Goal: Communication & Community: Answer question/provide support

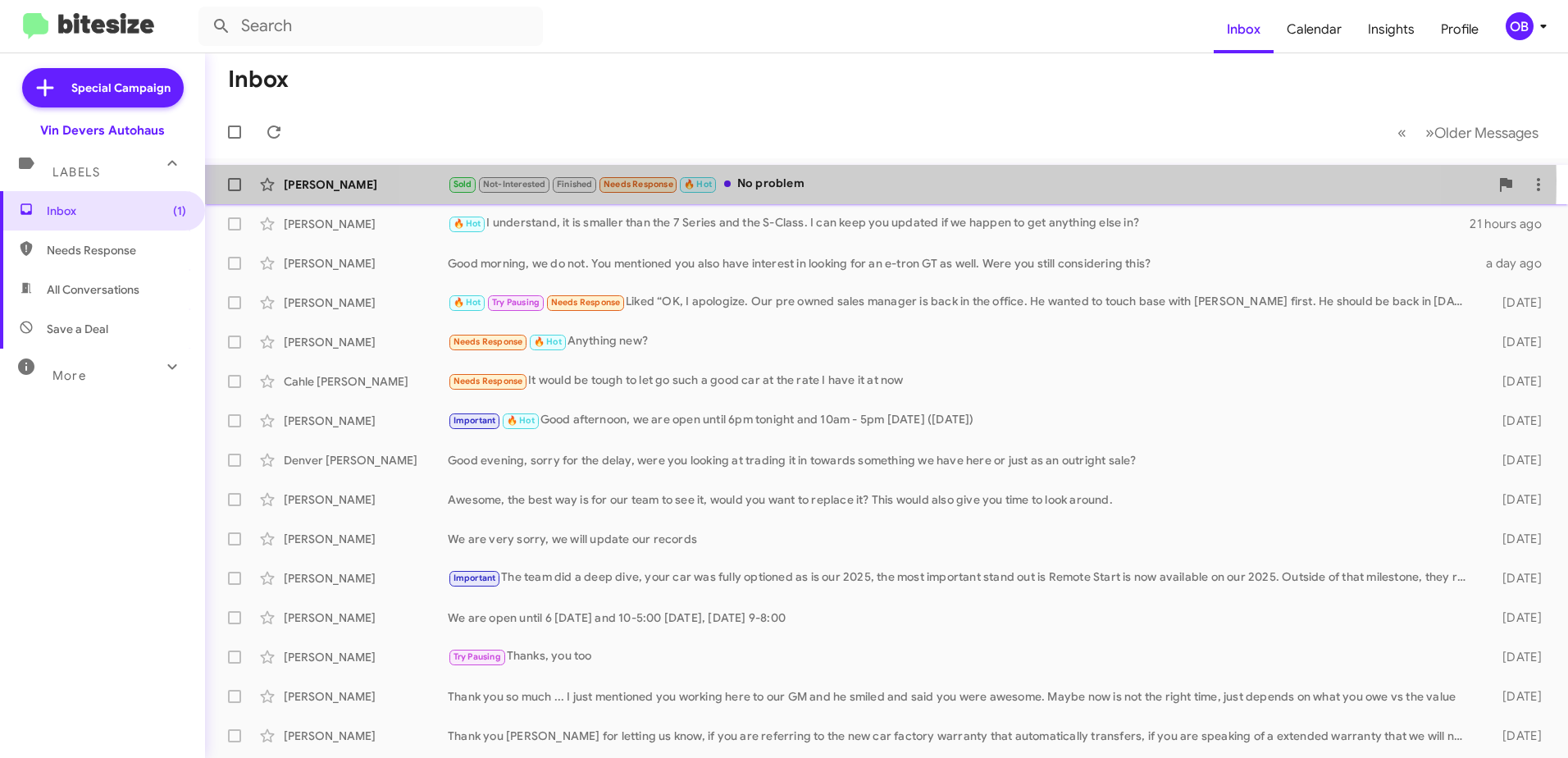
click at [874, 180] on div "Sold Not-Interested Finished Needs Response 🔥 Hot No problem" at bounding box center [968, 184] width 1042 height 19
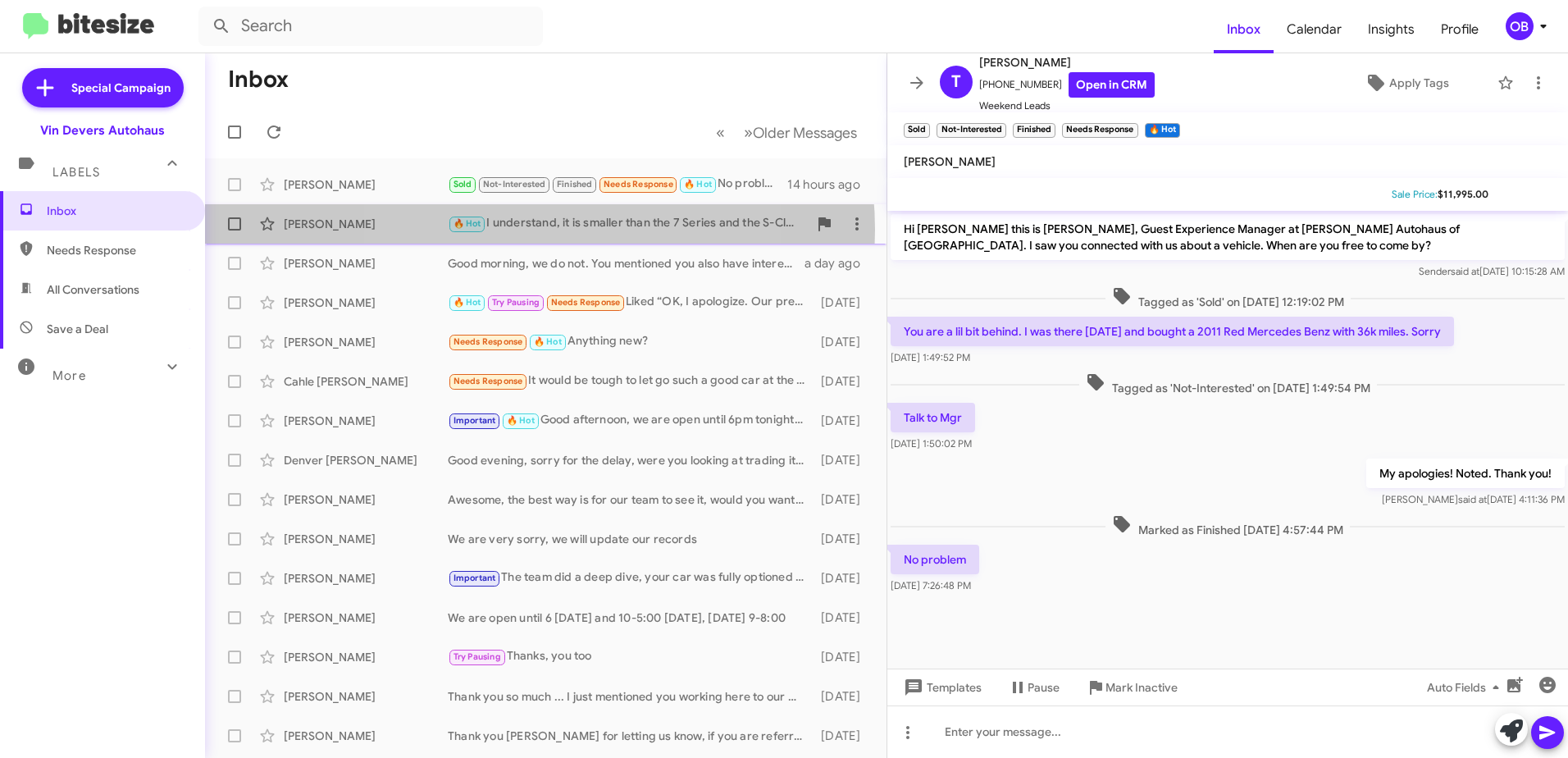
click at [516, 230] on div "🔥 Hot I understand, it is smaller than the 7 Series and the S-Class. I can keep…" at bounding box center [628, 224] width 360 height 19
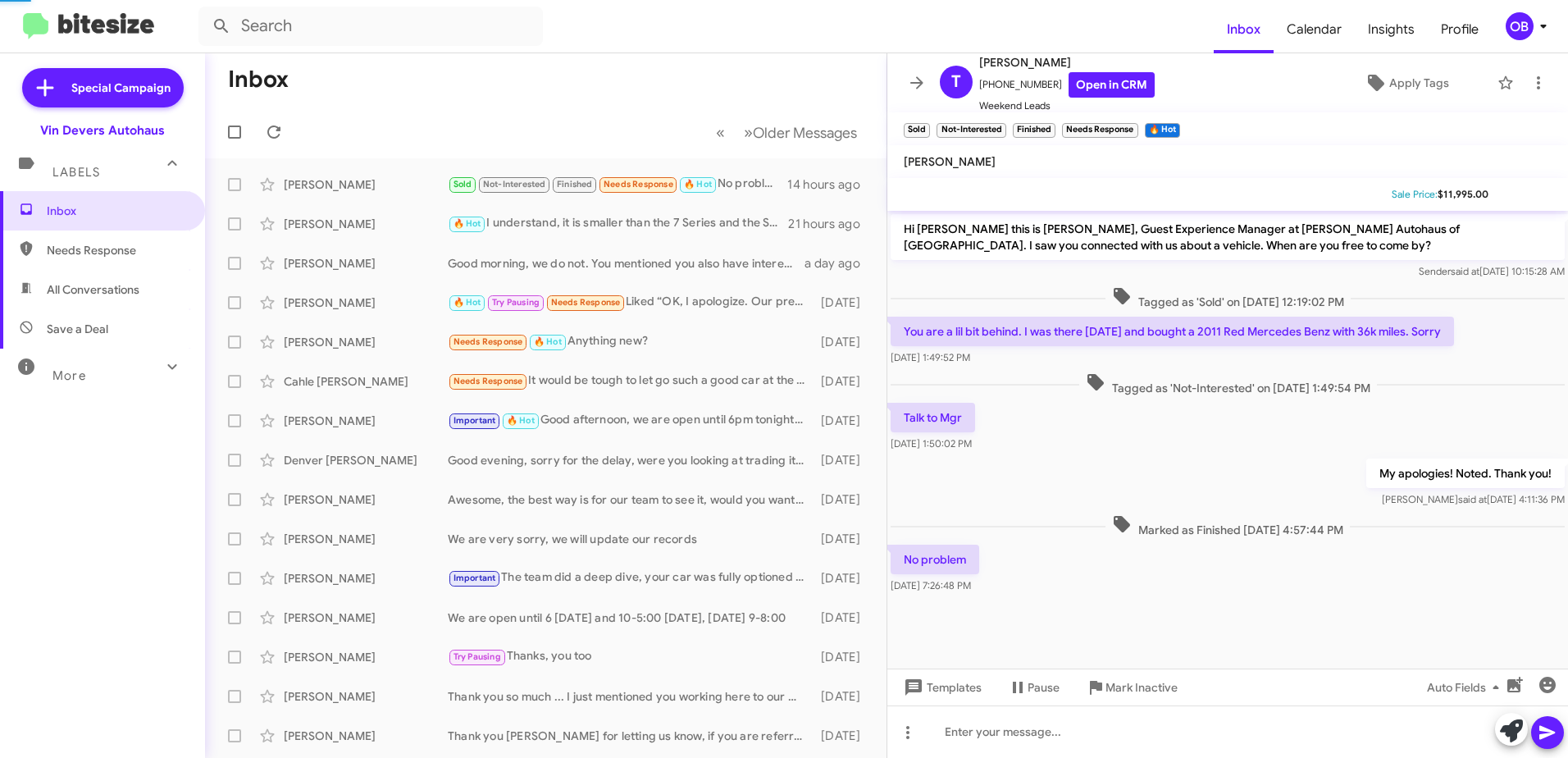
scroll to position [310, 0]
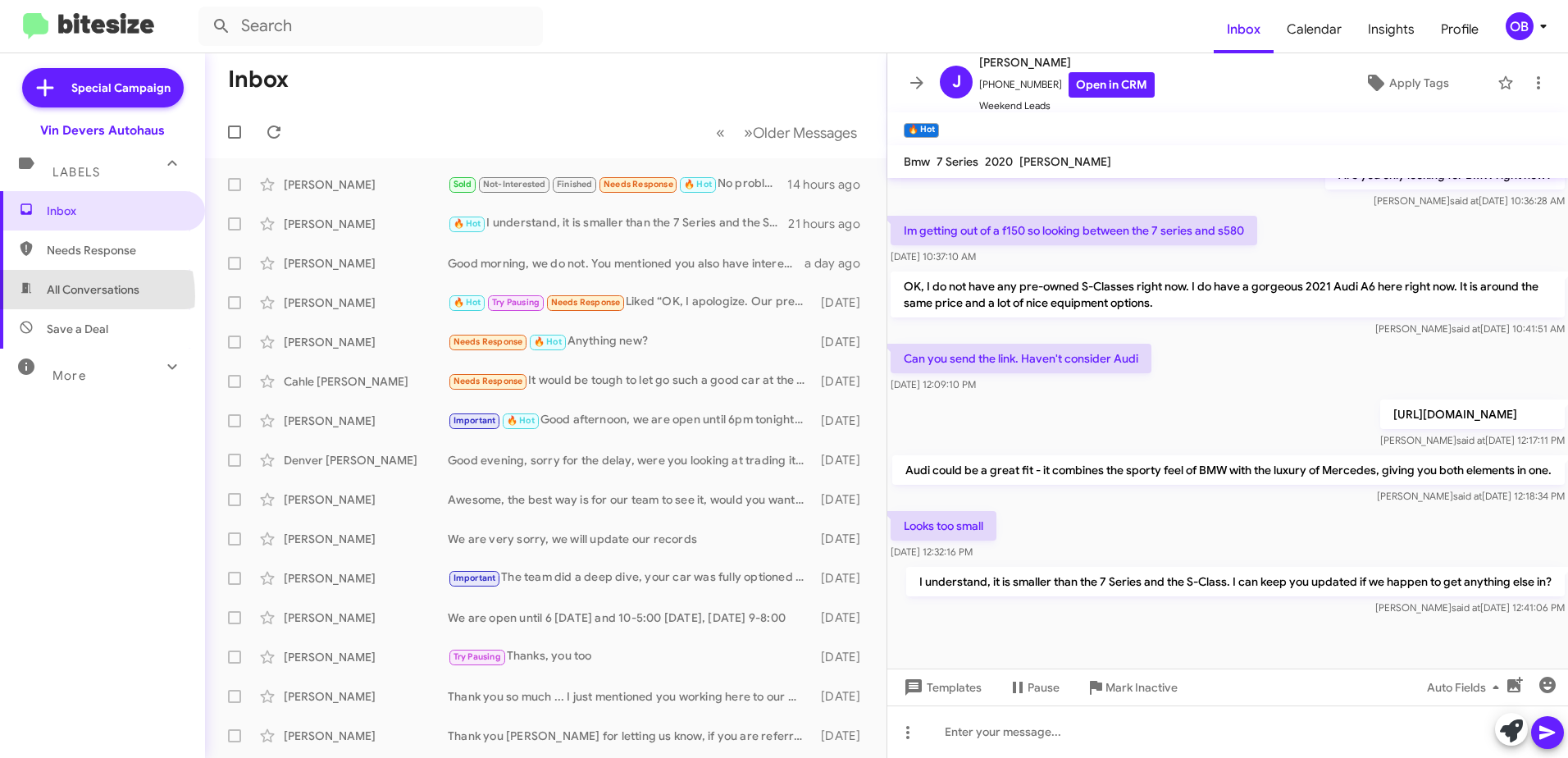
click at [69, 296] on span "All Conversations" at bounding box center [93, 289] width 93 height 16
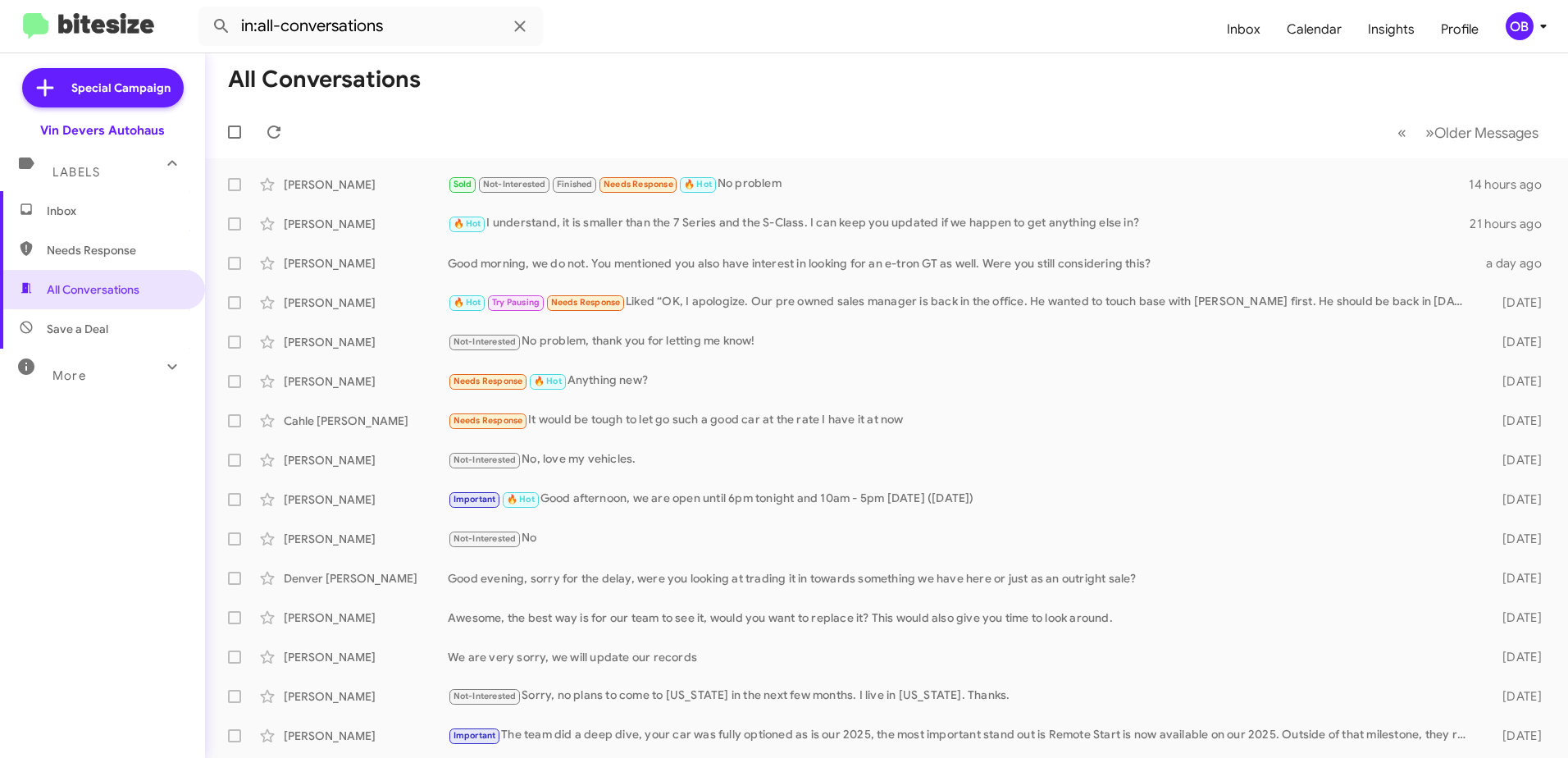
click at [87, 365] on div "More" at bounding box center [86, 368] width 146 height 30
click at [81, 594] on span "Sent" at bounding box center [102, 578] width 205 height 40
type input "in:sent"
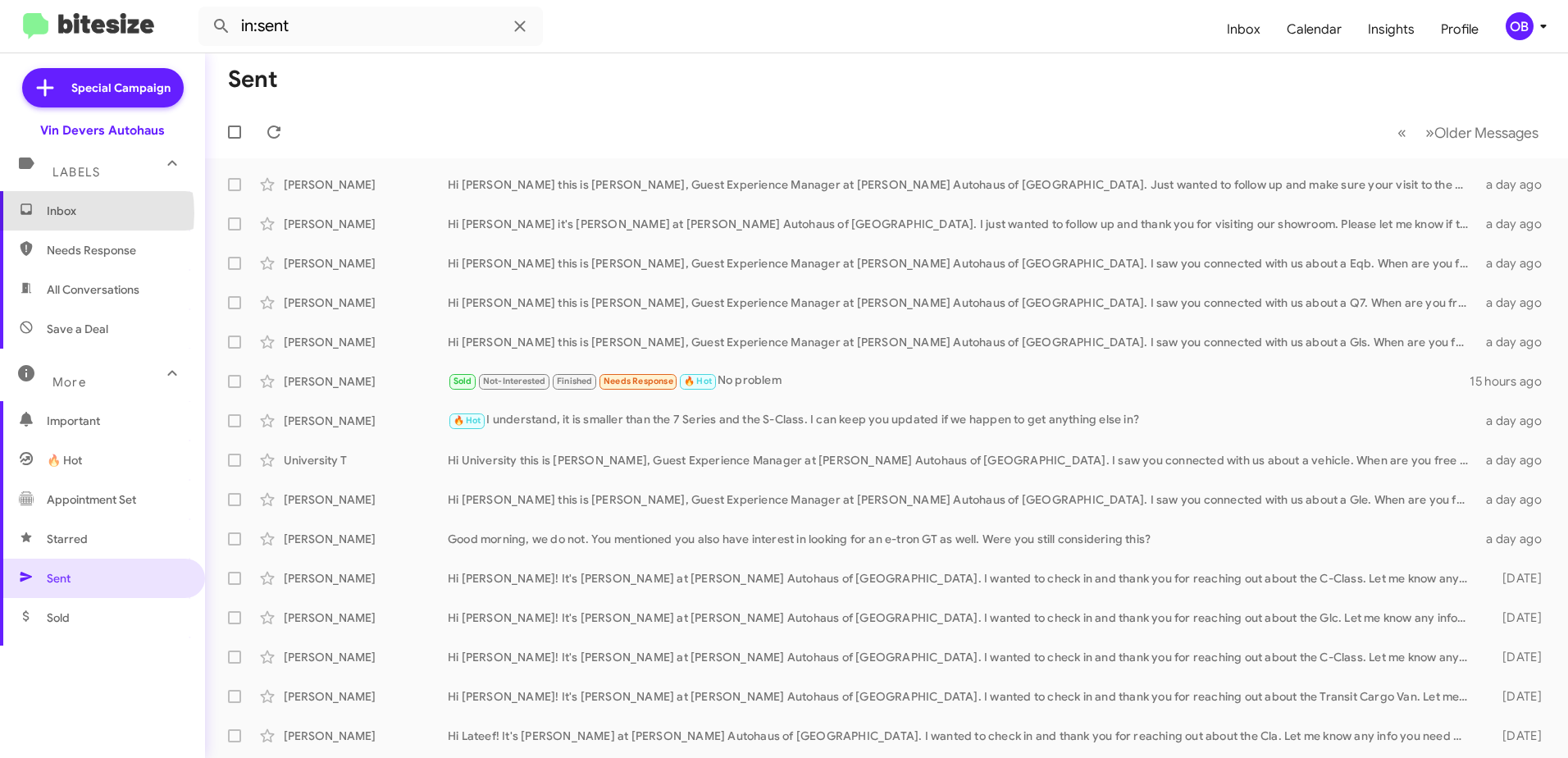
click at [58, 213] on span "Inbox" at bounding box center [116, 211] width 139 height 16
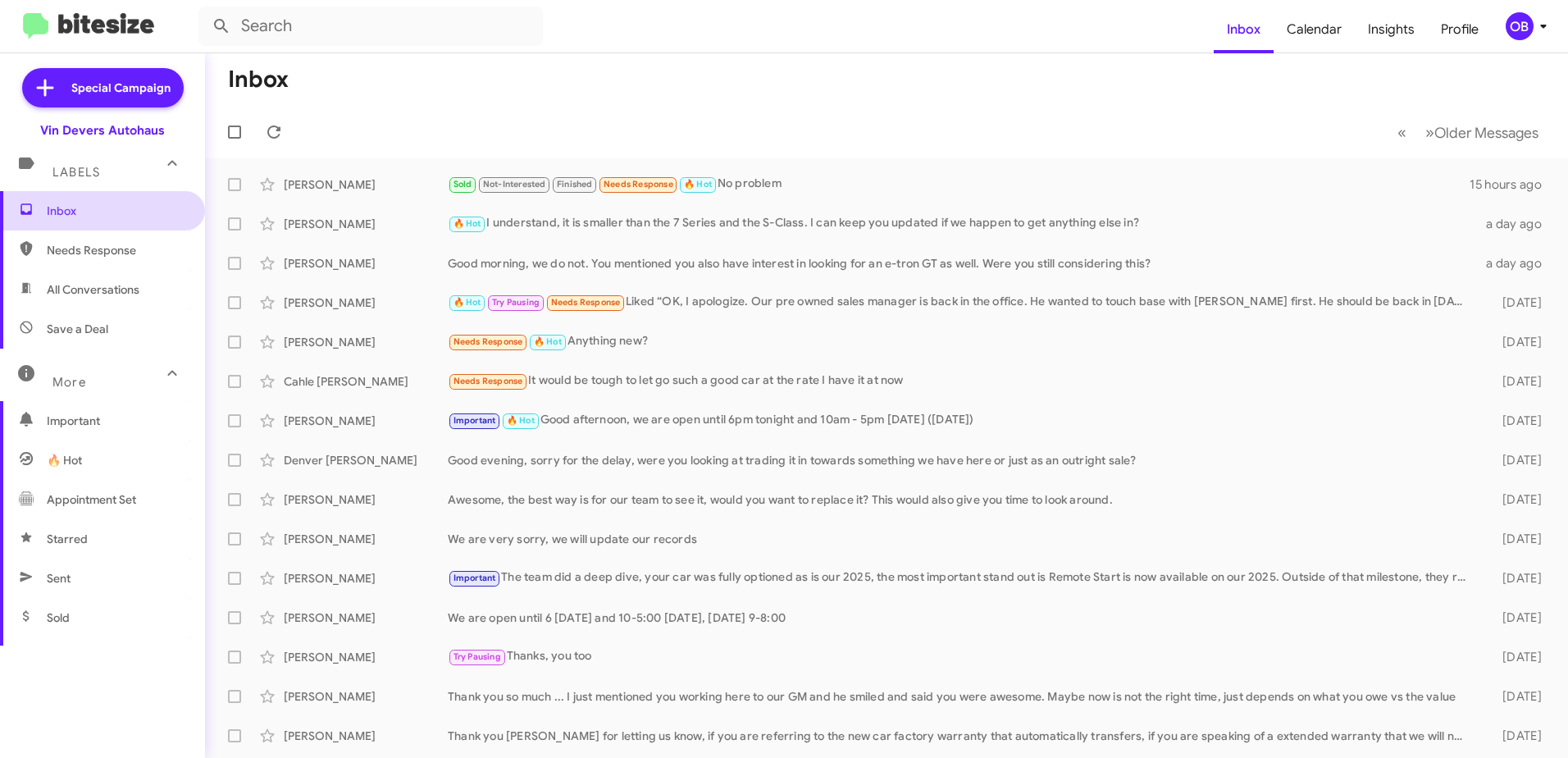
click at [48, 221] on span "Inbox" at bounding box center [102, 211] width 205 height 40
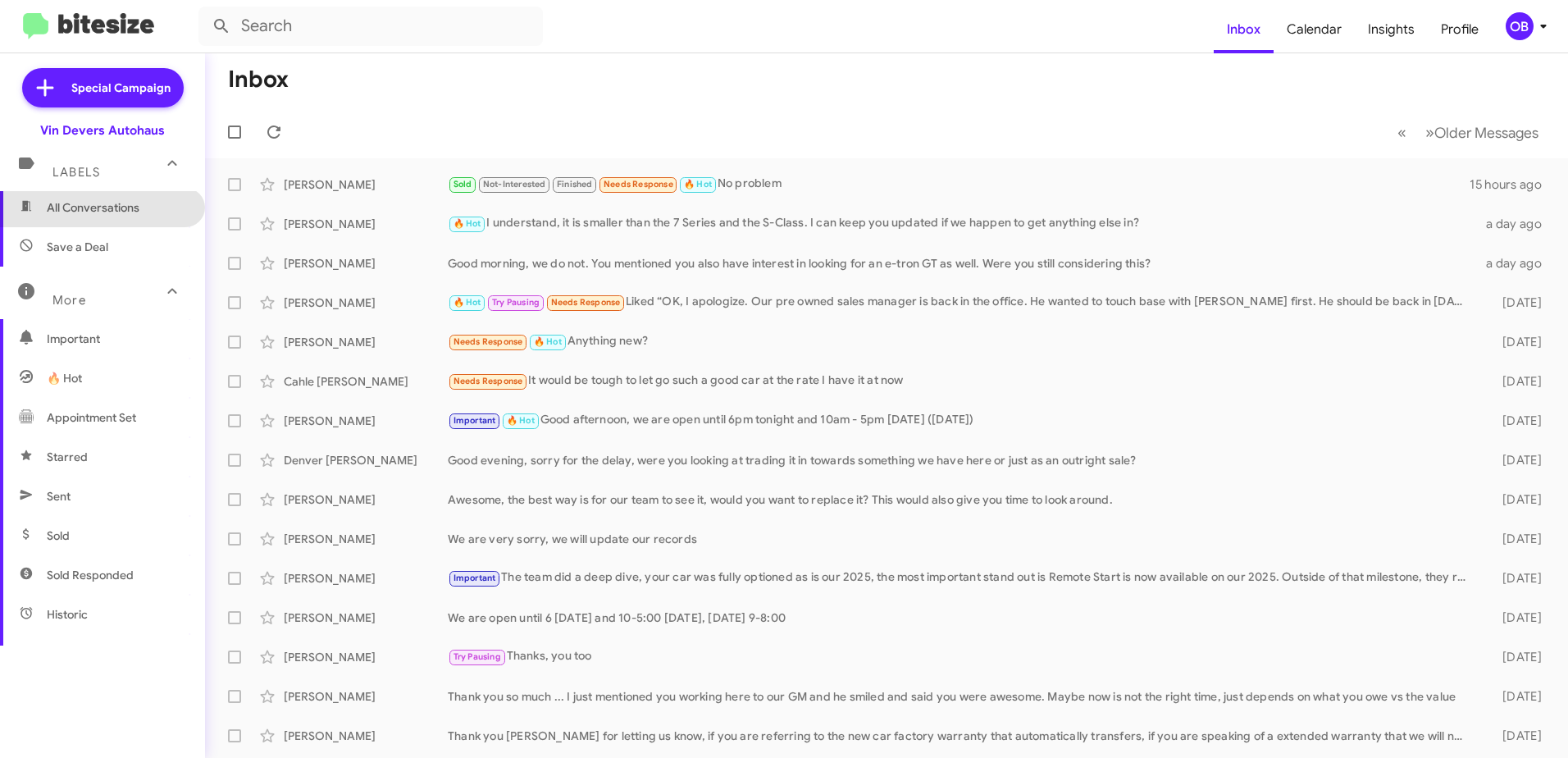
click at [133, 210] on span "All Conversations" at bounding box center [93, 207] width 93 height 16
type input "in:all-conversations"
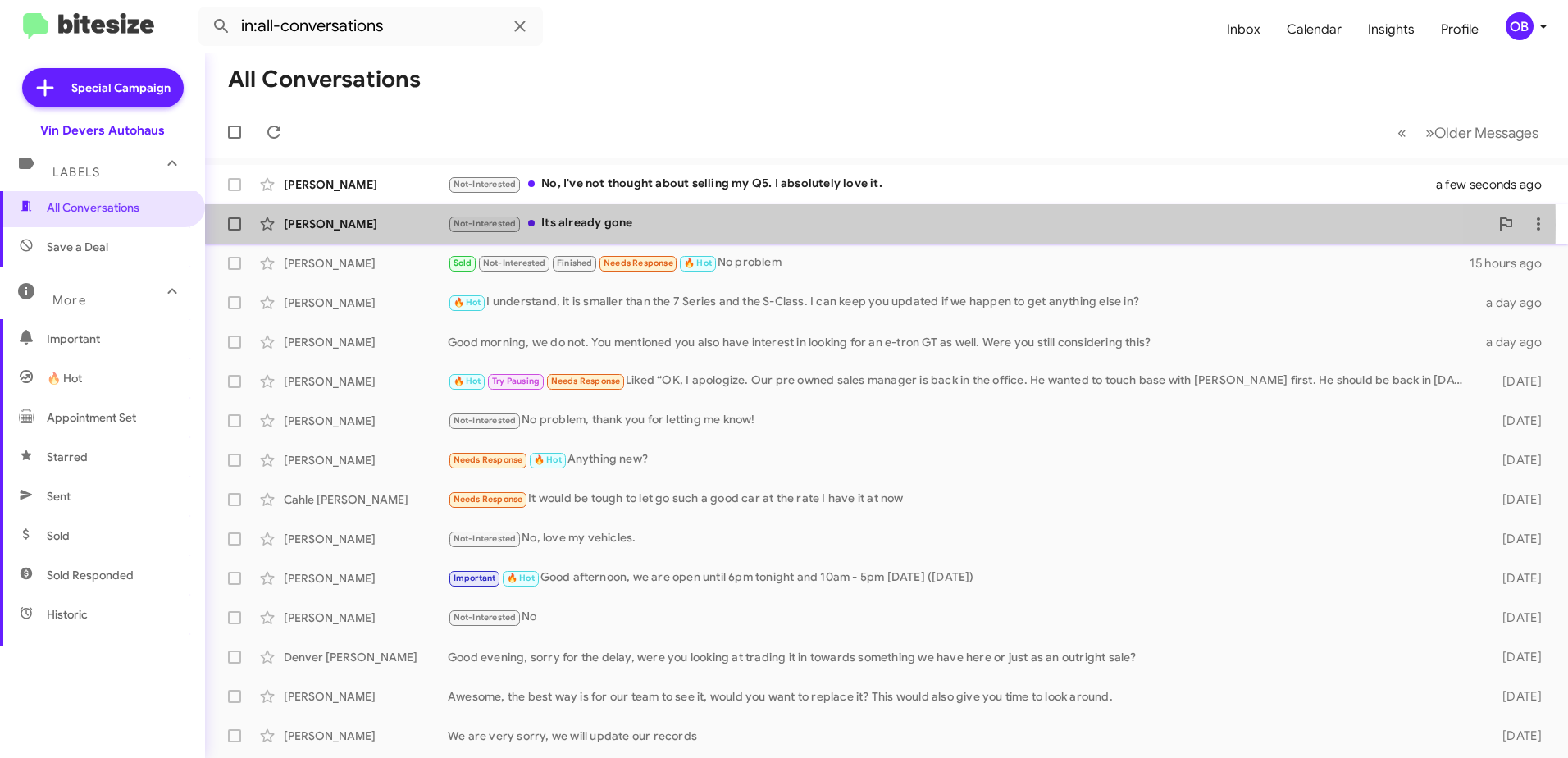
click at [673, 225] on div "Not-Interested Its already gone" at bounding box center [968, 224] width 1042 height 19
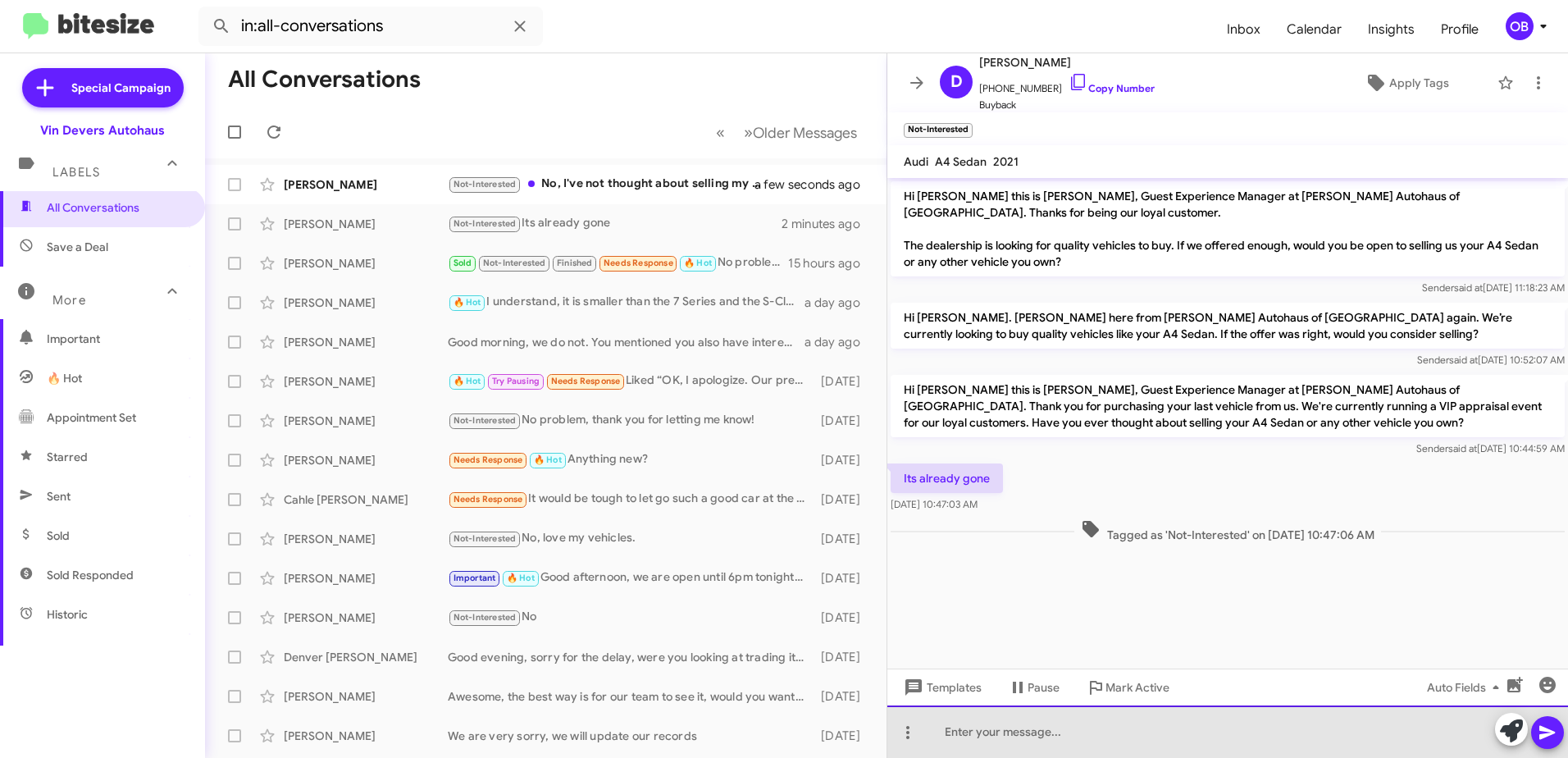
click at [990, 750] on div at bounding box center [1227, 732] width 681 height 52
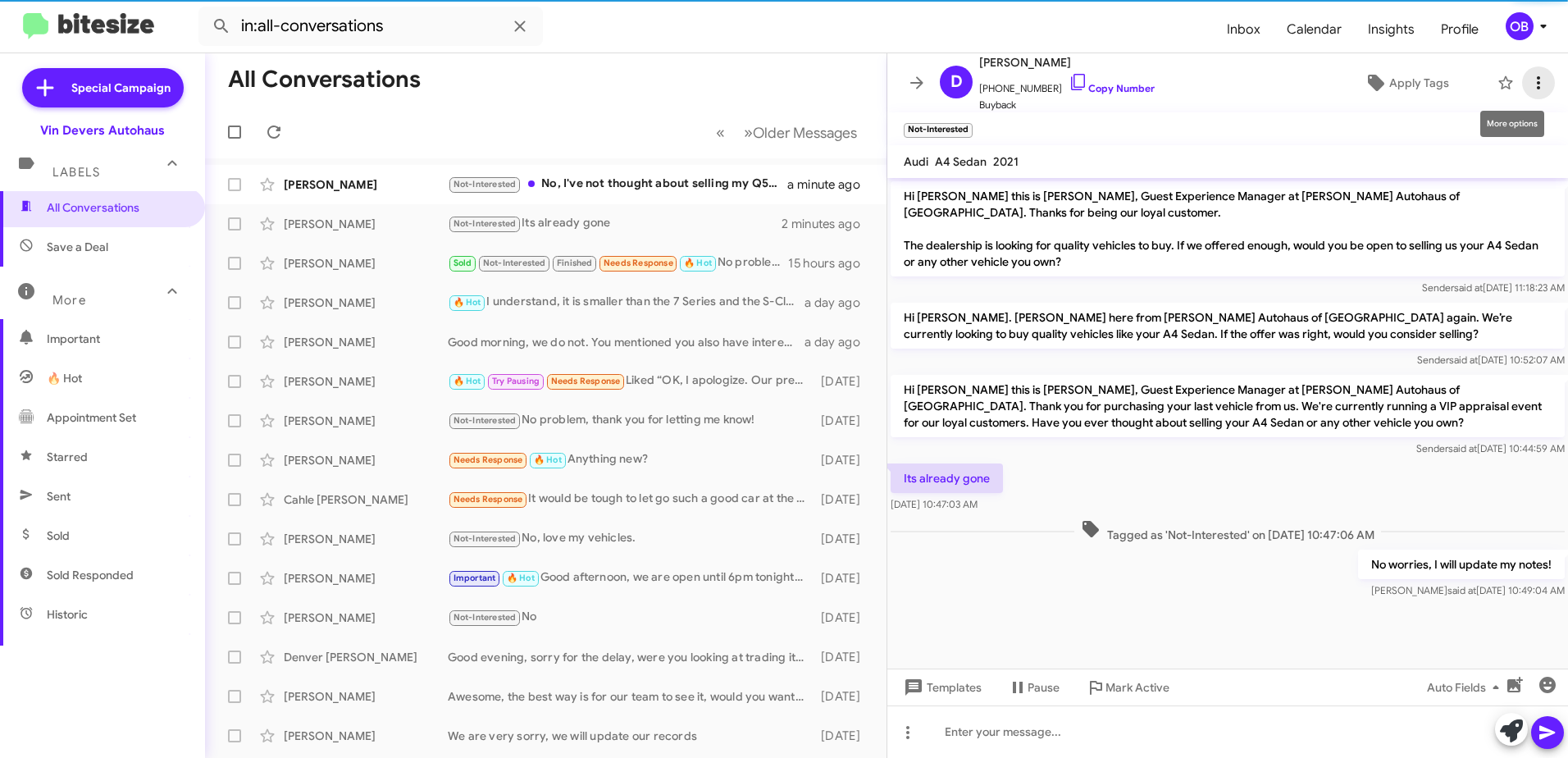
click at [1537, 83] on icon at bounding box center [1538, 83] width 3 height 14
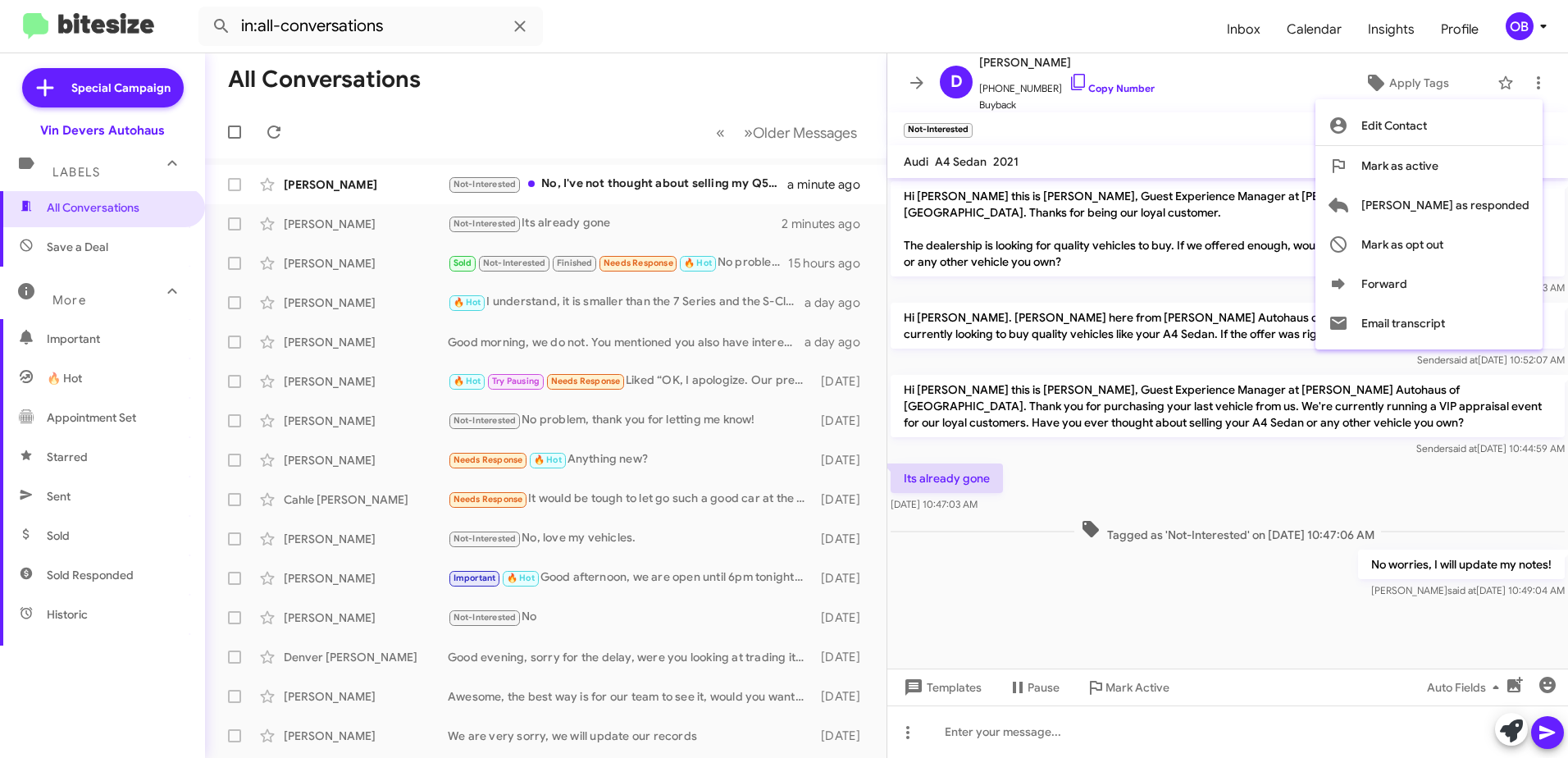
click at [740, 181] on div at bounding box center [784, 379] width 1568 height 758
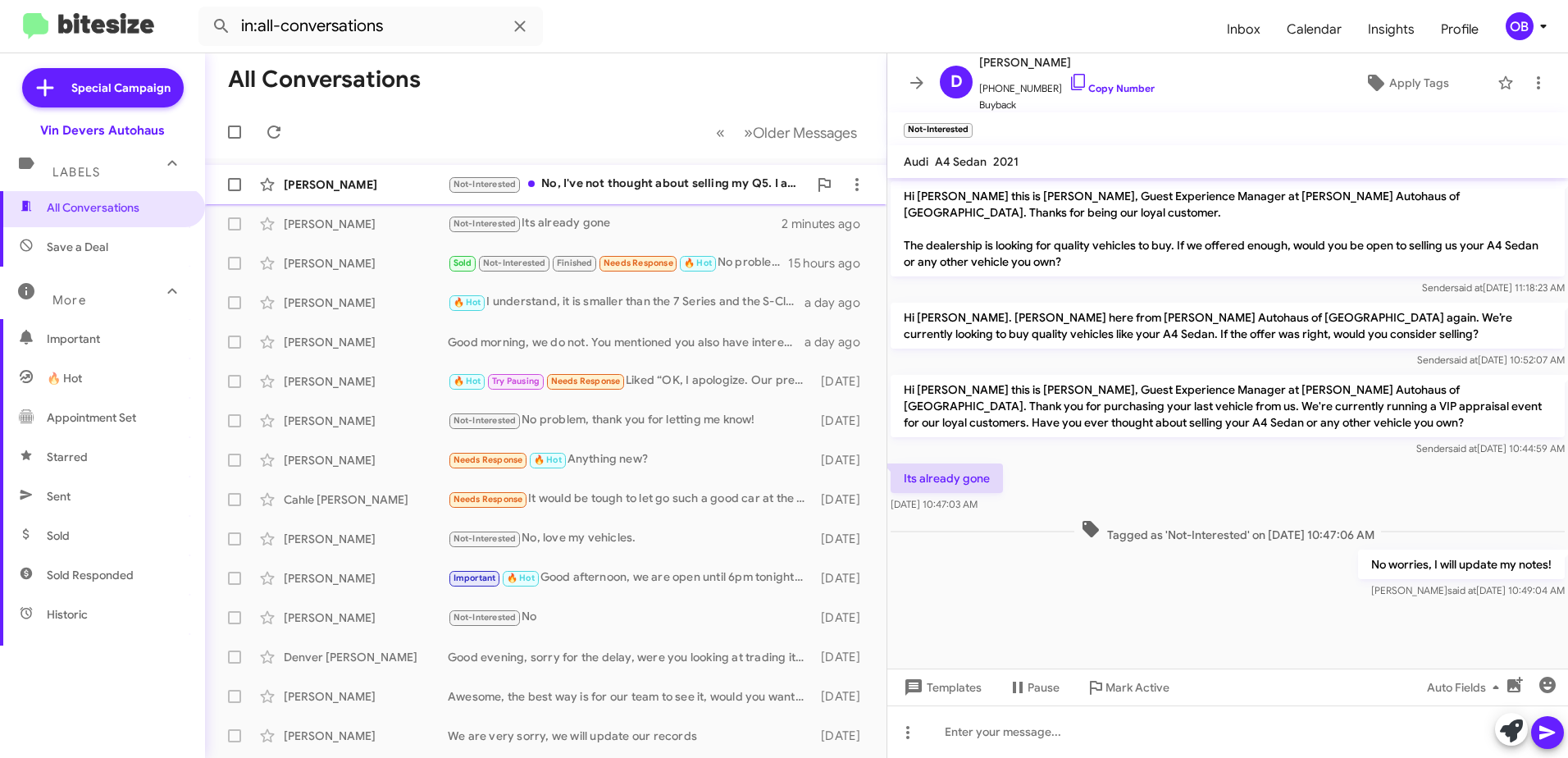
click at [680, 175] on div "Not-Interested No, I've not thought about selling my Q5. I absolutely love it." at bounding box center [628, 184] width 360 height 19
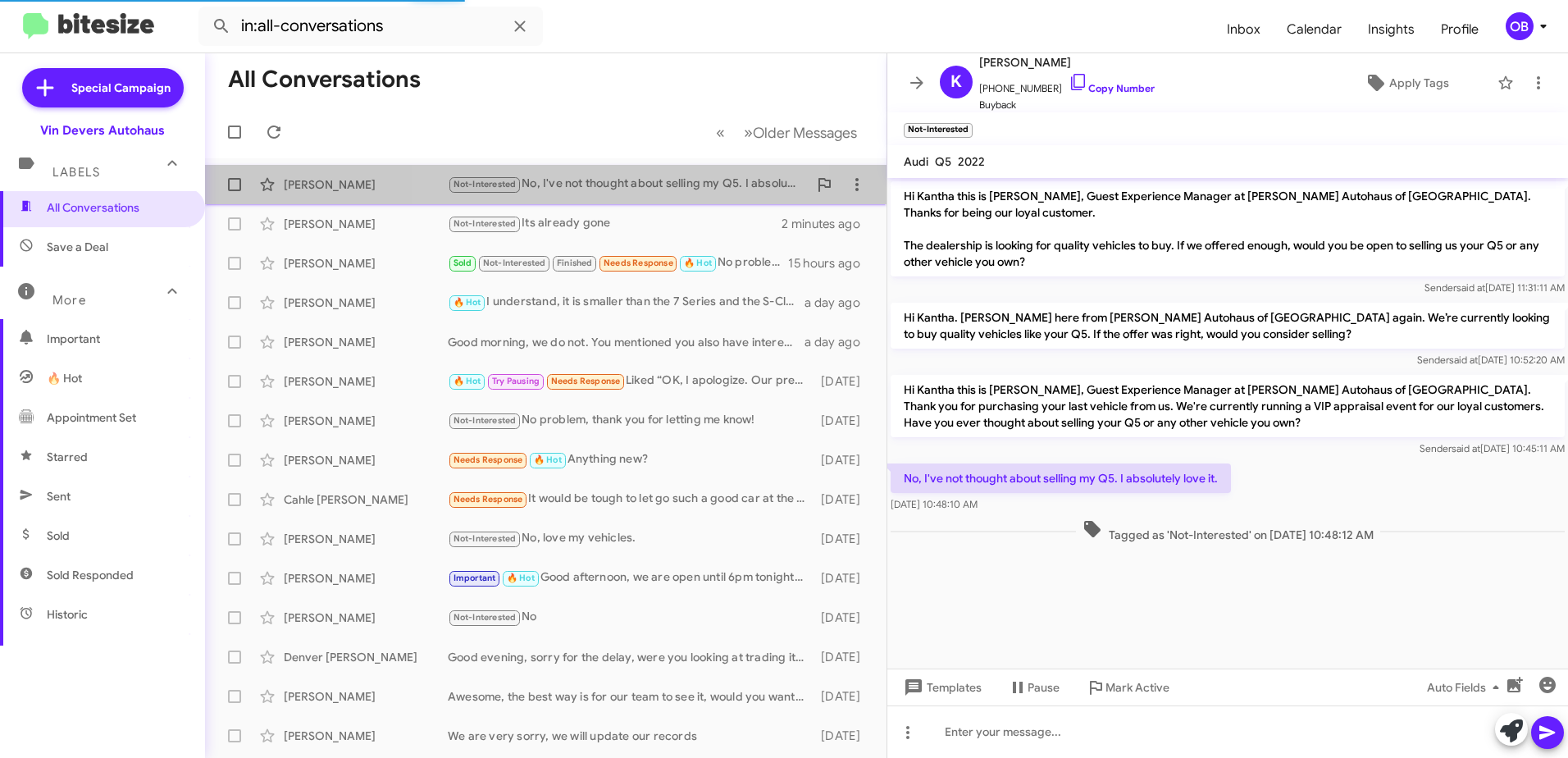
click at [643, 202] on span "Kantha Gardner Not-Interested No, I've not thought about selling my Q5. I absol…" at bounding box center [546, 184] width 682 height 40
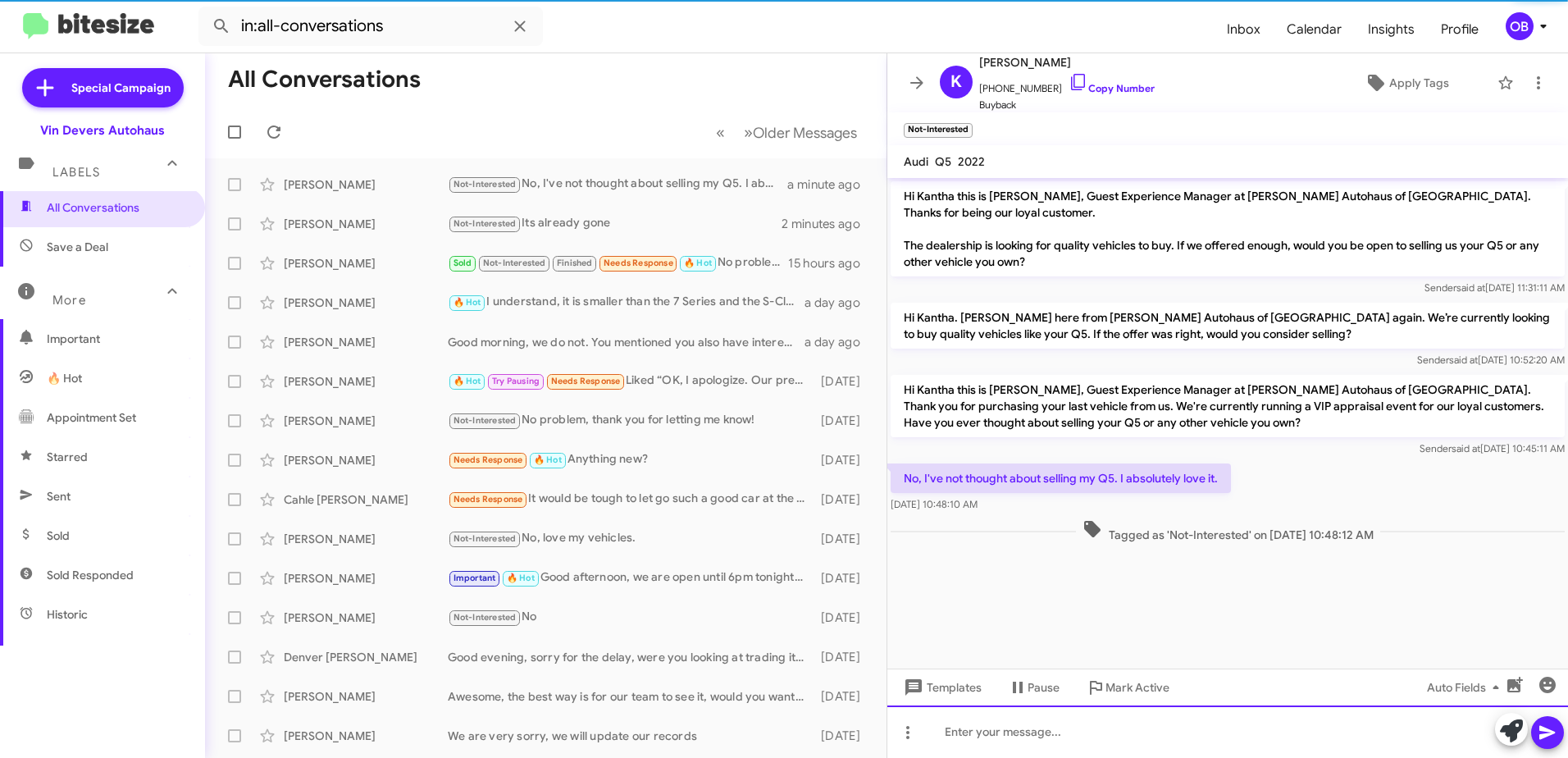
click at [1035, 735] on div at bounding box center [1227, 732] width 681 height 52
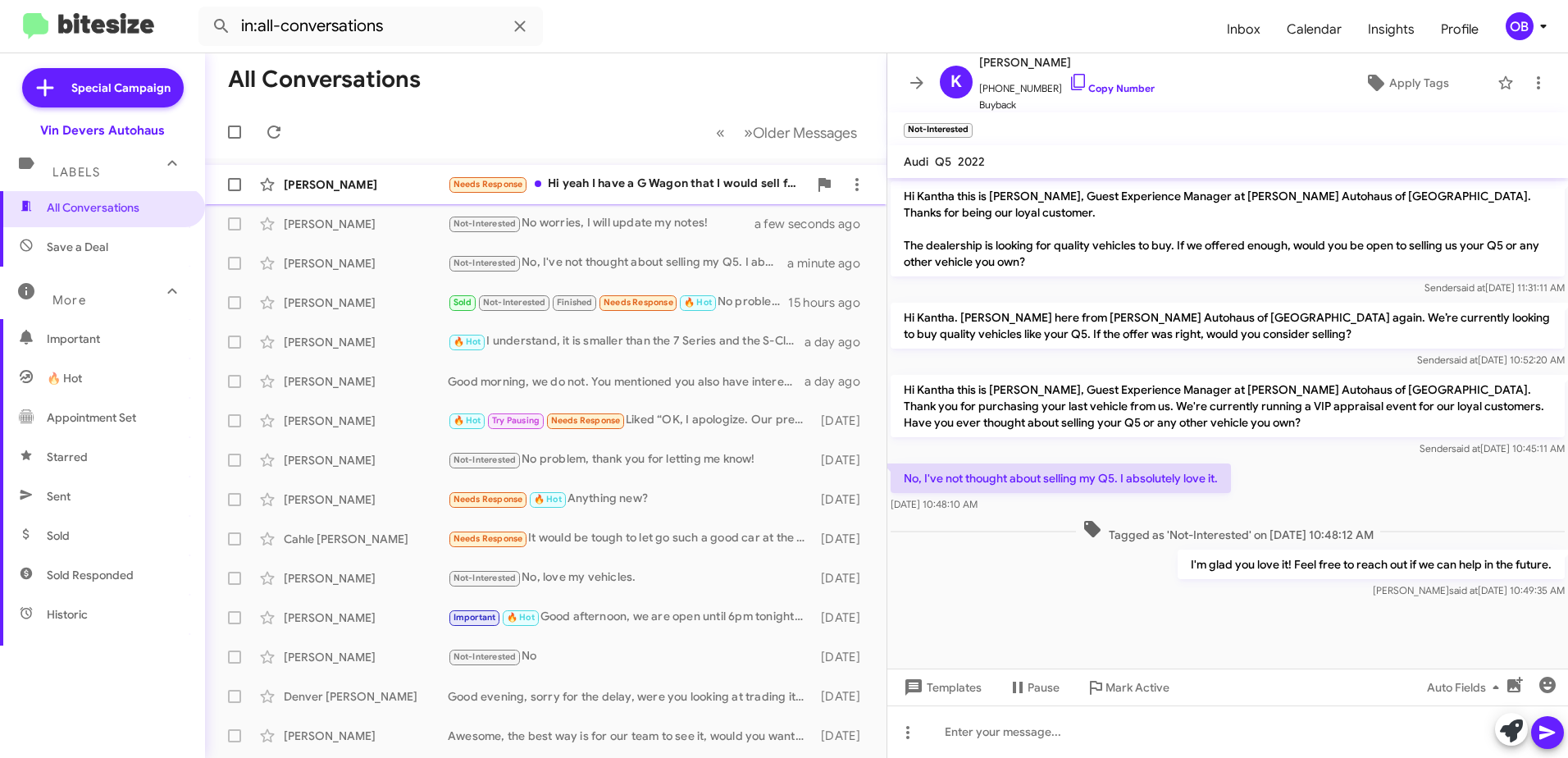
click at [652, 199] on div "Matthew Teper Needs Response Hi yeah I have a G Wagon that I would sell for the…" at bounding box center [546, 184] width 656 height 33
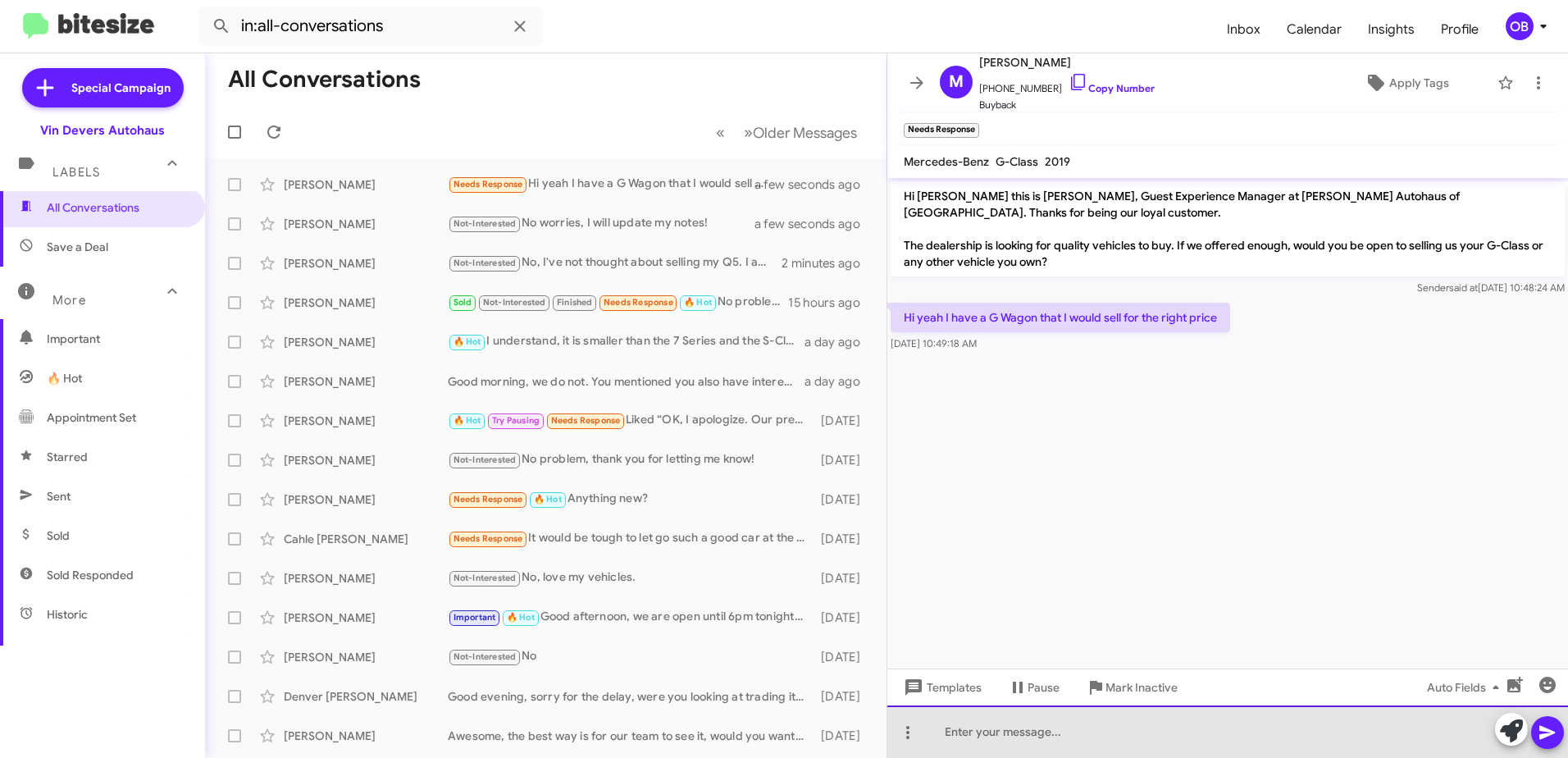
click at [1025, 731] on div at bounding box center [1227, 732] width 681 height 52
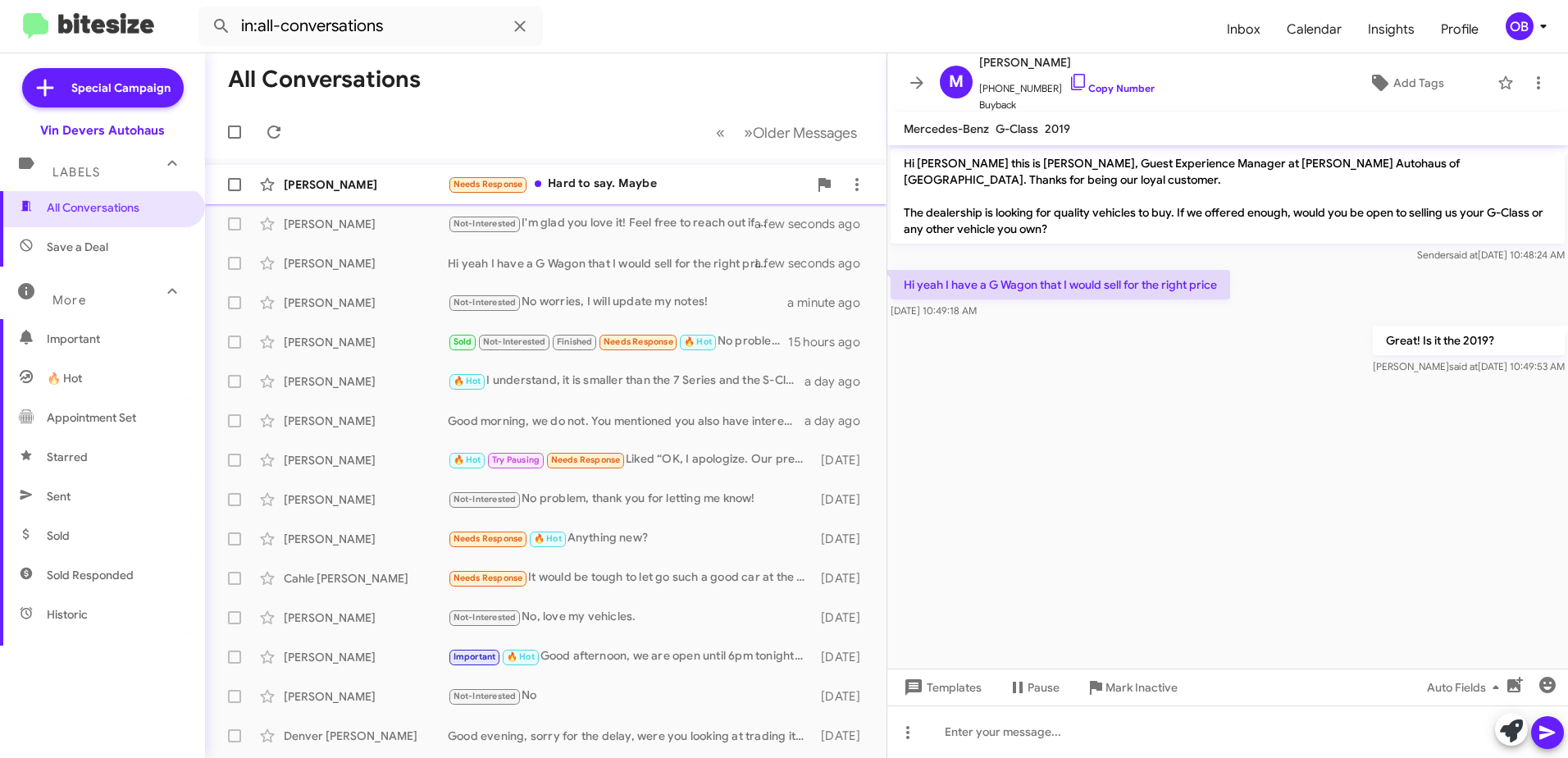
click at [678, 184] on div "Needs Response Hard to say. Maybe" at bounding box center [628, 184] width 360 height 19
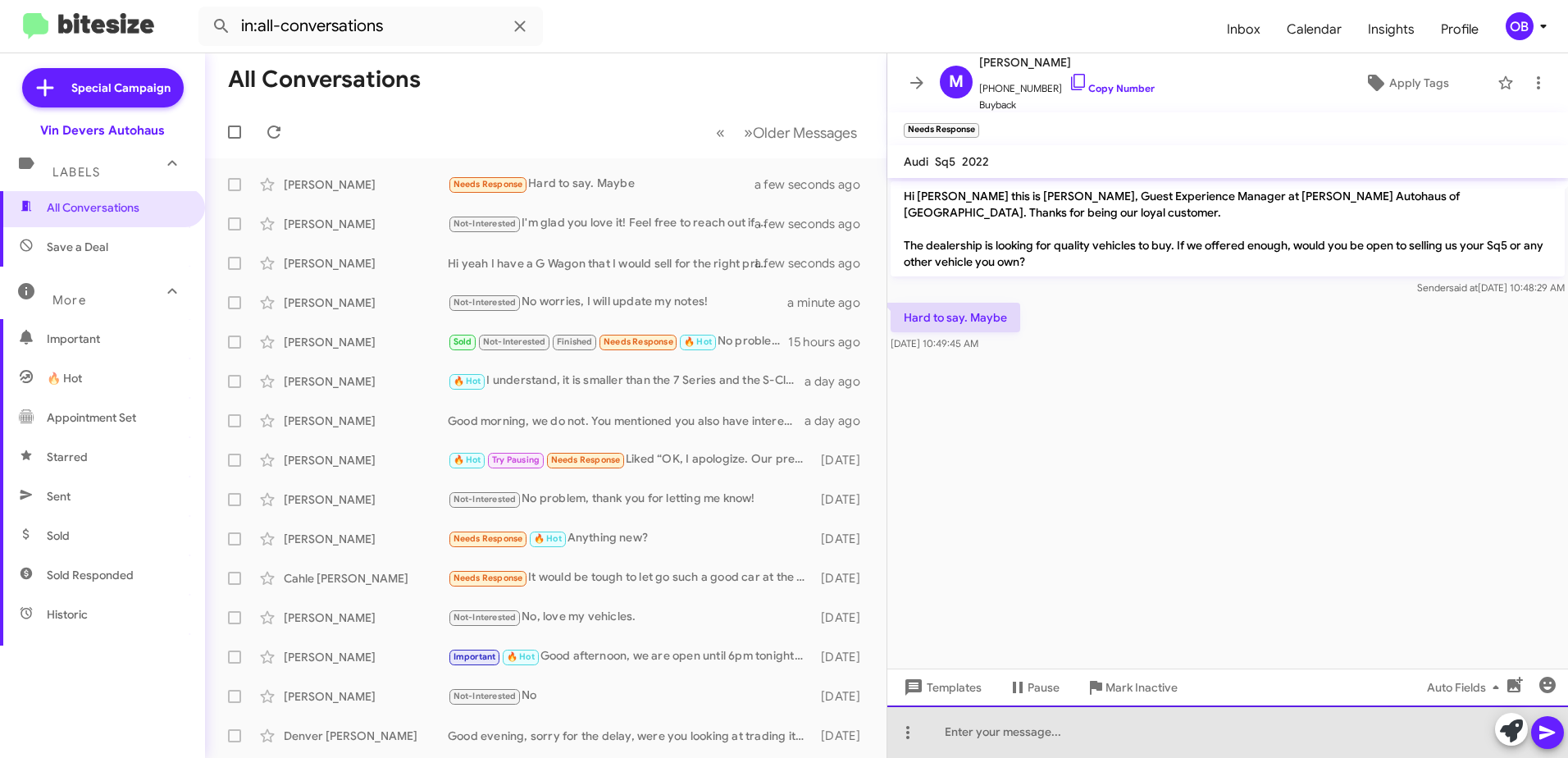
click at [957, 736] on div at bounding box center [1227, 732] width 681 height 52
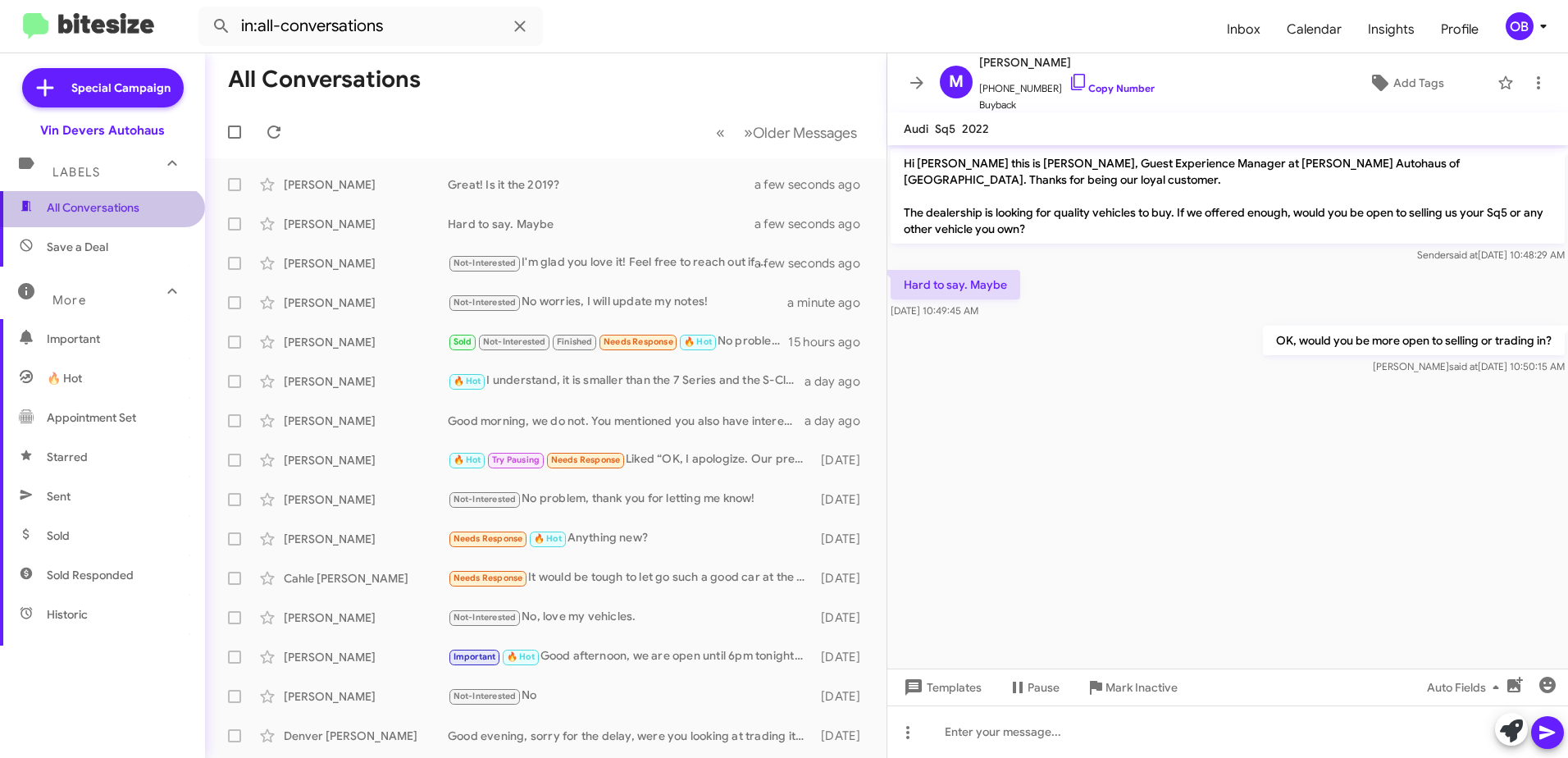
click at [117, 211] on span "All Conversations" at bounding box center [93, 207] width 93 height 16
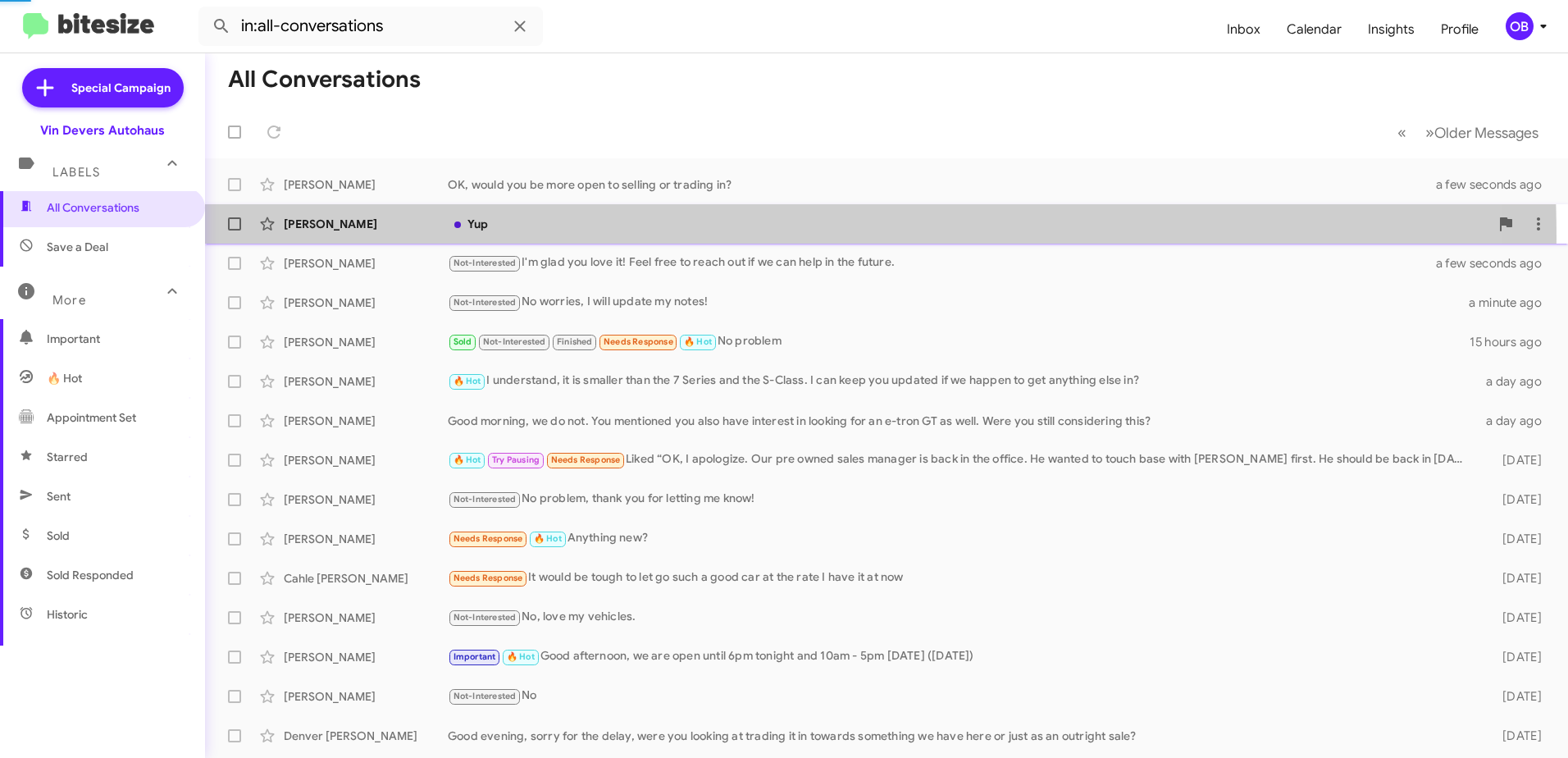
click at [488, 238] on div "Matthew Teper Yup a few seconds ago" at bounding box center [886, 224] width 1337 height 33
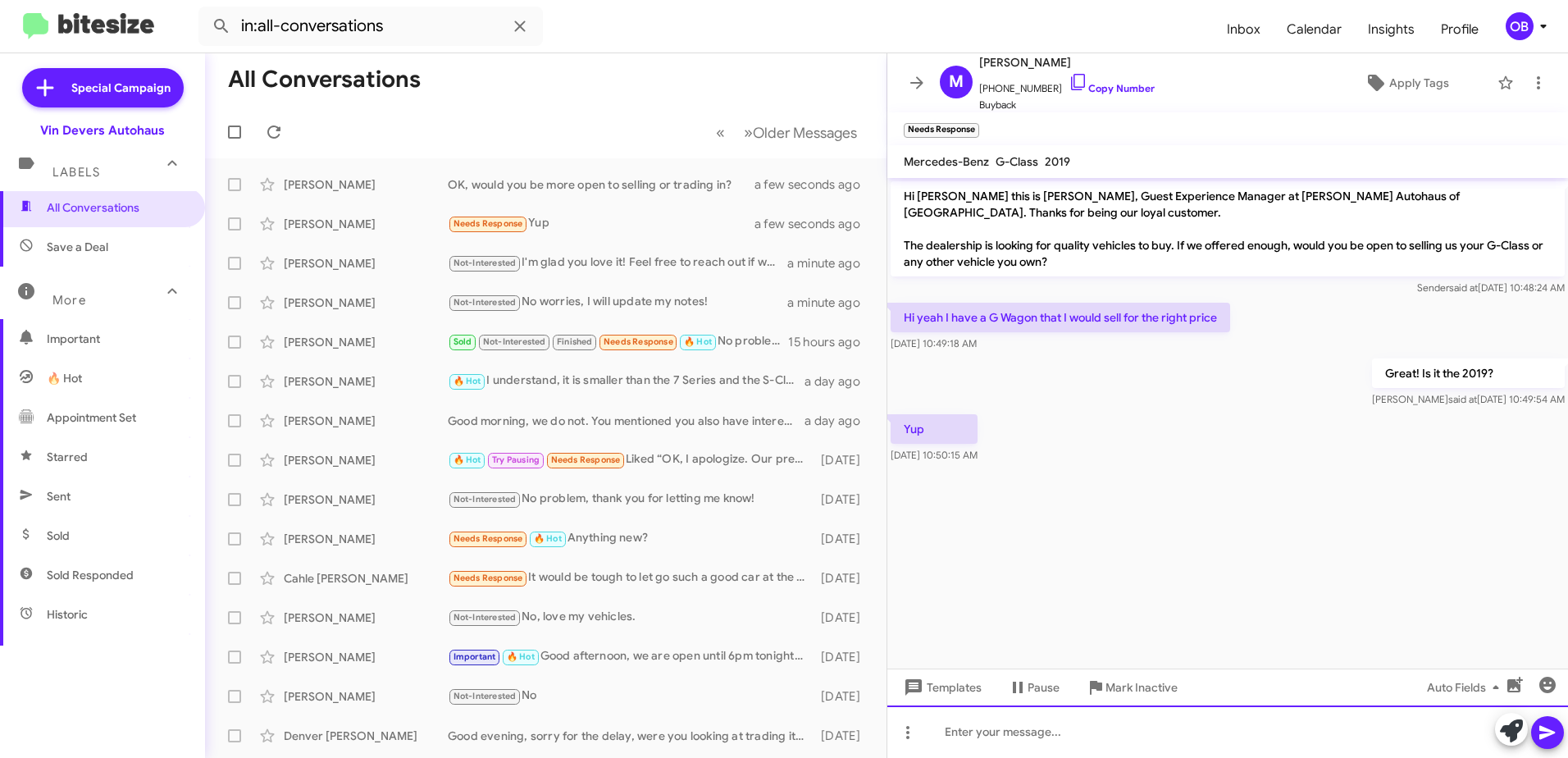
click at [1022, 733] on div at bounding box center [1227, 732] width 681 height 52
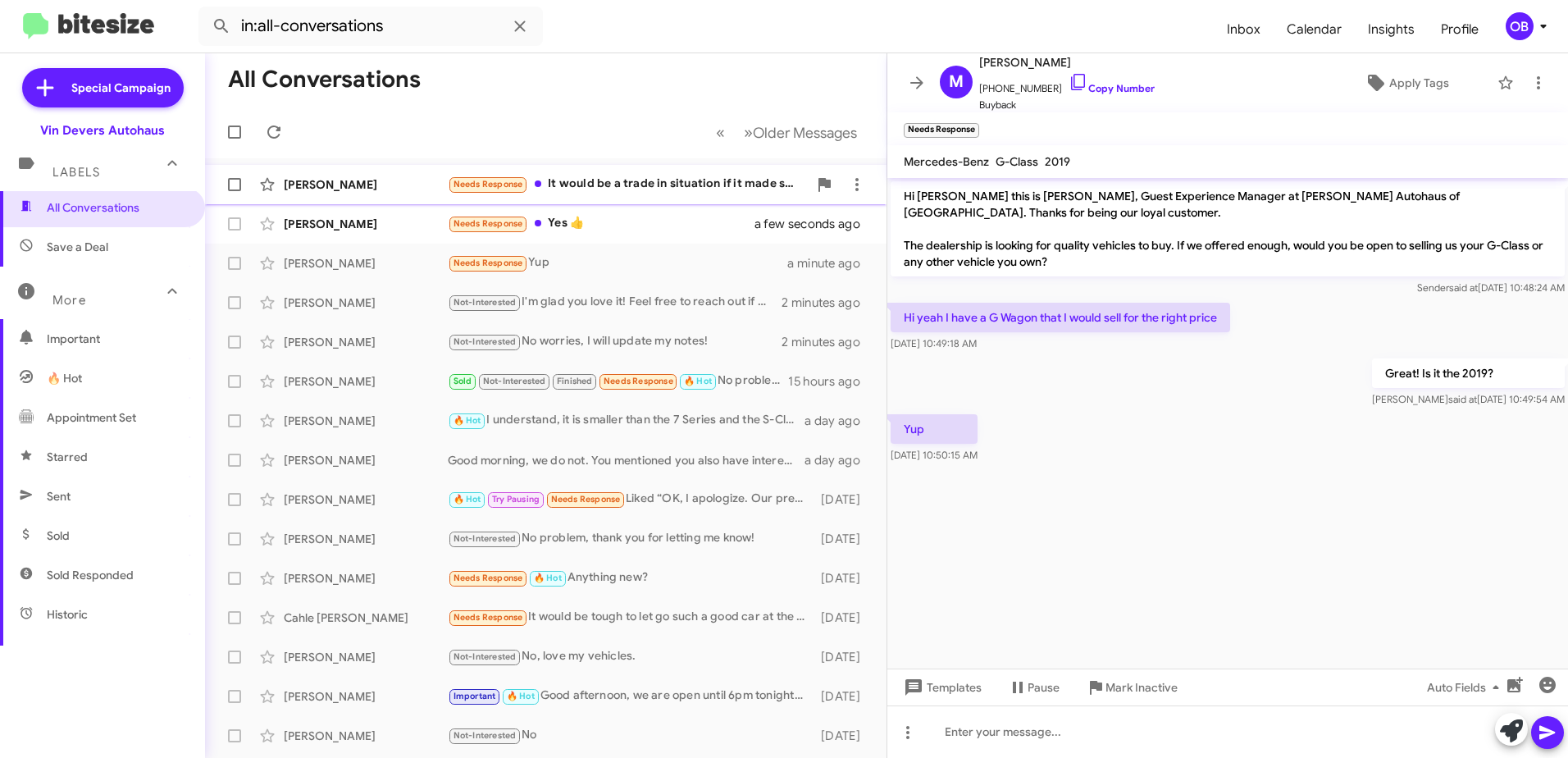
click at [610, 185] on div "Needs Response It would be a trade in situation if it made sense." at bounding box center [628, 184] width 360 height 19
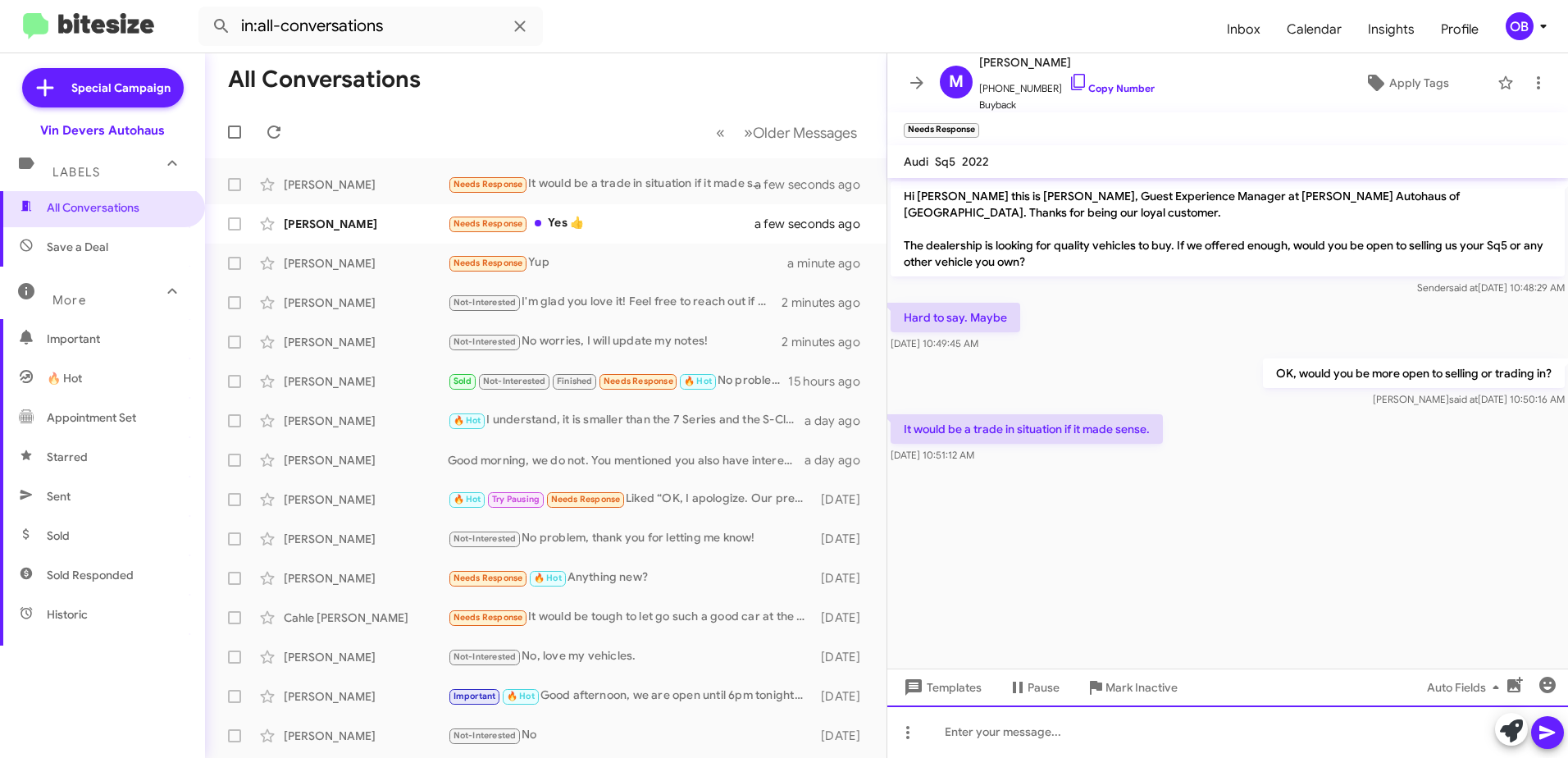
click at [1022, 737] on div at bounding box center [1227, 732] width 681 height 52
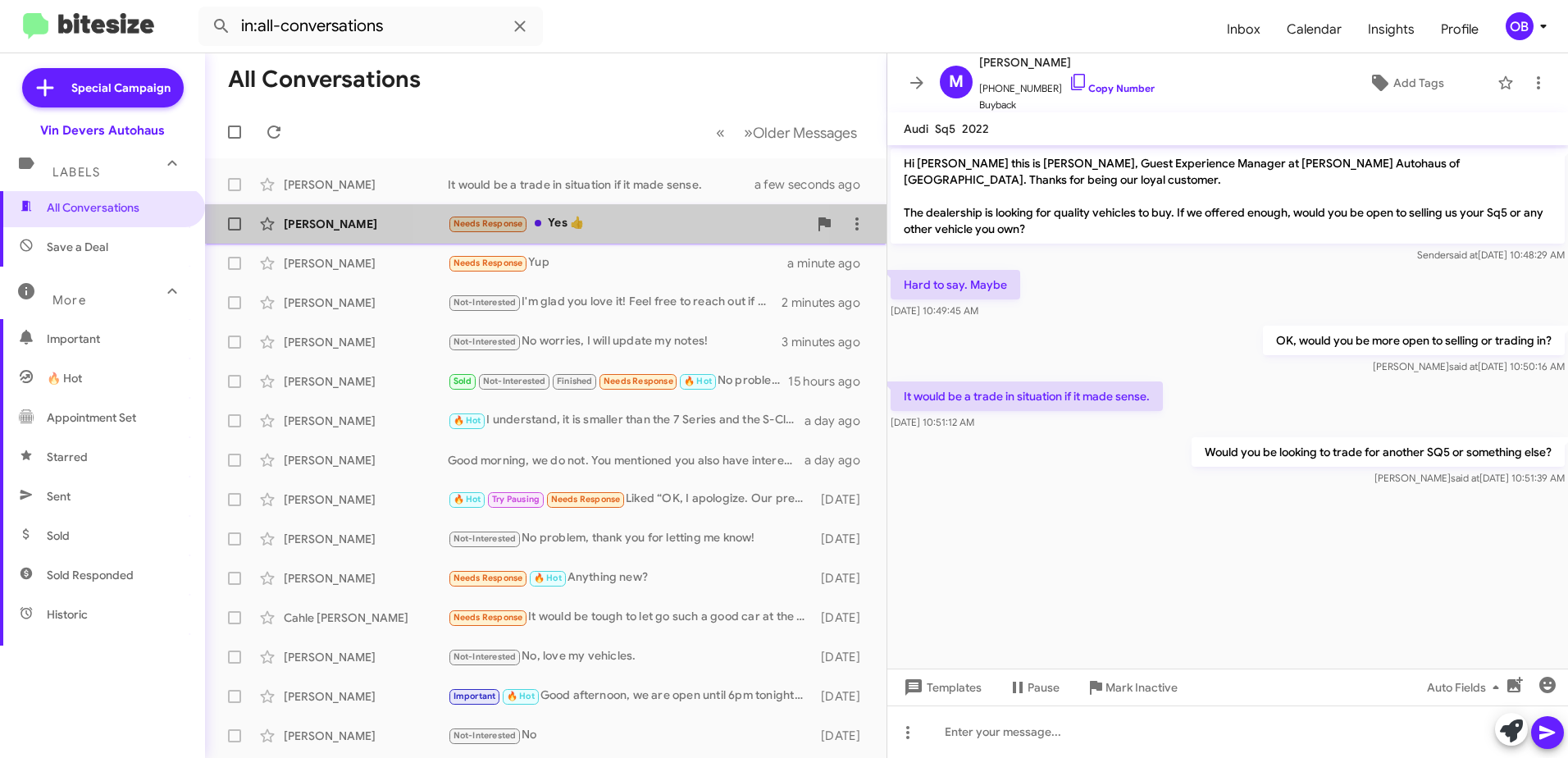
click at [561, 213] on div "Dareva Dawson Needs Response Yes 👍 a minute ago" at bounding box center [546, 224] width 656 height 33
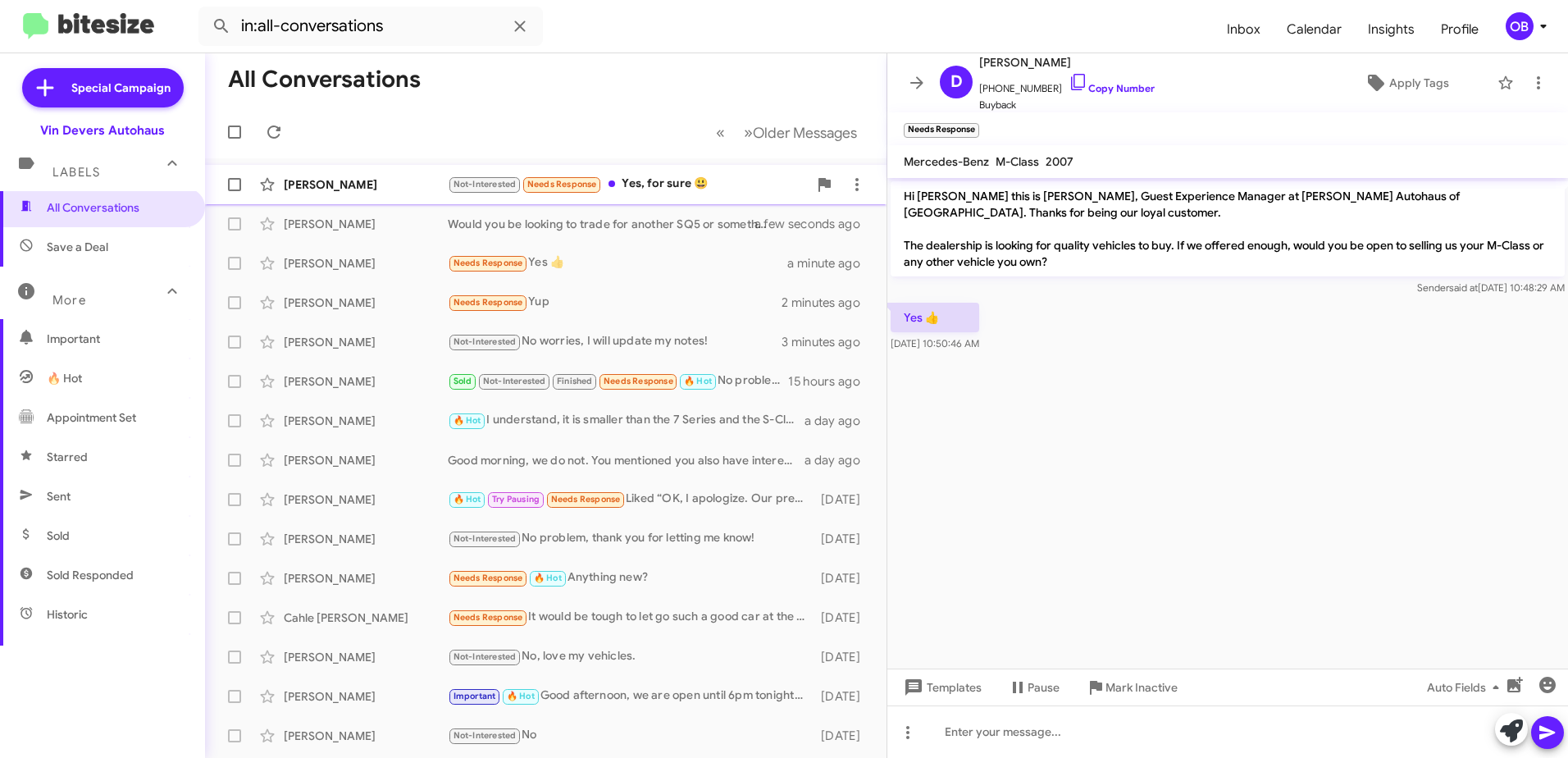
click at [722, 192] on div "Not-Interested Needs Response Yes, for sure 😃" at bounding box center [628, 184] width 360 height 19
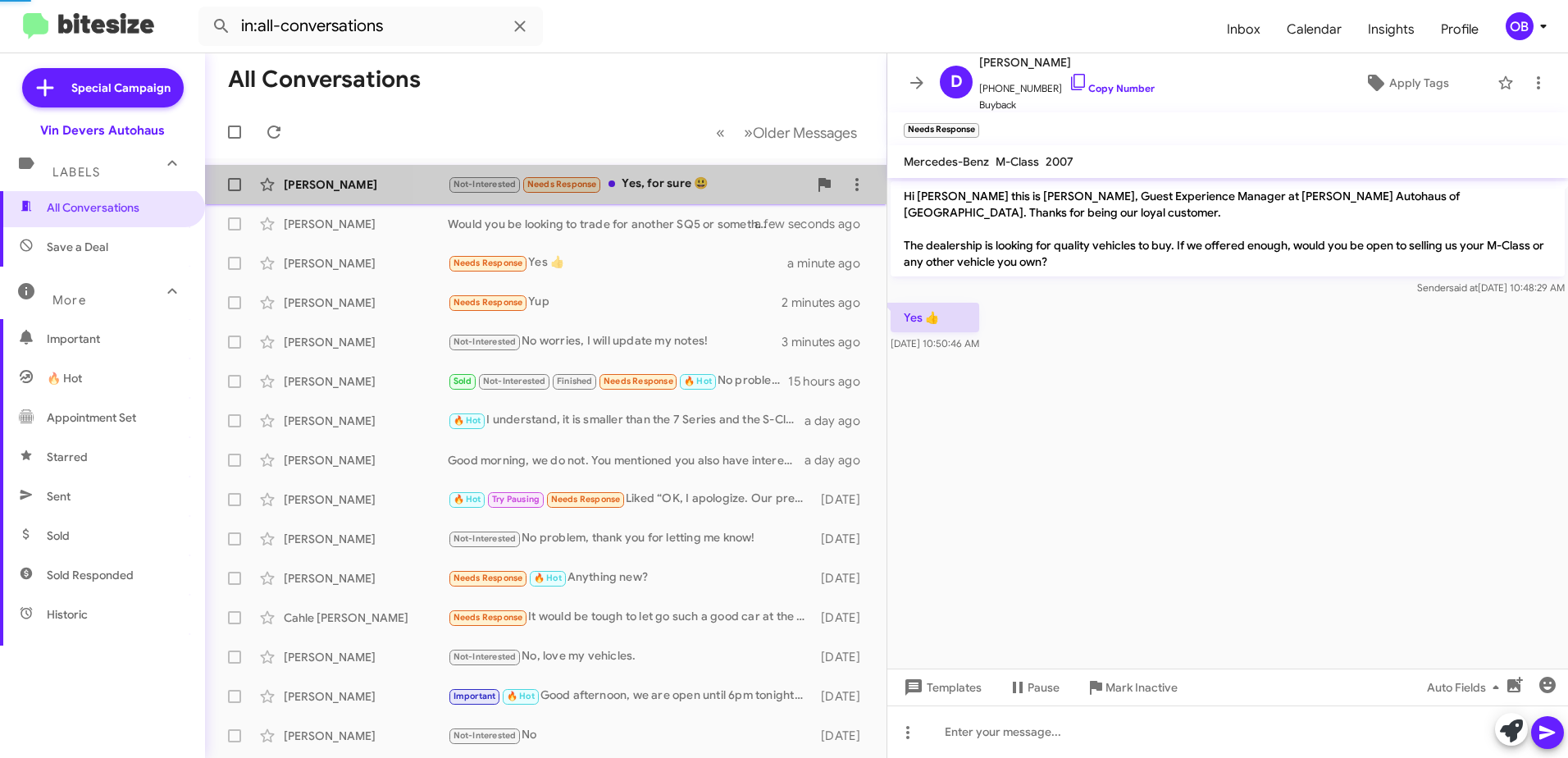
scroll to position [18, 0]
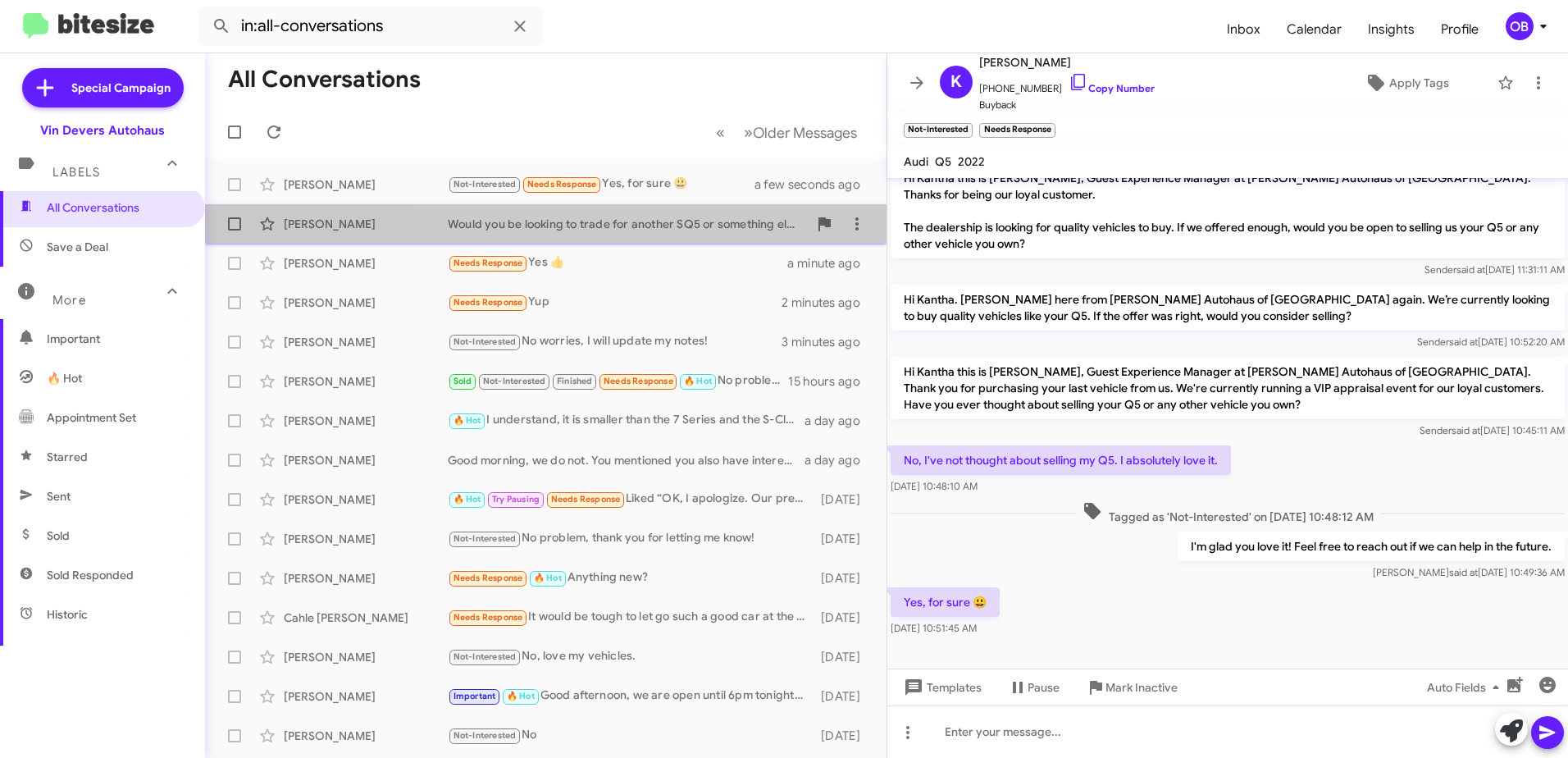
click at [659, 240] on span "Marsha Cushman Would you be looking to trade for another SQ5 or something else?…" at bounding box center [546, 224] width 682 height 40
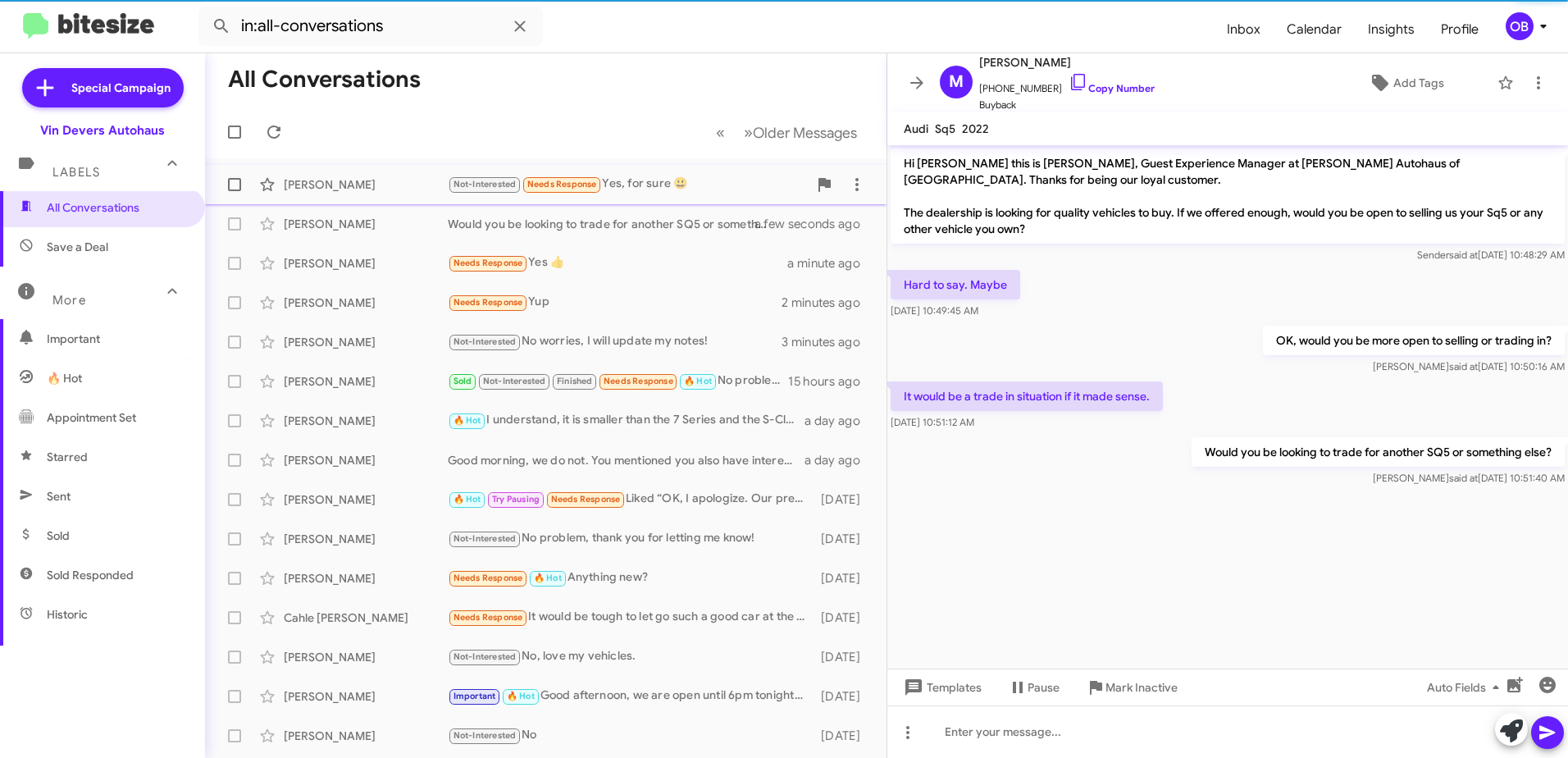
click at [674, 188] on div "Not-Interested Needs Response Yes, for sure 😃" at bounding box center [628, 184] width 360 height 19
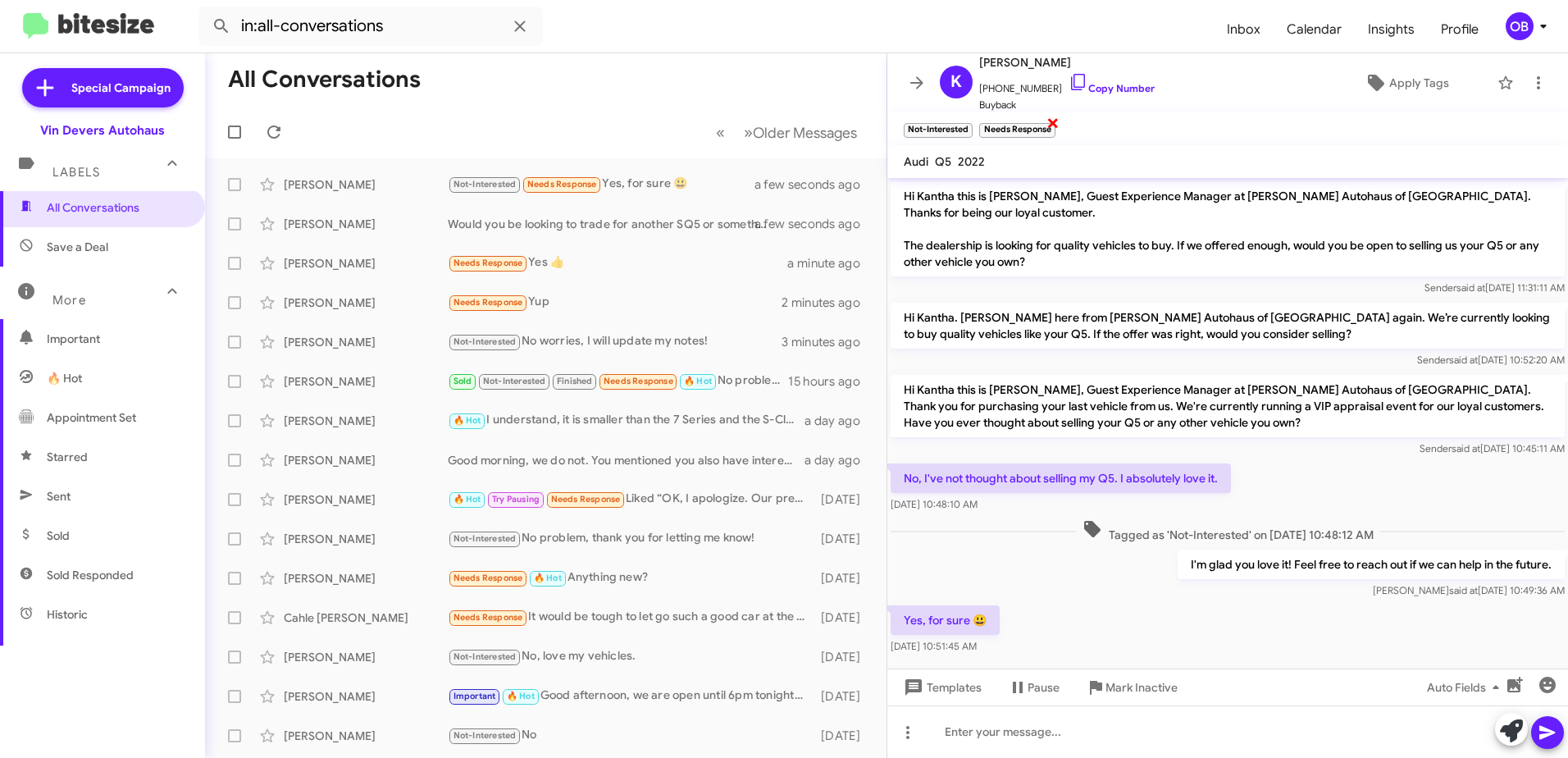
click at [1054, 124] on span "×" at bounding box center [1053, 122] width 14 height 19
click at [565, 221] on div "Would you be looking to trade for another SQ5 or something else?" at bounding box center [628, 223] width 360 height 16
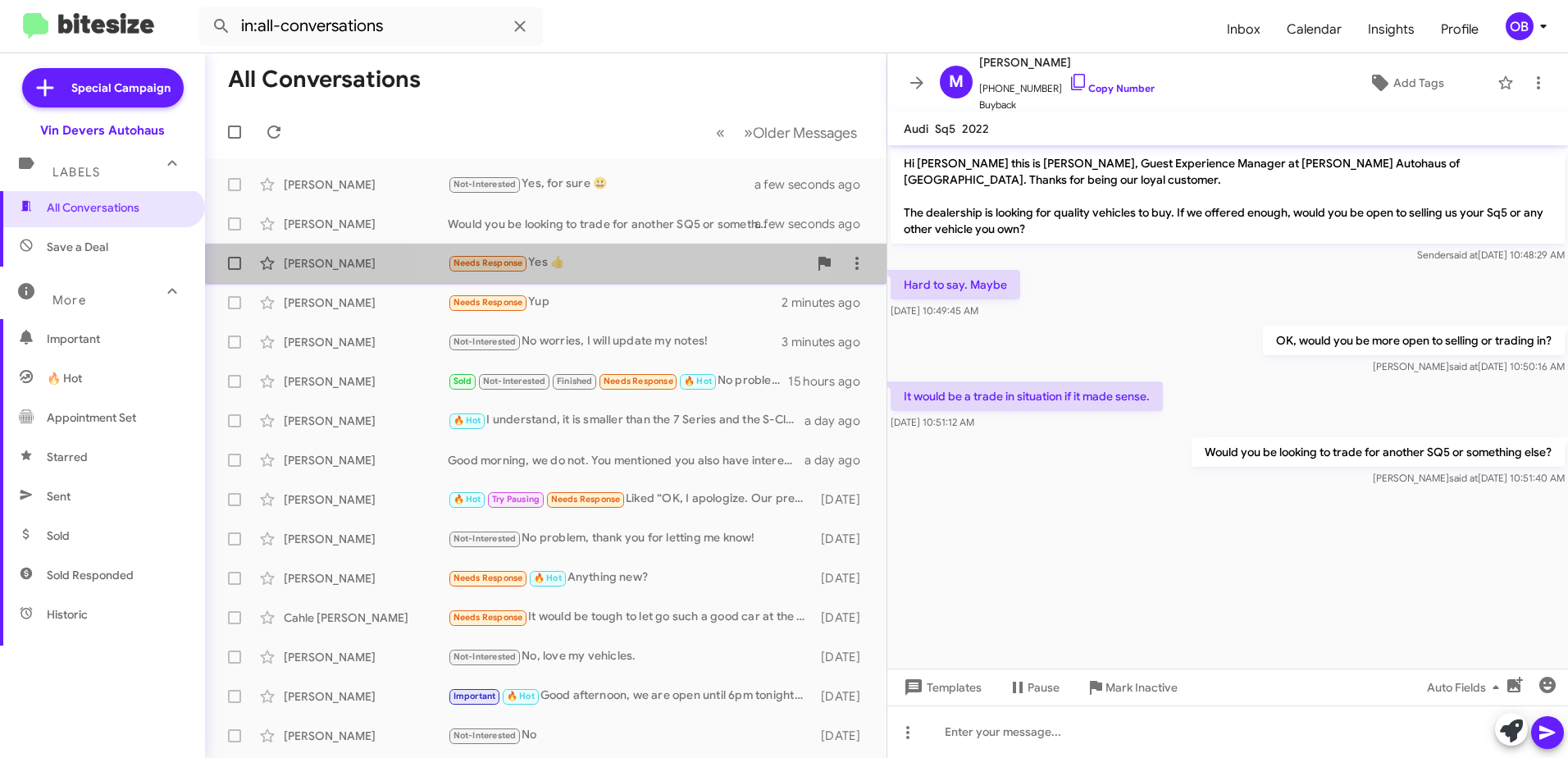
click at [570, 270] on div "Needs Response Yes 👍" at bounding box center [628, 264] width 360 height 19
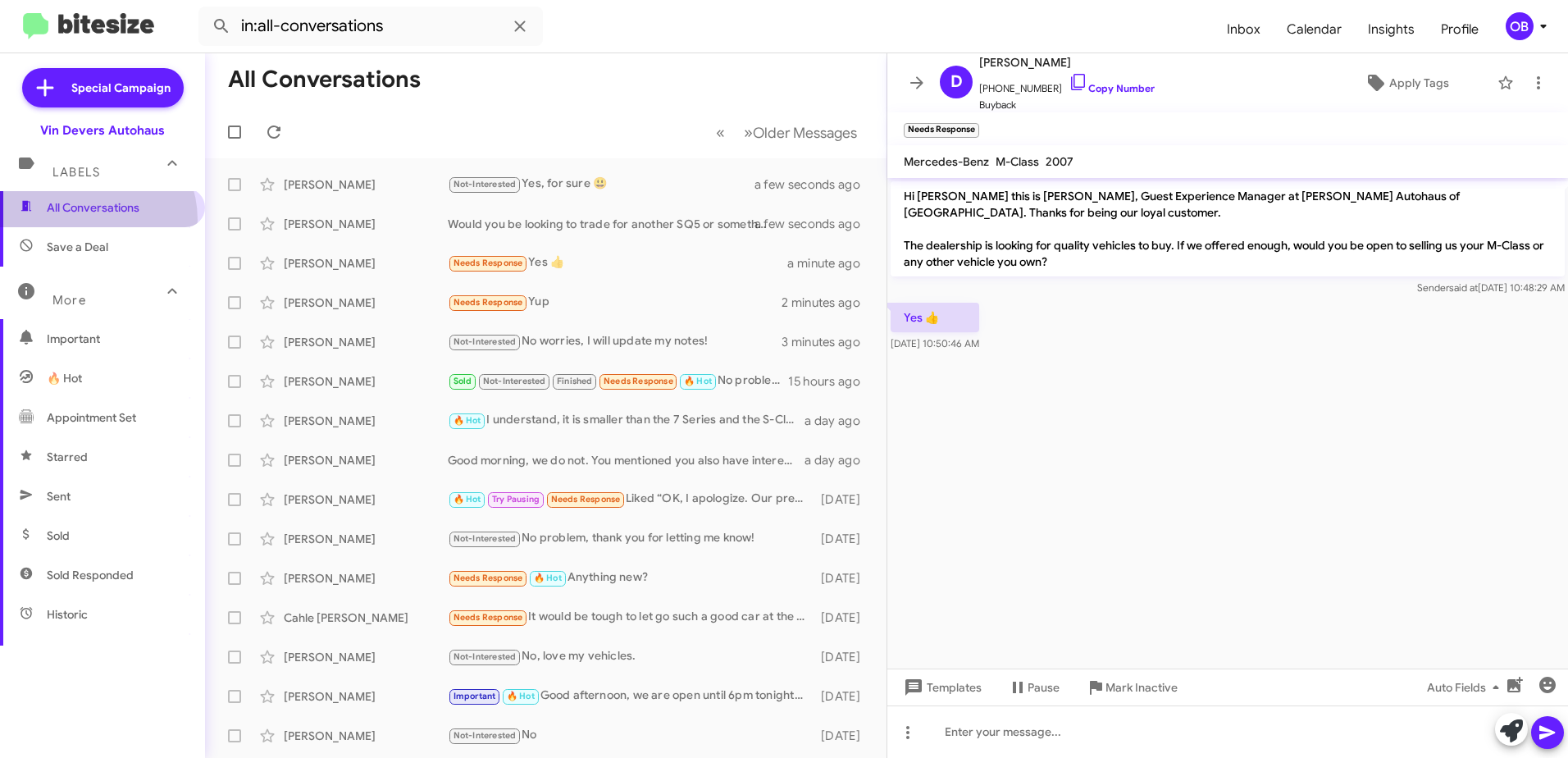
click at [86, 220] on span "All Conversations" at bounding box center [102, 208] width 205 height 40
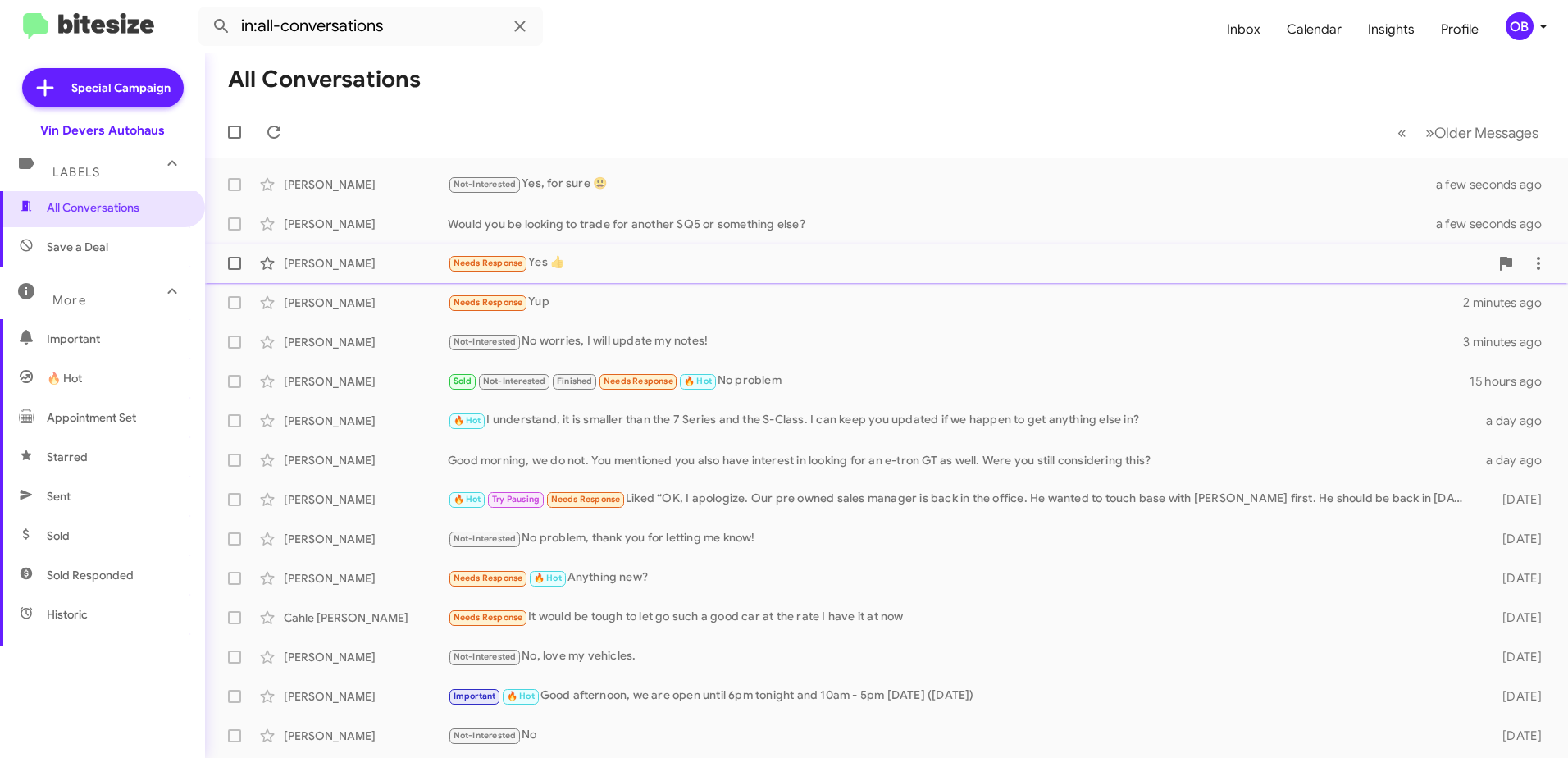
click at [608, 278] on div "Dareva Dawson Needs Response Yes 👍 a minute ago" at bounding box center [886, 264] width 1337 height 33
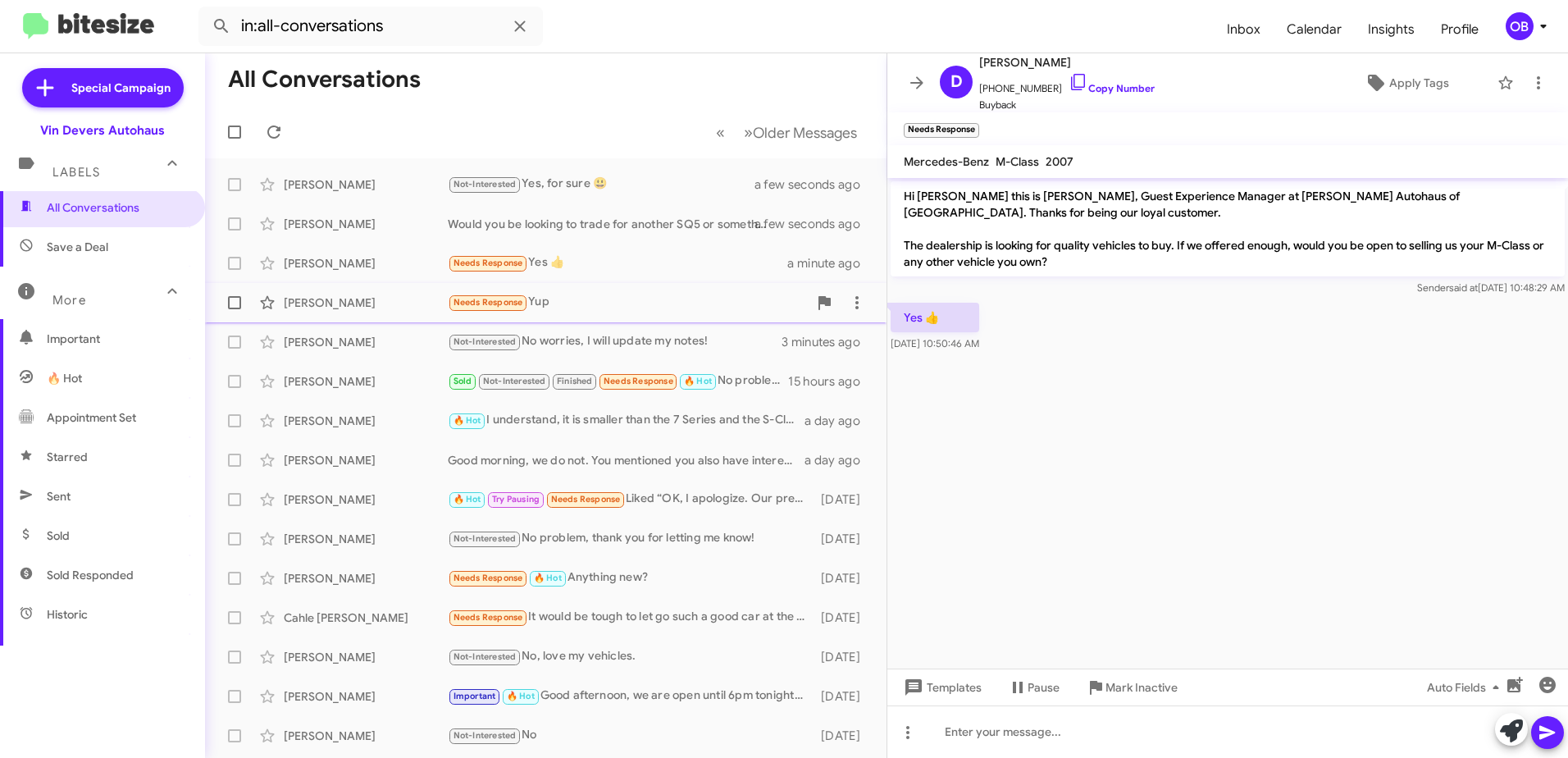
click at [565, 319] on span "Matthew Teper Needs Response Yup 2 minutes ago" at bounding box center [546, 302] width 682 height 40
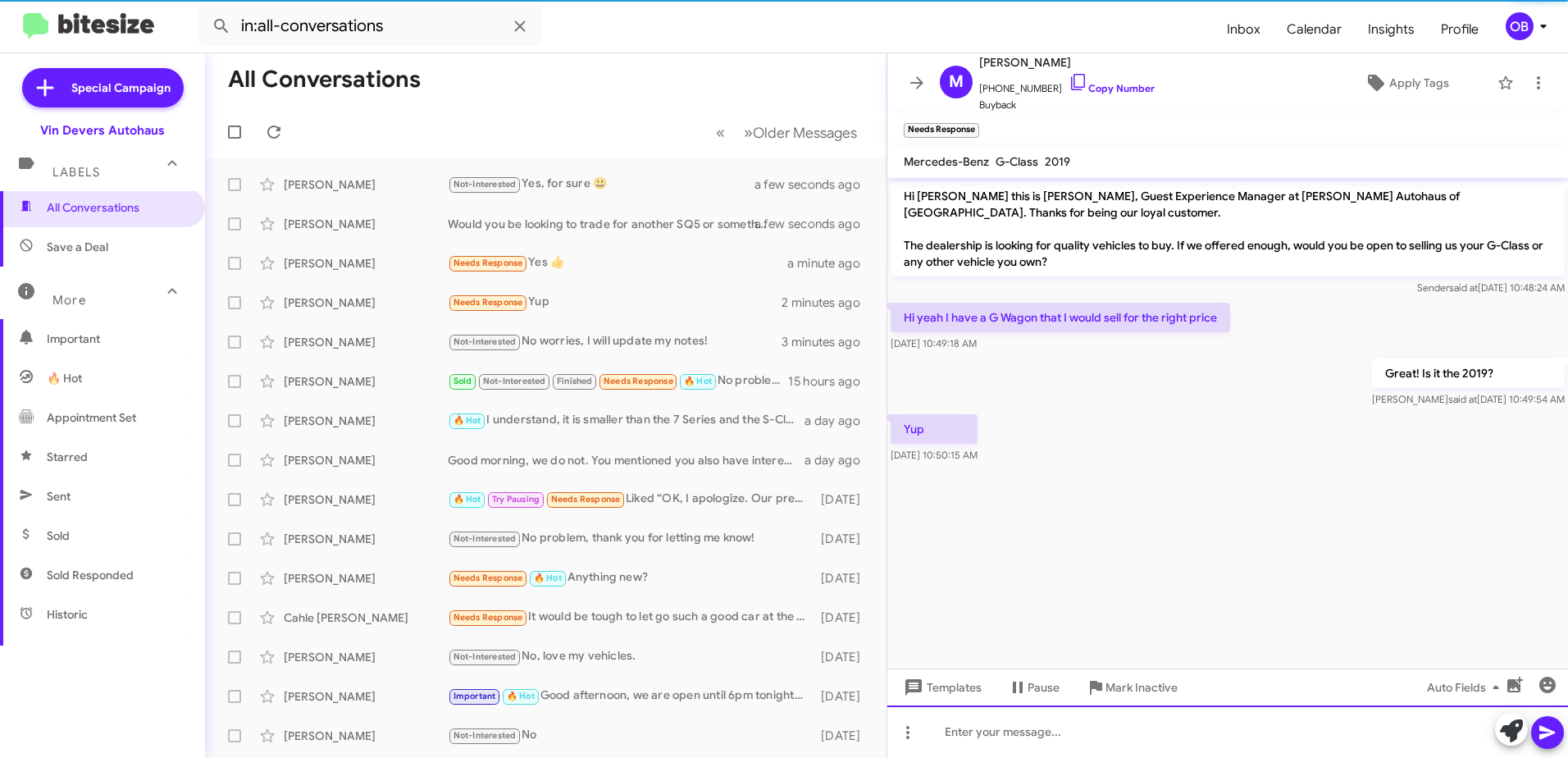
click at [1014, 743] on div at bounding box center [1227, 732] width 681 height 52
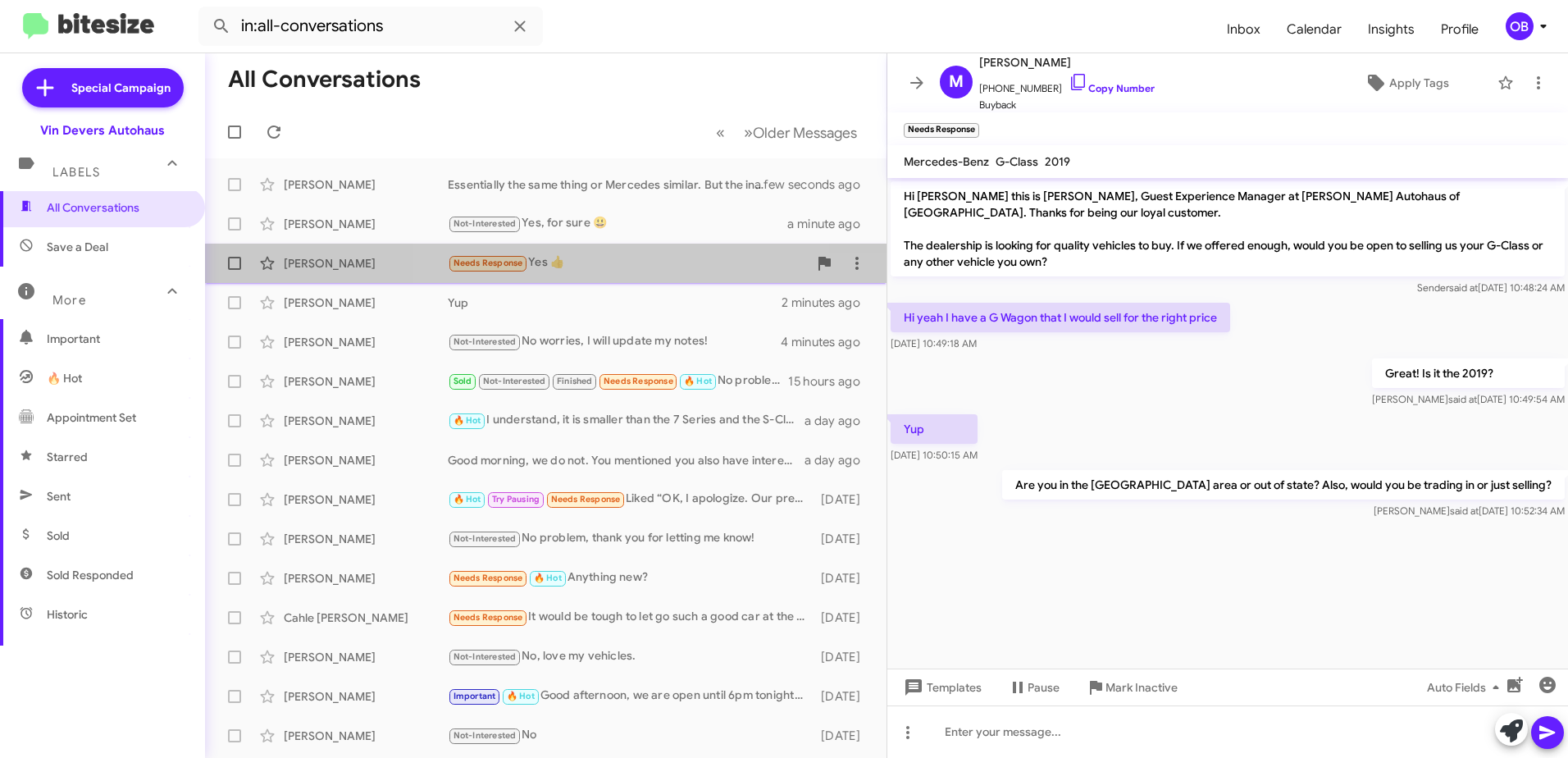
click at [651, 282] on span "Dareva Dawson Needs Response Yes 👍 2 minutes ago" at bounding box center [546, 263] width 682 height 40
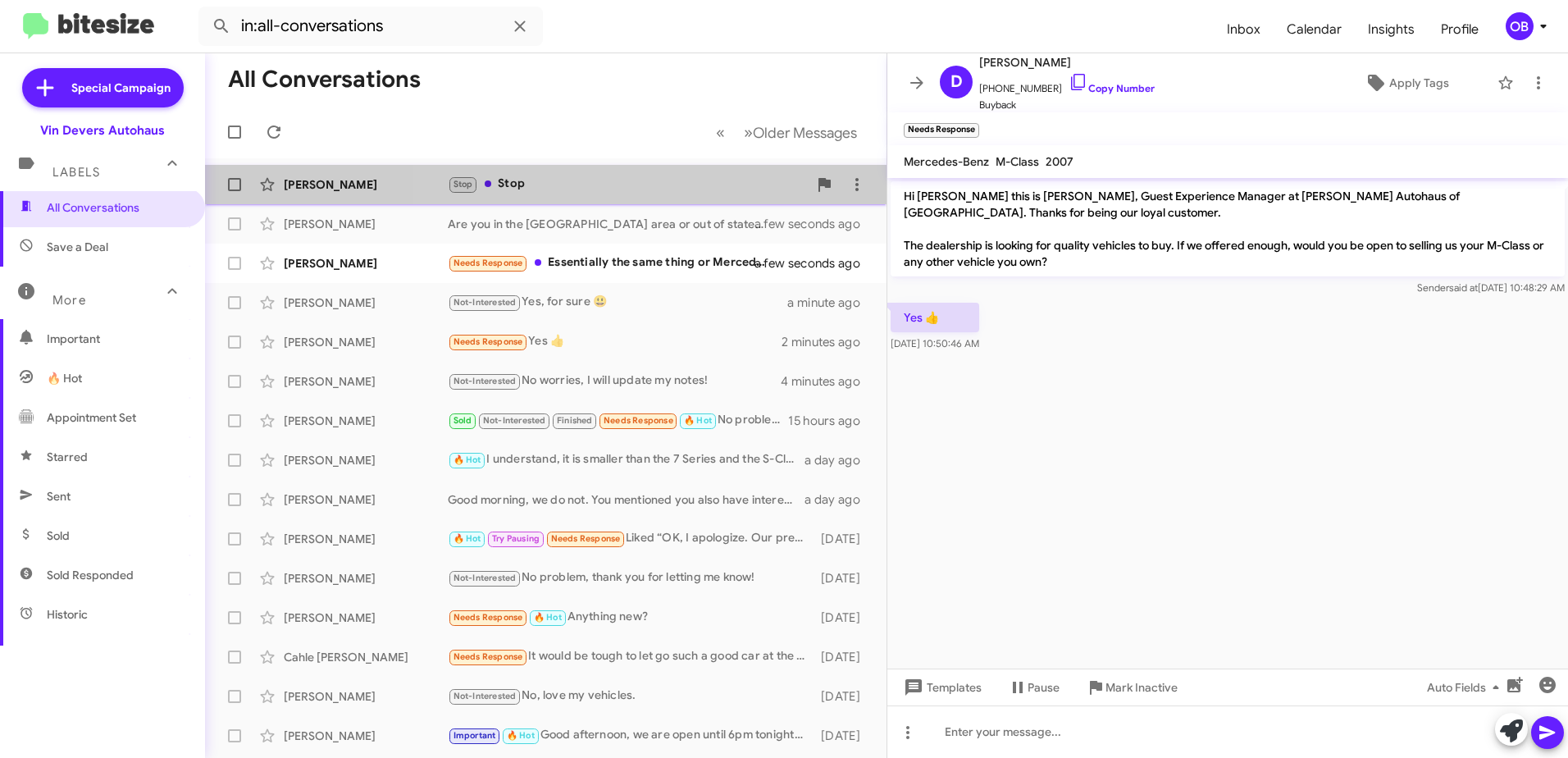
click at [586, 179] on div "Stop Stop" at bounding box center [628, 184] width 360 height 19
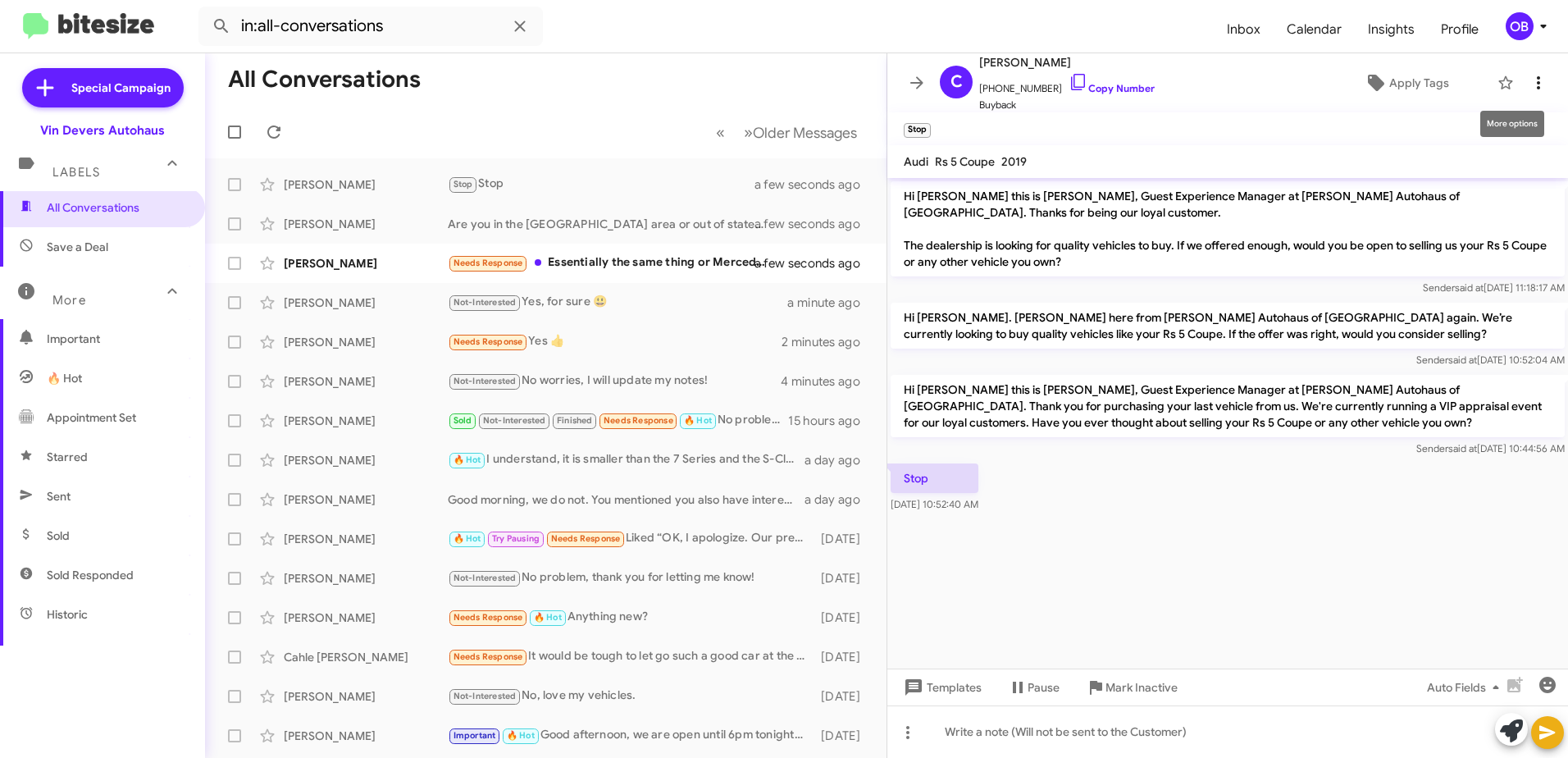
click at [1529, 97] on button at bounding box center [1539, 83] width 33 height 33
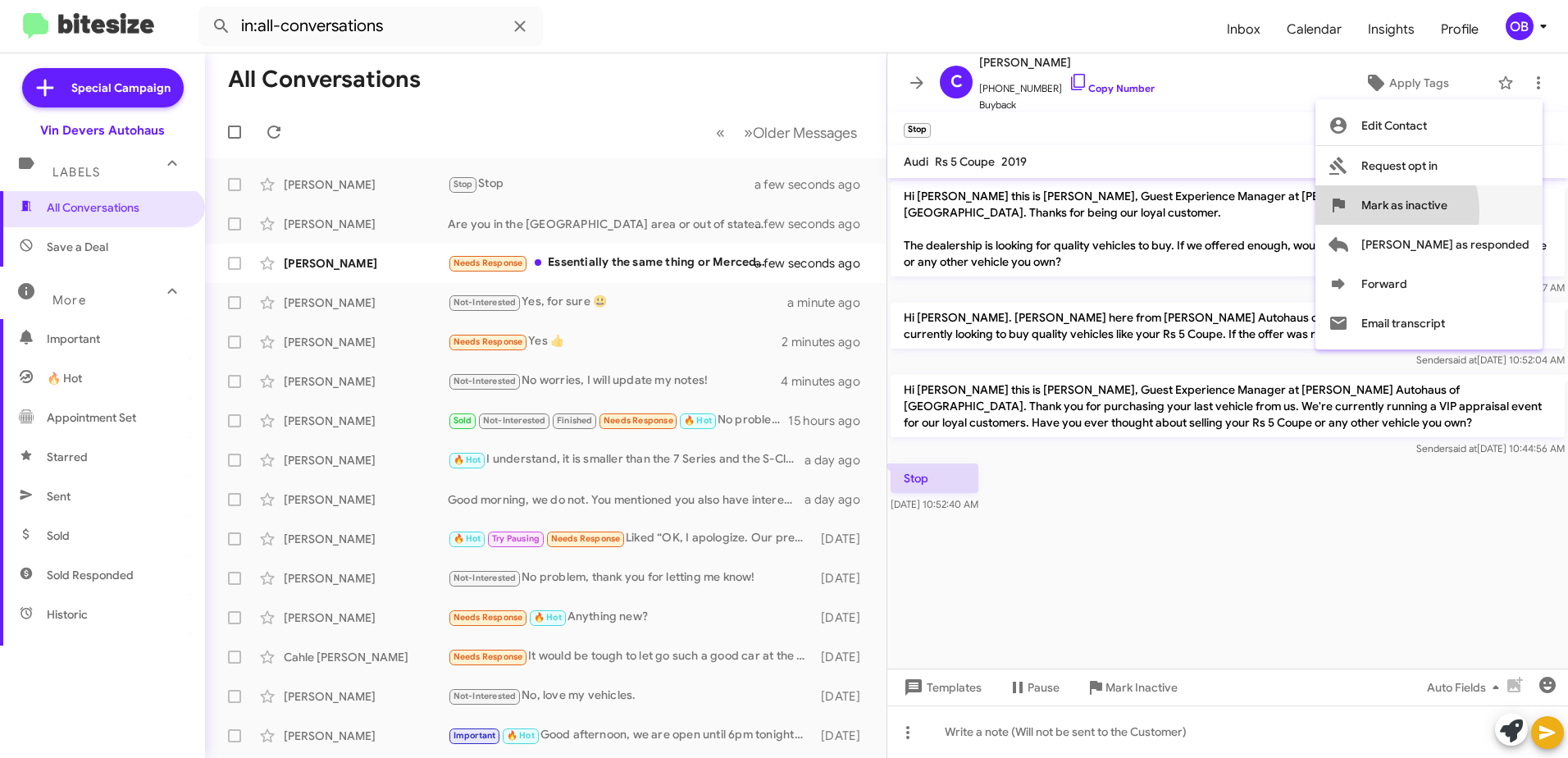
click at [1432, 212] on span "Mark as inactive" at bounding box center [1404, 205] width 86 height 40
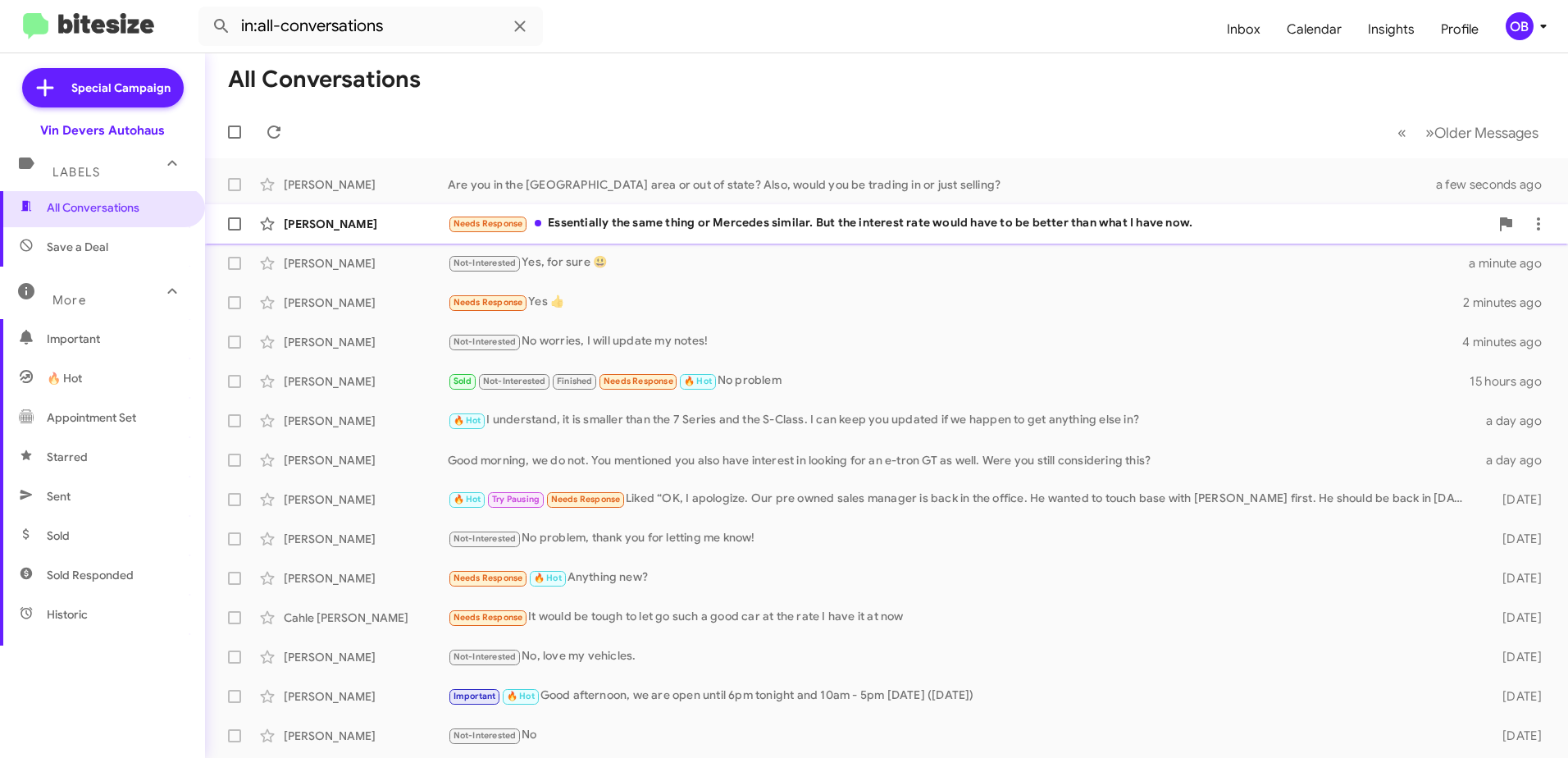
click at [952, 239] on div "Marsha Cushman Needs Response Essentially the same thing or Mercedes similar. B…" at bounding box center [886, 224] width 1337 height 33
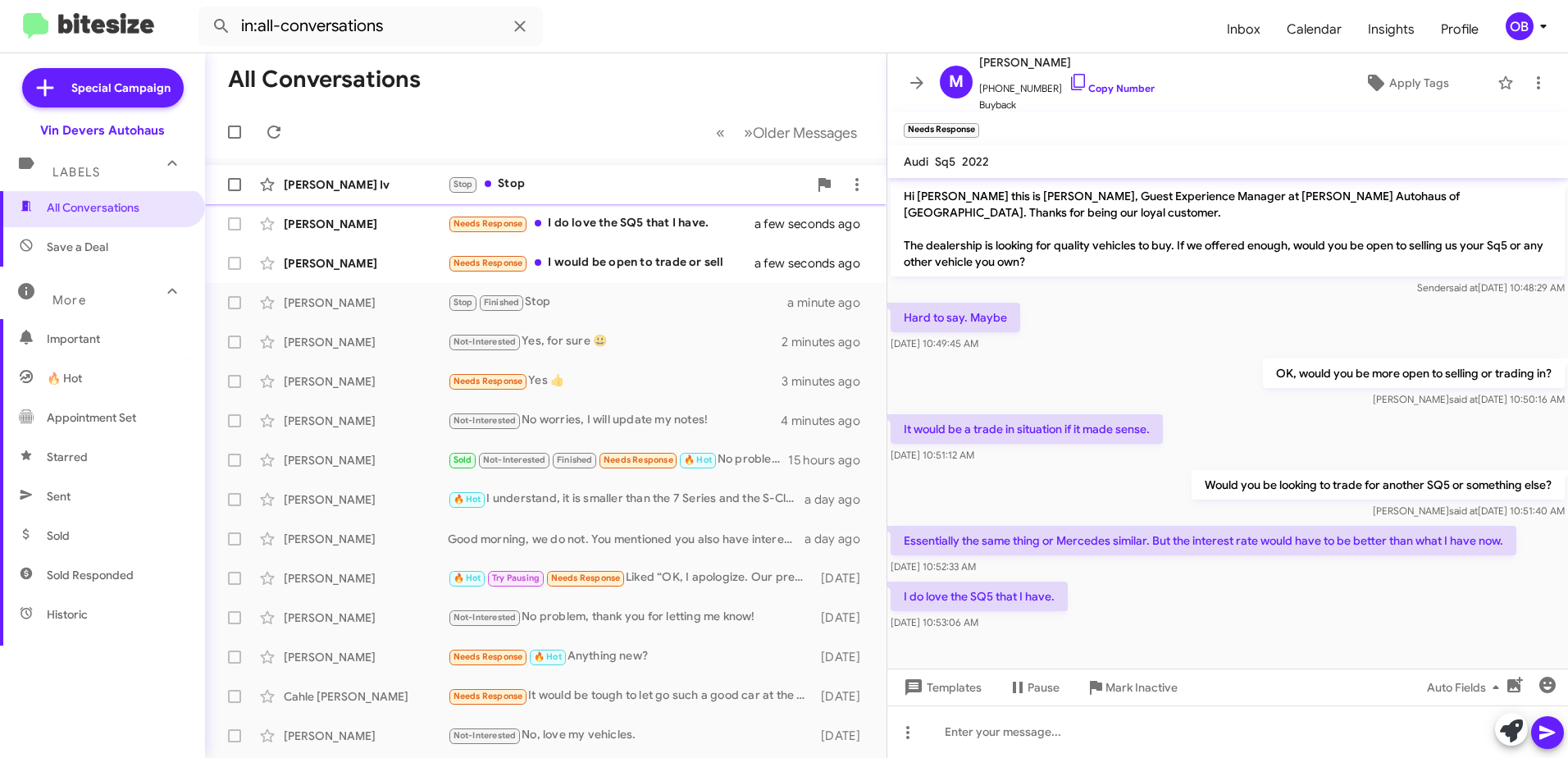
click at [610, 199] on div "James Davis Iv Stop Stop a few seconds ago" at bounding box center [546, 184] width 656 height 33
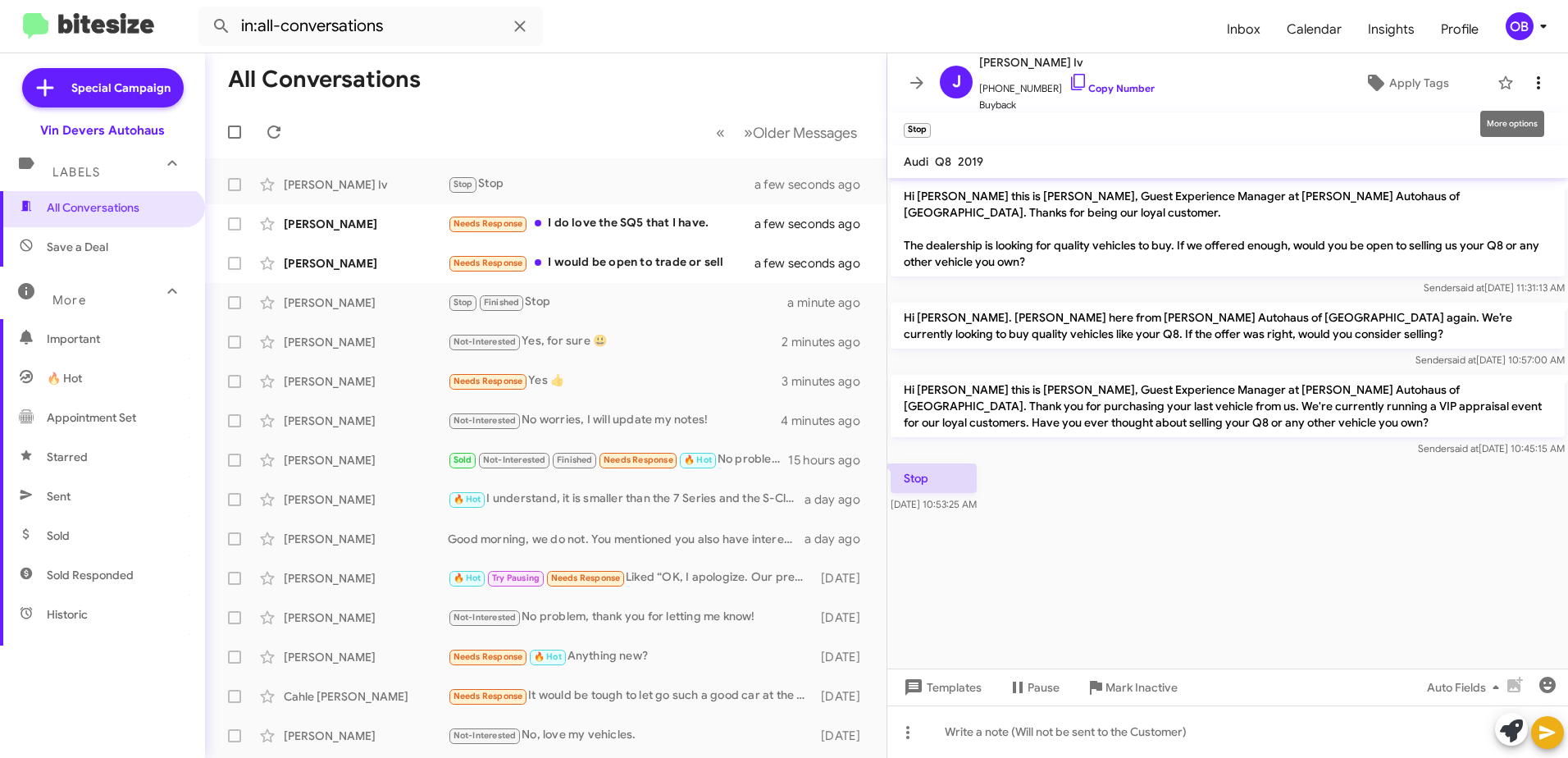
click at [1529, 92] on icon at bounding box center [1539, 83] width 19 height 19
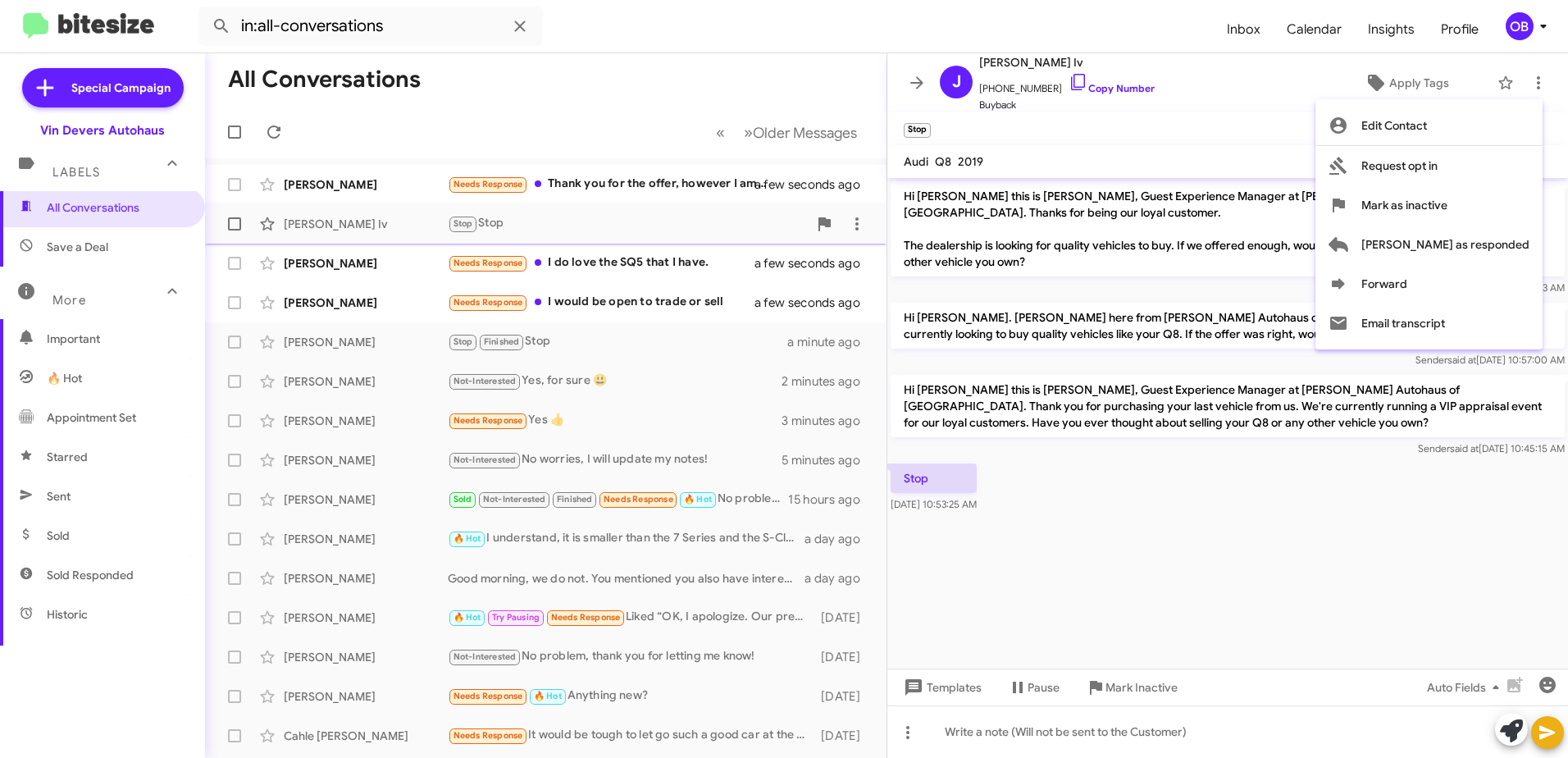
click at [1432, 210] on span "Mark as inactive" at bounding box center [1404, 205] width 86 height 40
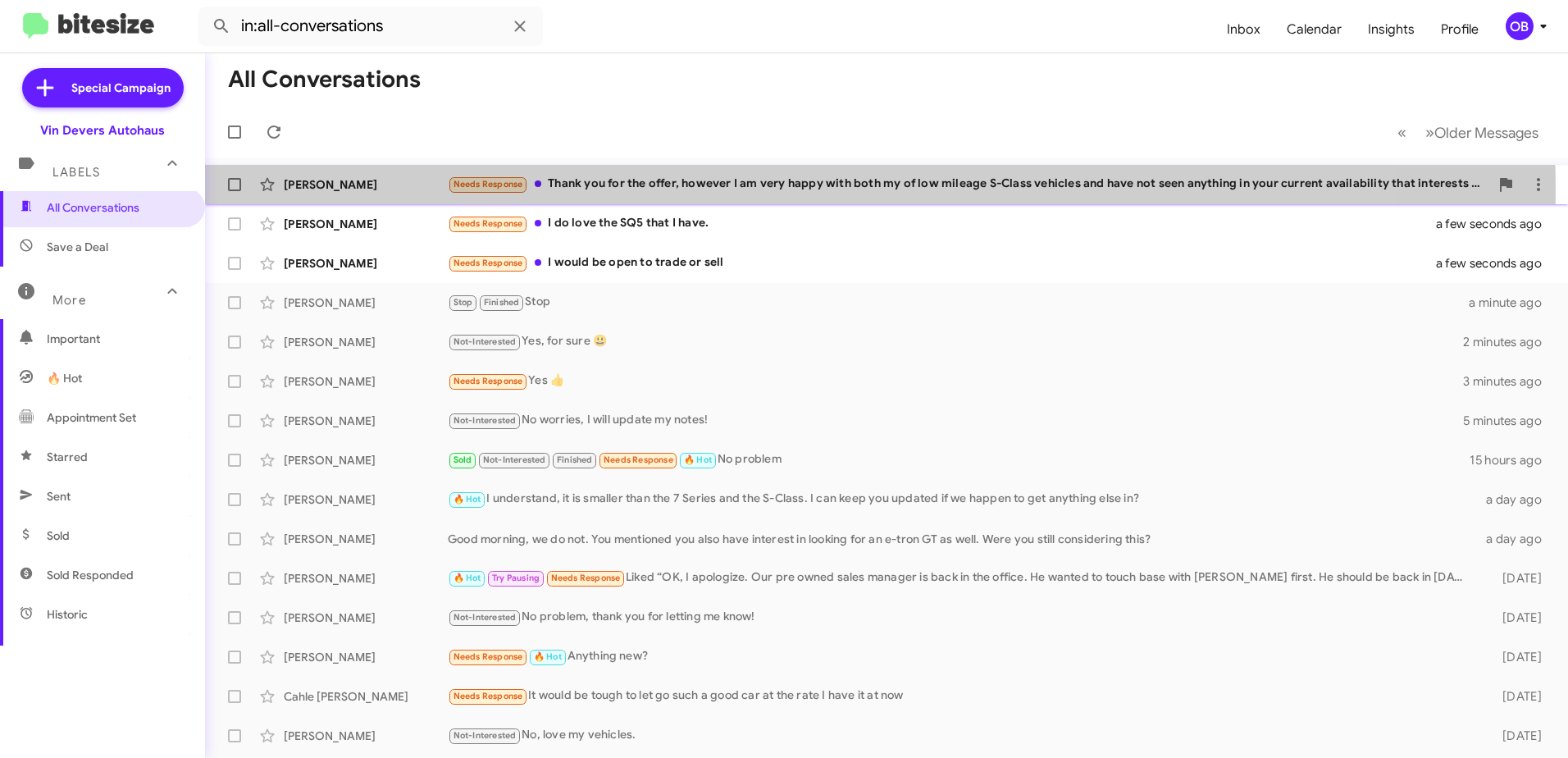
click at [747, 189] on div "Needs Response Thank you for the offer, however I am very happy with both my of…" at bounding box center [968, 184] width 1042 height 19
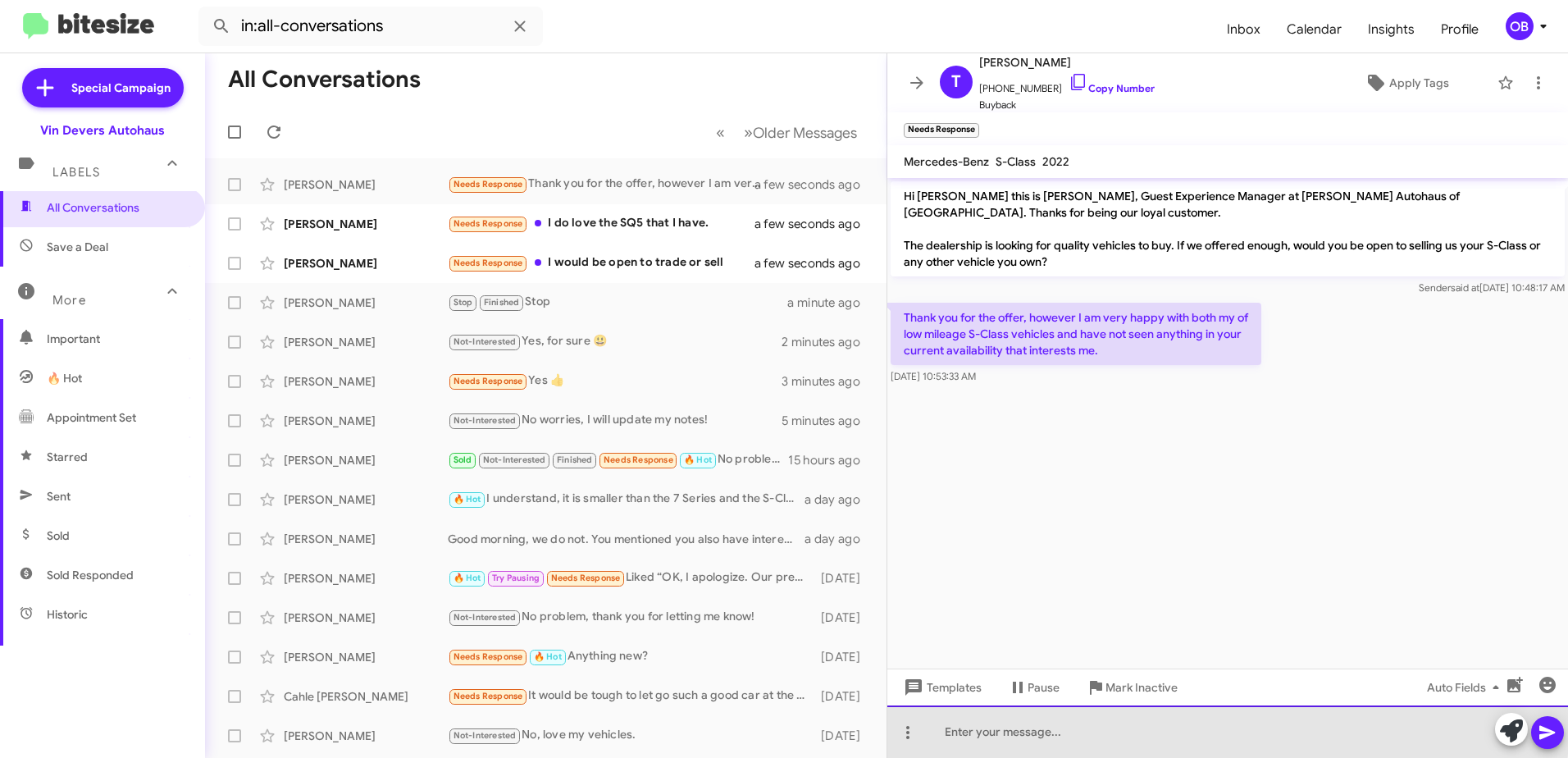
click at [974, 722] on div at bounding box center [1227, 732] width 681 height 52
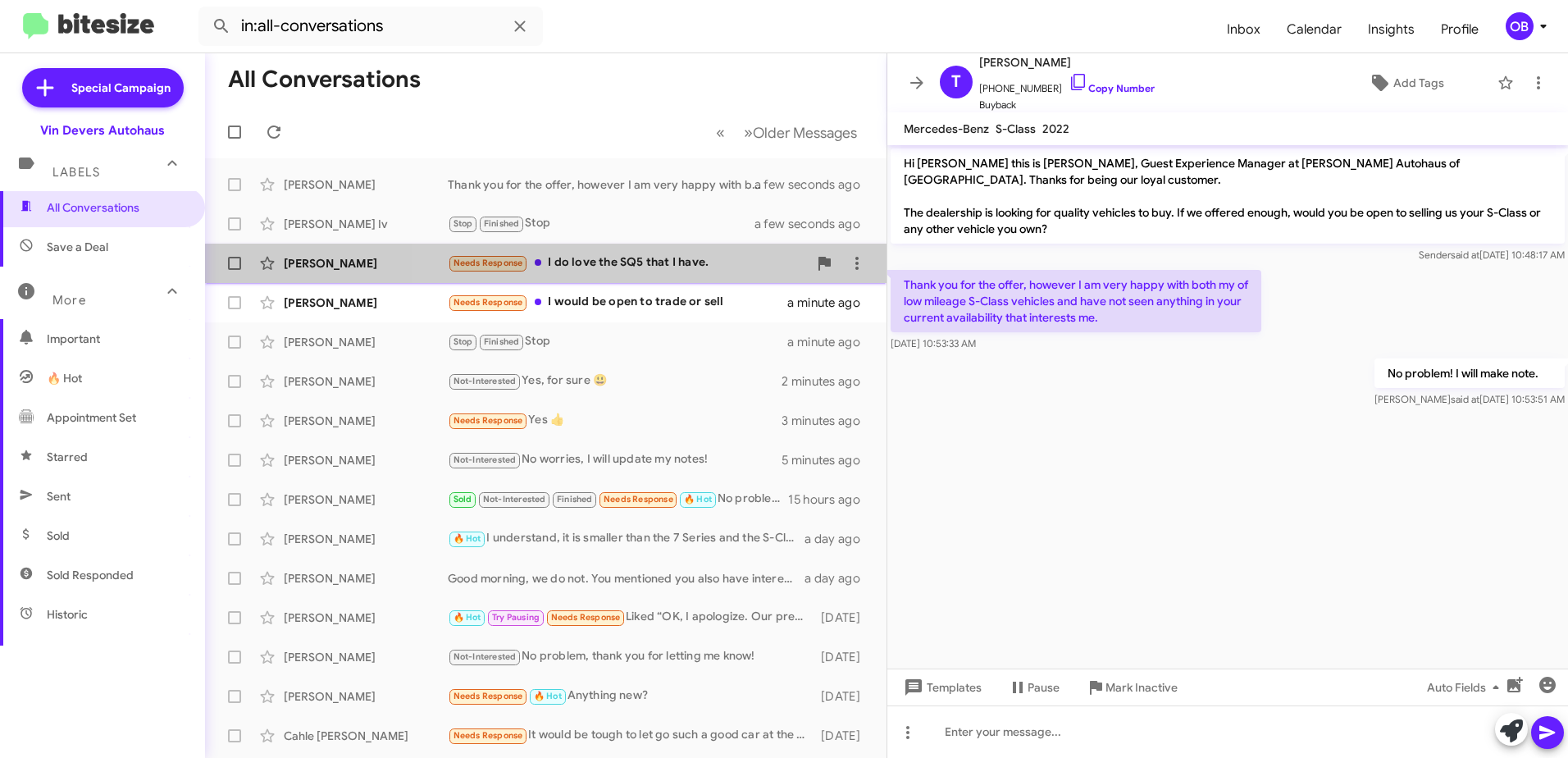
click at [673, 279] on div "Marsha Cushman Needs Response I do love the SQ5 that I have. a minute ago" at bounding box center [546, 264] width 656 height 33
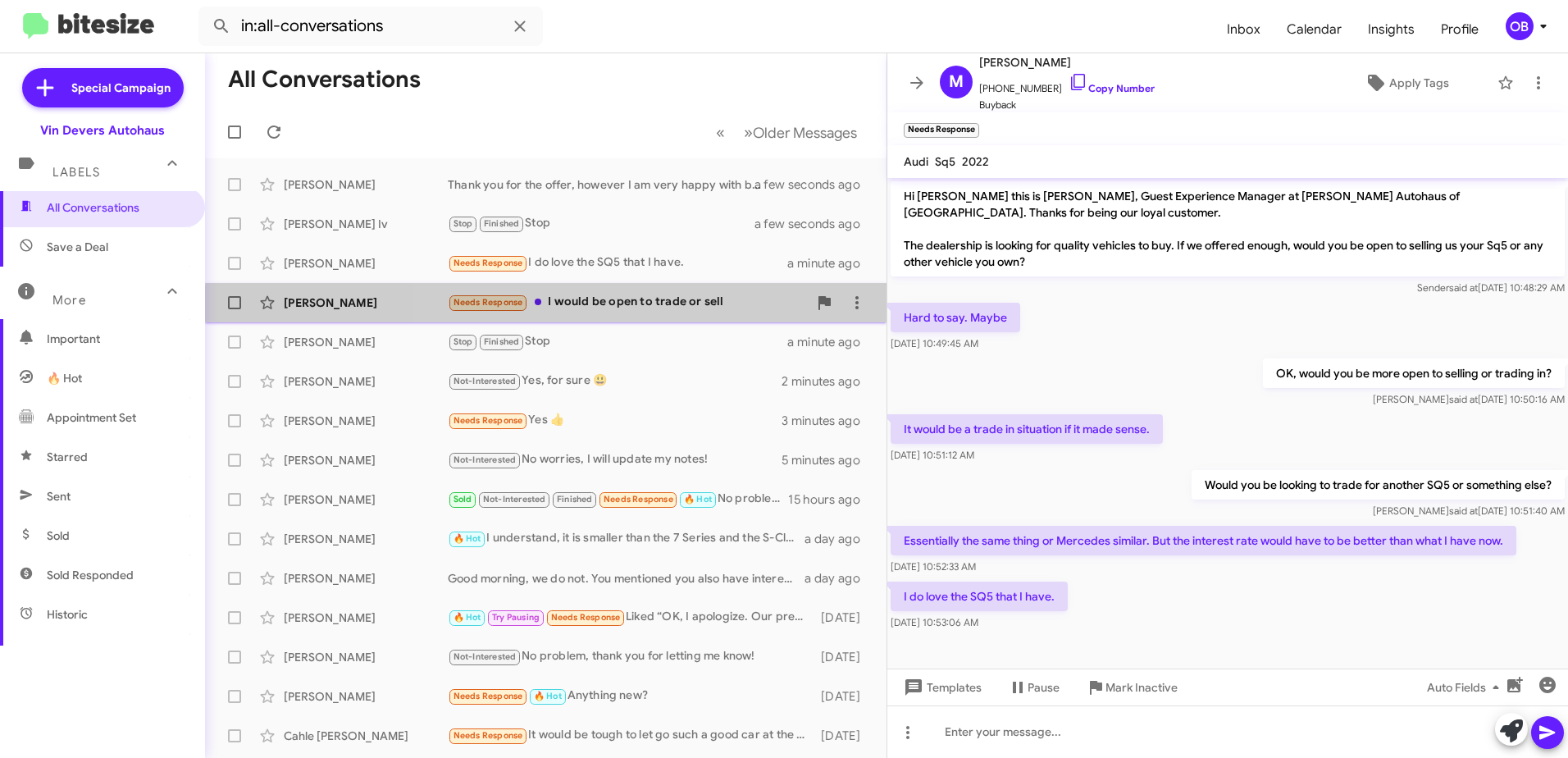
click at [744, 315] on div "Matthew Teper Needs Response I would be open to trade or sell a minute ago" at bounding box center [546, 303] width 656 height 33
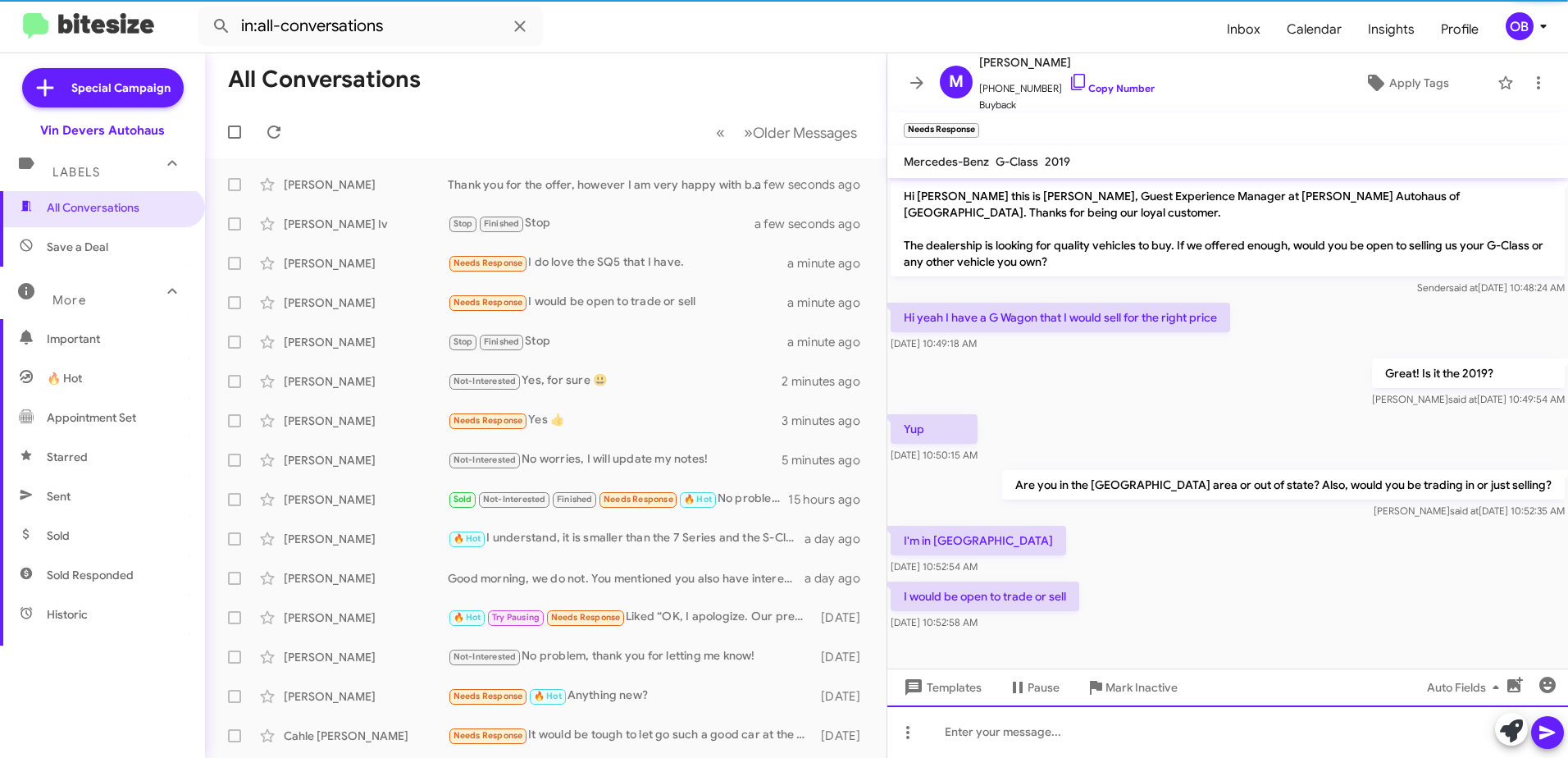
click at [1076, 740] on div at bounding box center [1227, 732] width 681 height 52
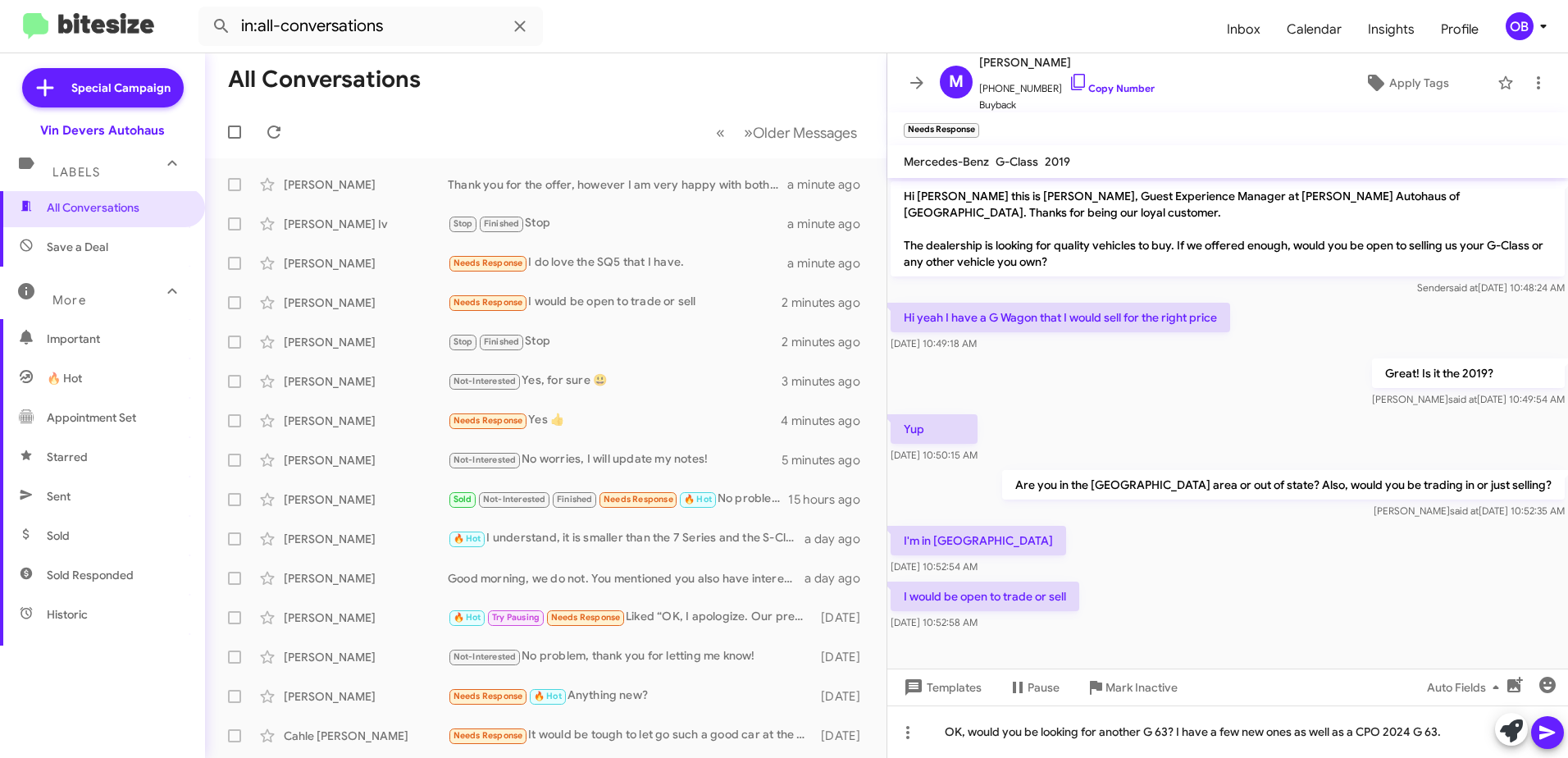
click at [1552, 739] on icon at bounding box center [1548, 732] width 19 height 19
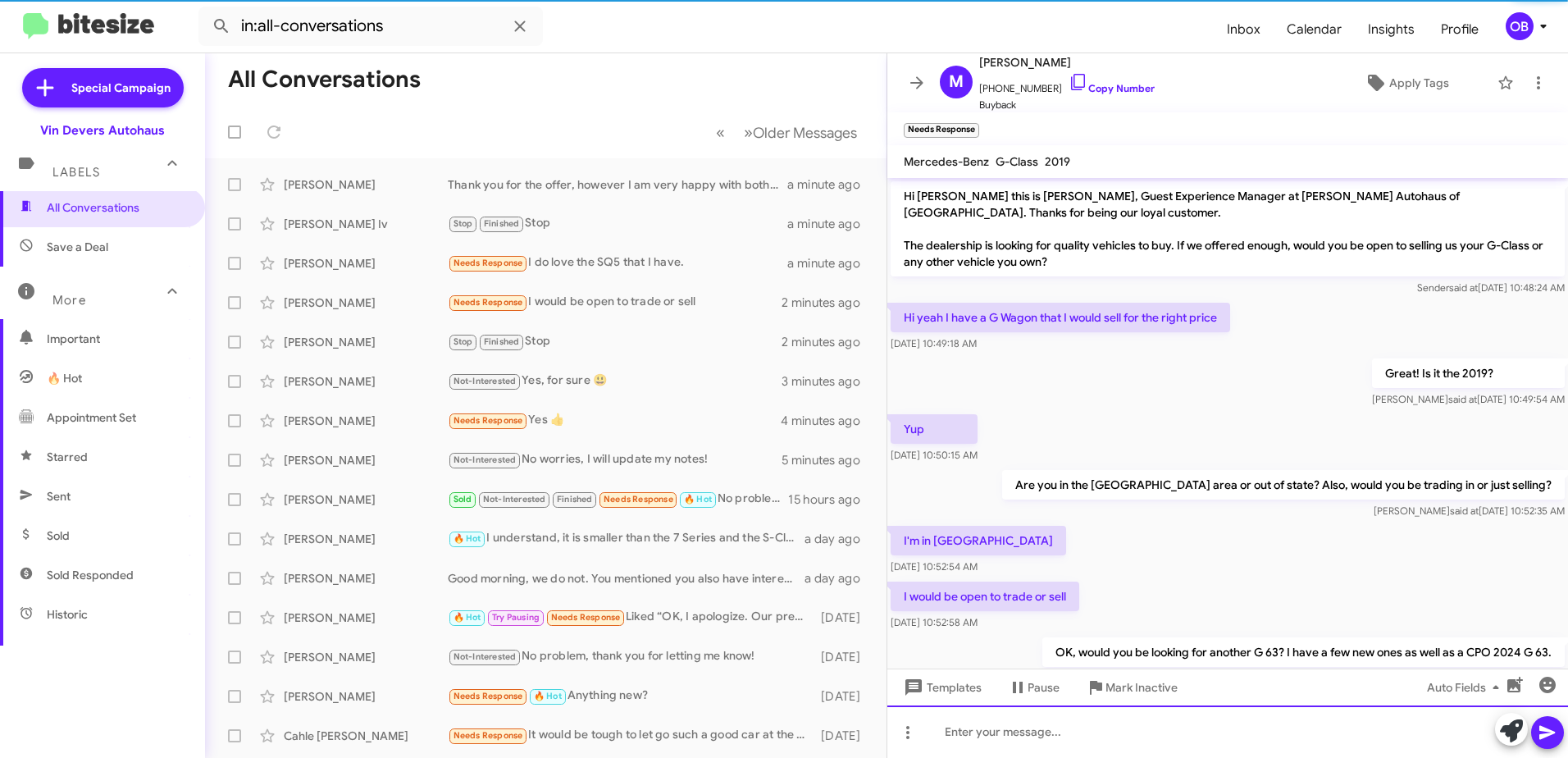
scroll to position [54, 0]
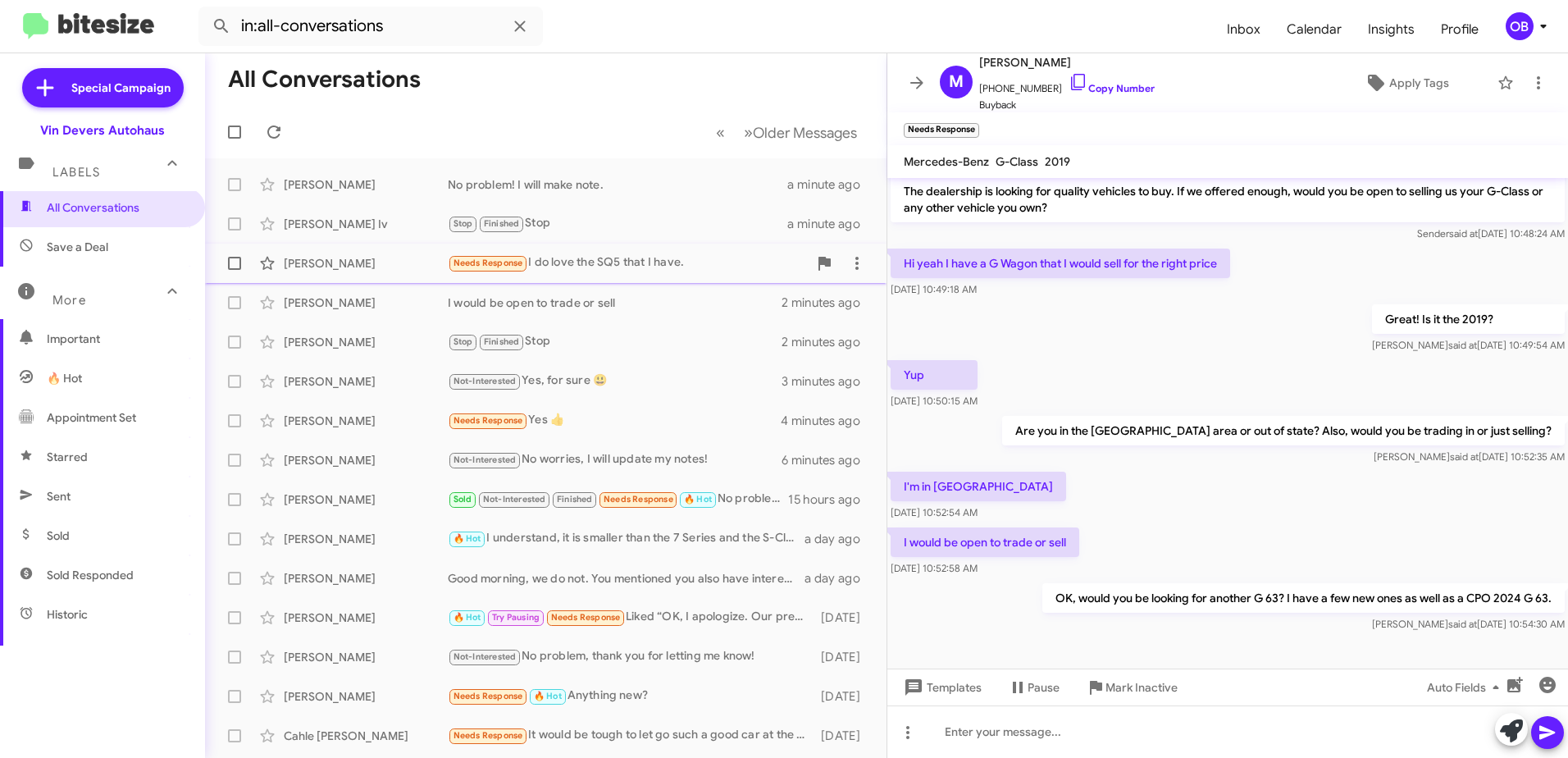
click at [739, 282] on span "Marsha Cushman Needs Response I do love the SQ5 that I have. 2 minutes ago" at bounding box center [546, 263] width 682 height 40
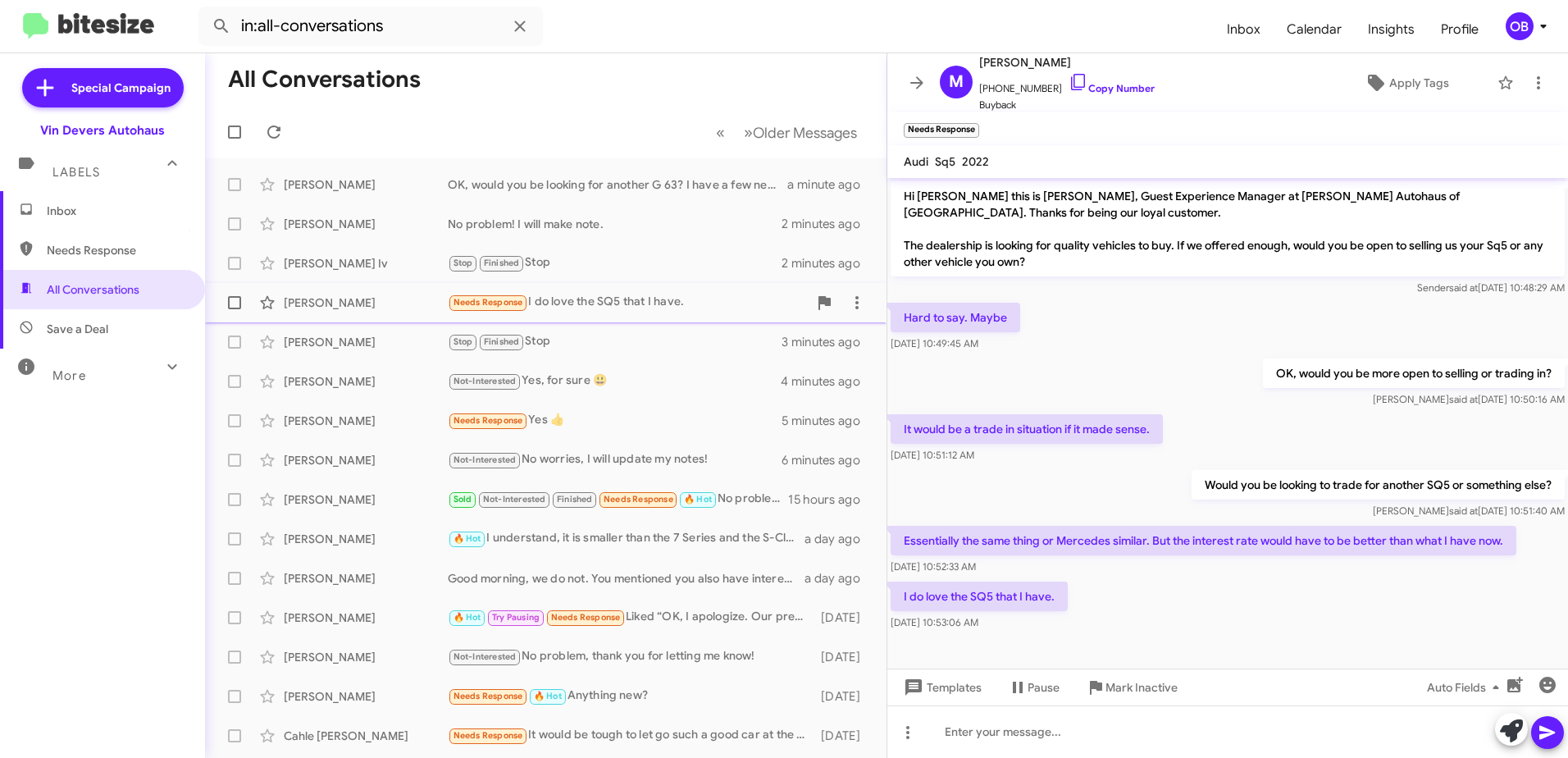
click at [732, 293] on div "Needs Response I do love the SQ5 that I have." at bounding box center [628, 302] width 360 height 19
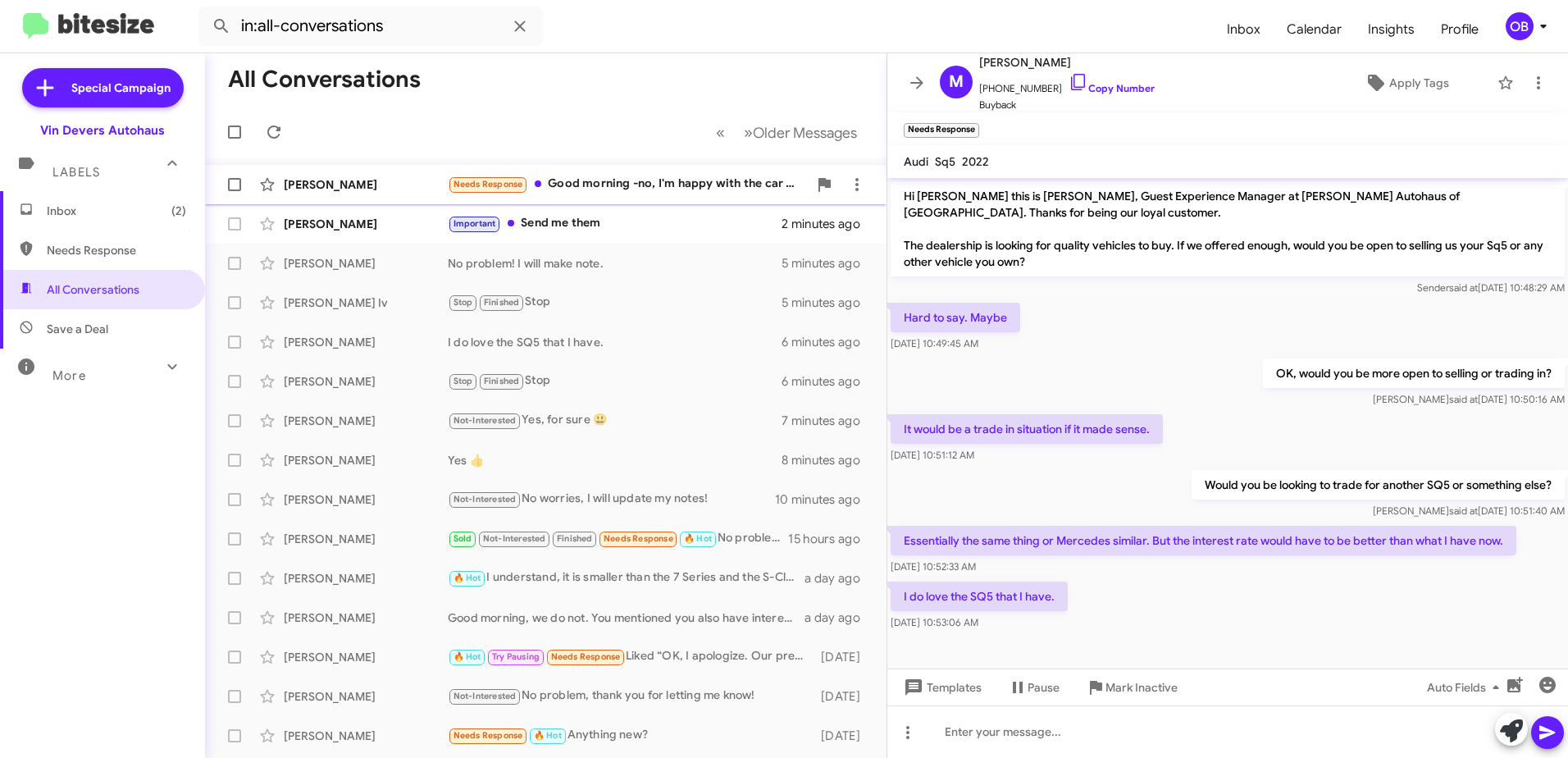
click at [646, 188] on div "Needs Response Good morning -no, I'm happy with the car and have no need for an…" at bounding box center [628, 184] width 360 height 19
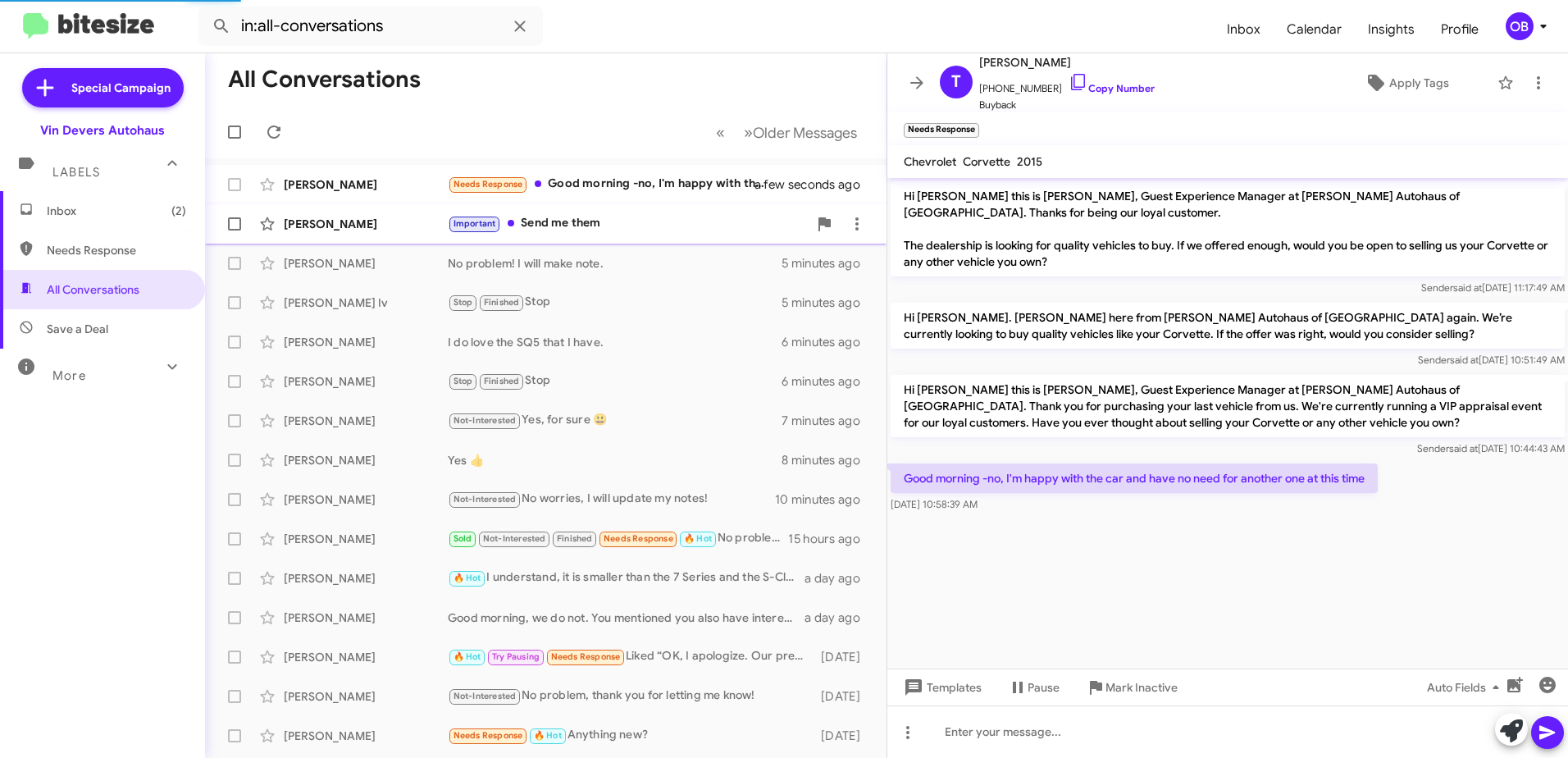
click at [636, 222] on div "Important Send me them" at bounding box center [628, 224] width 360 height 19
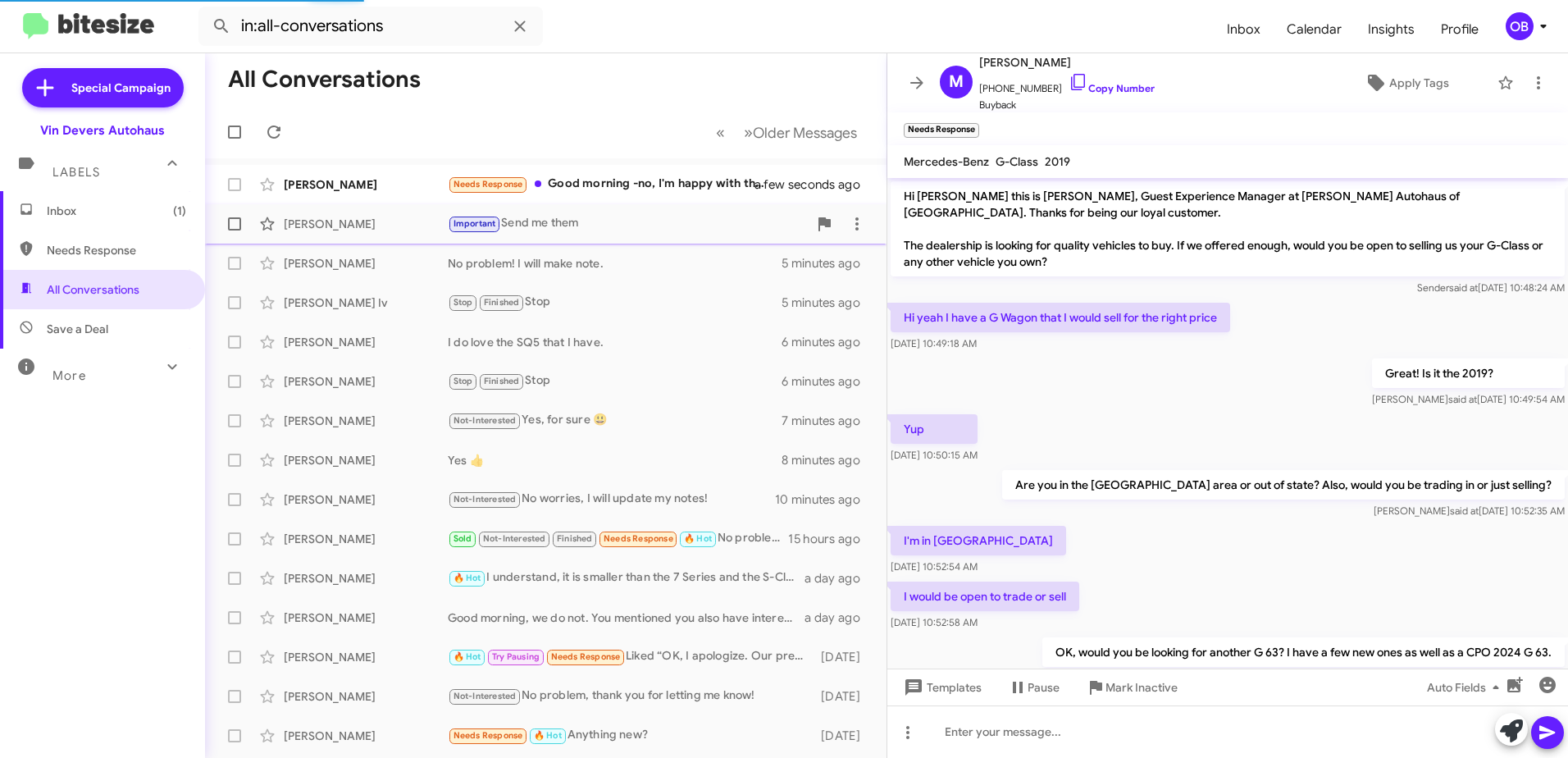
scroll to position [114, 0]
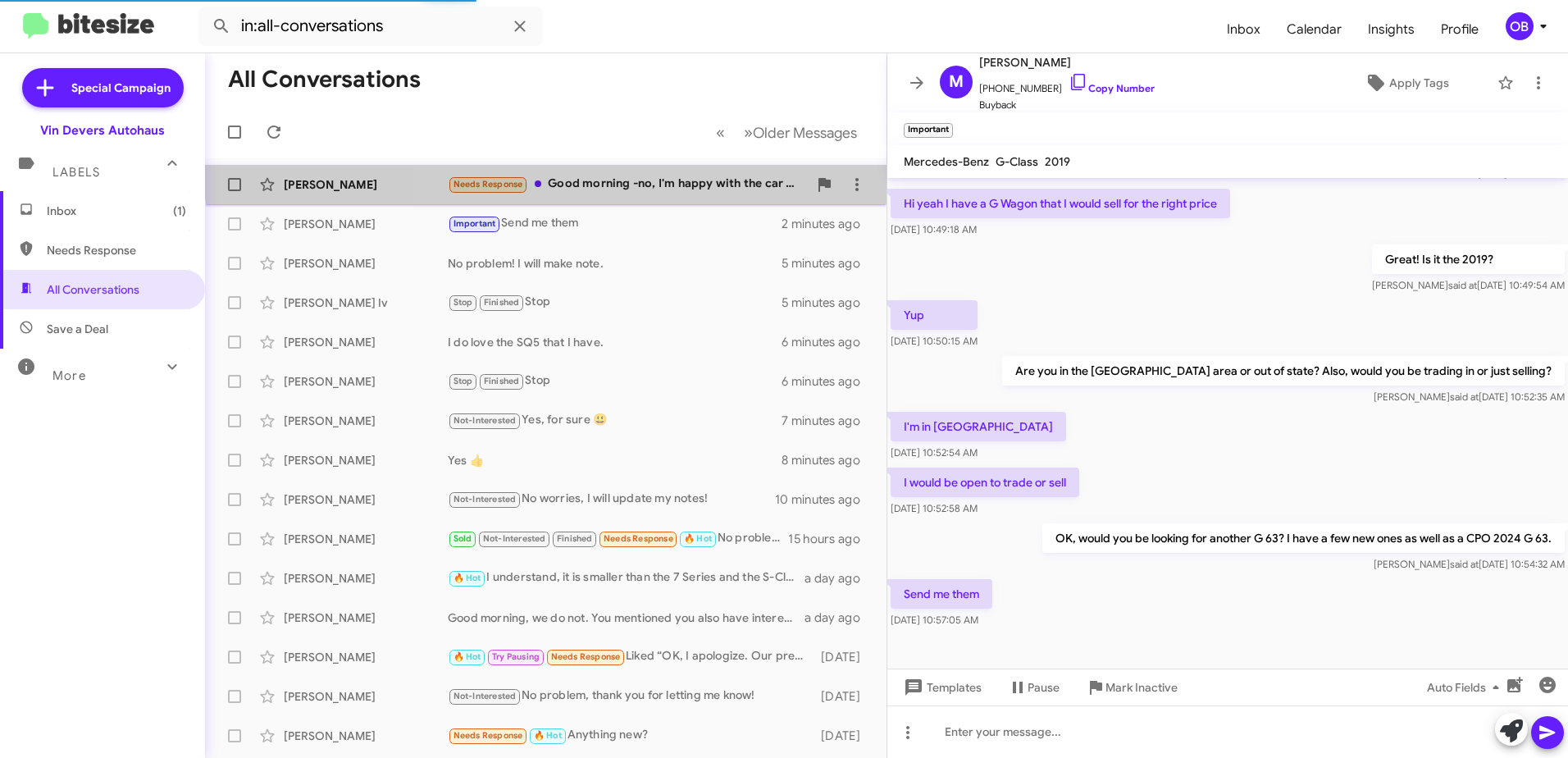
click at [661, 171] on div "Timothy Hadding Needs Response Good morning -no, I'm happy with the car and hav…" at bounding box center [546, 184] width 656 height 33
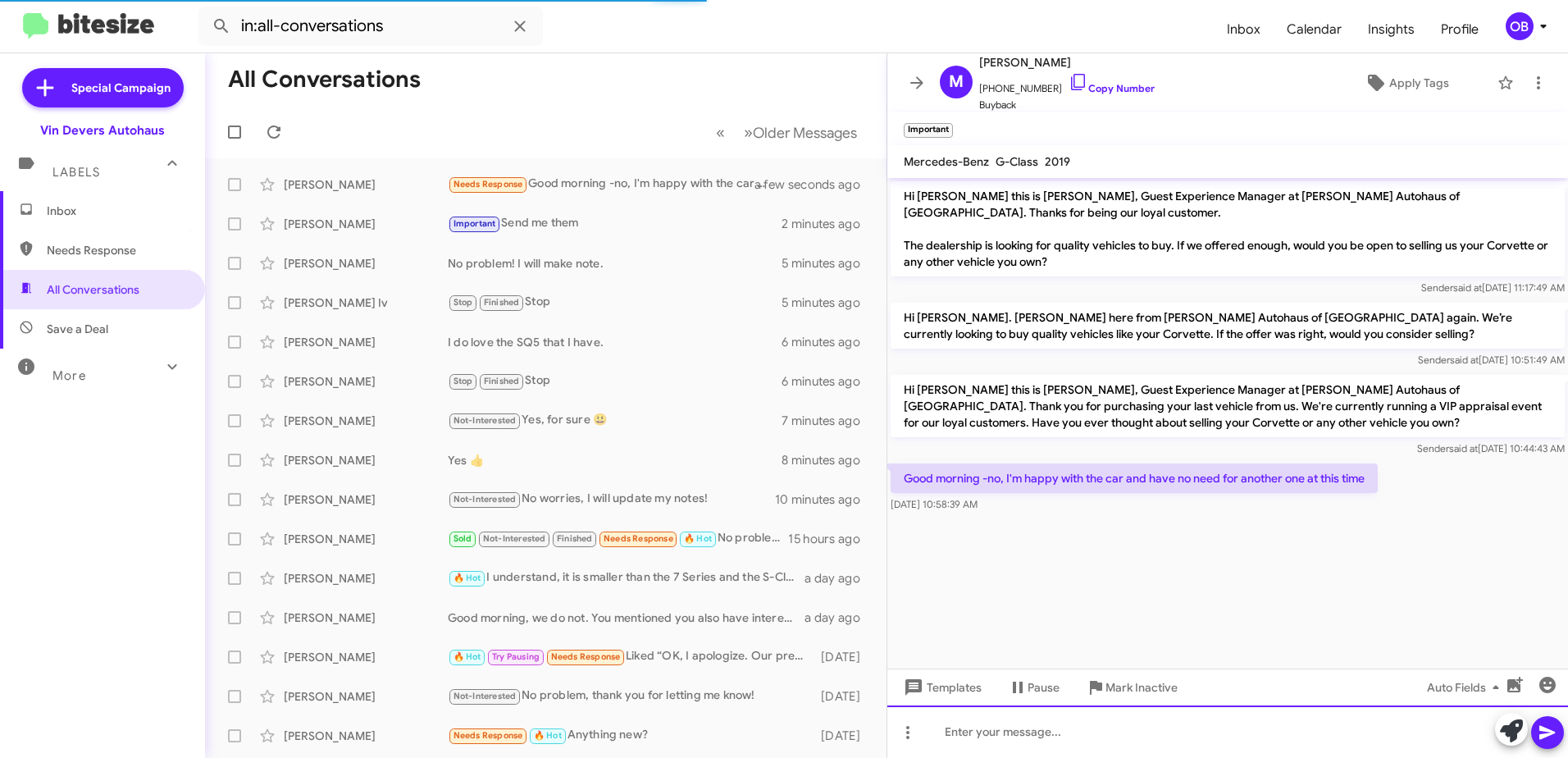
click at [1045, 724] on div at bounding box center [1227, 732] width 681 height 52
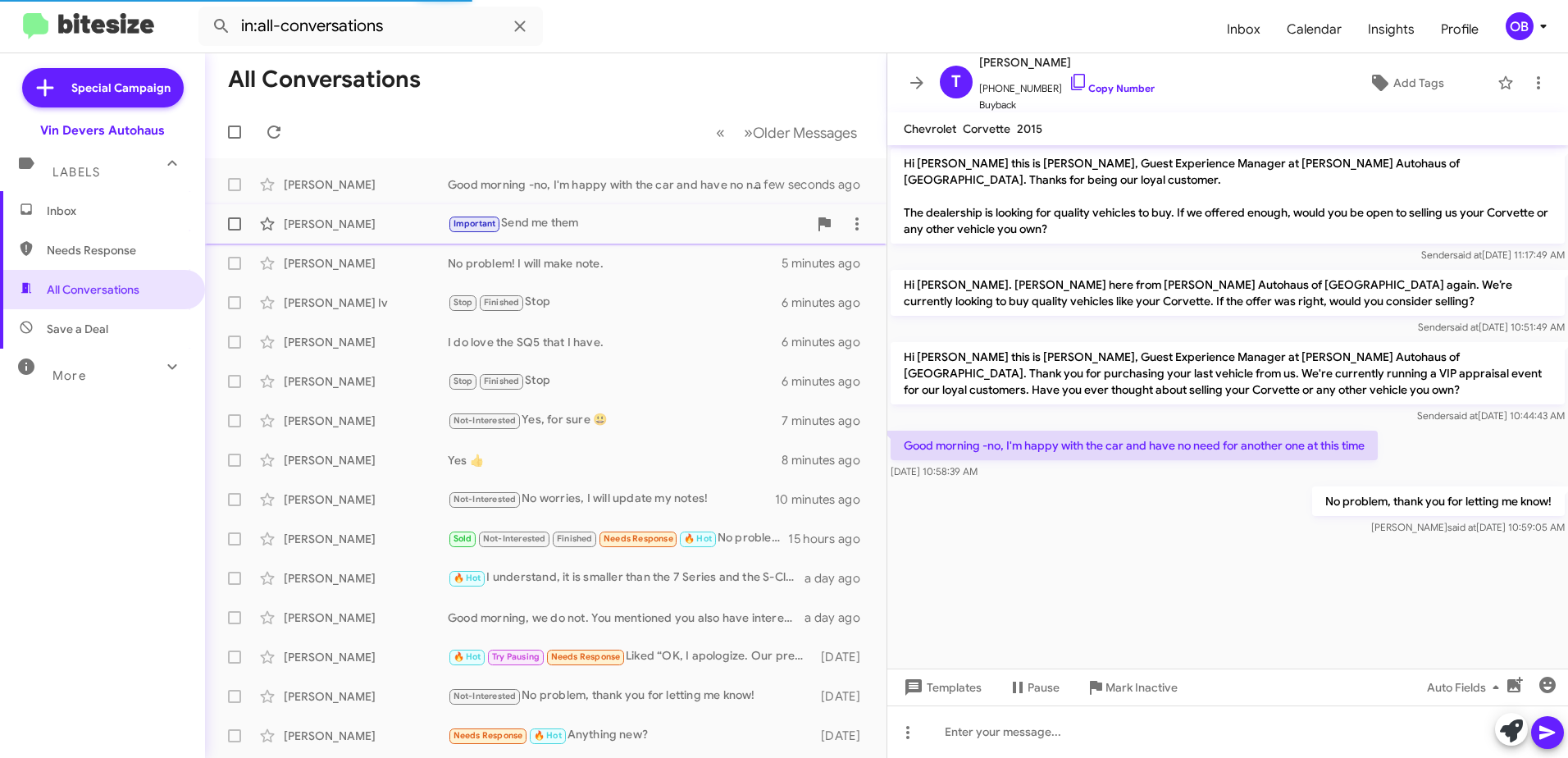
click at [516, 229] on div "Important Send me them" at bounding box center [628, 224] width 360 height 19
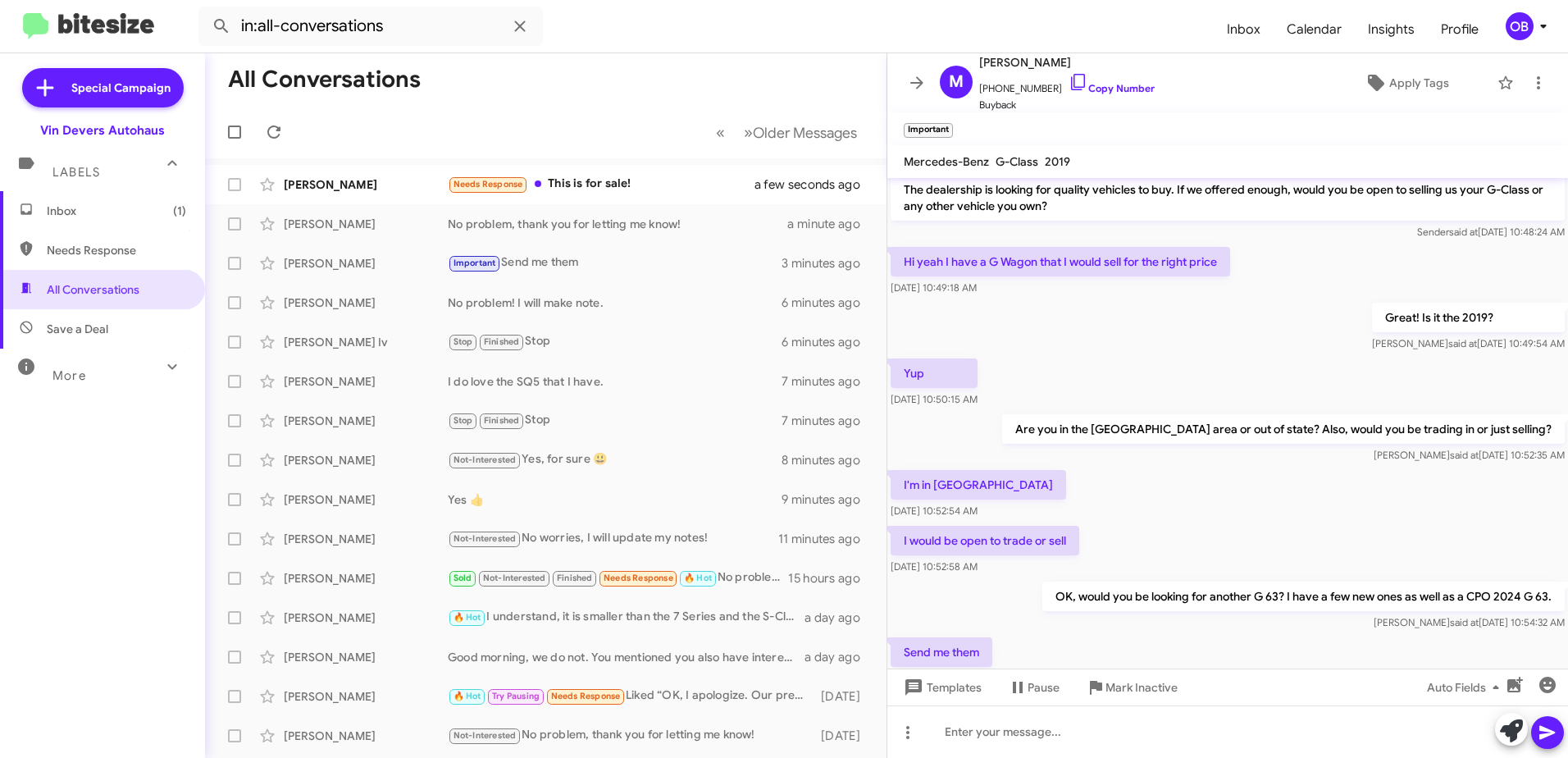
scroll to position [114, 0]
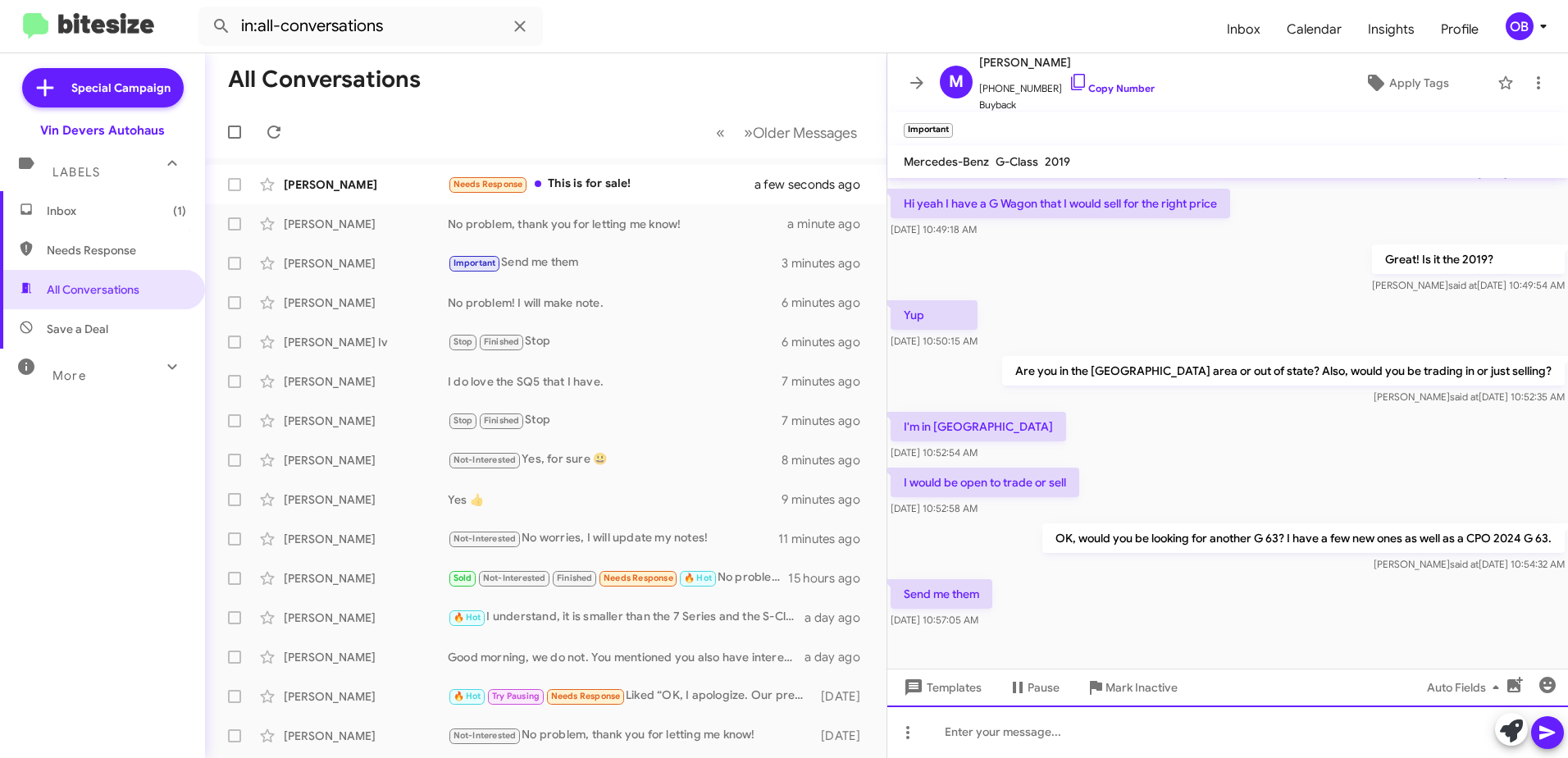
click at [1006, 744] on div at bounding box center [1227, 732] width 681 height 52
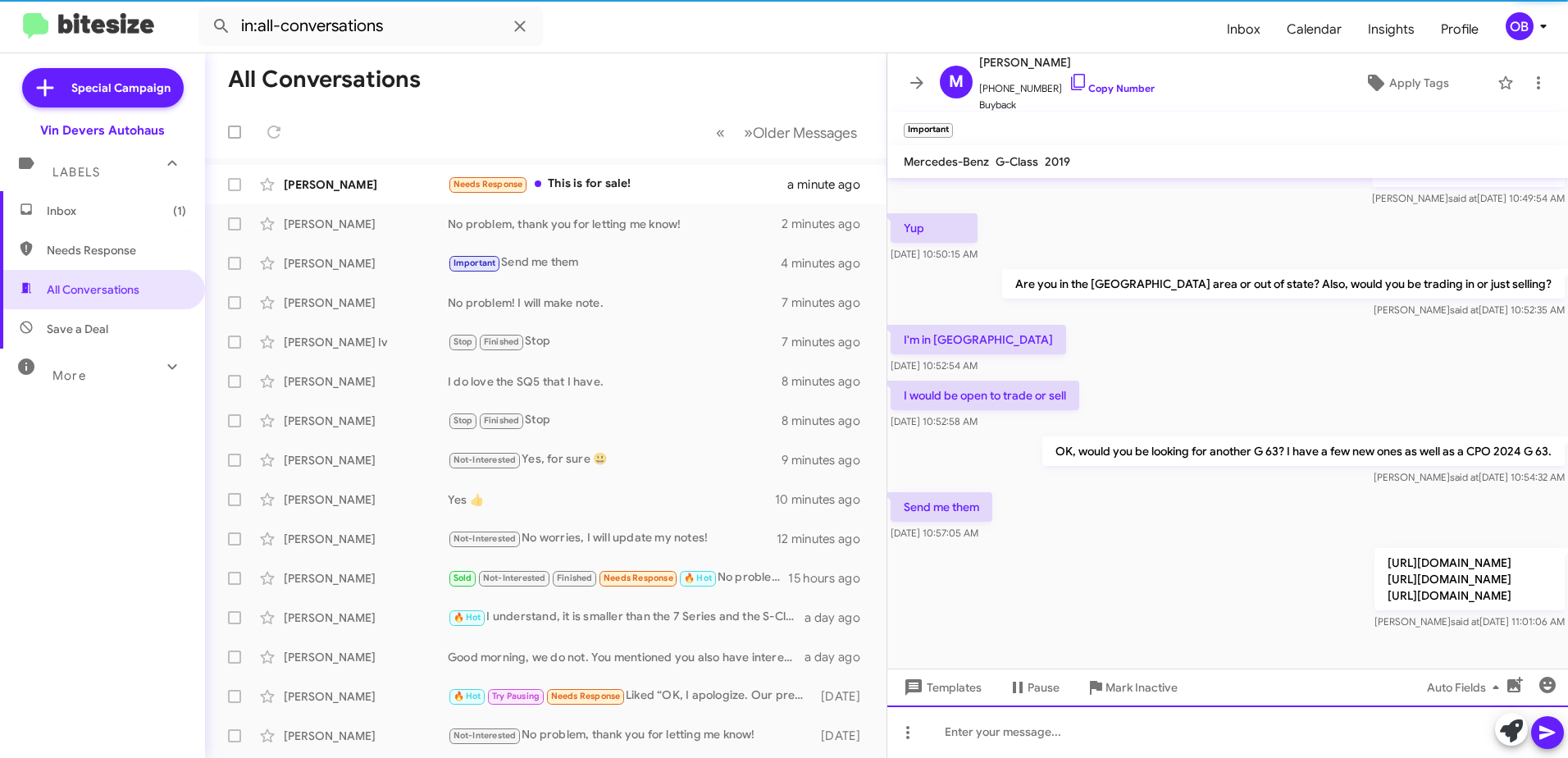
scroll to position [256, 0]
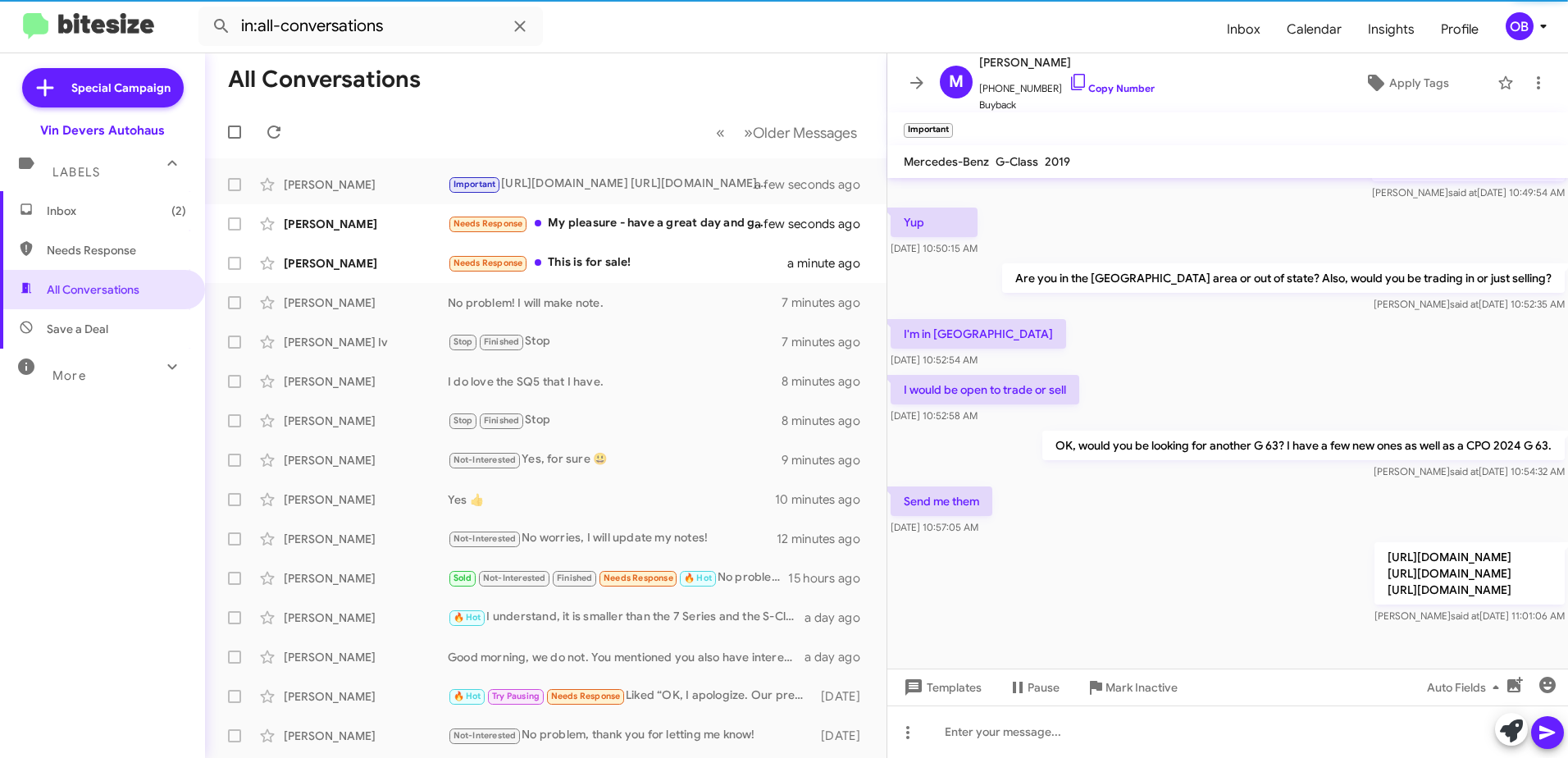
click at [695, 211] on div "Timothy Hadding Needs Response My pleasure - have a great day and great weekend…" at bounding box center [546, 224] width 656 height 33
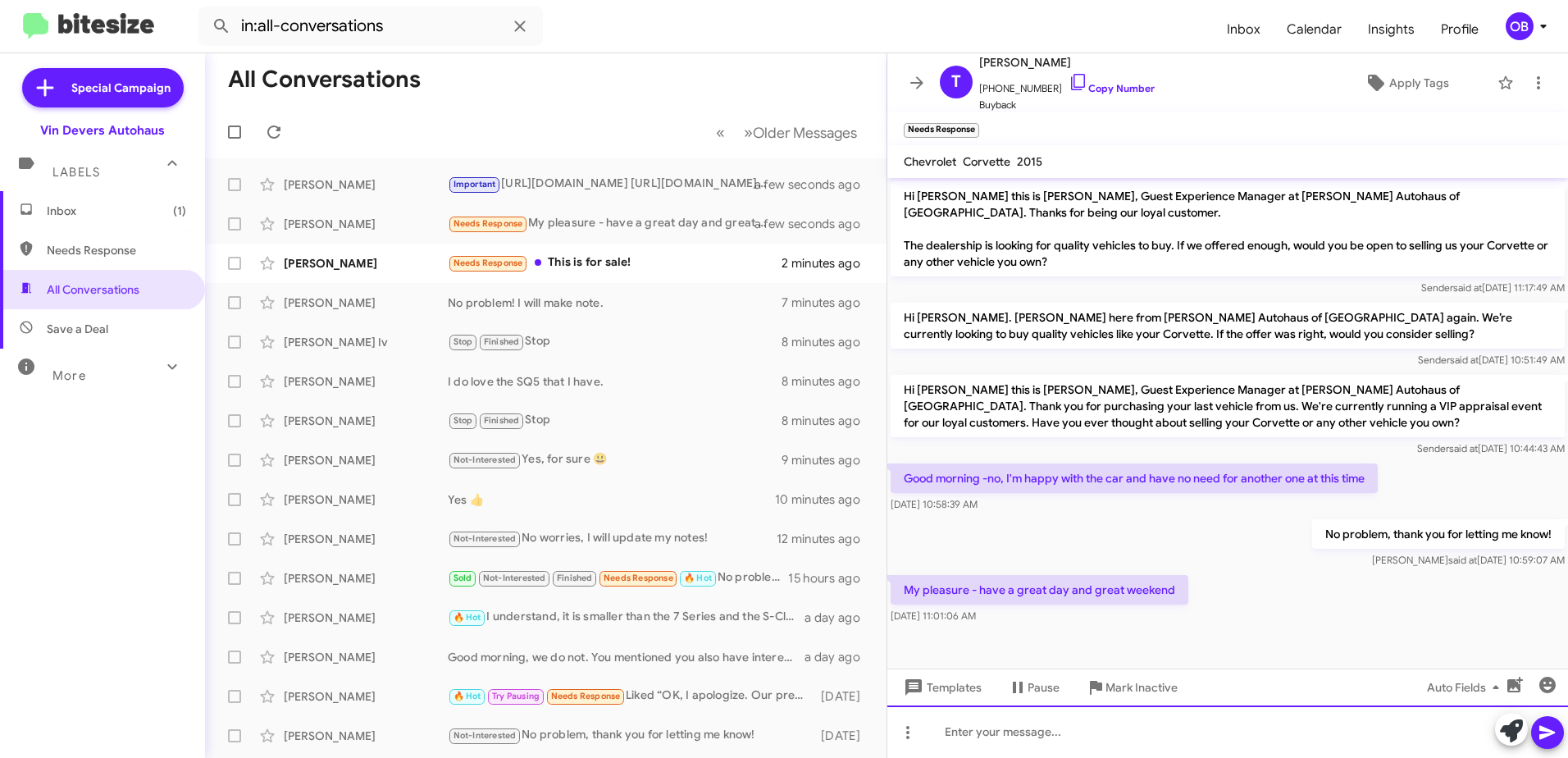
click at [1028, 729] on div at bounding box center [1227, 732] width 681 height 52
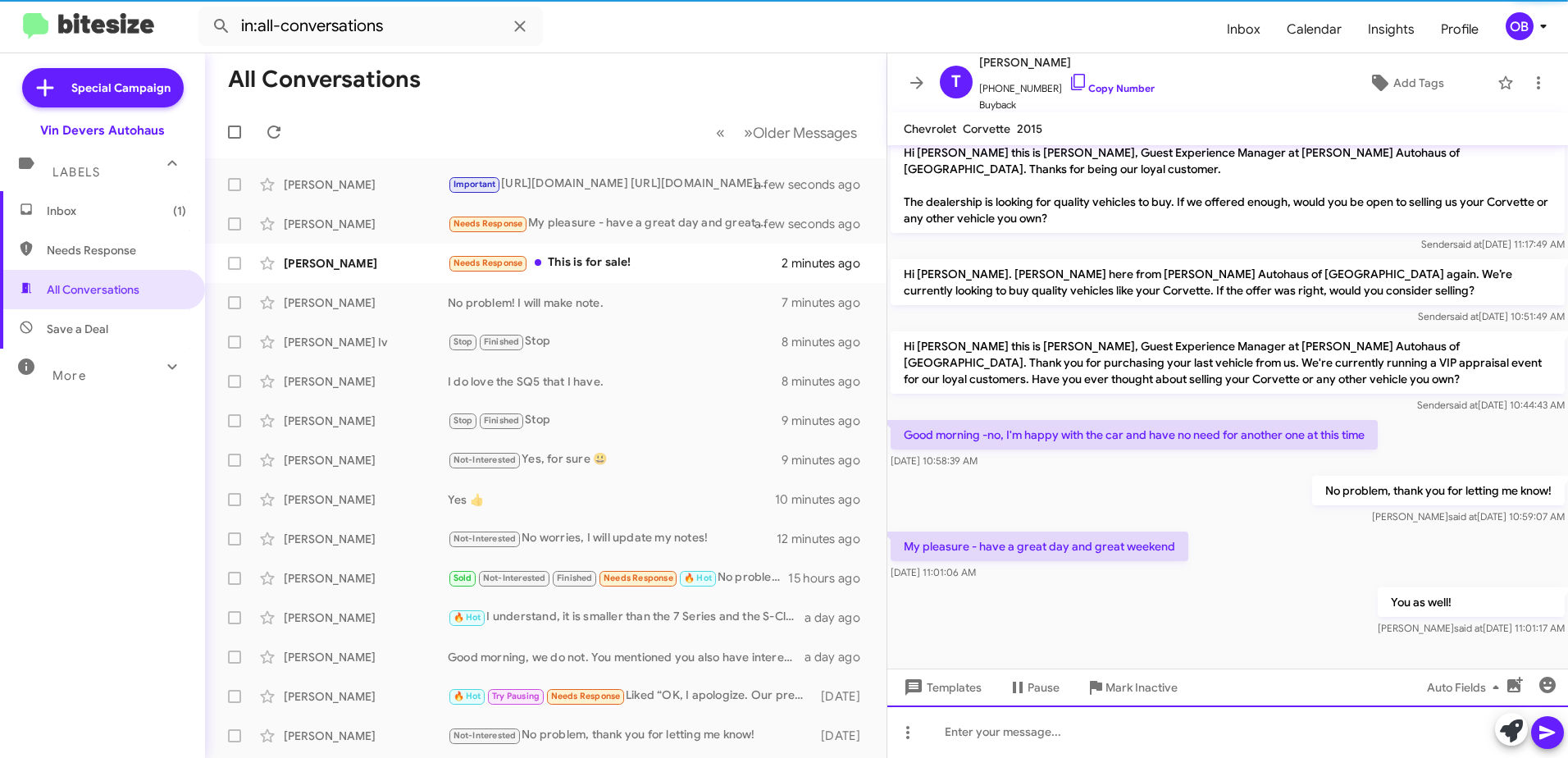
scroll to position [11, 0]
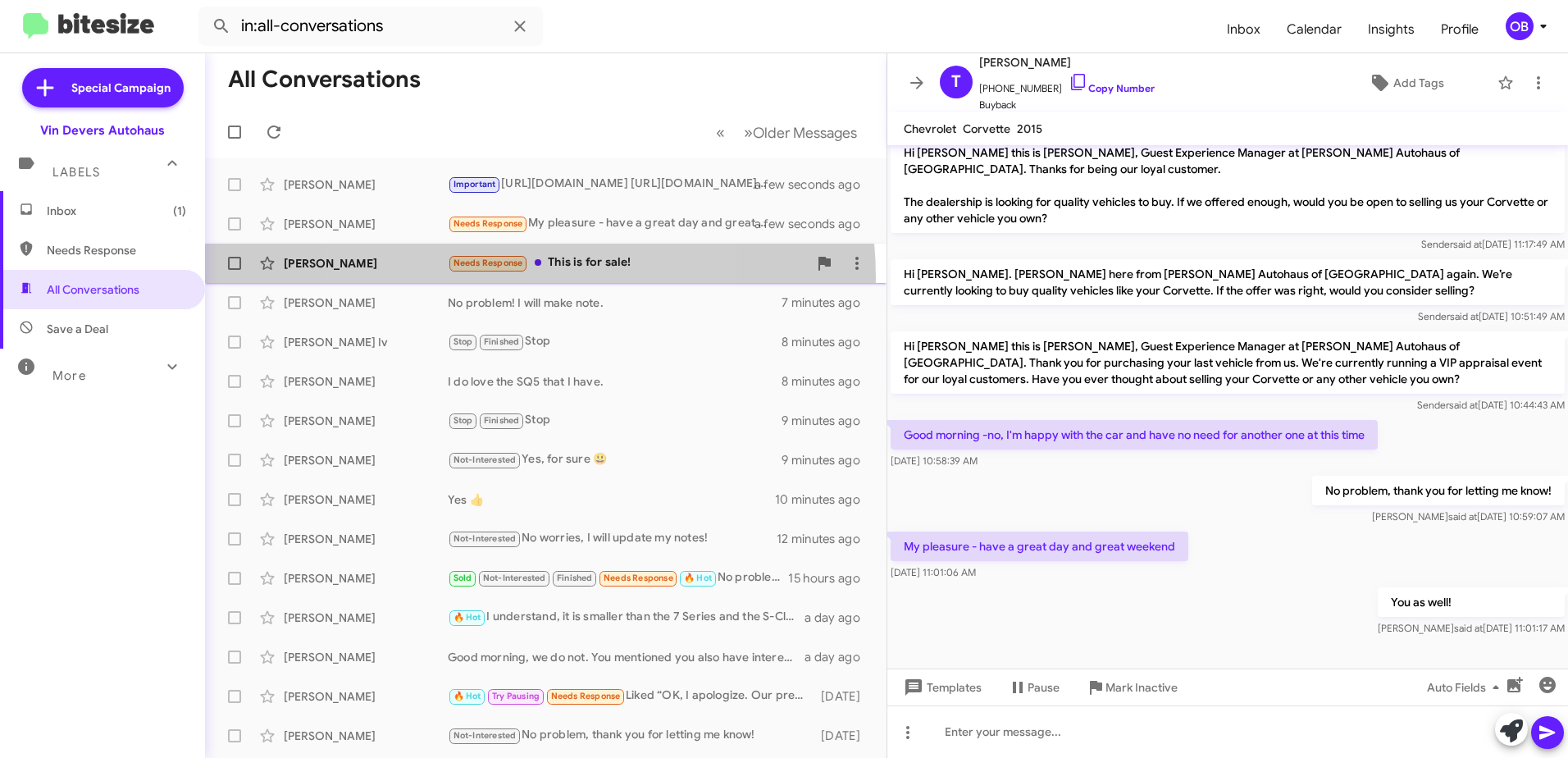
click at [493, 278] on div "Neville Reid Needs Response This is for sale! 2 minutes ago" at bounding box center [546, 264] width 656 height 33
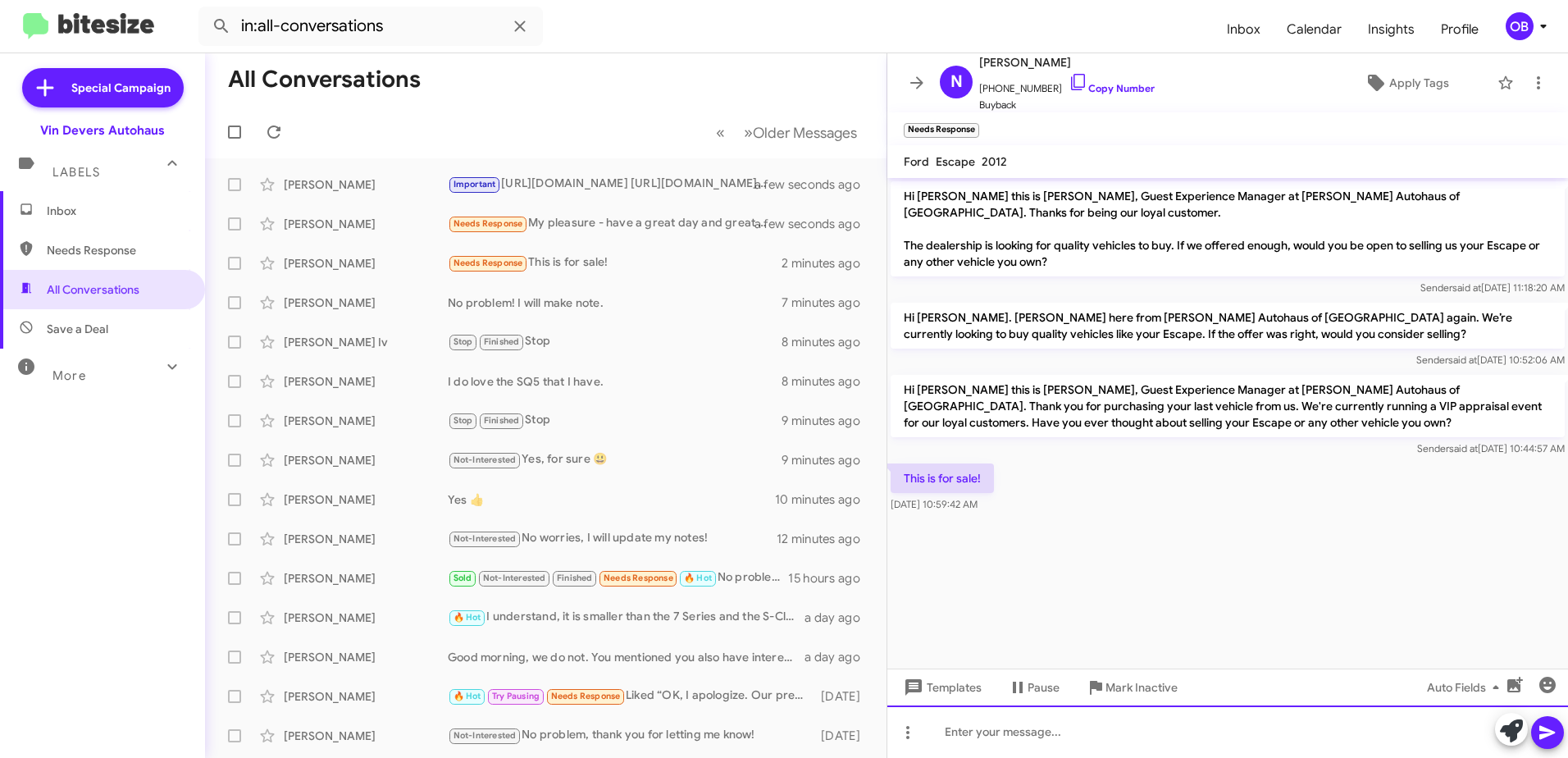
click at [969, 730] on div at bounding box center [1227, 732] width 681 height 52
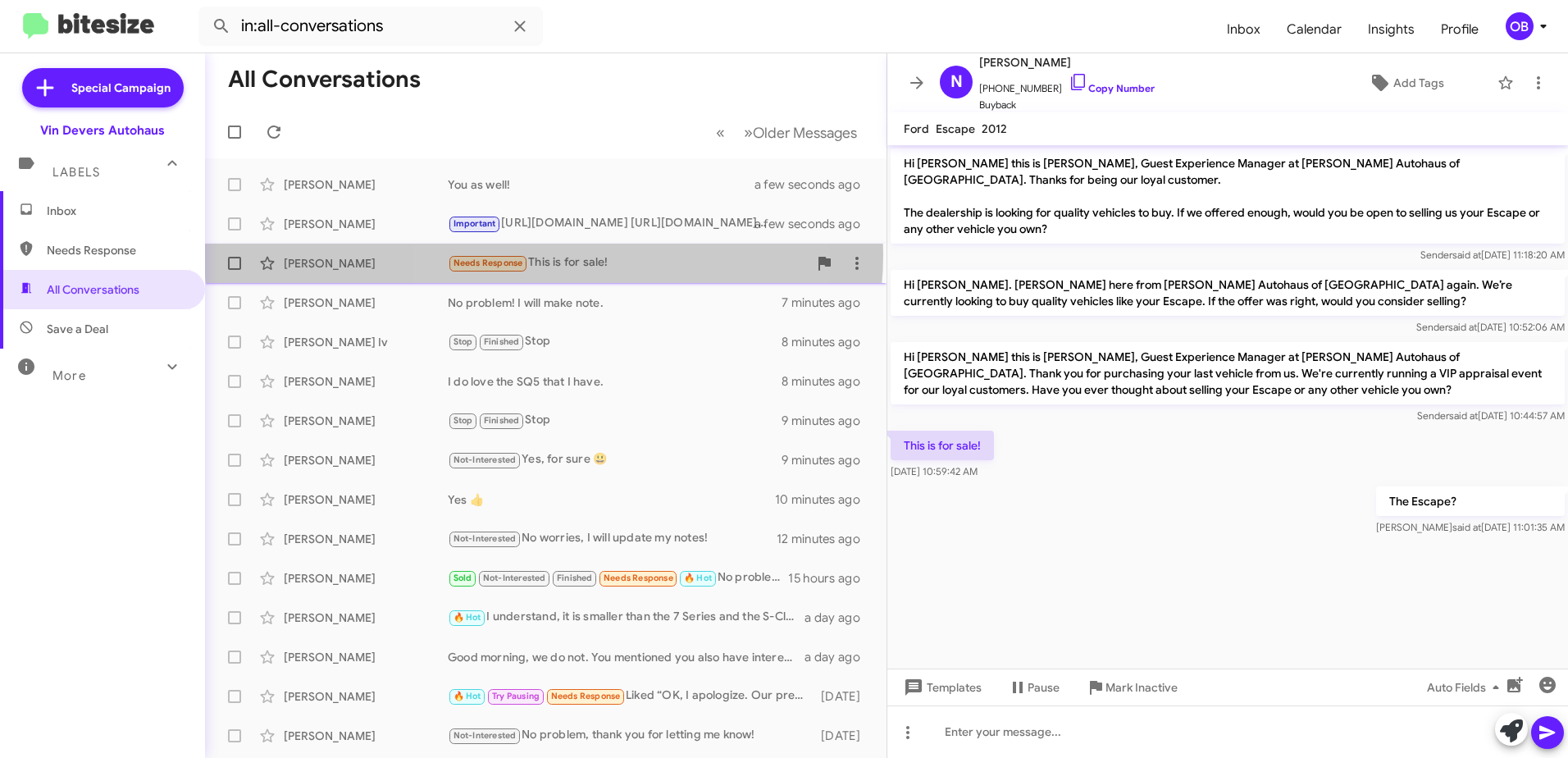
click at [544, 254] on div "Needs Response This is for sale!" at bounding box center [628, 264] width 360 height 19
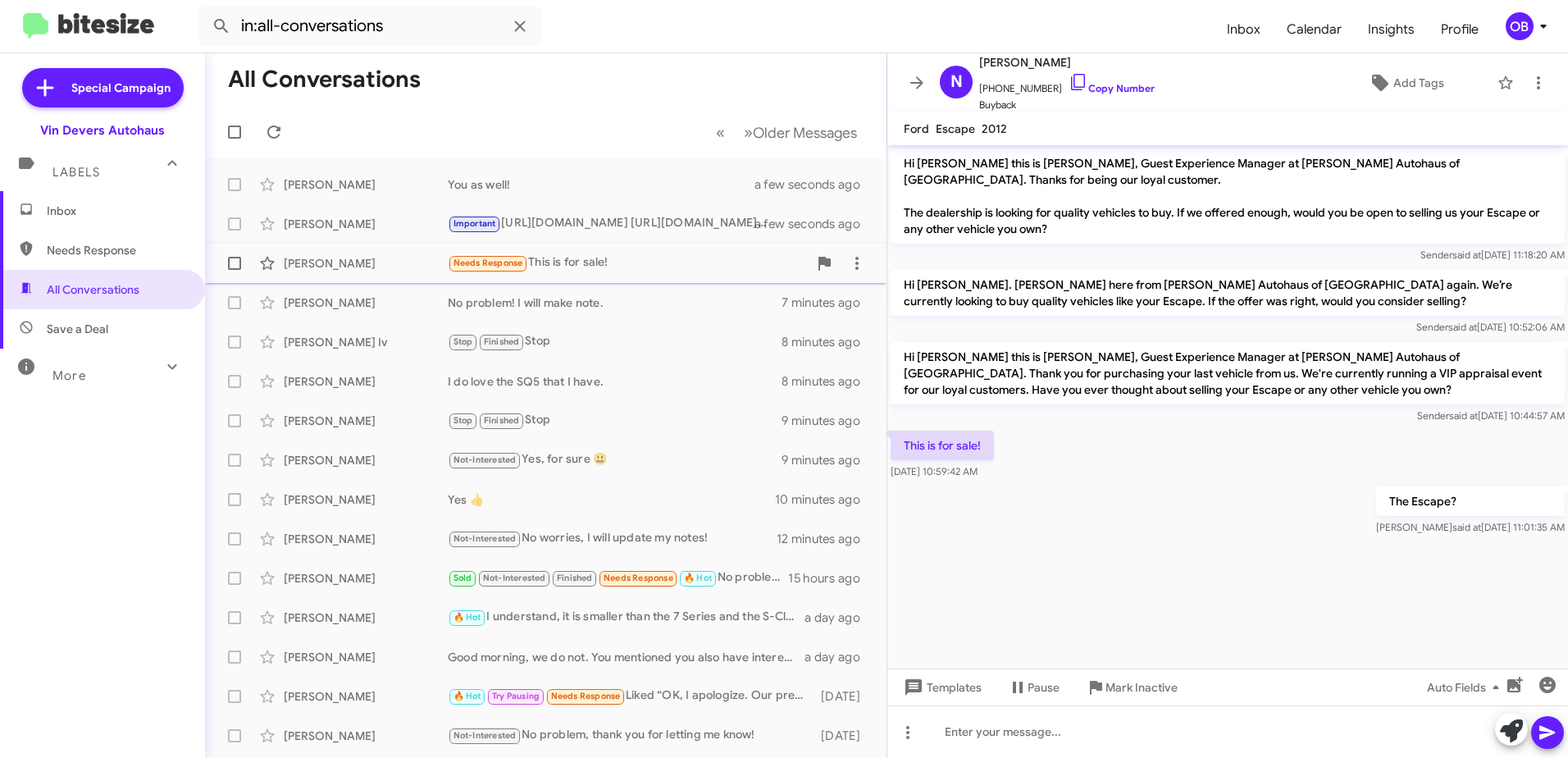
click at [647, 272] on div "Needs Response This is for sale!" at bounding box center [628, 264] width 360 height 19
click at [597, 390] on div "Marsha Cushman I do love the SQ5 that I have. 9 minutes ago" at bounding box center [546, 381] width 656 height 33
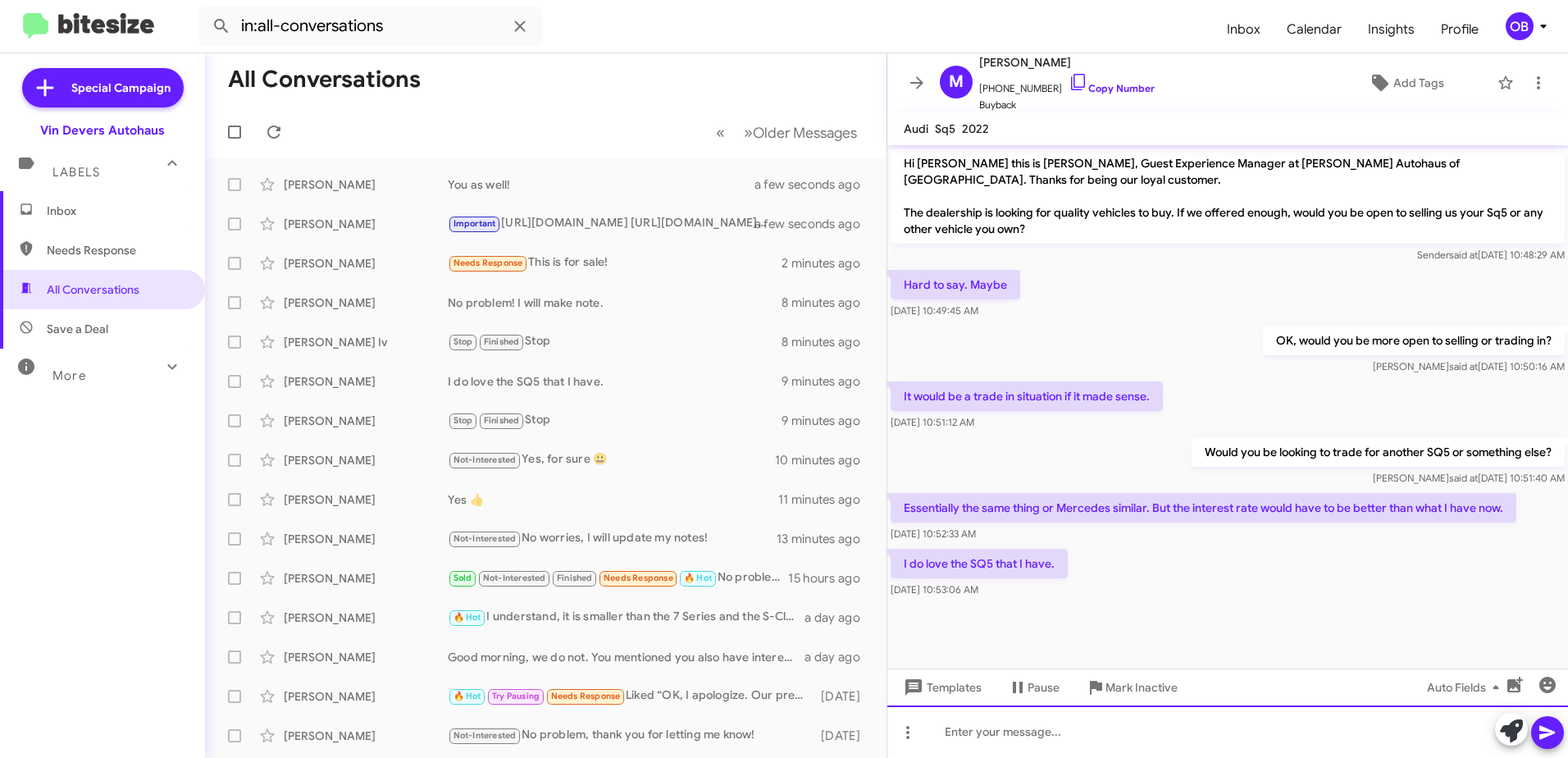
click at [1167, 722] on div at bounding box center [1227, 732] width 681 height 52
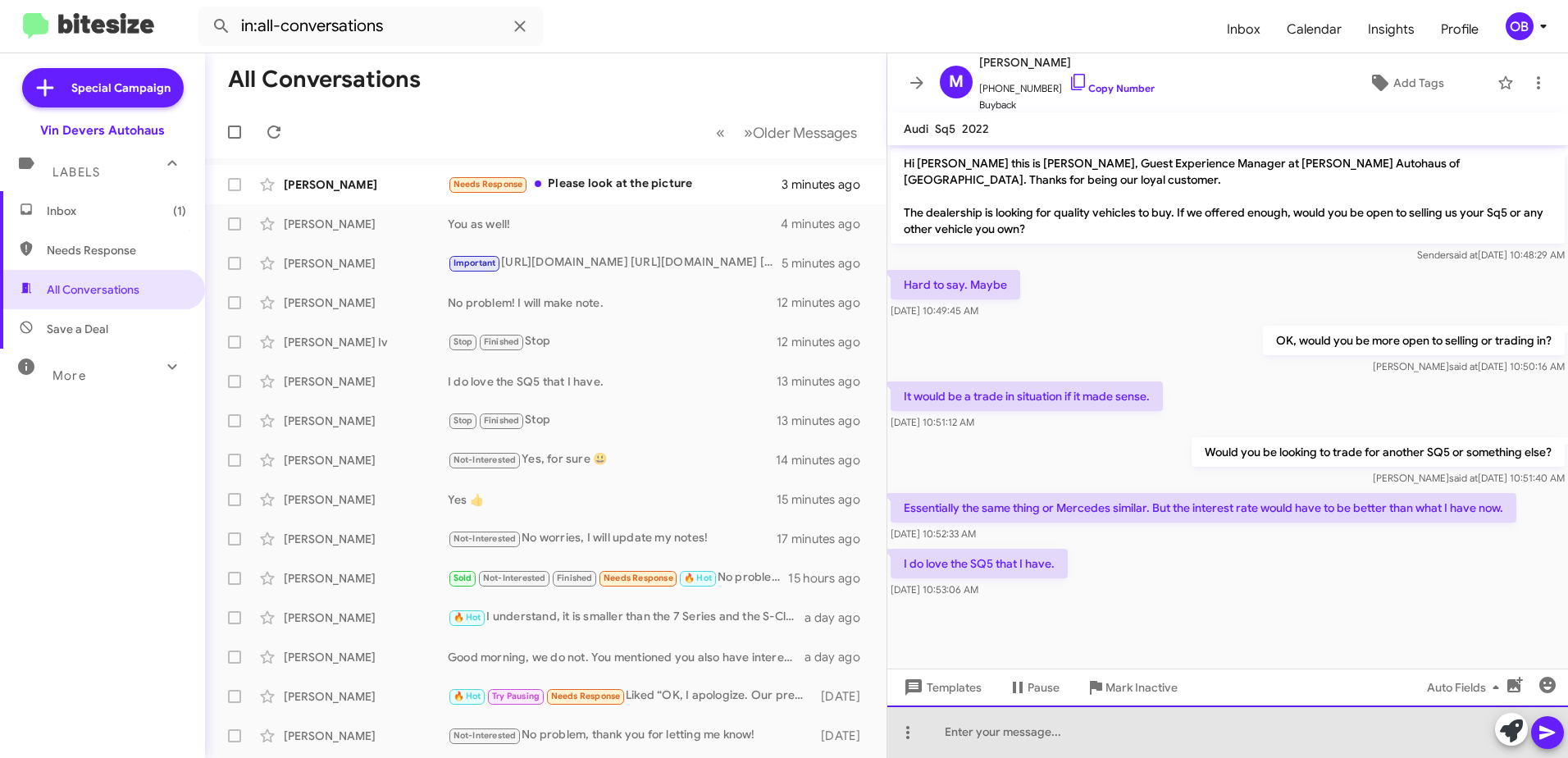
click at [1024, 744] on div at bounding box center [1227, 732] width 681 height 52
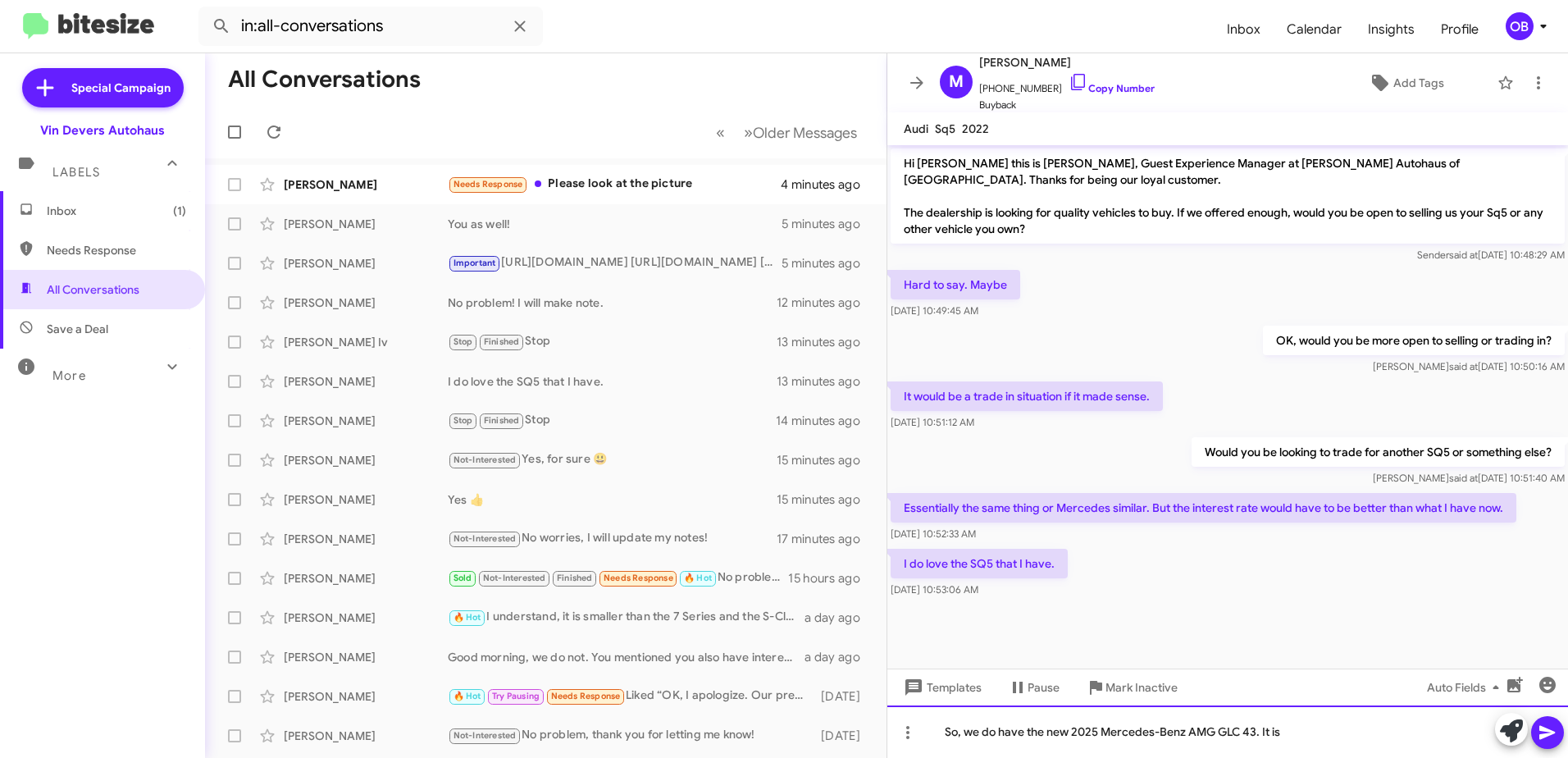
click at [1366, 728] on div "So, we do have the new 2025 Mercedes-Benz AMG GLC 43. It is" at bounding box center [1227, 732] width 681 height 52
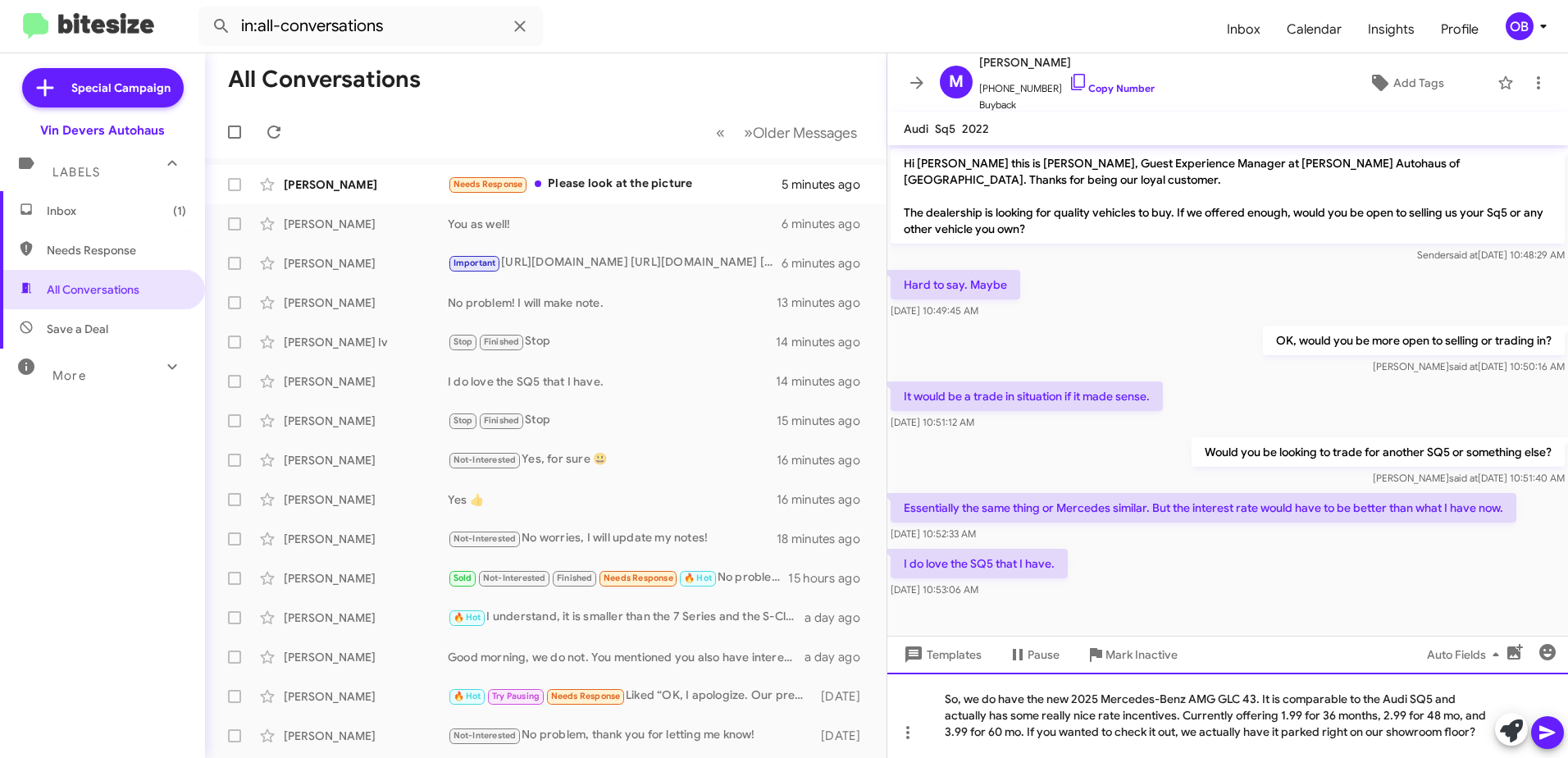
click at [1331, 726] on div "So, we do have the new 2025 Mercedes-Benz AMG GLC 43. It is comparable to the A…" at bounding box center [1227, 716] width 681 height 85
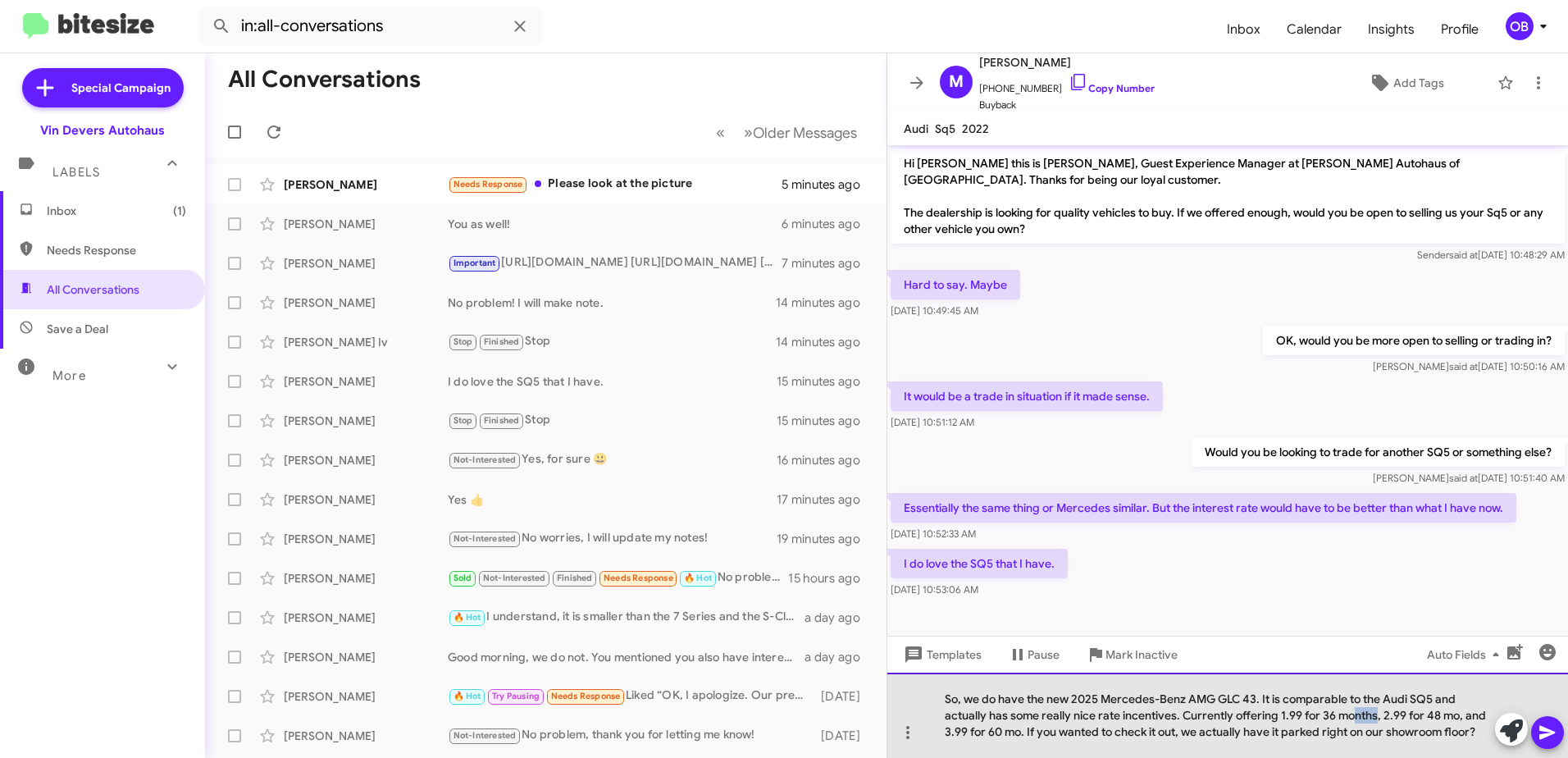
drag, startPoint x: 1376, startPoint y: 717, endPoint x: 1356, endPoint y: 717, distance: 20.0
click at [1356, 717] on div "So, we do have the new 2025 Mercedes-Benz AMG GLC 43. It is comparable to the A…" at bounding box center [1227, 716] width 681 height 85
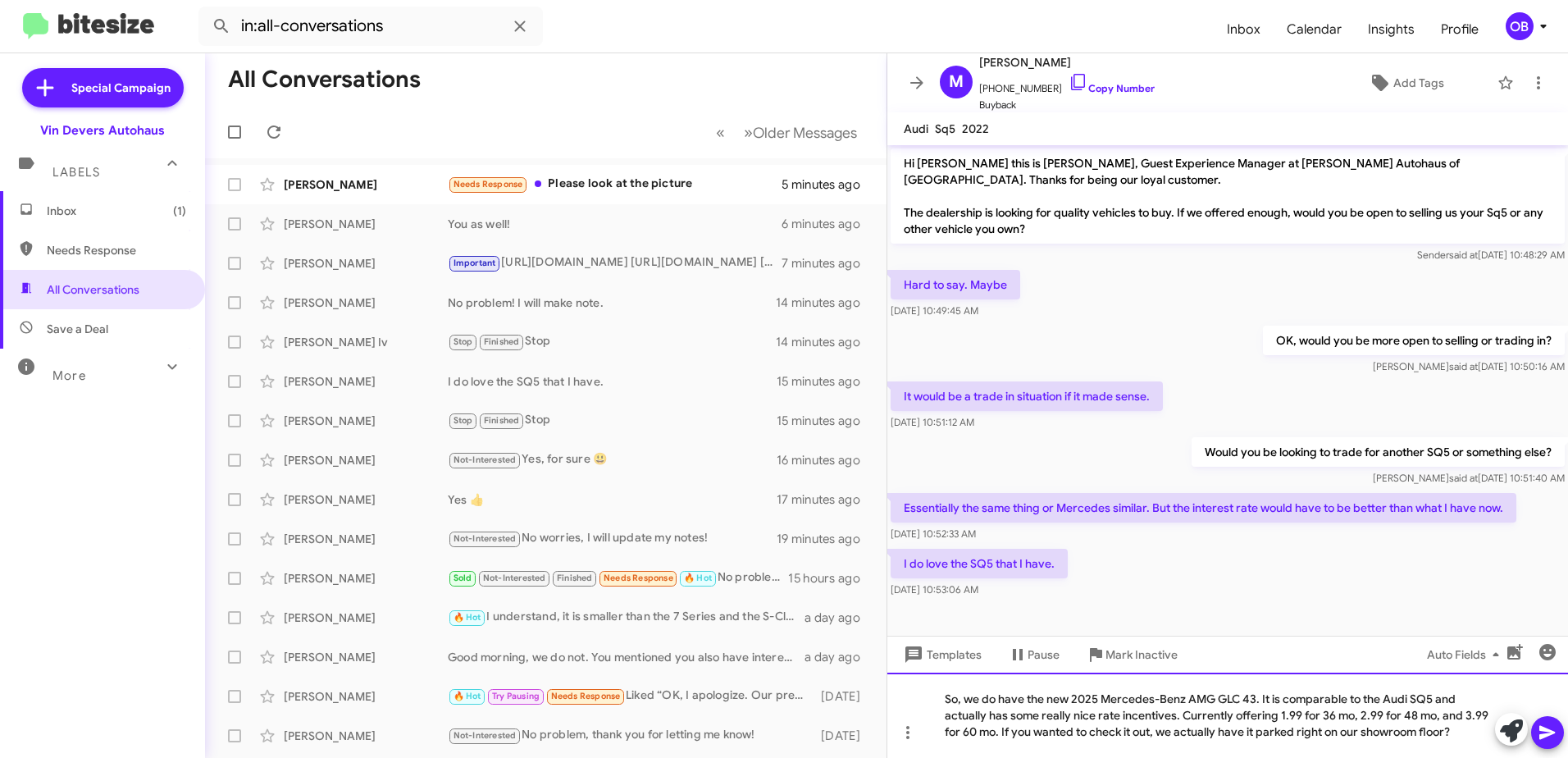
click at [1442, 732] on div "So, we do have the new 2025 Mercedes-Benz AMG GLC 43. It is comparable to the A…" at bounding box center [1227, 716] width 681 height 85
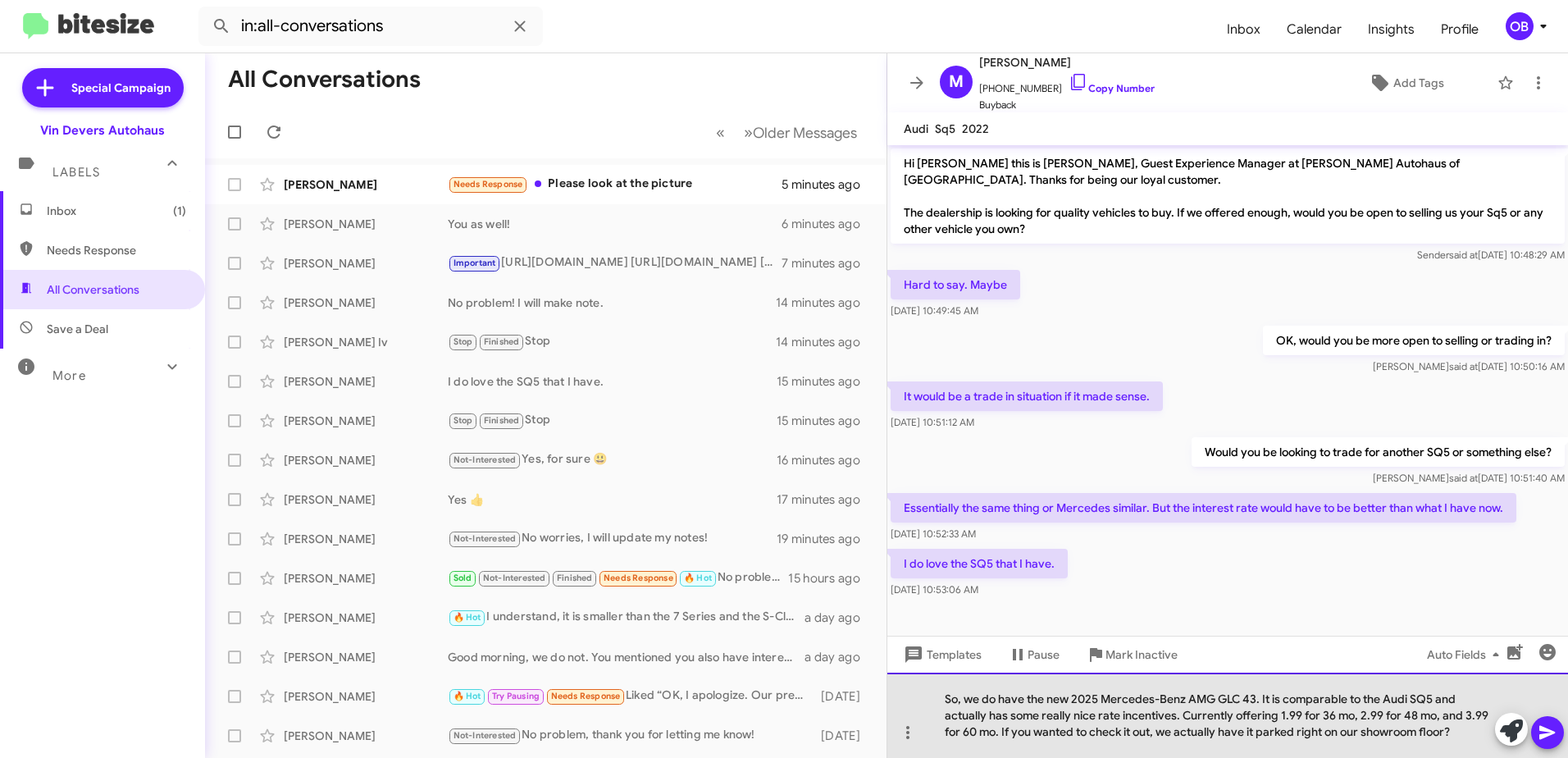
click at [1430, 739] on div "So, we do have the new 2025 Mercedes-Benz AMG GLC 43. It is comparable to the A…" at bounding box center [1227, 716] width 681 height 85
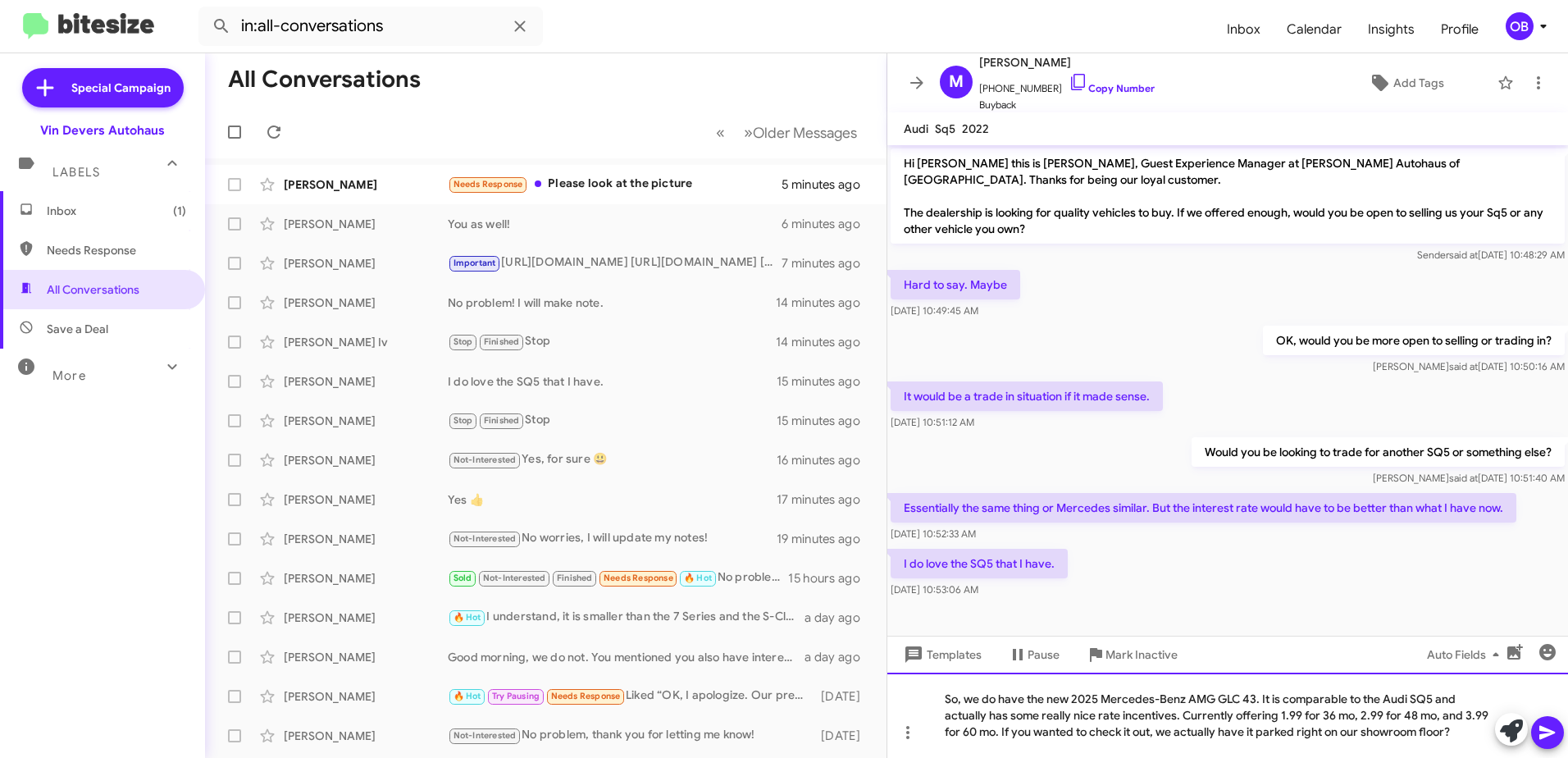
click at [1463, 736] on div "So, we do have the new 2025 Mercedes-Benz AMG GLC 43. It is comparable to the A…" at bounding box center [1227, 716] width 681 height 85
click at [996, 739] on div "So, we do have the new 2025 Mercedes-Benz AMG GLC 43. It is comparable to the A…" at bounding box center [1227, 716] width 681 height 85
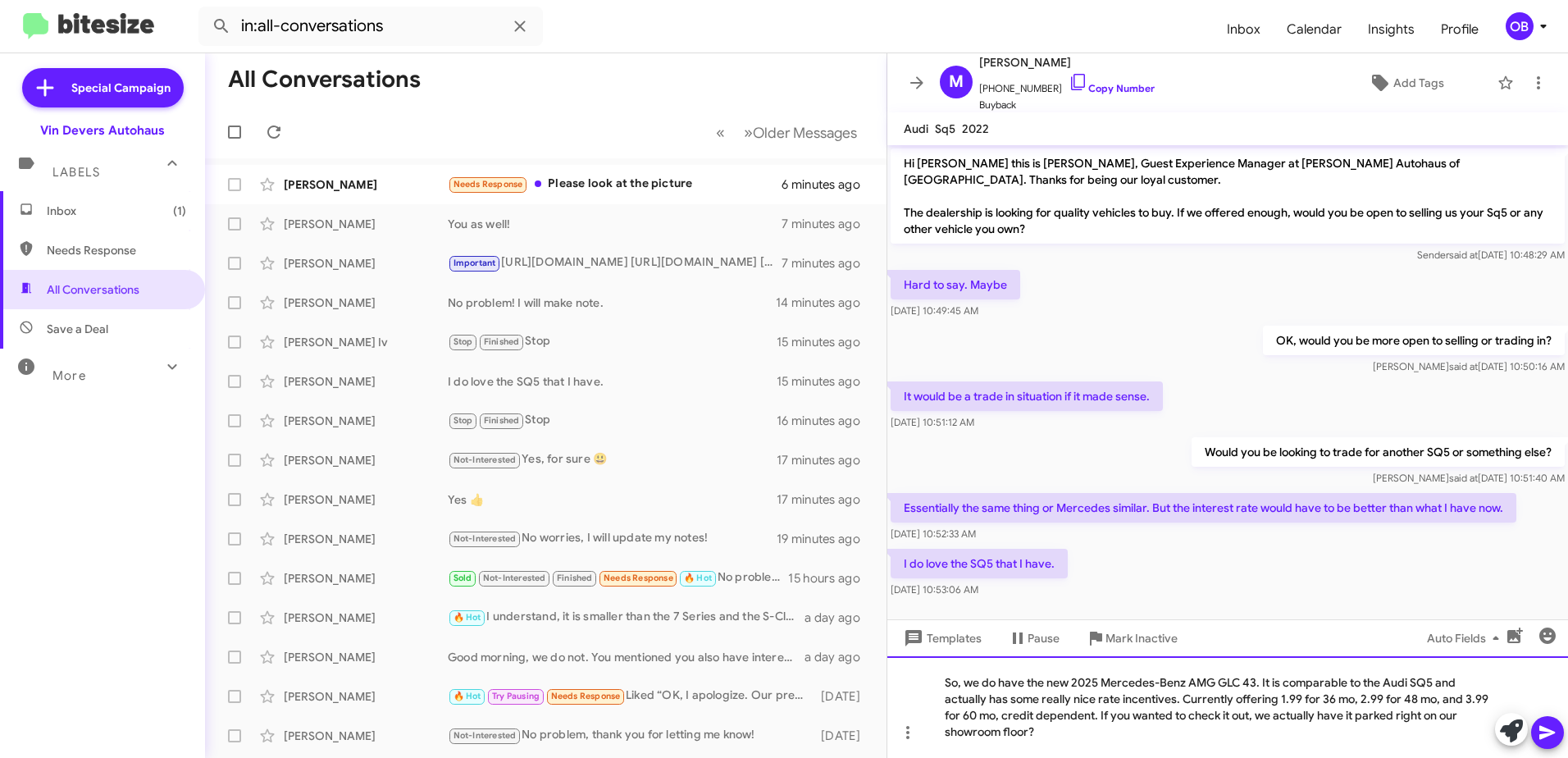
click at [1073, 731] on div "So, we do have the new 2025 Mercedes-Benz AMG GLC 43. It is comparable to the A…" at bounding box center [1227, 707] width 681 height 101
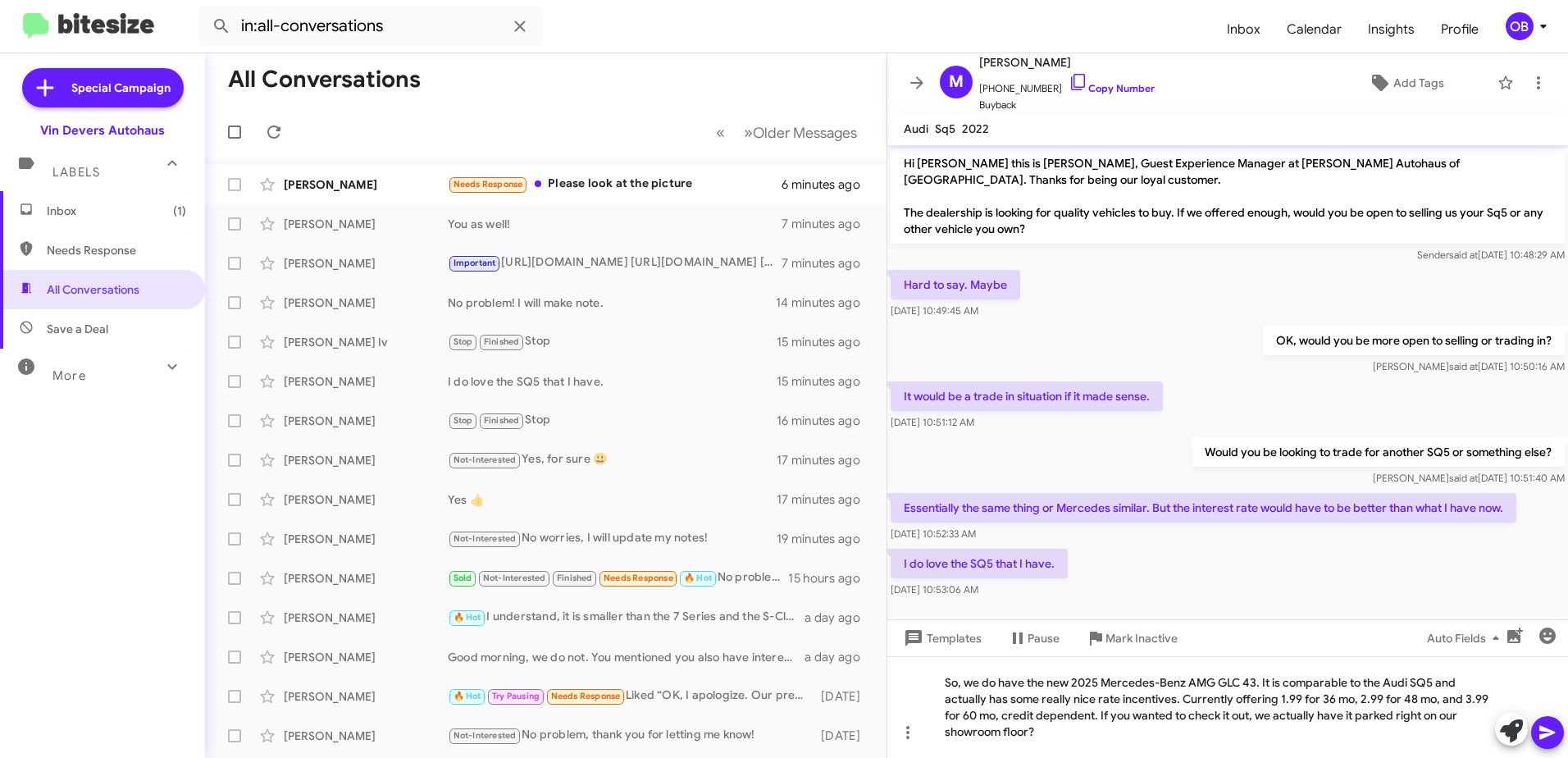
click at [1542, 734] on icon at bounding box center [1548, 733] width 15 height 14
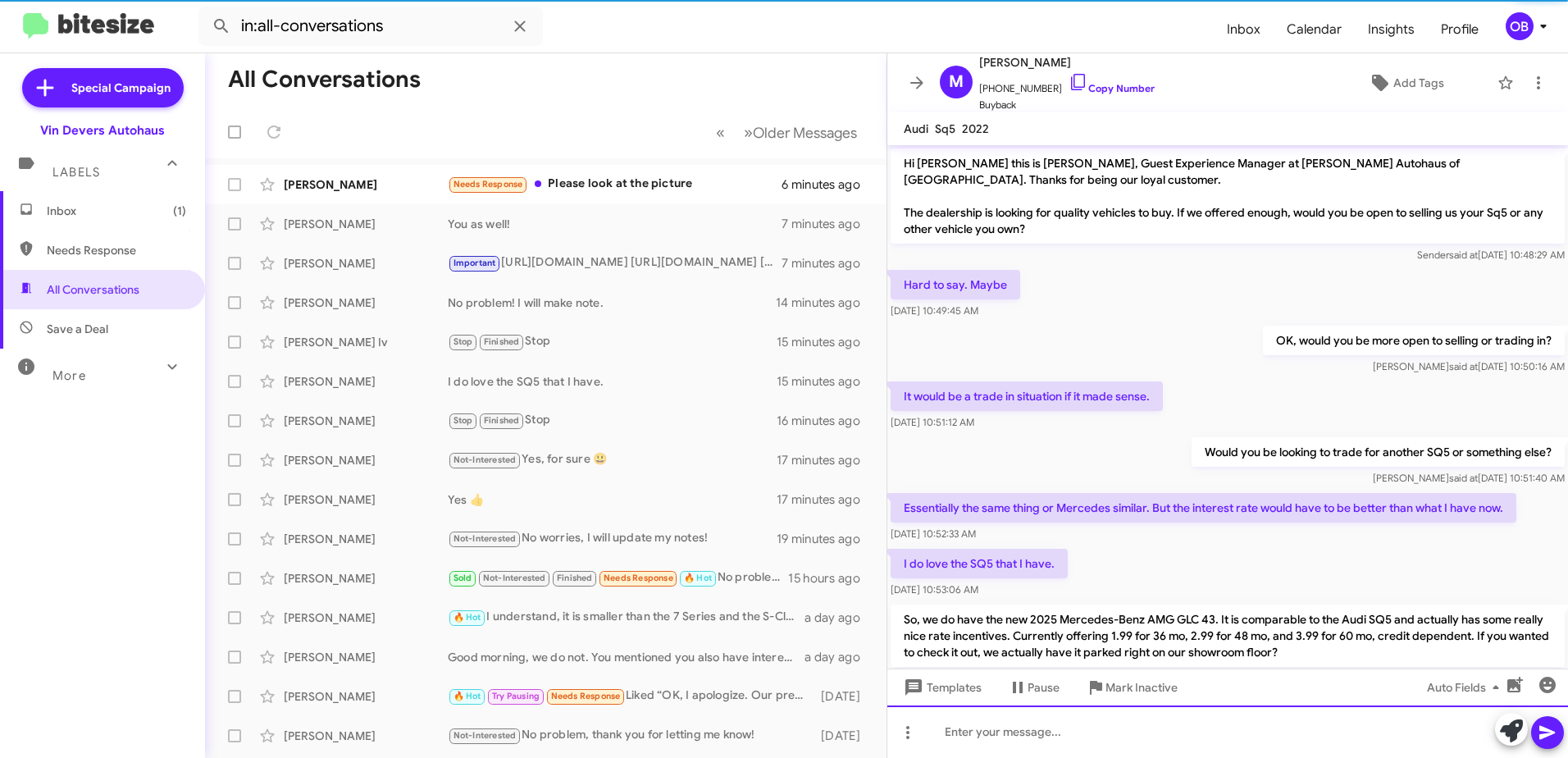
scroll to position [54, 0]
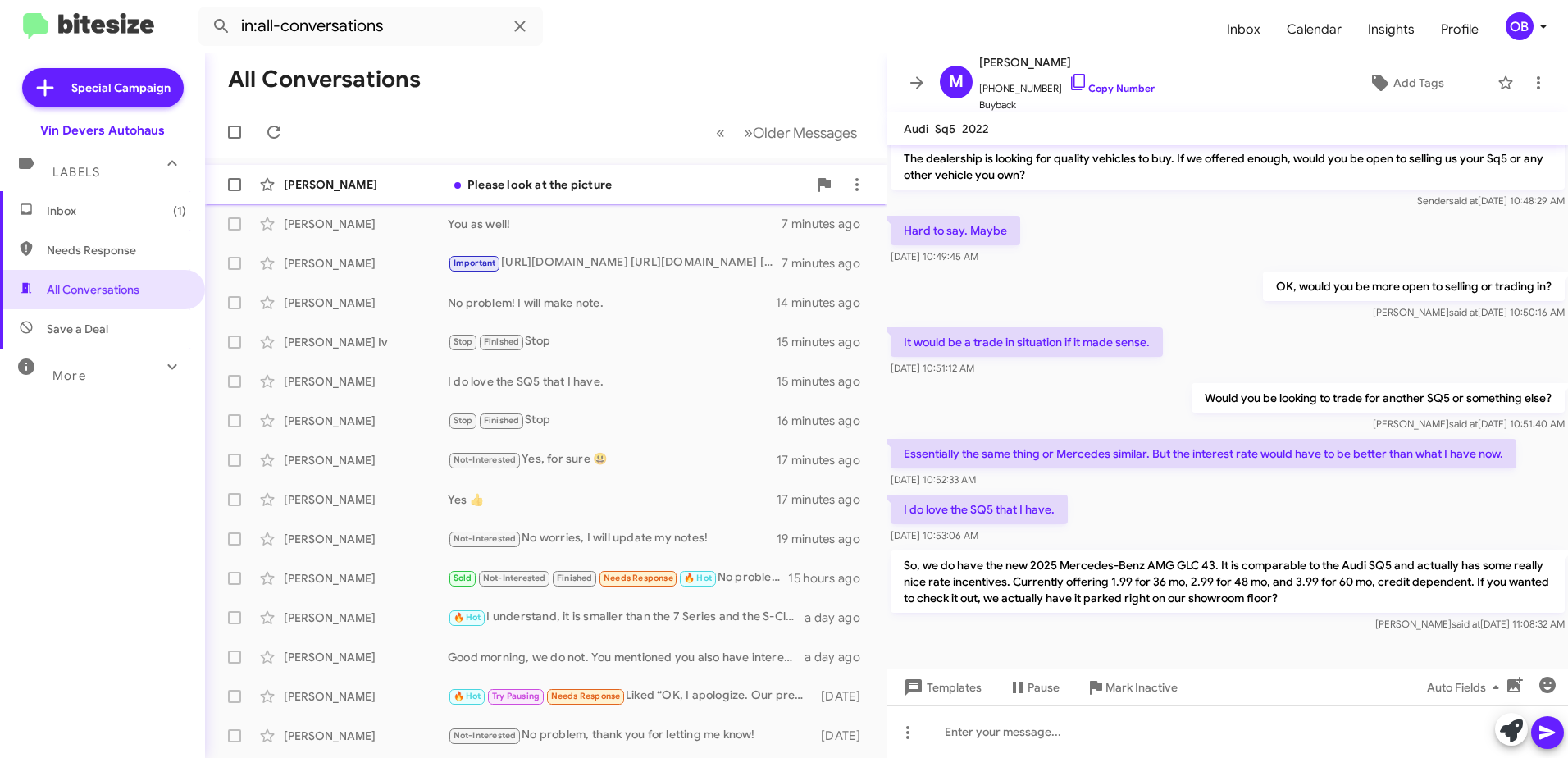
click at [532, 194] on div "Neville Reid Please look at the picture 6 minutes ago" at bounding box center [546, 184] width 656 height 33
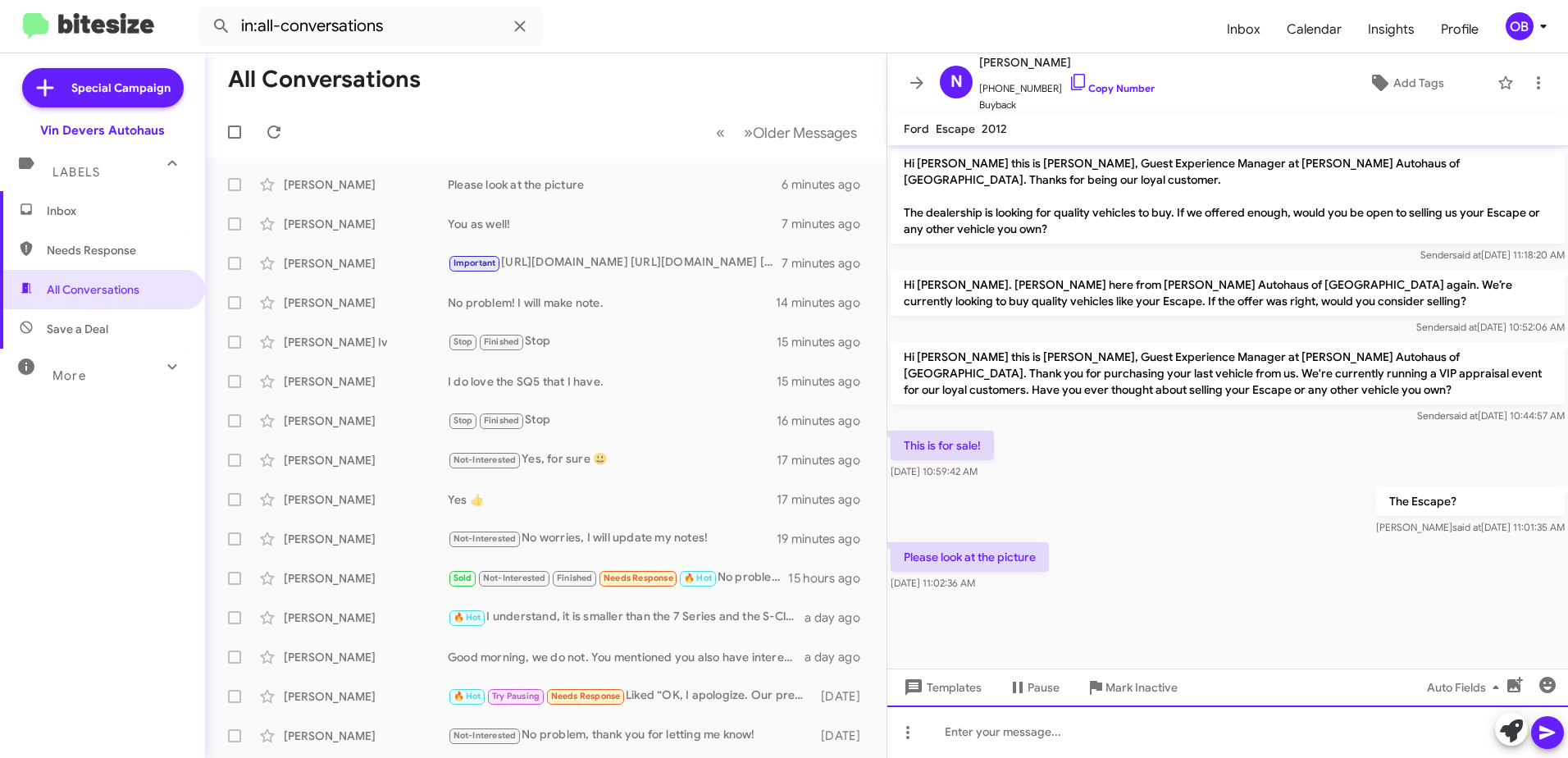
click at [1025, 732] on div at bounding box center [1227, 732] width 681 height 52
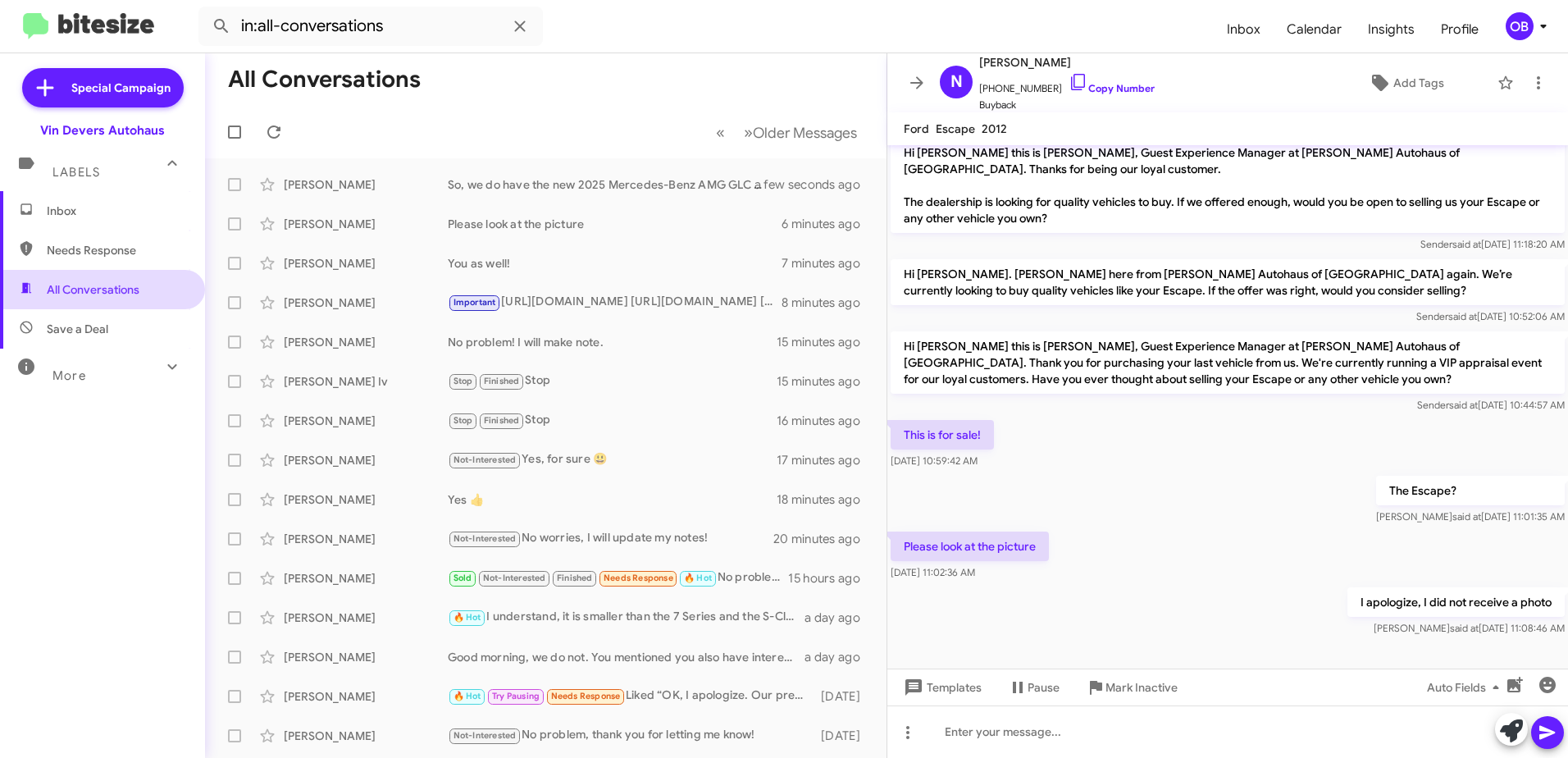
click at [64, 291] on span "All Conversations" at bounding box center [93, 289] width 93 height 16
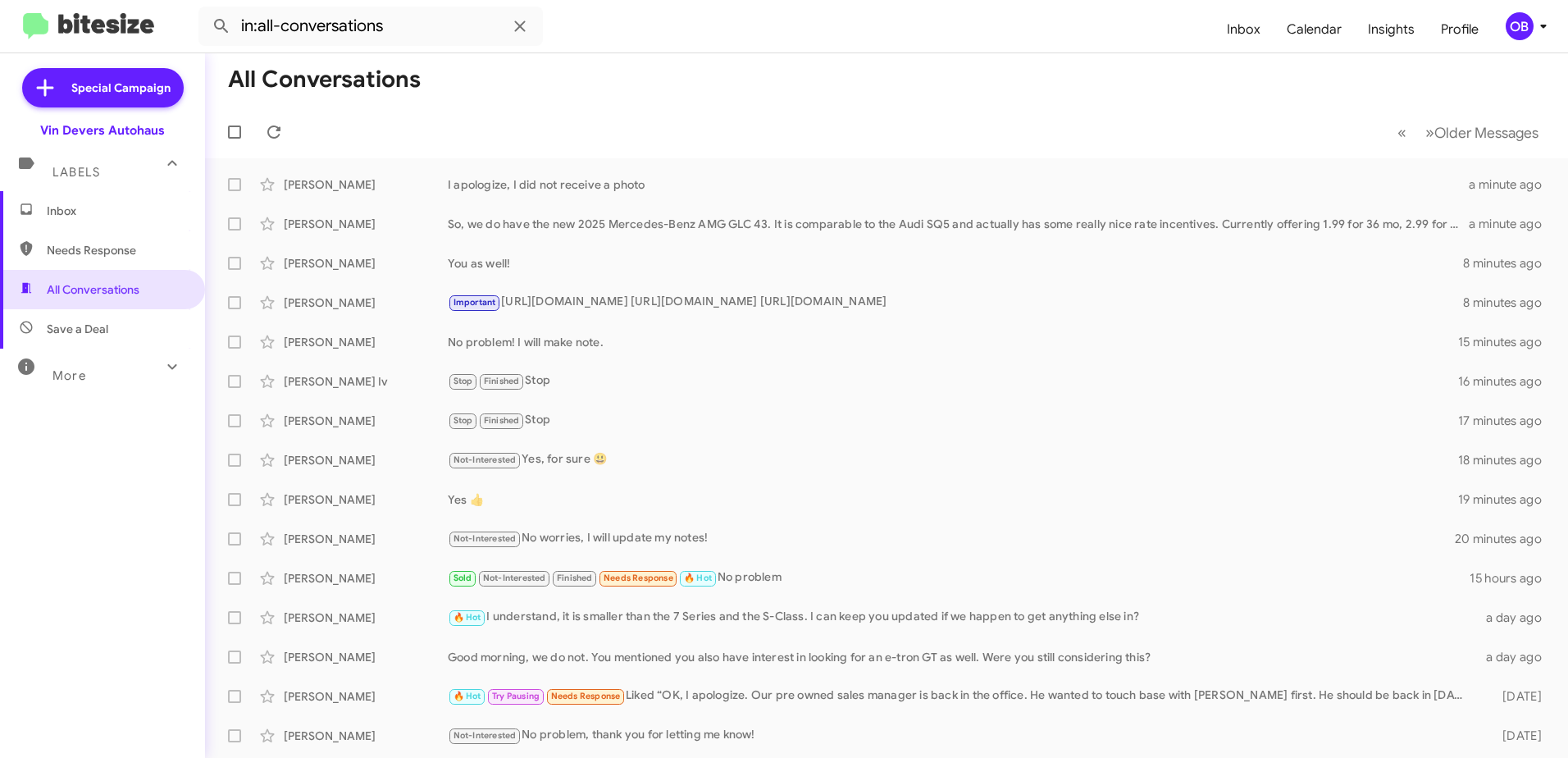
click at [147, 324] on span "Save a Deal" at bounding box center [102, 328] width 205 height 40
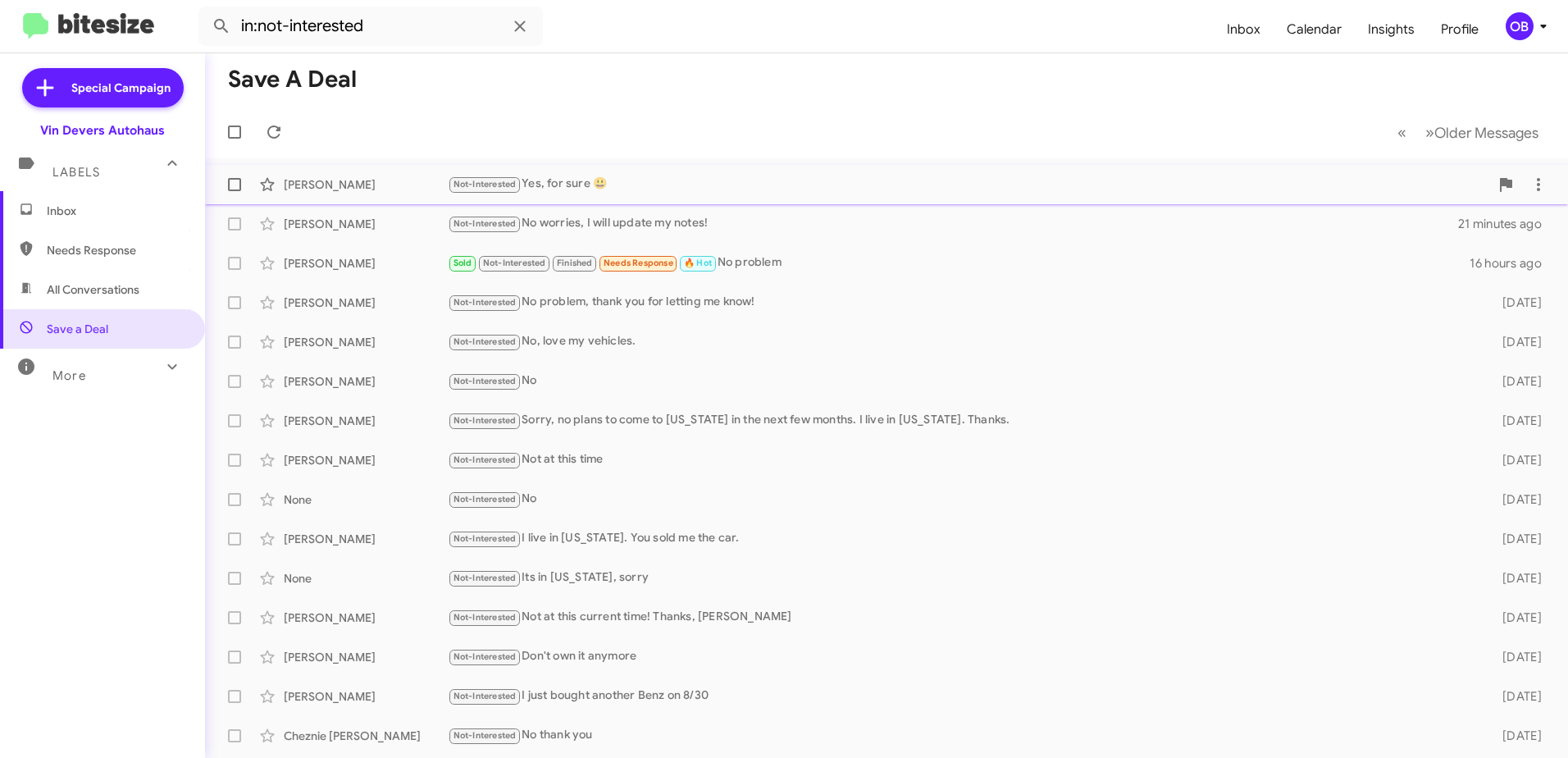
click at [924, 196] on div "Kantha Gardner Not-Interested Yes, for sure 😃 18 minutes ago" at bounding box center [886, 184] width 1337 height 33
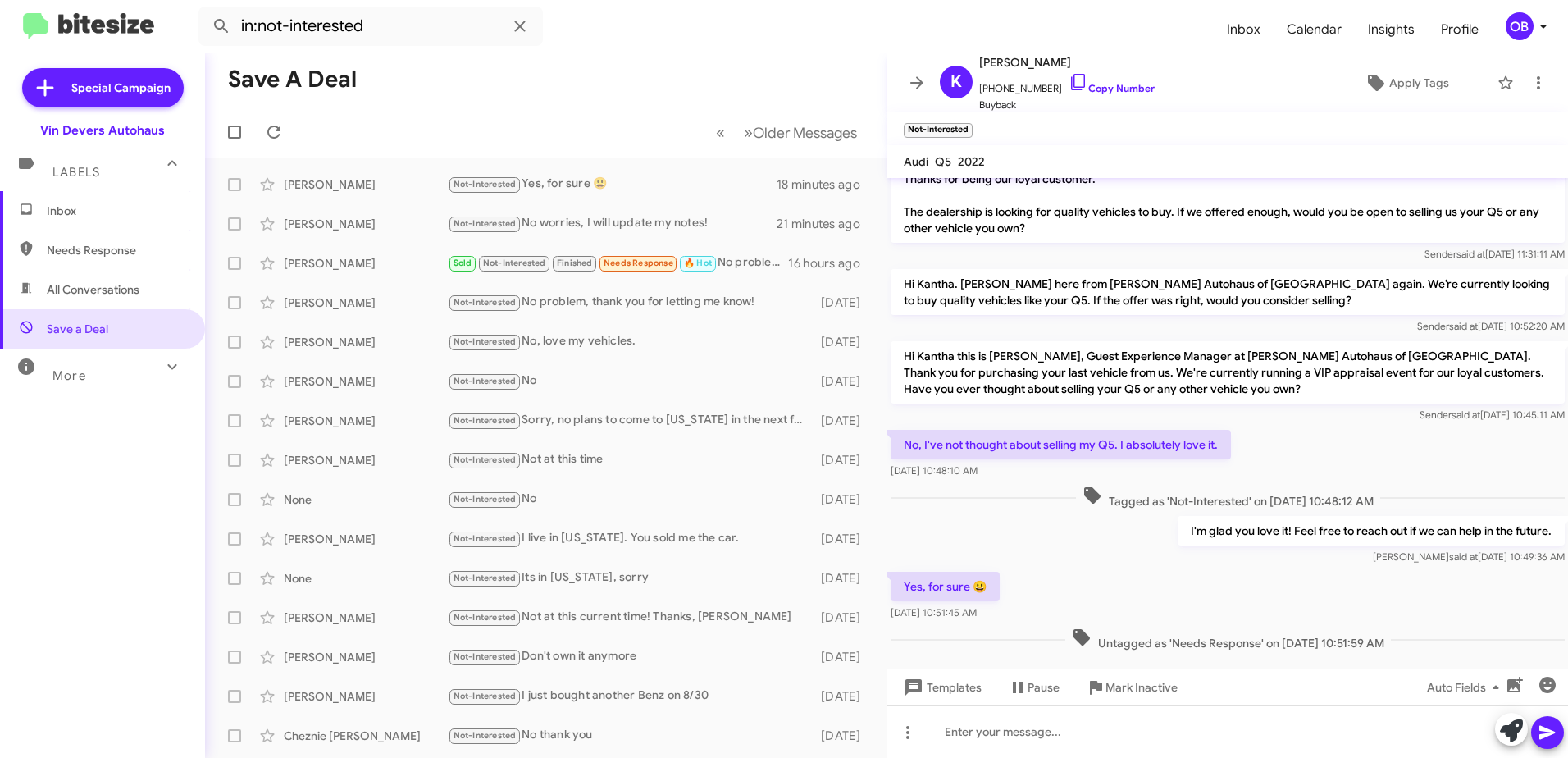
scroll to position [52, 0]
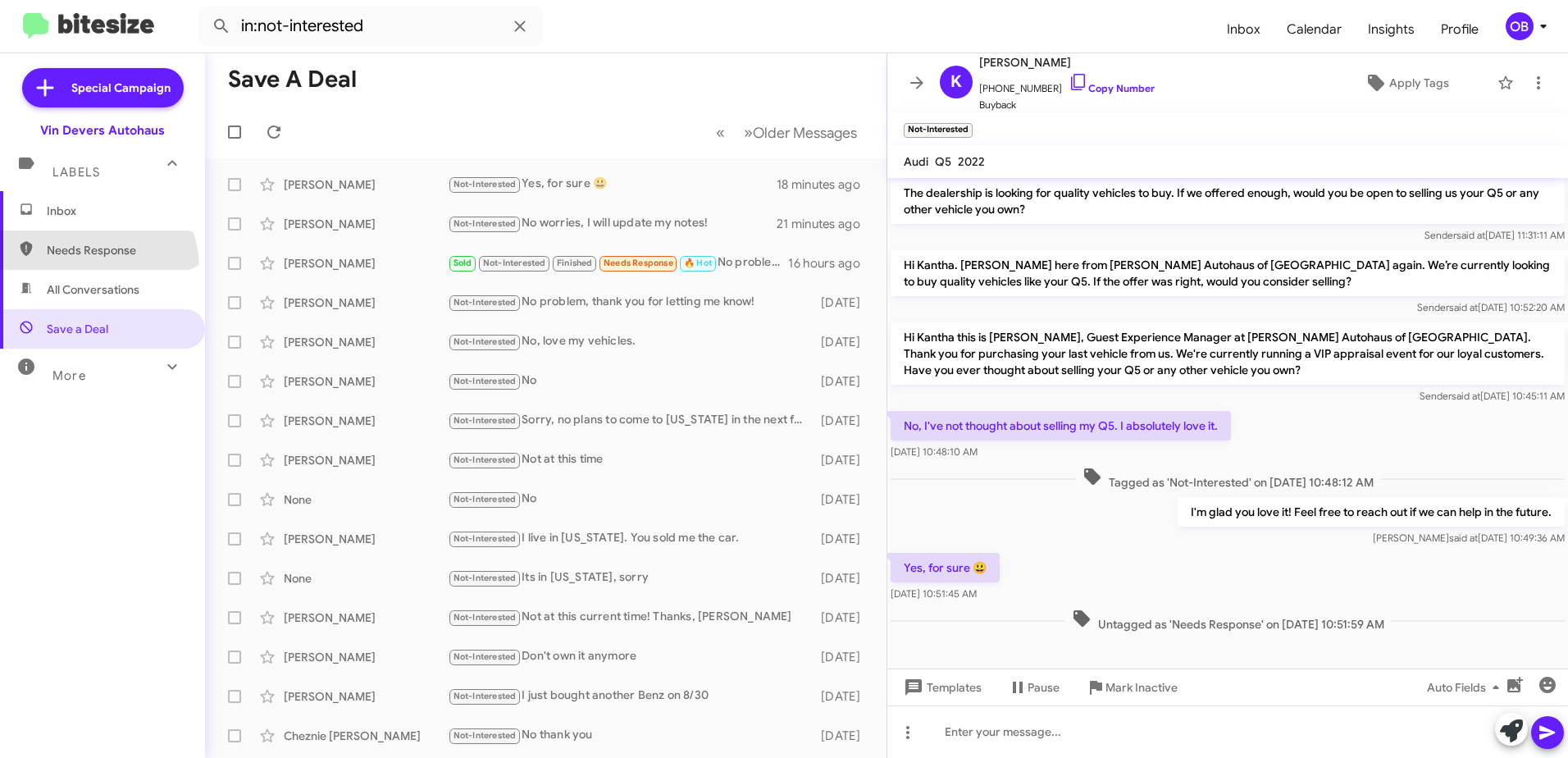
click at [89, 268] on span "Needs Response" at bounding box center [102, 250] width 205 height 40
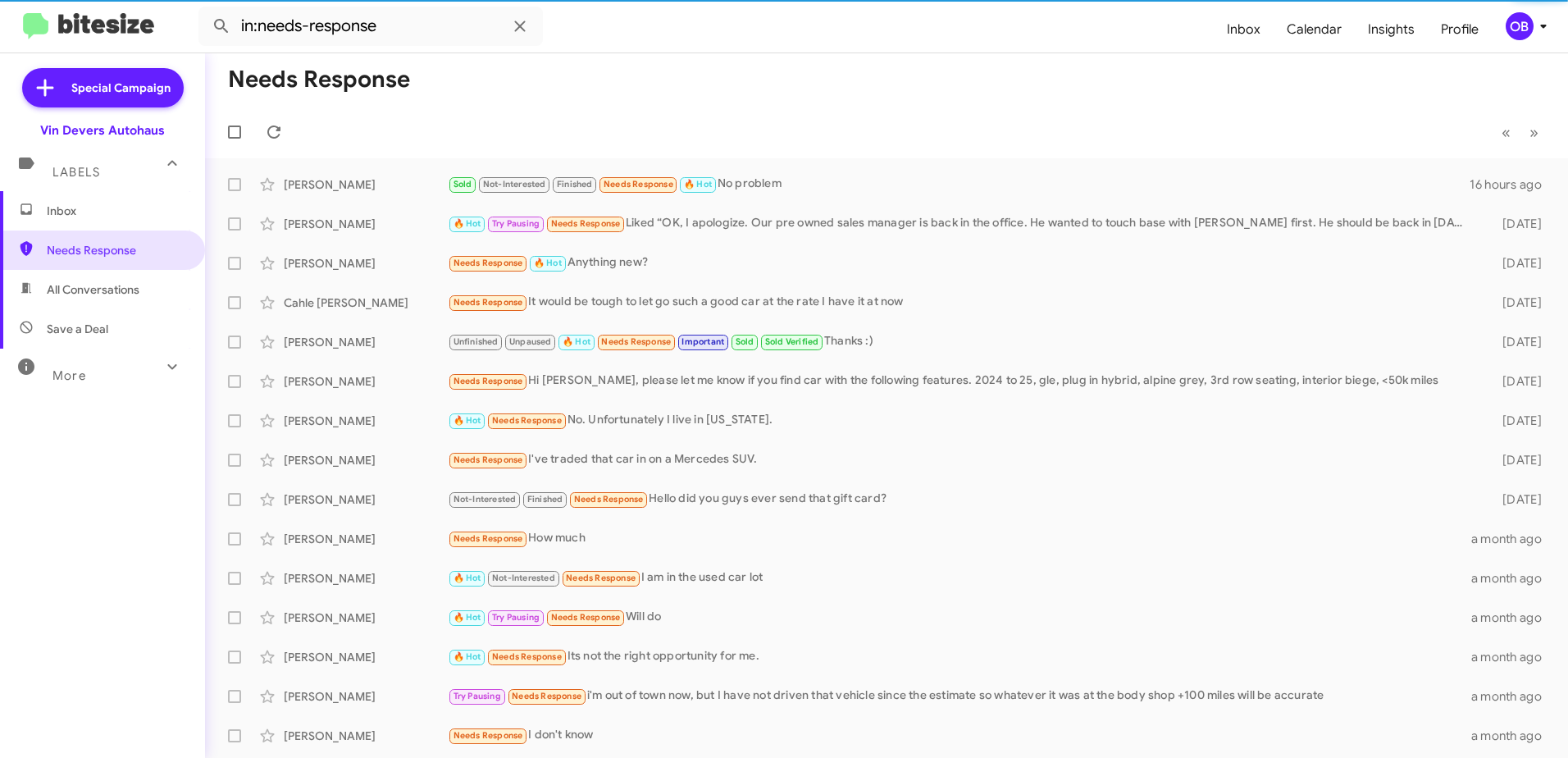
click at [89, 289] on span "All Conversations" at bounding box center [93, 289] width 93 height 16
type input "in:all-conversations"
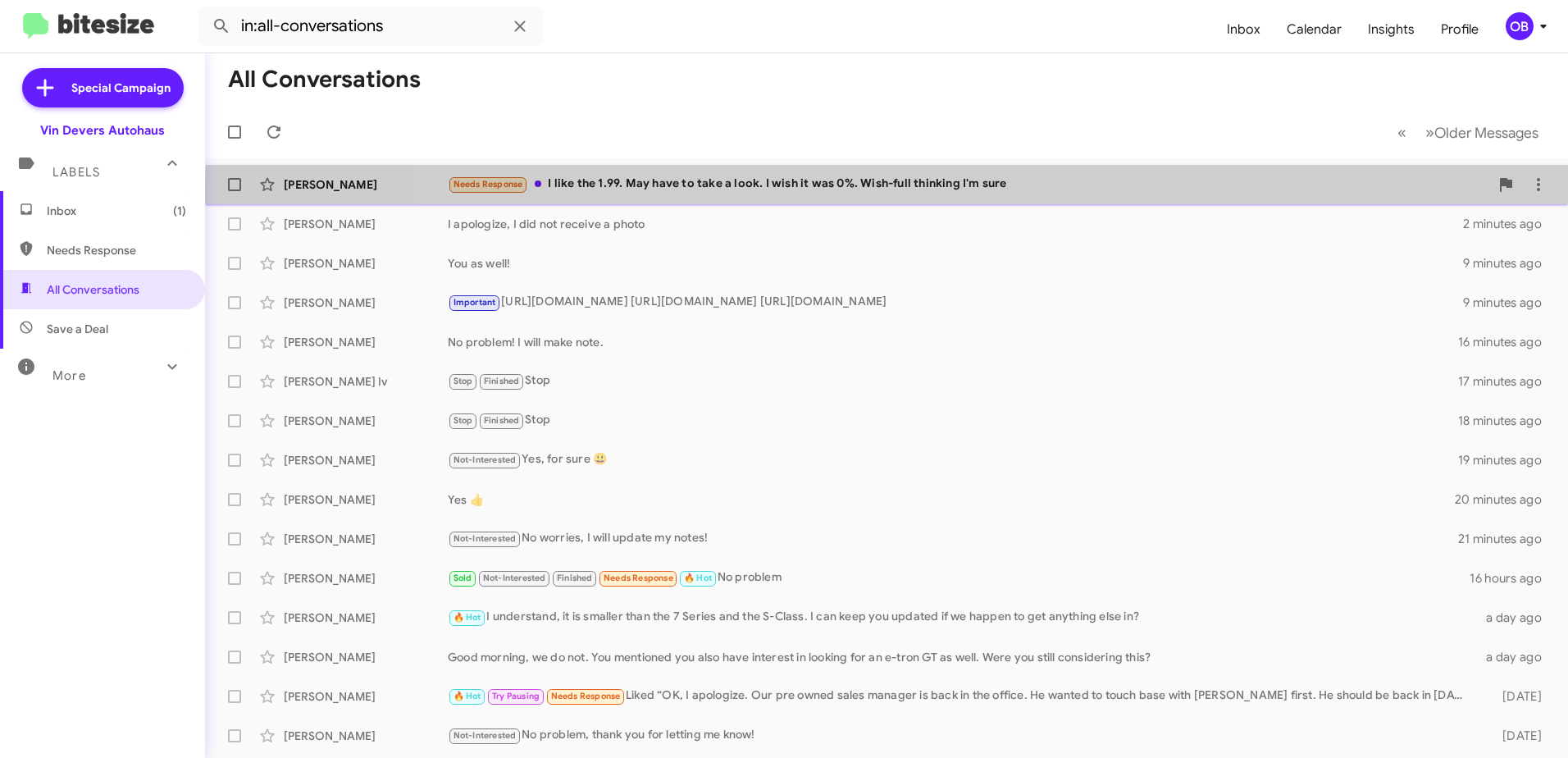
click at [1022, 190] on div "Needs Response I like the 1.99. May have to take a look. I wish it was 0%. Wish…" at bounding box center [968, 184] width 1042 height 19
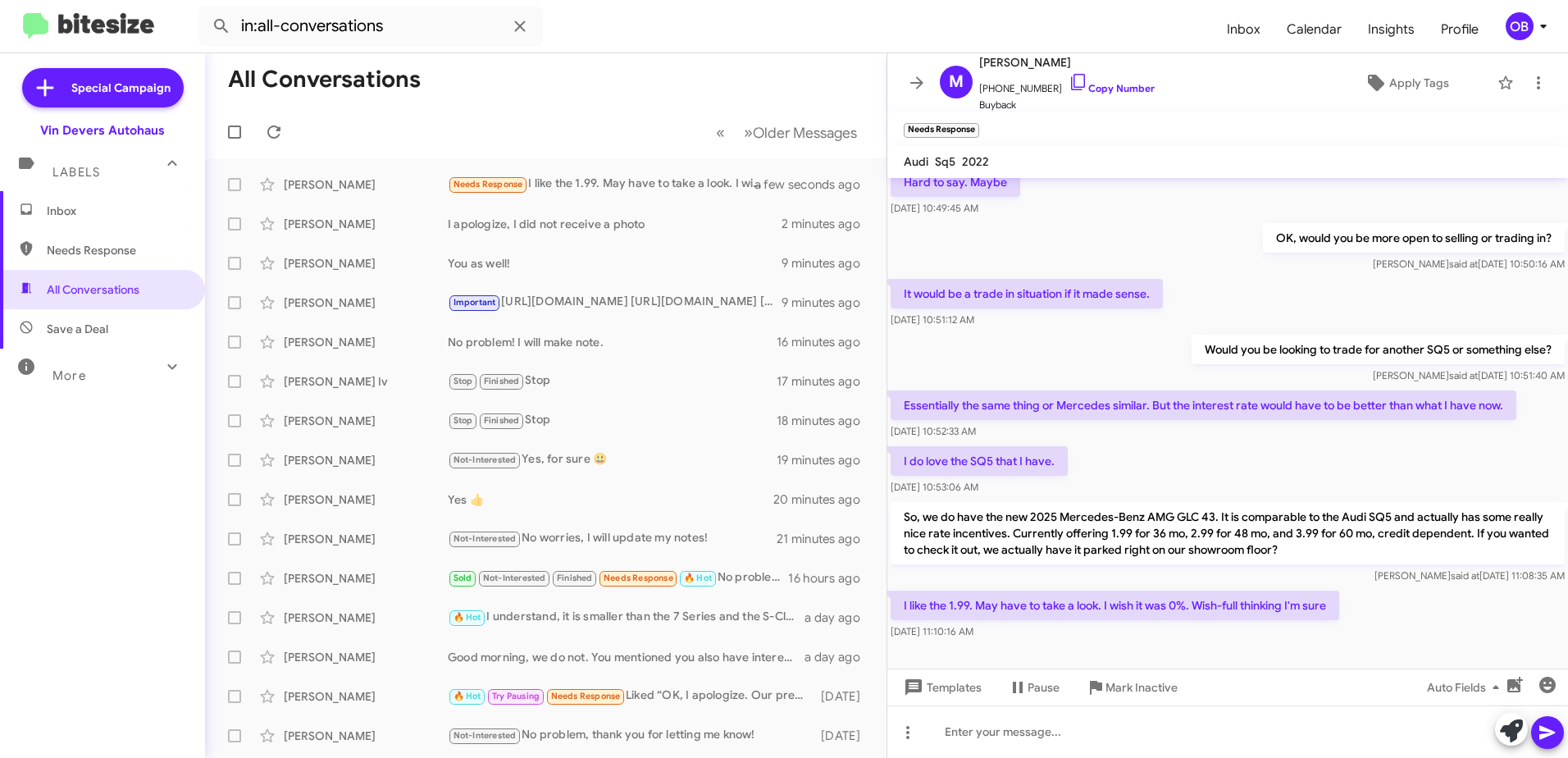
scroll to position [147, 0]
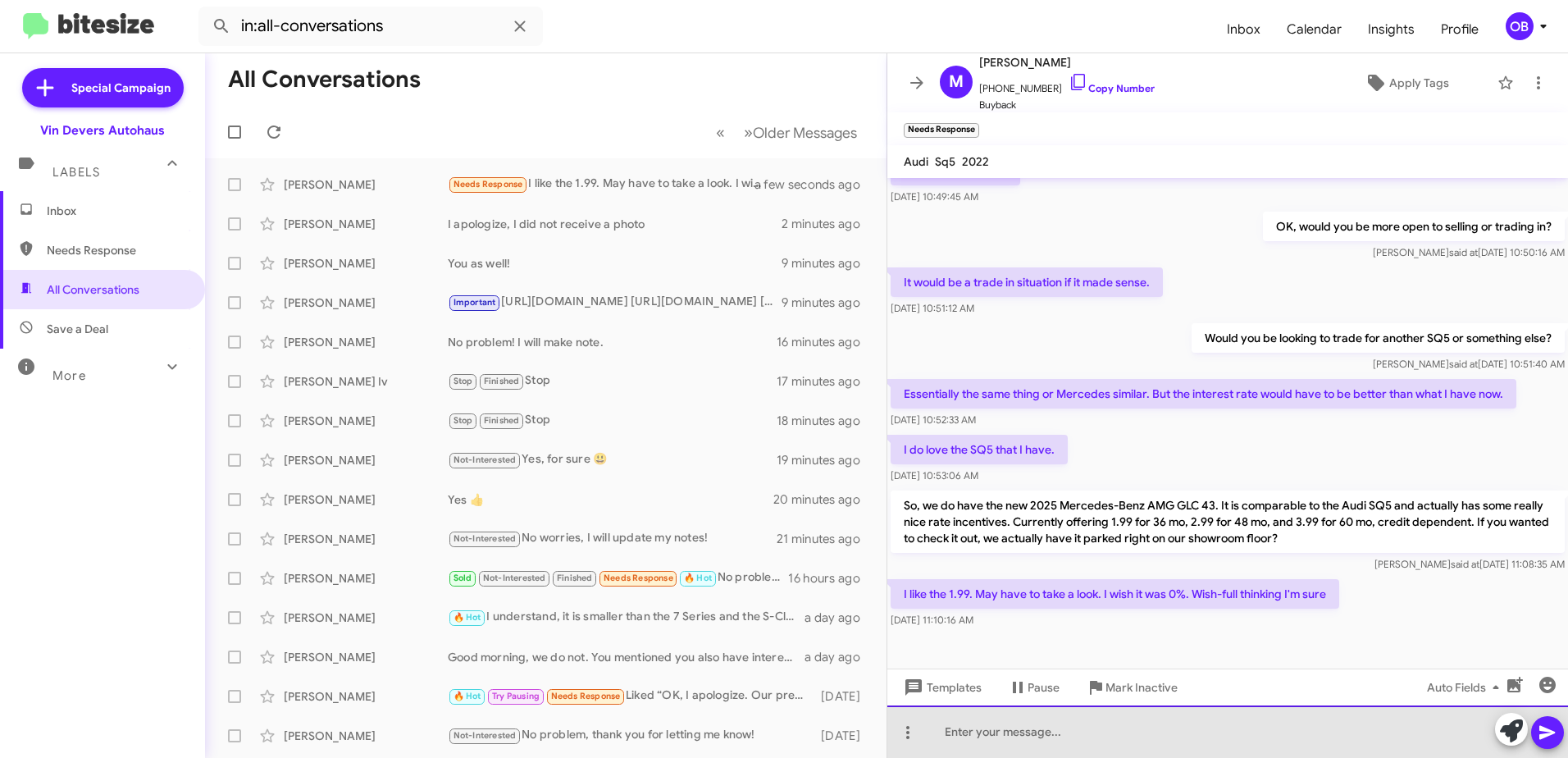
click at [1041, 744] on div at bounding box center [1227, 732] width 681 height 52
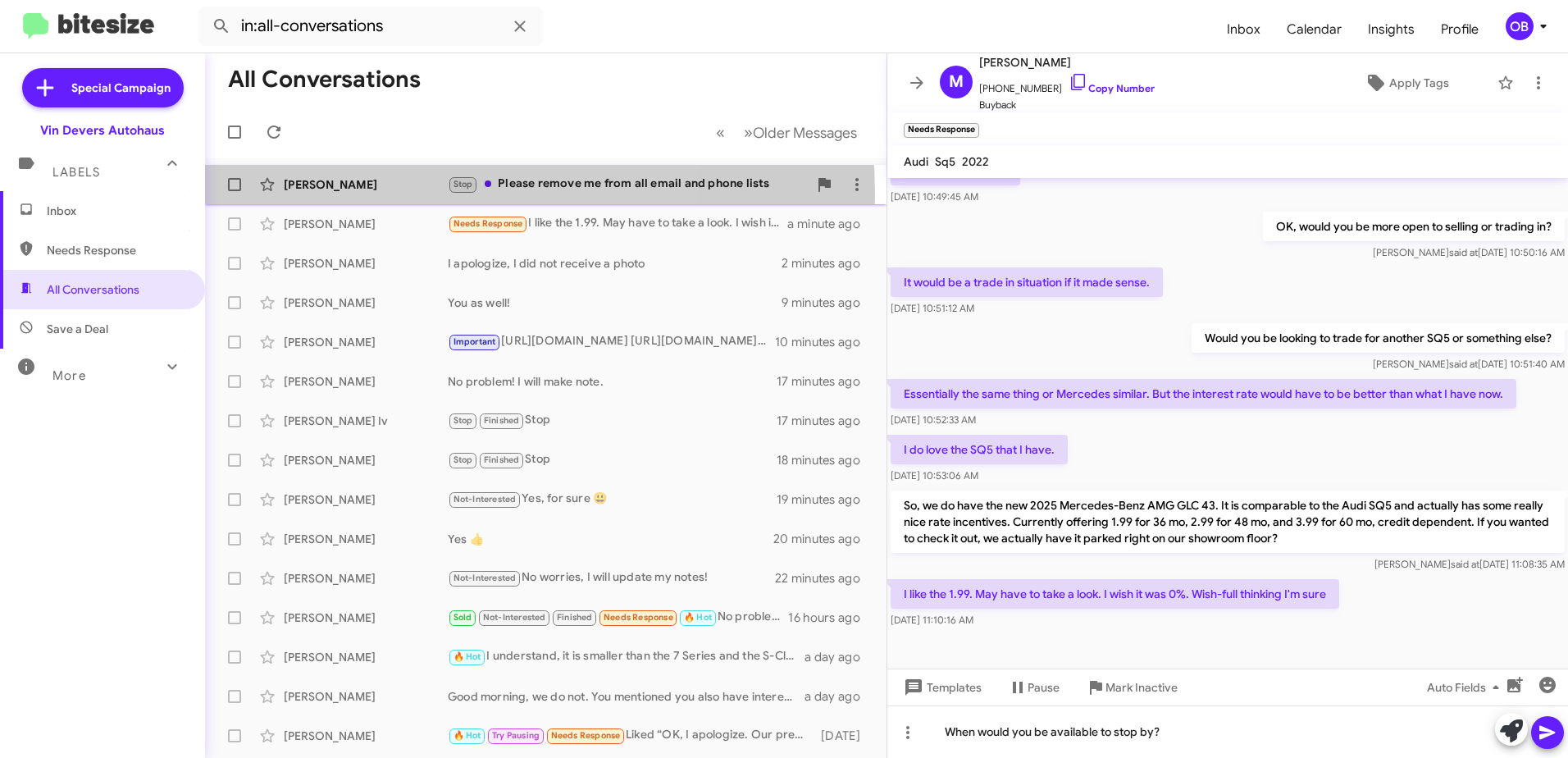
click at [369, 195] on div "Michael Berezin Stop Please remove me from all email and phone lists a few seco…" at bounding box center [546, 184] width 656 height 33
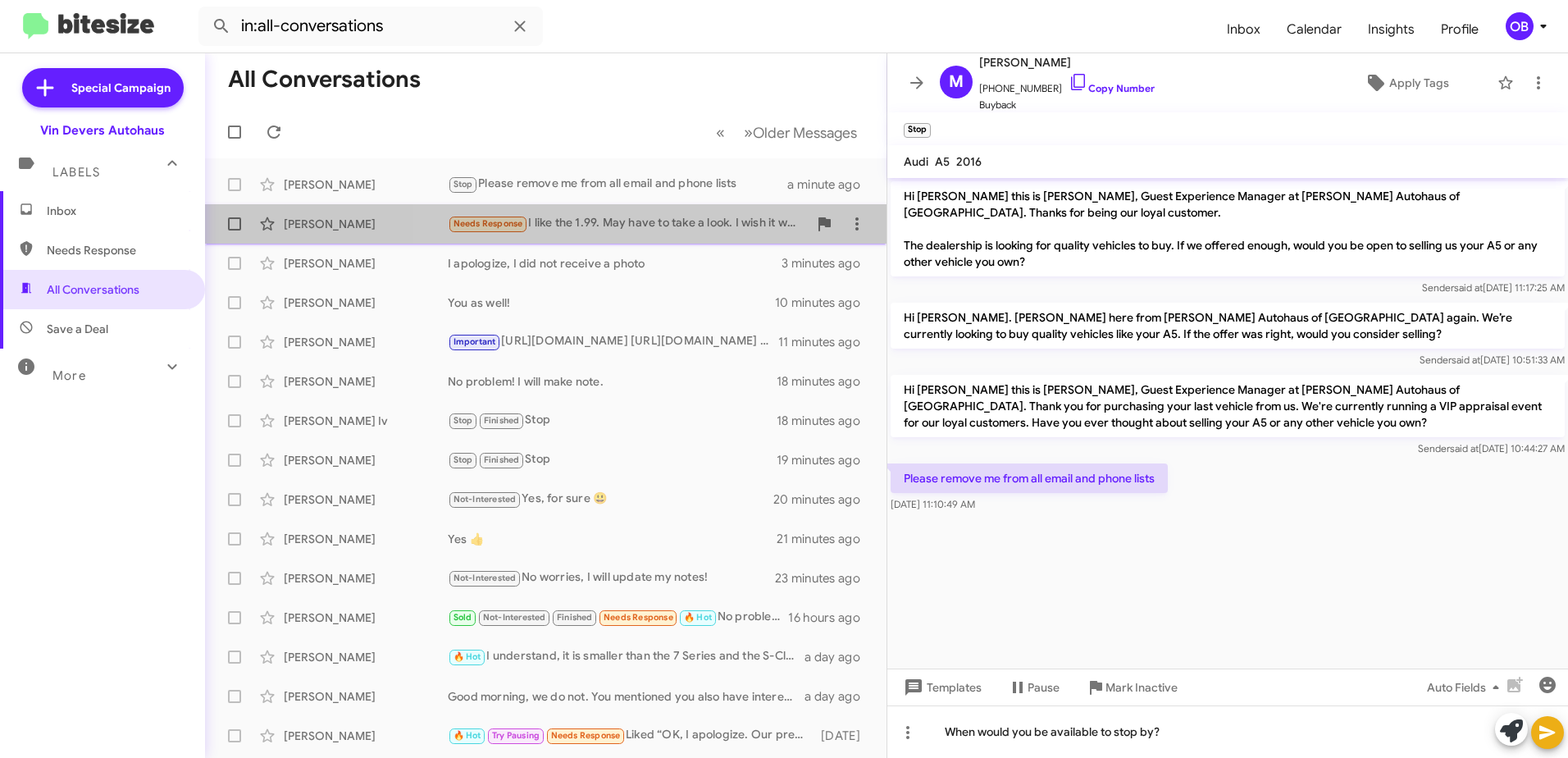
click at [576, 226] on div "Needs Response I like the 1.99. May have to take a look. I wish it was 0%. Wish…" at bounding box center [628, 224] width 360 height 19
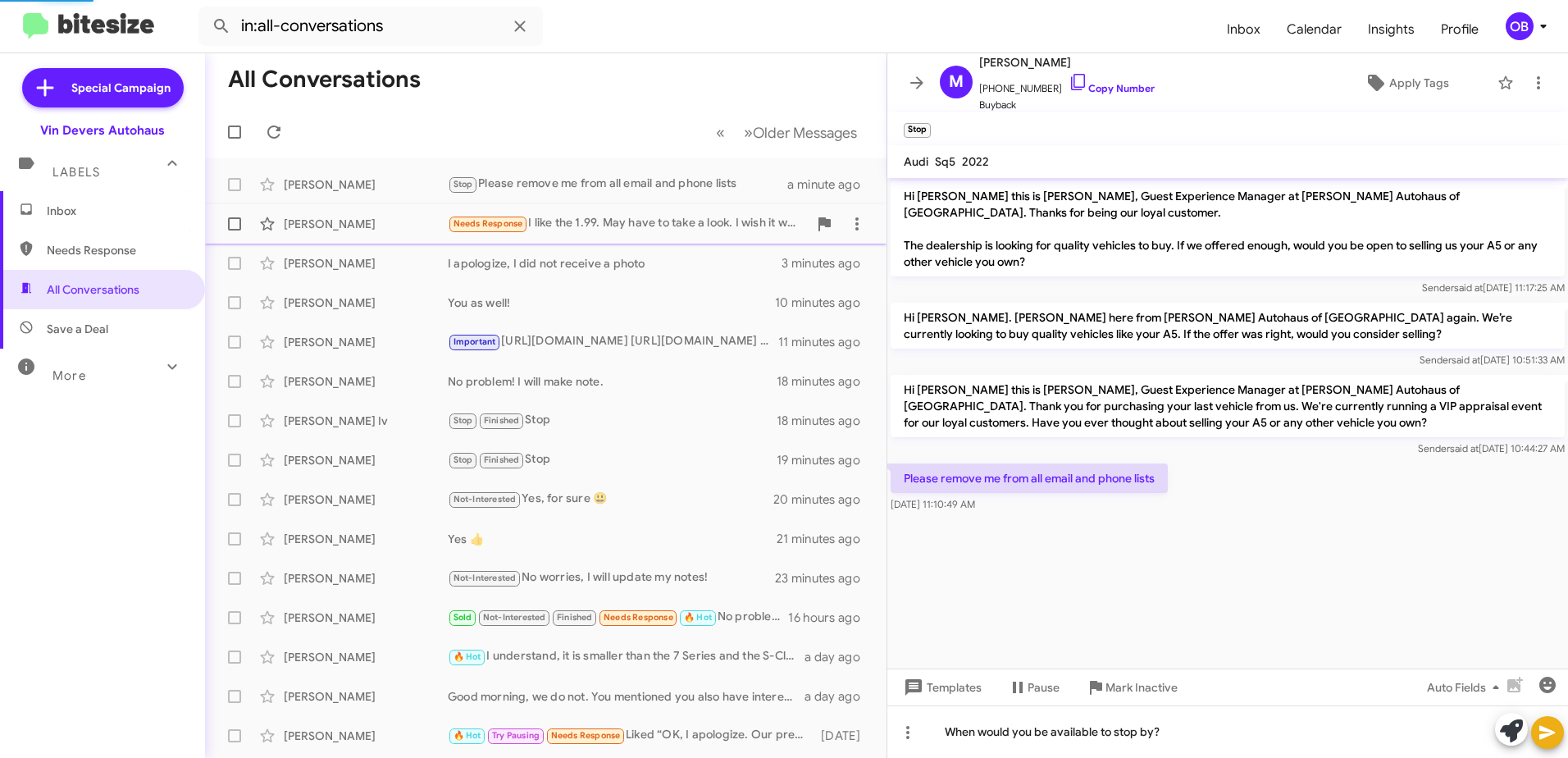
scroll to position [147, 0]
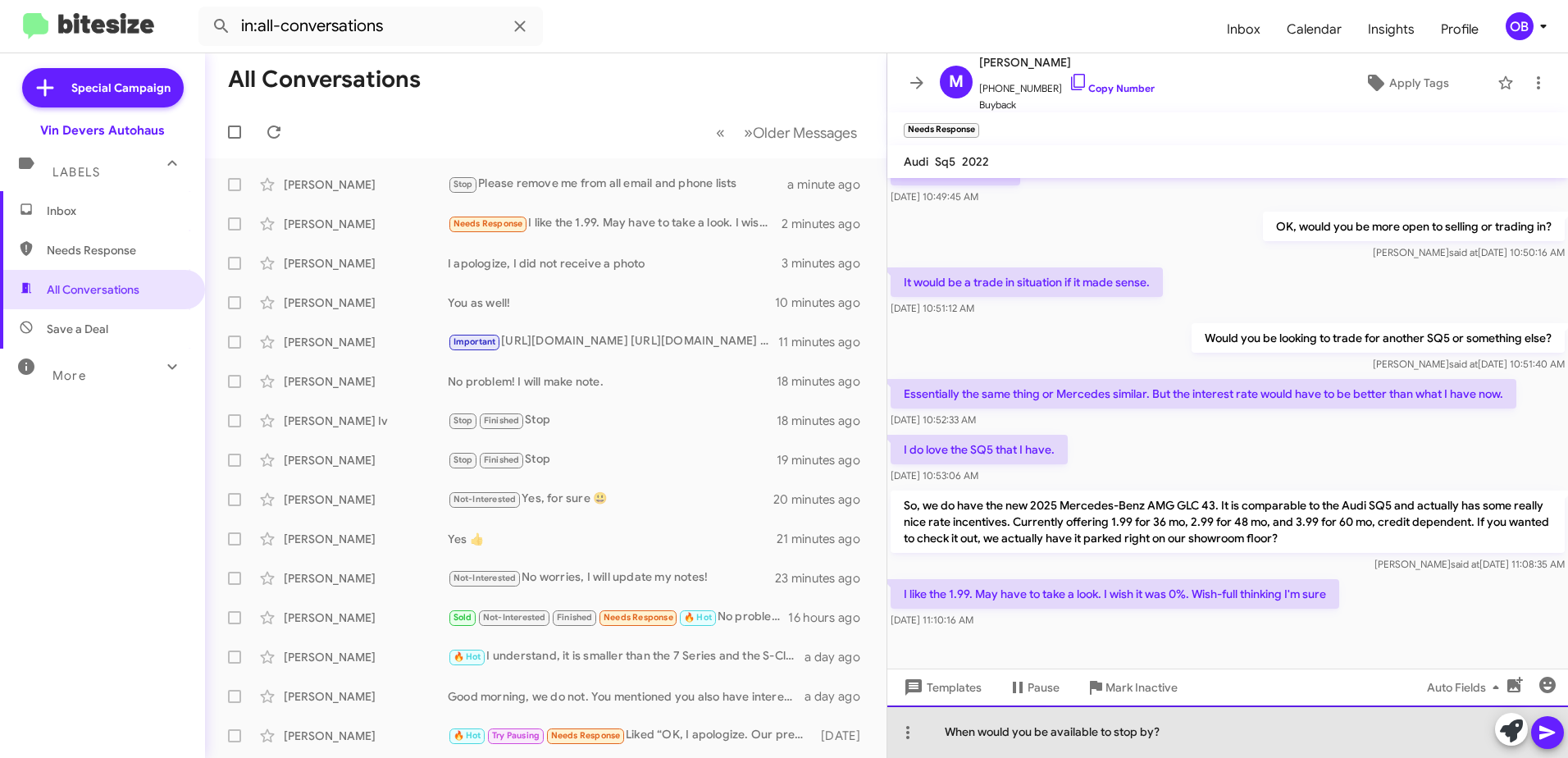
click at [1203, 744] on div "When would you be available to stop by?" at bounding box center [1227, 732] width 681 height 52
click at [946, 730] on div "When would you be available to stop by?" at bounding box center [1227, 732] width 681 height 52
drag, startPoint x: 1175, startPoint y: 733, endPoint x: 946, endPoint y: 729, distance: 229.0
click at [946, 729] on div "Haha, I understand. Seems unheard of now. When would you be available to stop b…" at bounding box center [1227, 732] width 681 height 52
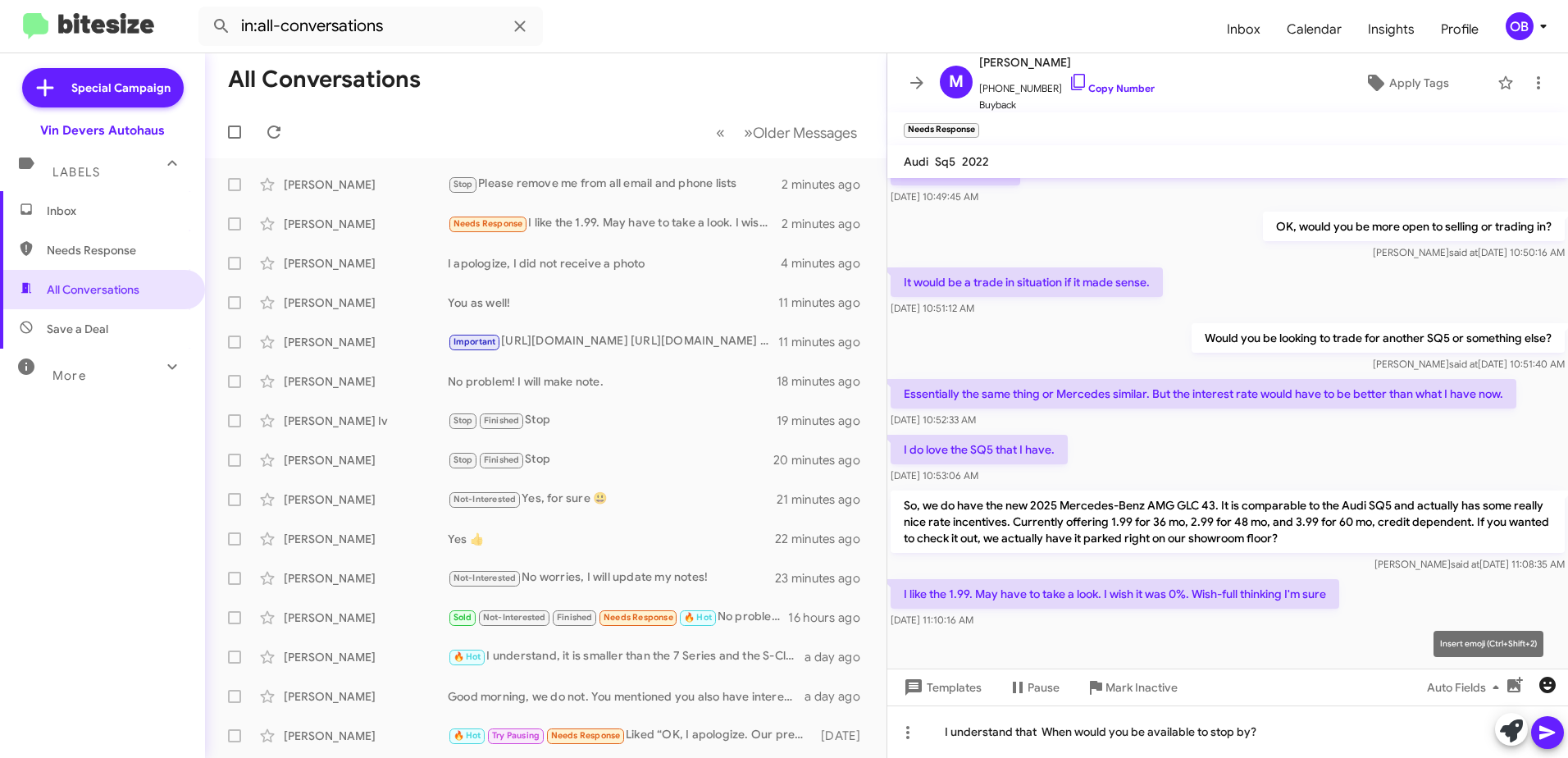
click at [1551, 689] on icon "button" at bounding box center [1548, 685] width 16 height 16
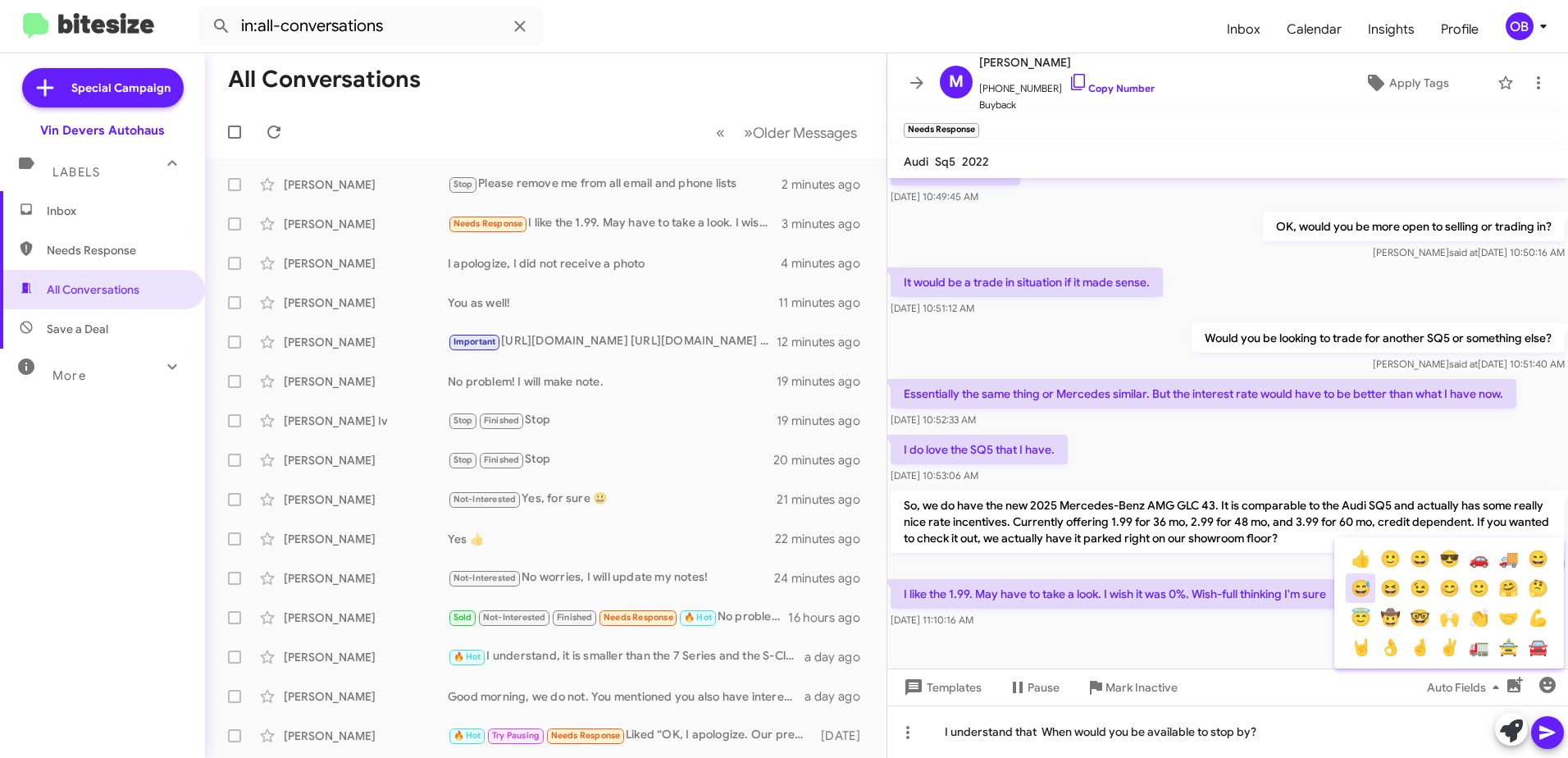
click at [1366, 580] on button "😅" at bounding box center [1360, 588] width 30 height 30
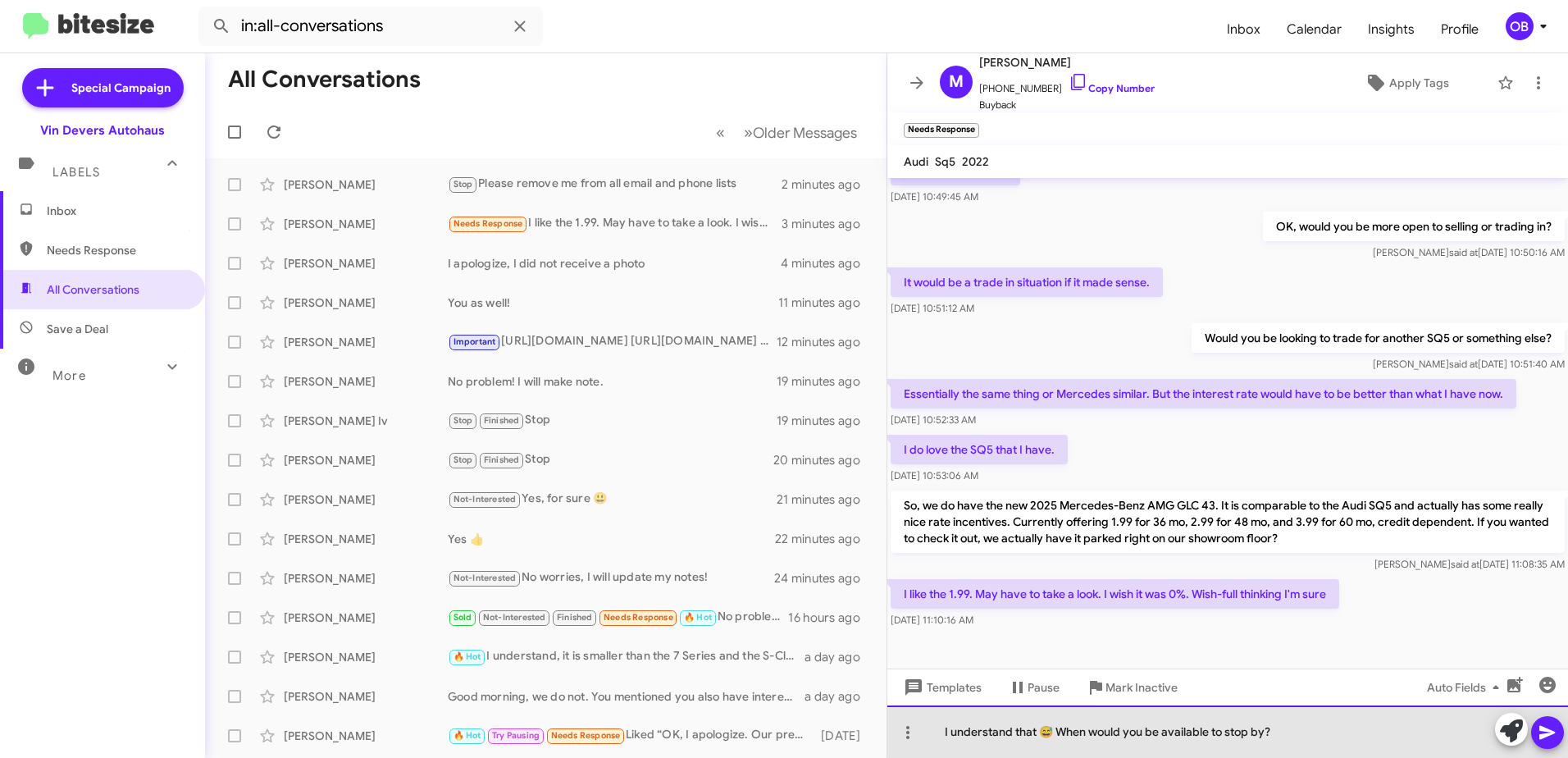
drag, startPoint x: 1274, startPoint y: 733, endPoint x: 1240, endPoint y: 732, distance: 34.0
click at [1274, 732] on div "I understand that 😅 When would you be available to stop by?" at bounding box center [1227, 732] width 681 height 52
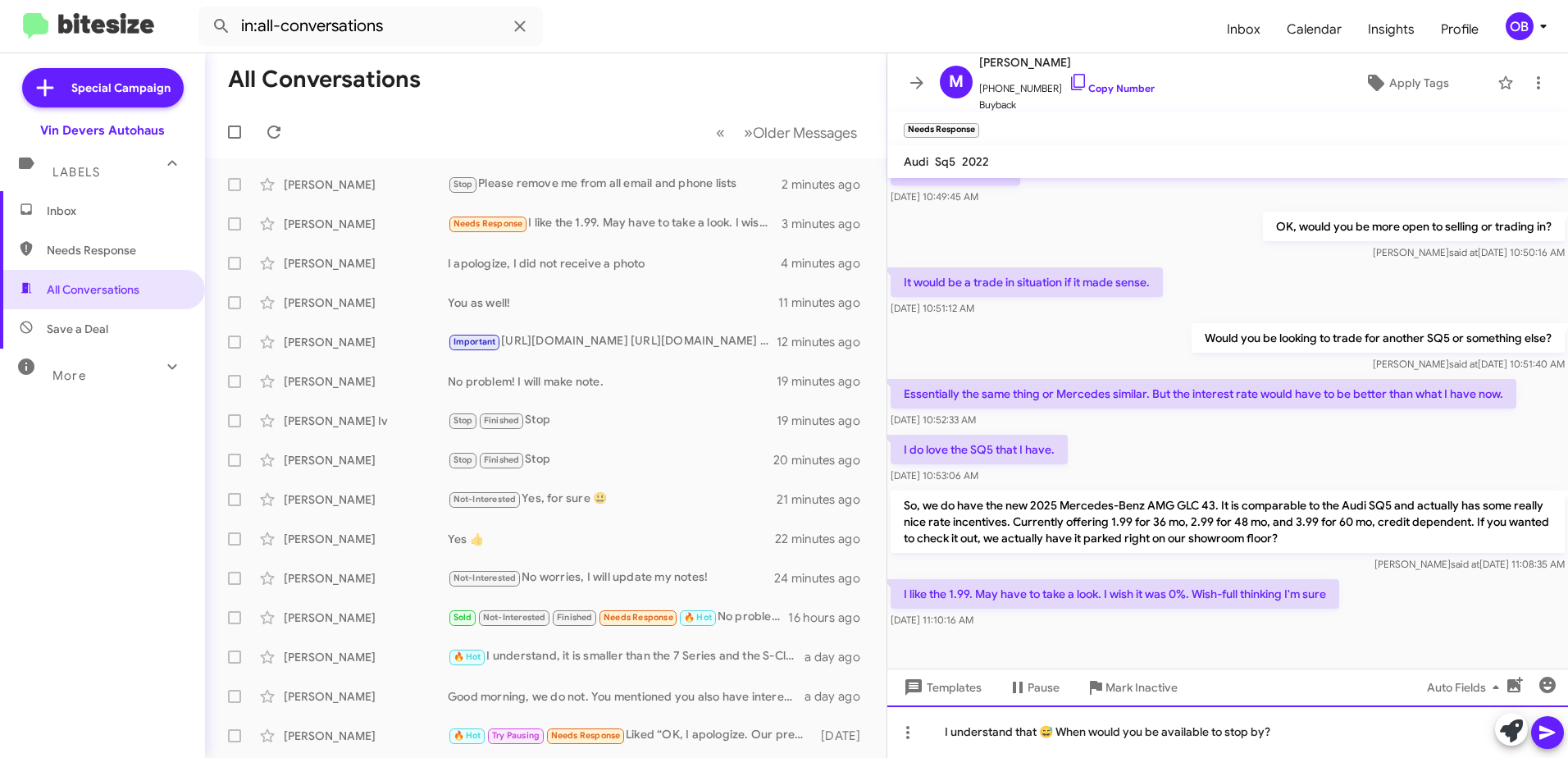
click at [1050, 737] on div "I understand that 😅 When would you be available to stop by?" at bounding box center [1227, 732] width 681 height 52
click at [1299, 728] on div "I understand that 😅 When would you be available to stop by?" at bounding box center [1227, 732] width 681 height 52
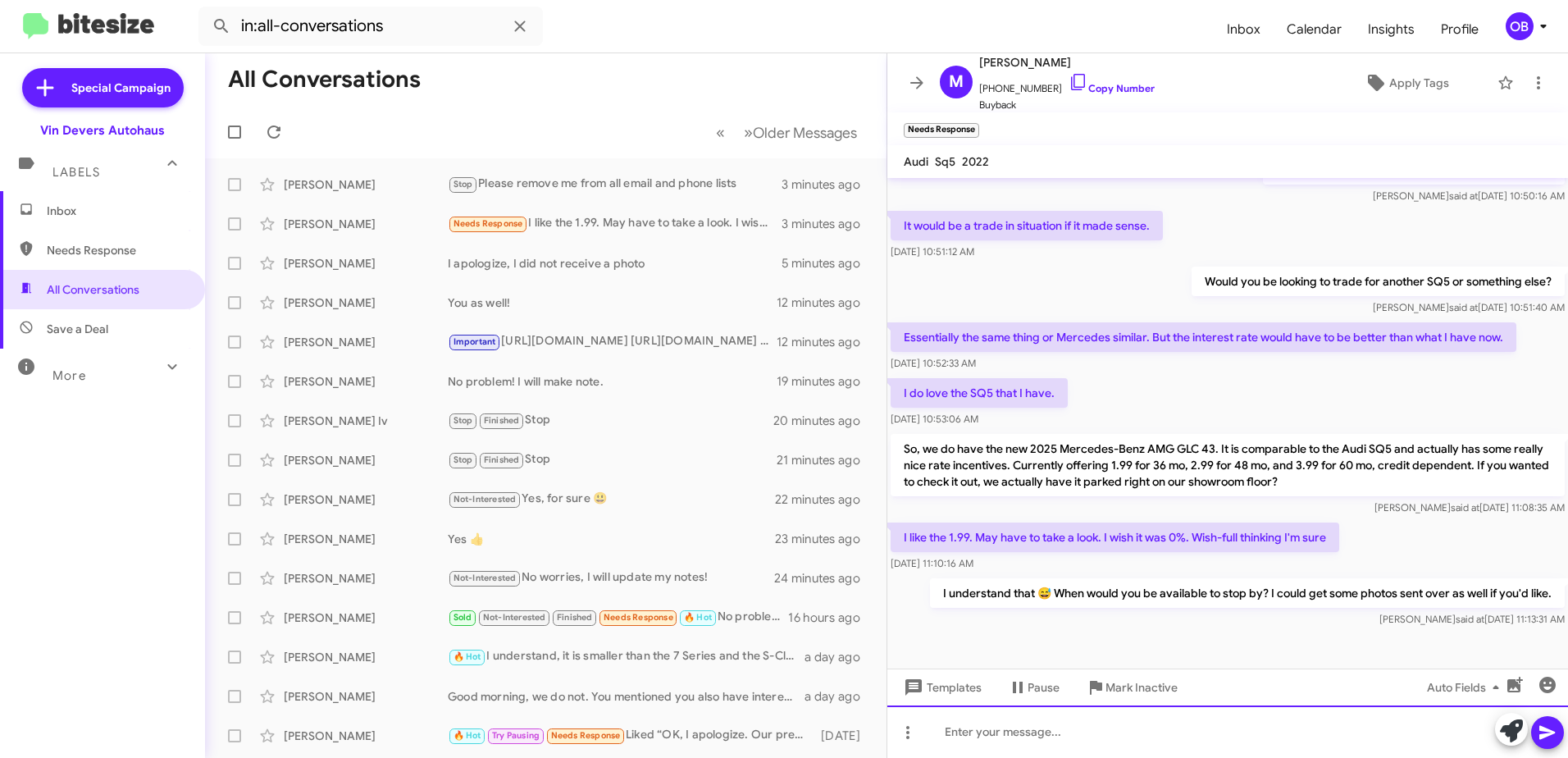
scroll to position [207, 0]
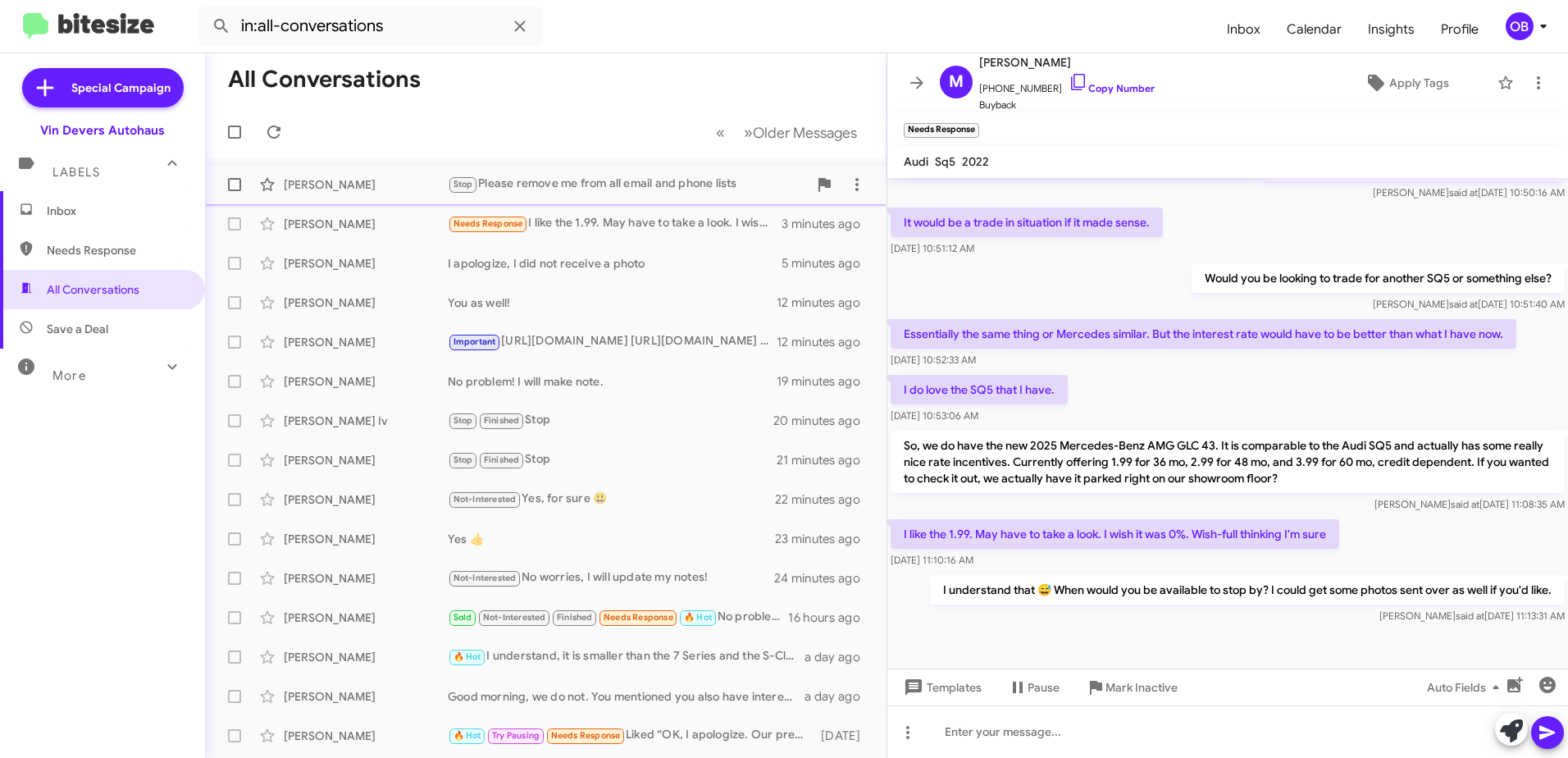
click at [580, 195] on div "Michael Berezin Stop Please remove me from all email and phone lists 3 minutes …" at bounding box center [546, 184] width 656 height 33
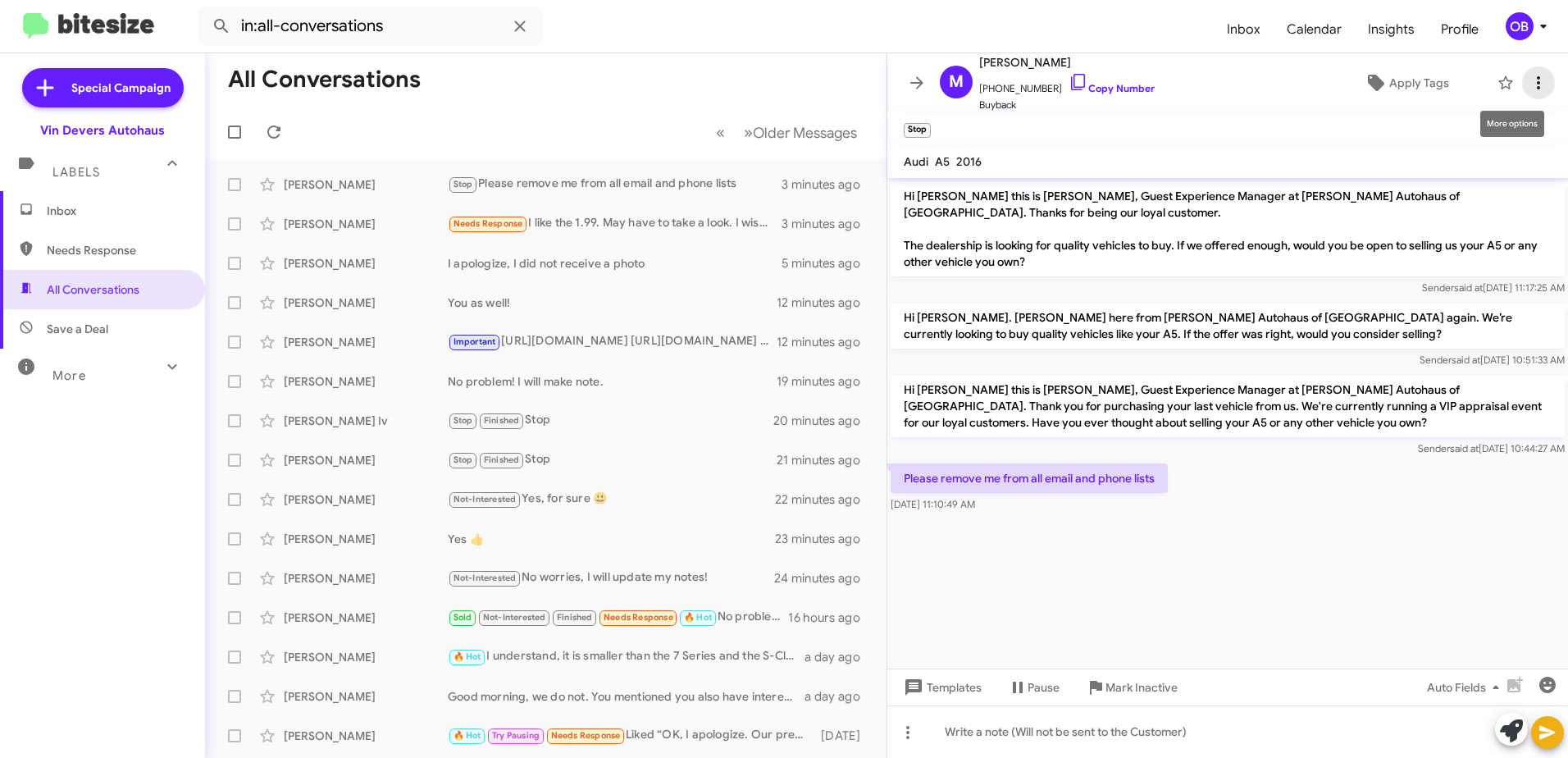
click at [1527, 92] on button at bounding box center [1539, 83] width 33 height 33
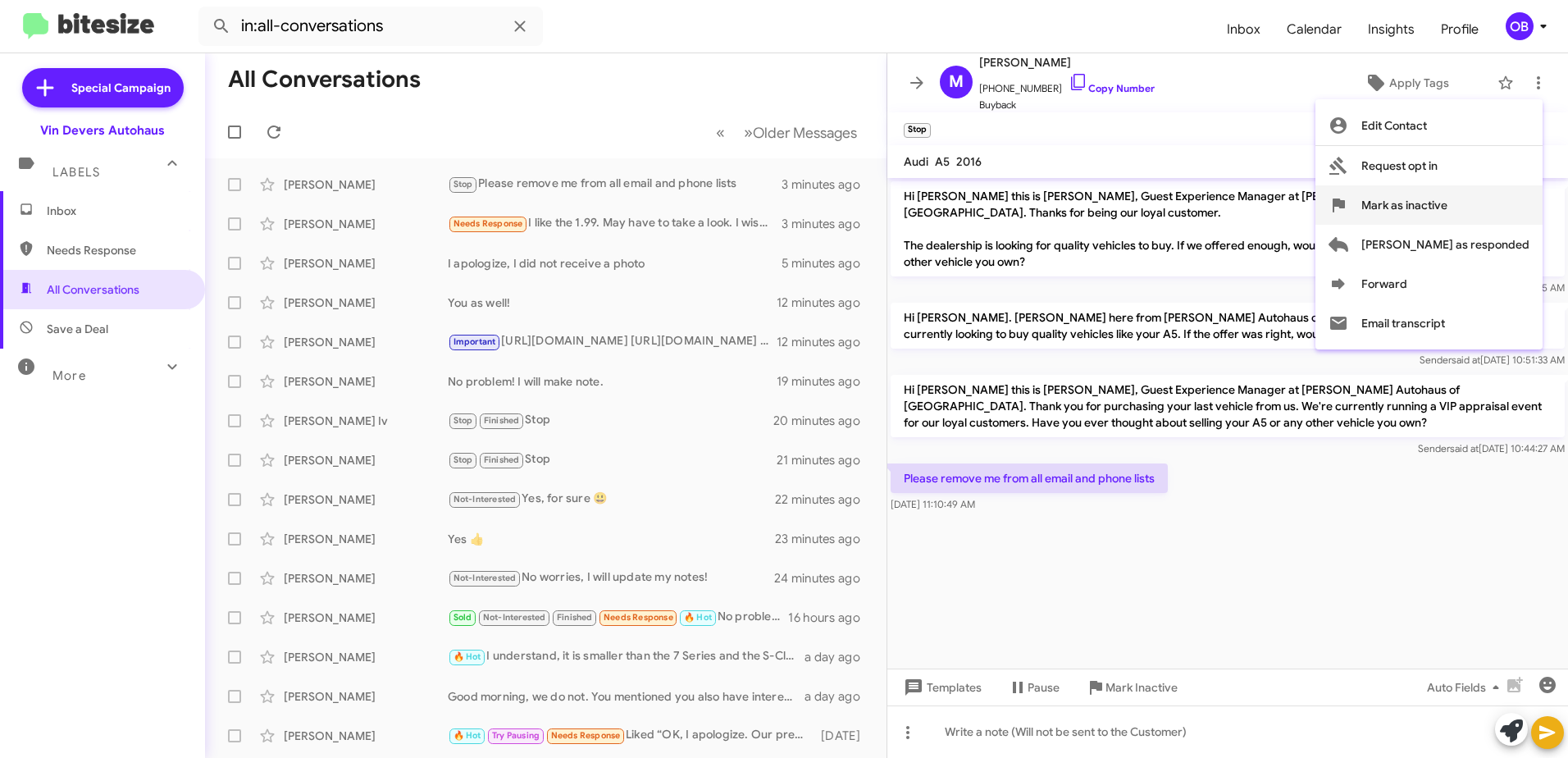
click at [1448, 213] on span "Mark as inactive" at bounding box center [1404, 205] width 86 height 40
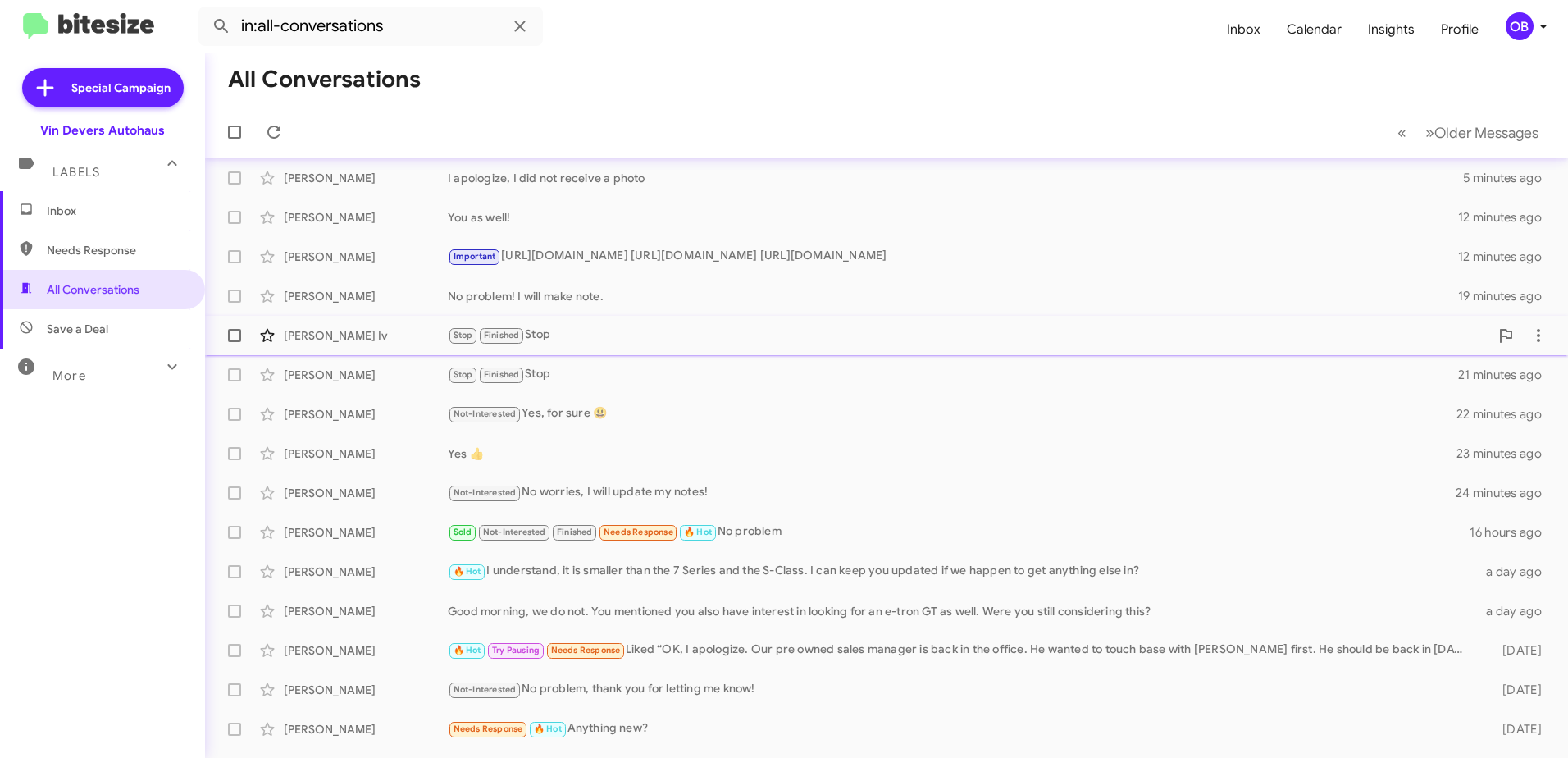
scroll to position [82, 0]
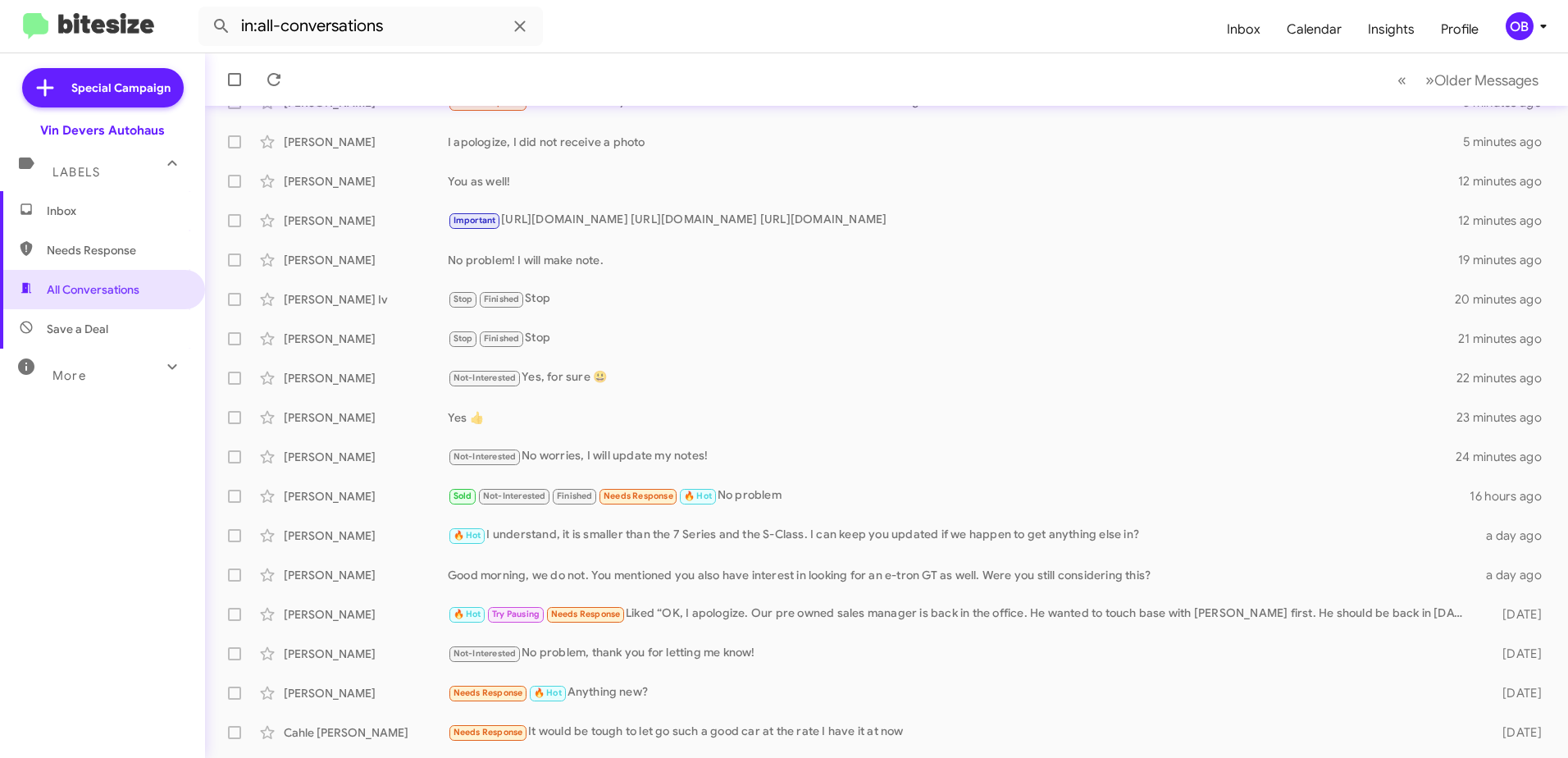
click at [93, 323] on span "Save a Deal" at bounding box center [77, 328] width 62 height 16
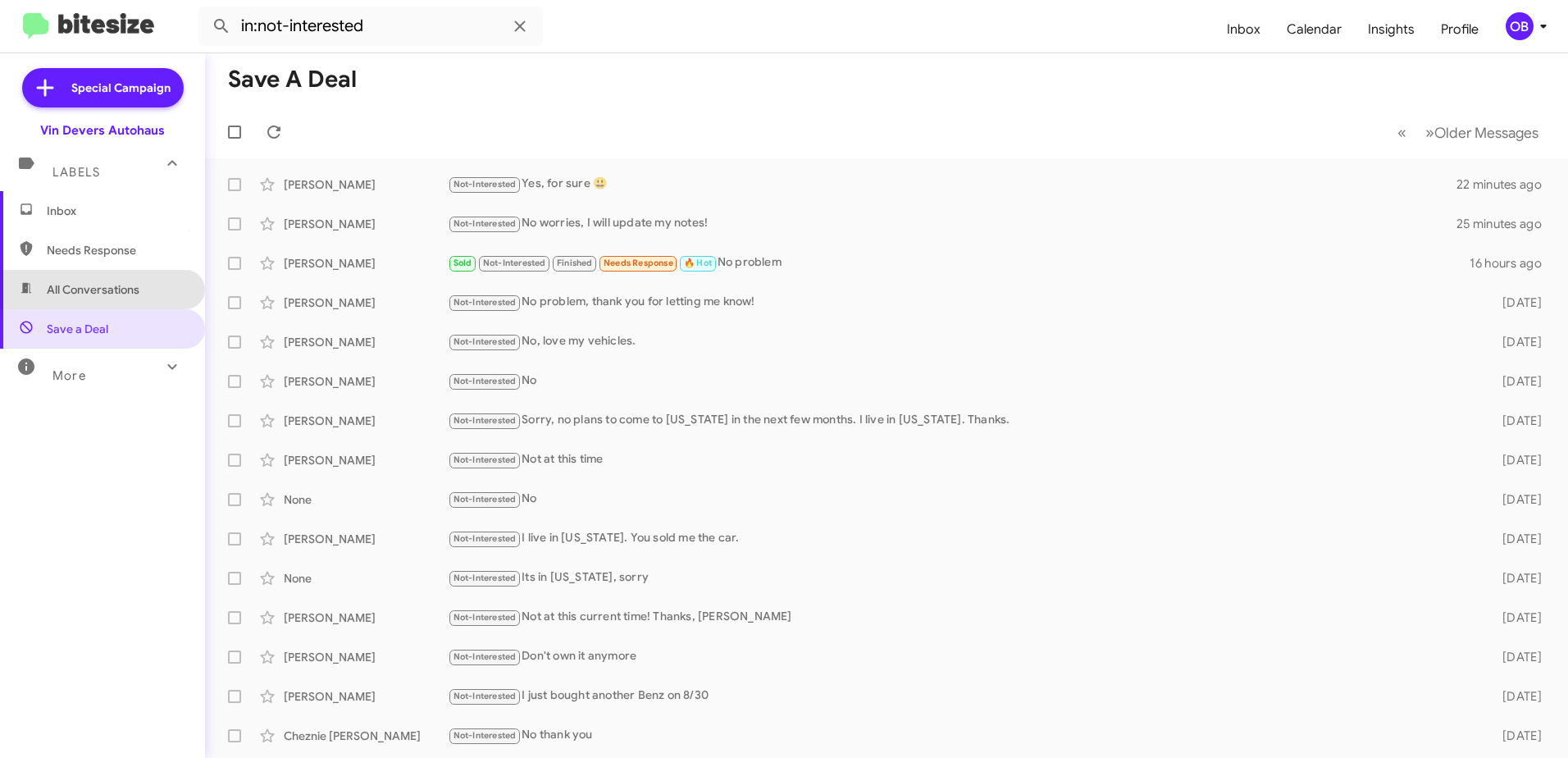
click at [110, 289] on span "All Conversations" at bounding box center [93, 289] width 93 height 16
type input "in:all-conversations"
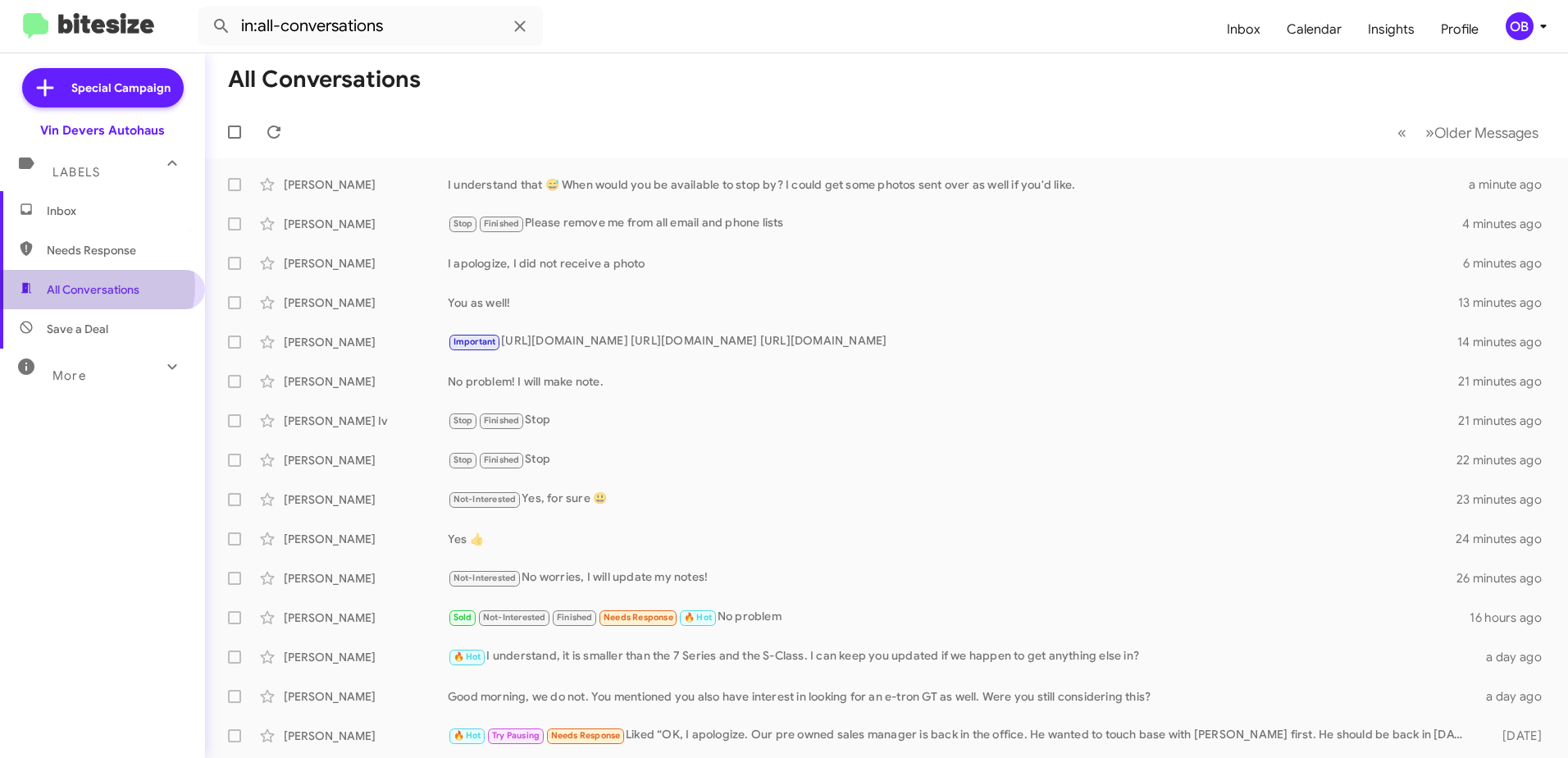
click at [95, 287] on span "All Conversations" at bounding box center [93, 289] width 93 height 16
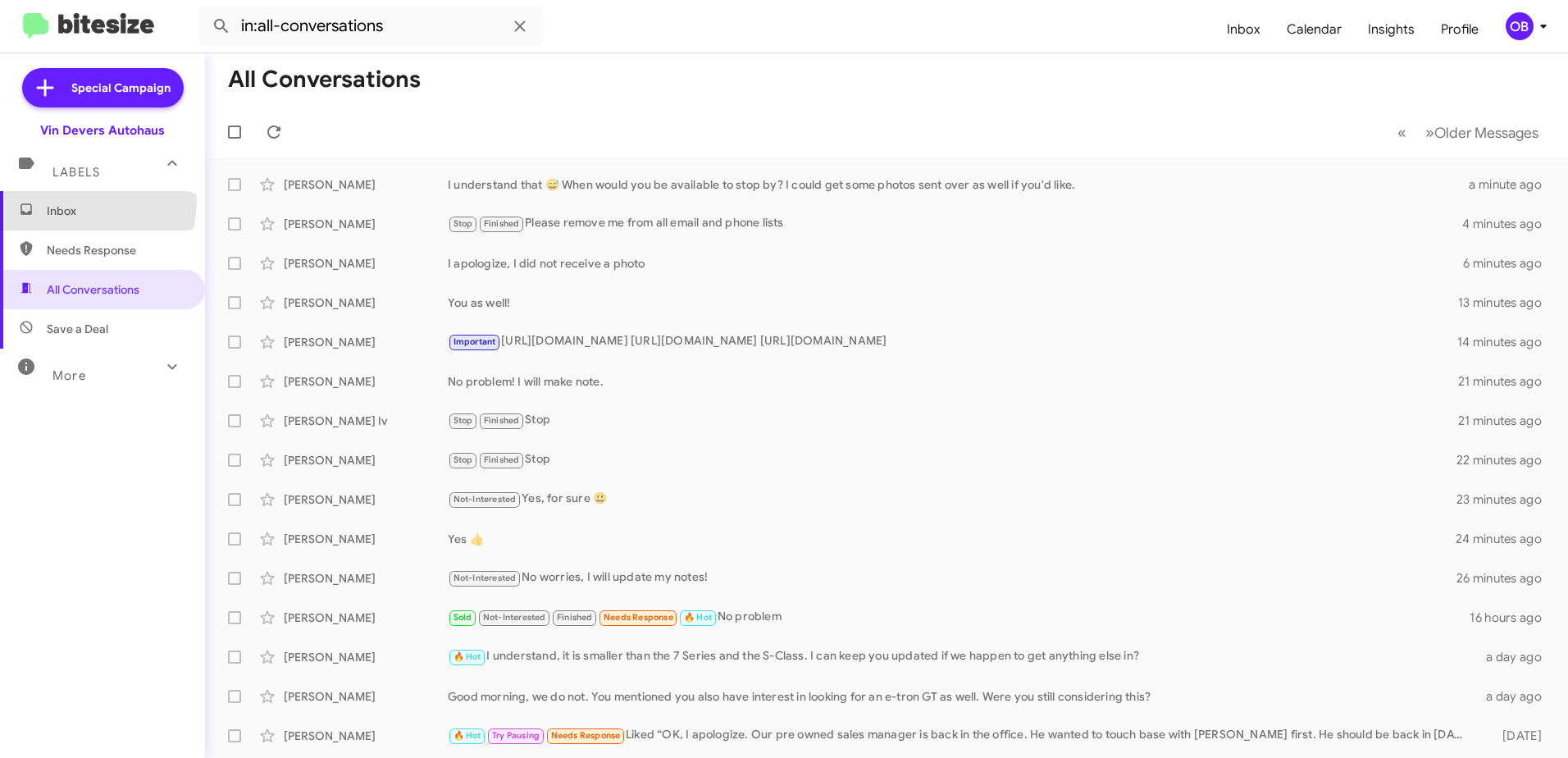
click at [64, 199] on span "Inbox" at bounding box center [102, 211] width 205 height 40
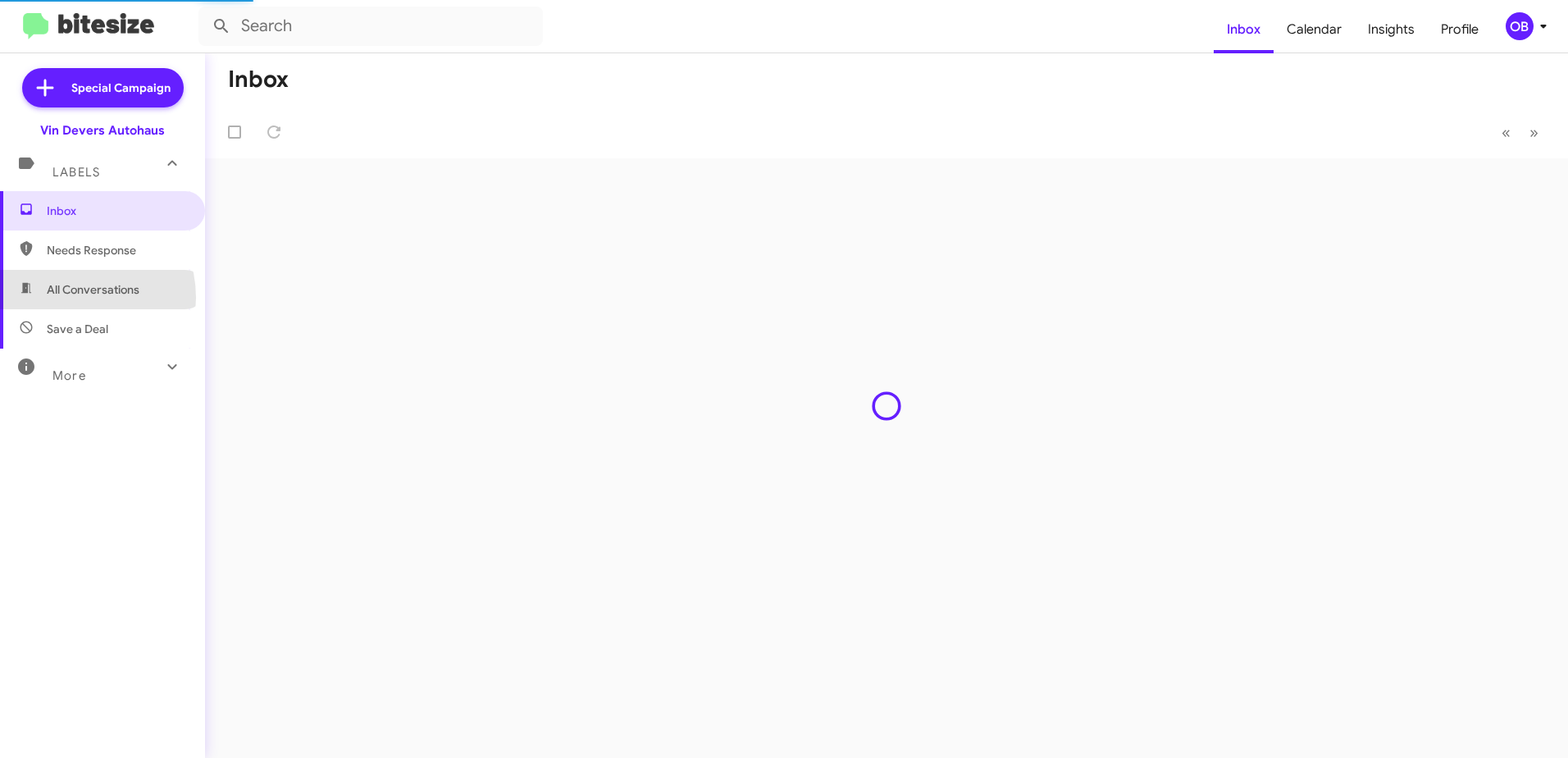
click at [70, 297] on span "All Conversations" at bounding box center [102, 290] width 205 height 40
type input "in:all-conversations"
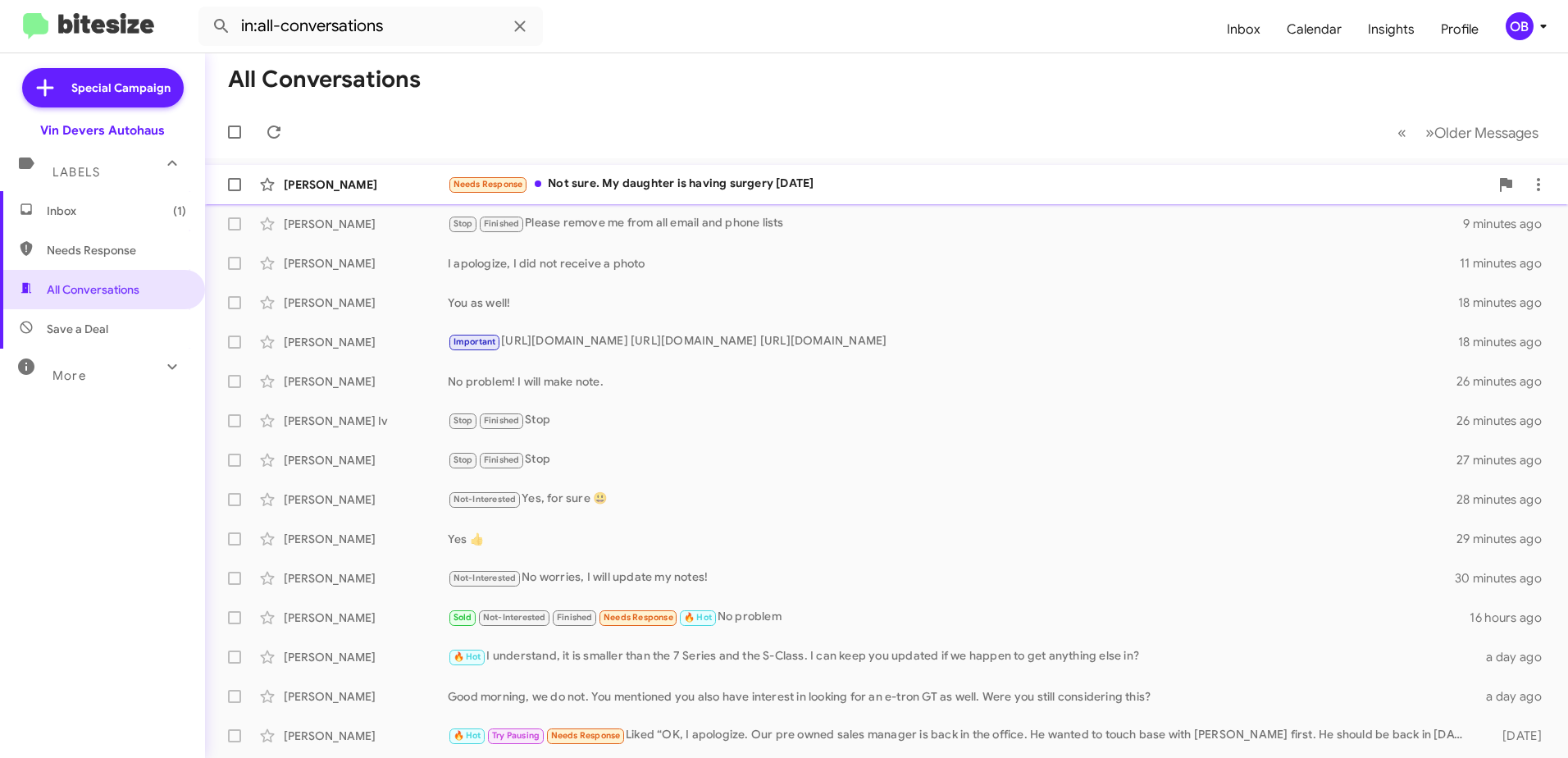
click at [824, 202] on span "Marsha Cushman Needs Response Not sure. My daughter is having surgery today a m…" at bounding box center [886, 184] width 1363 height 40
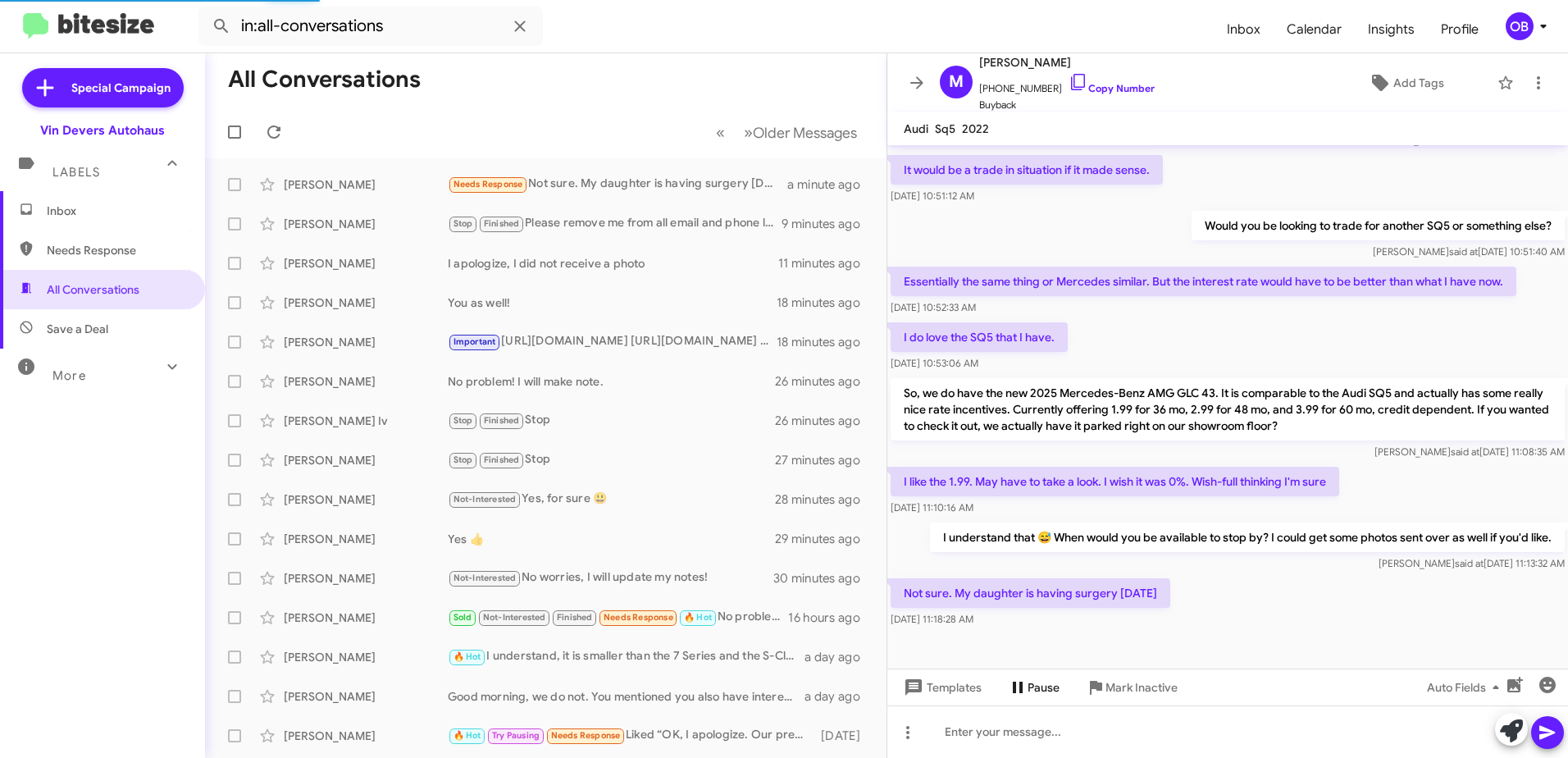
scroll to position [234, 0]
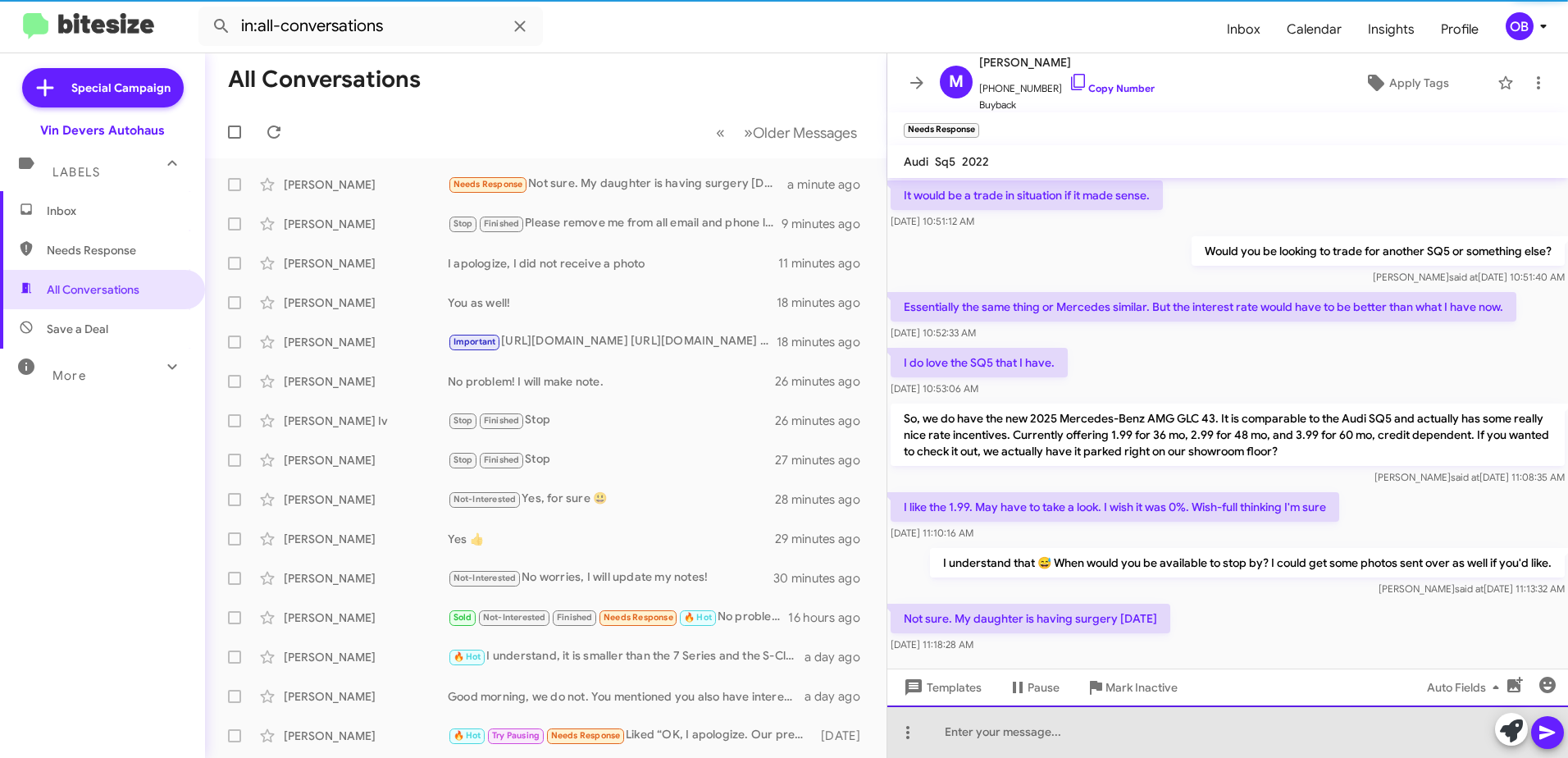
click at [1044, 722] on div at bounding box center [1227, 732] width 681 height 52
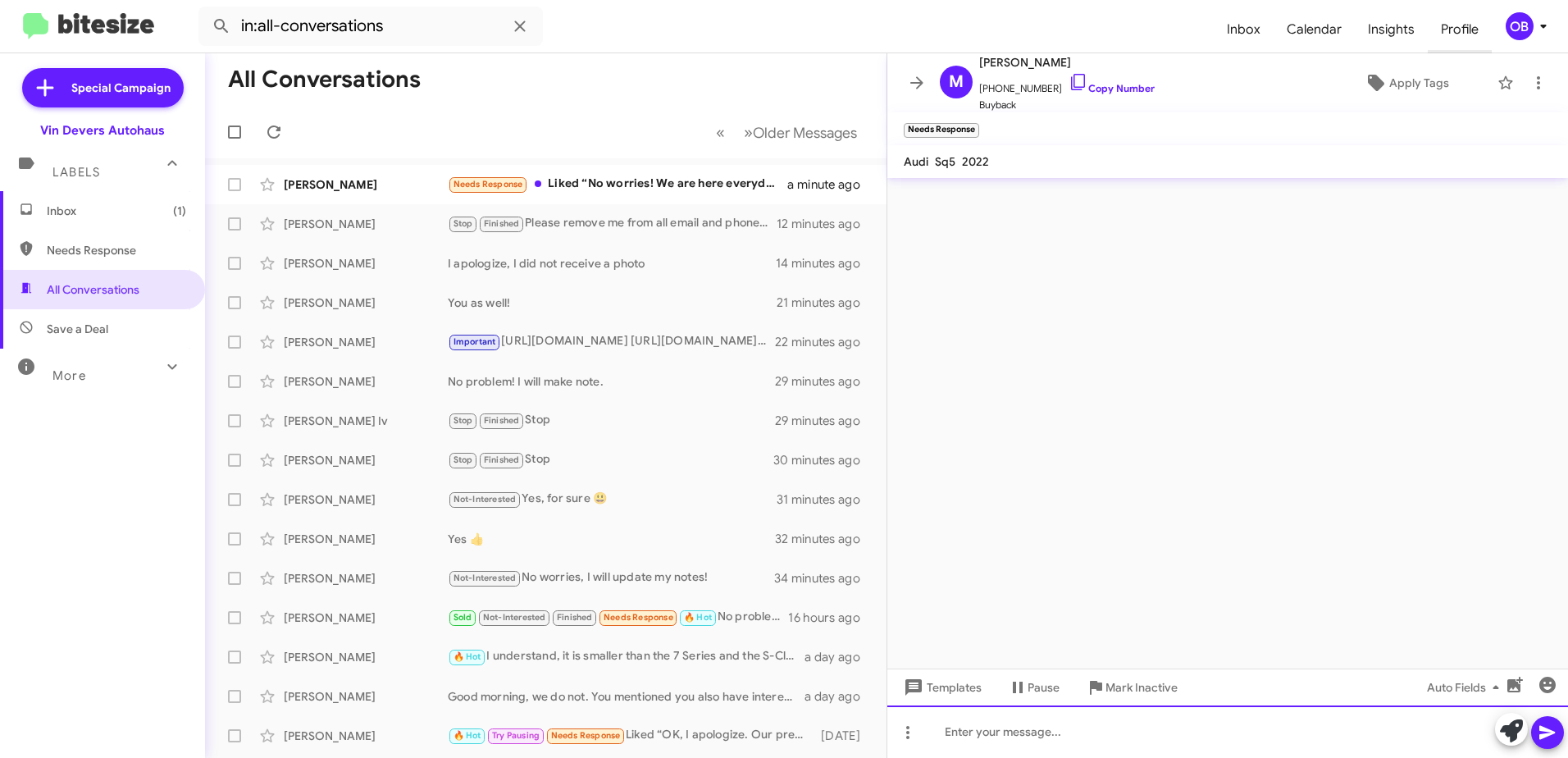
scroll to position [0, 0]
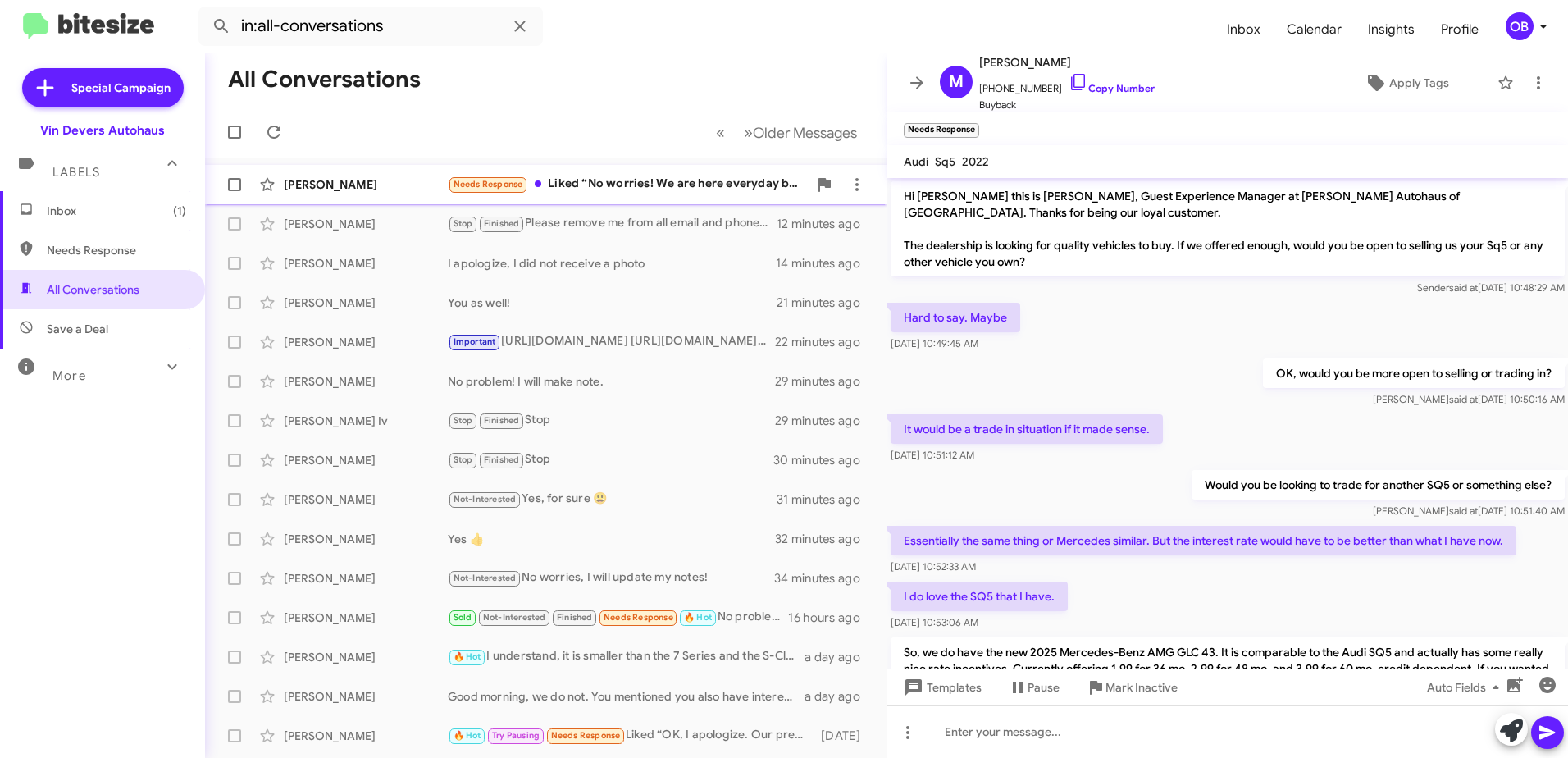
click at [628, 172] on div "Marsha Cushman Needs Response Liked “No worries! We are here everyday but Sunda…" at bounding box center [546, 184] width 656 height 33
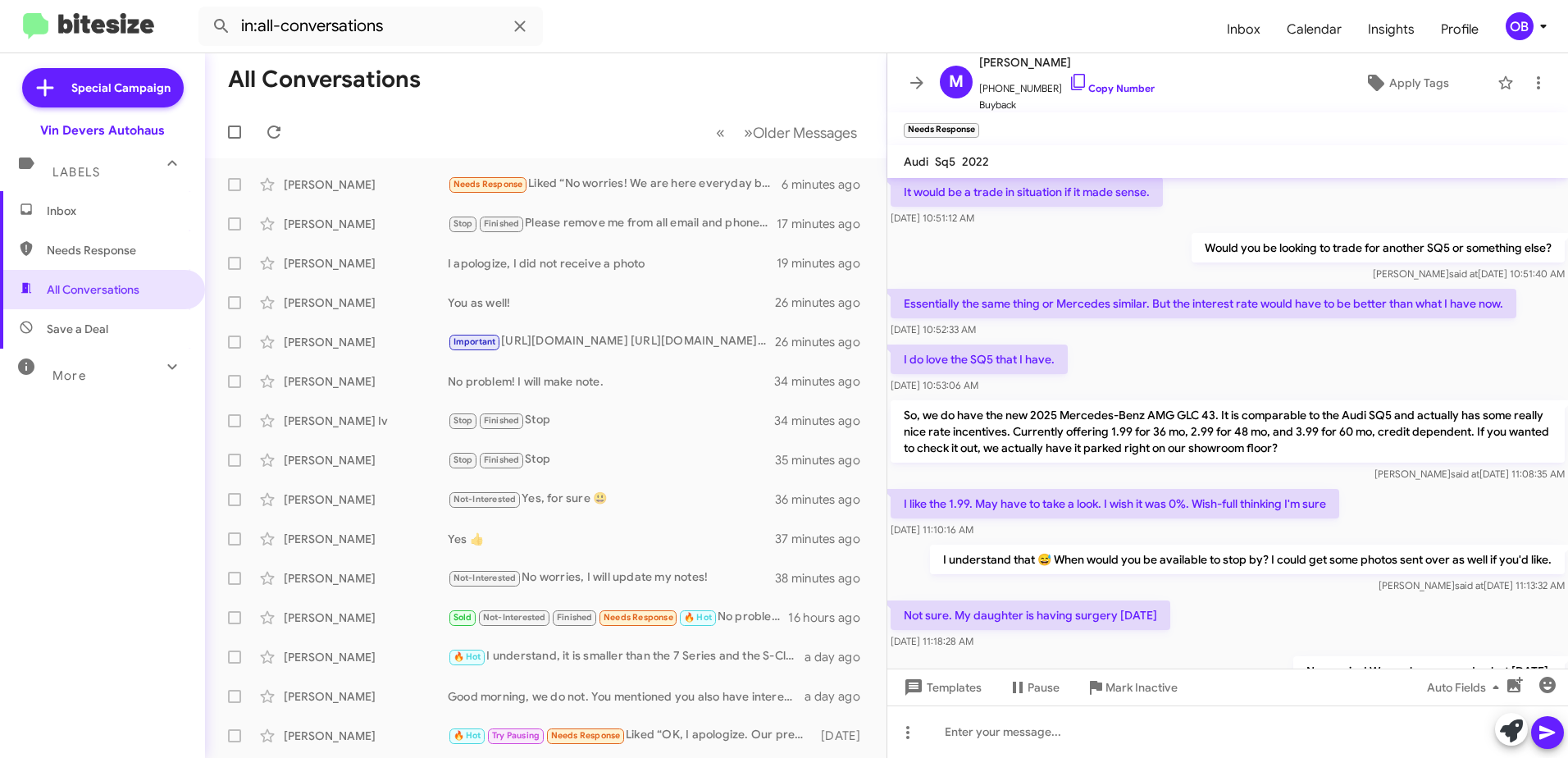
scroll to position [386, 0]
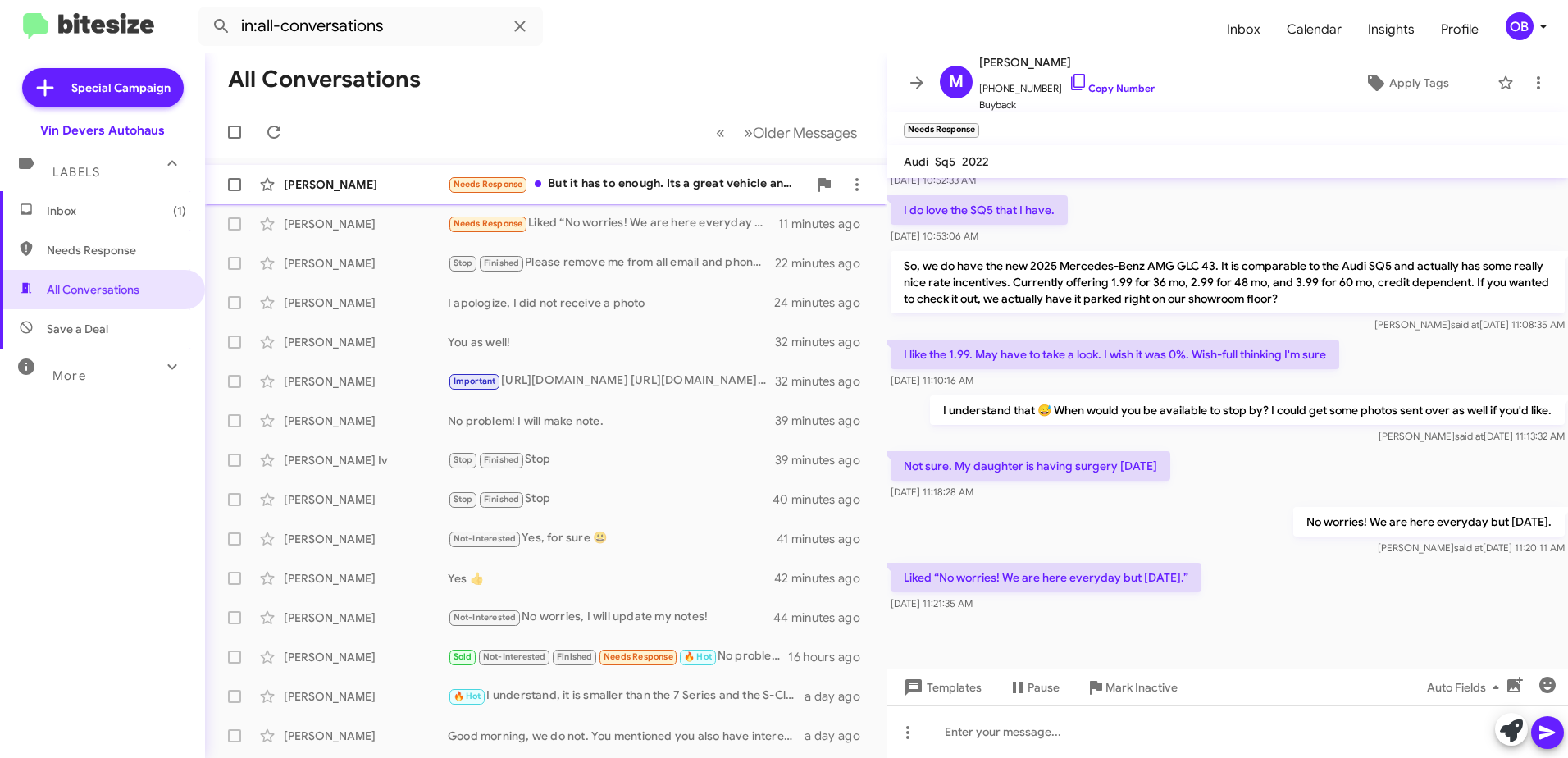
click at [658, 184] on div "Needs Response But it has to enough. Its a great vehicle and is a prestige." at bounding box center [628, 184] width 360 height 19
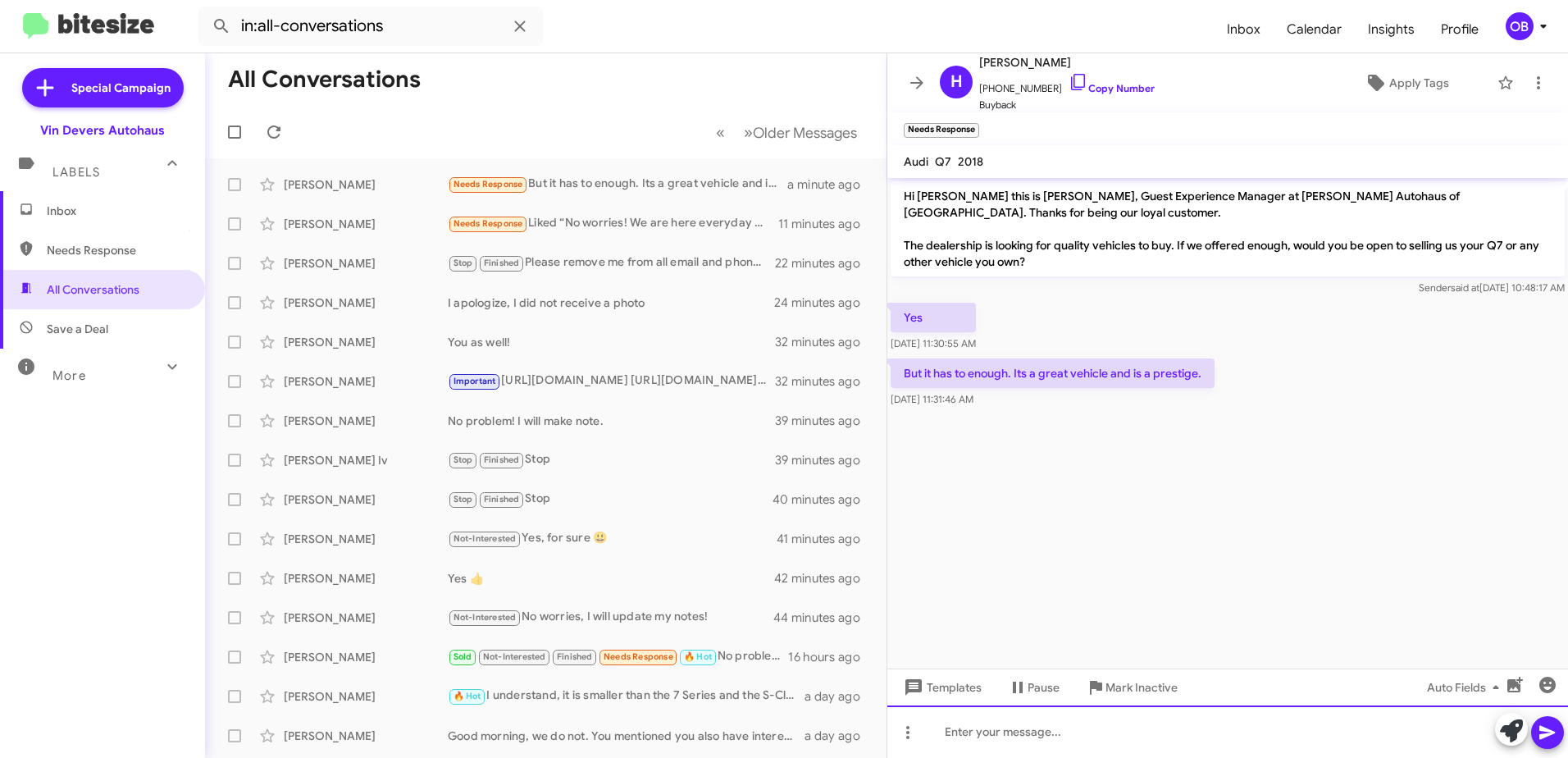
click at [1004, 729] on div at bounding box center [1227, 732] width 681 height 52
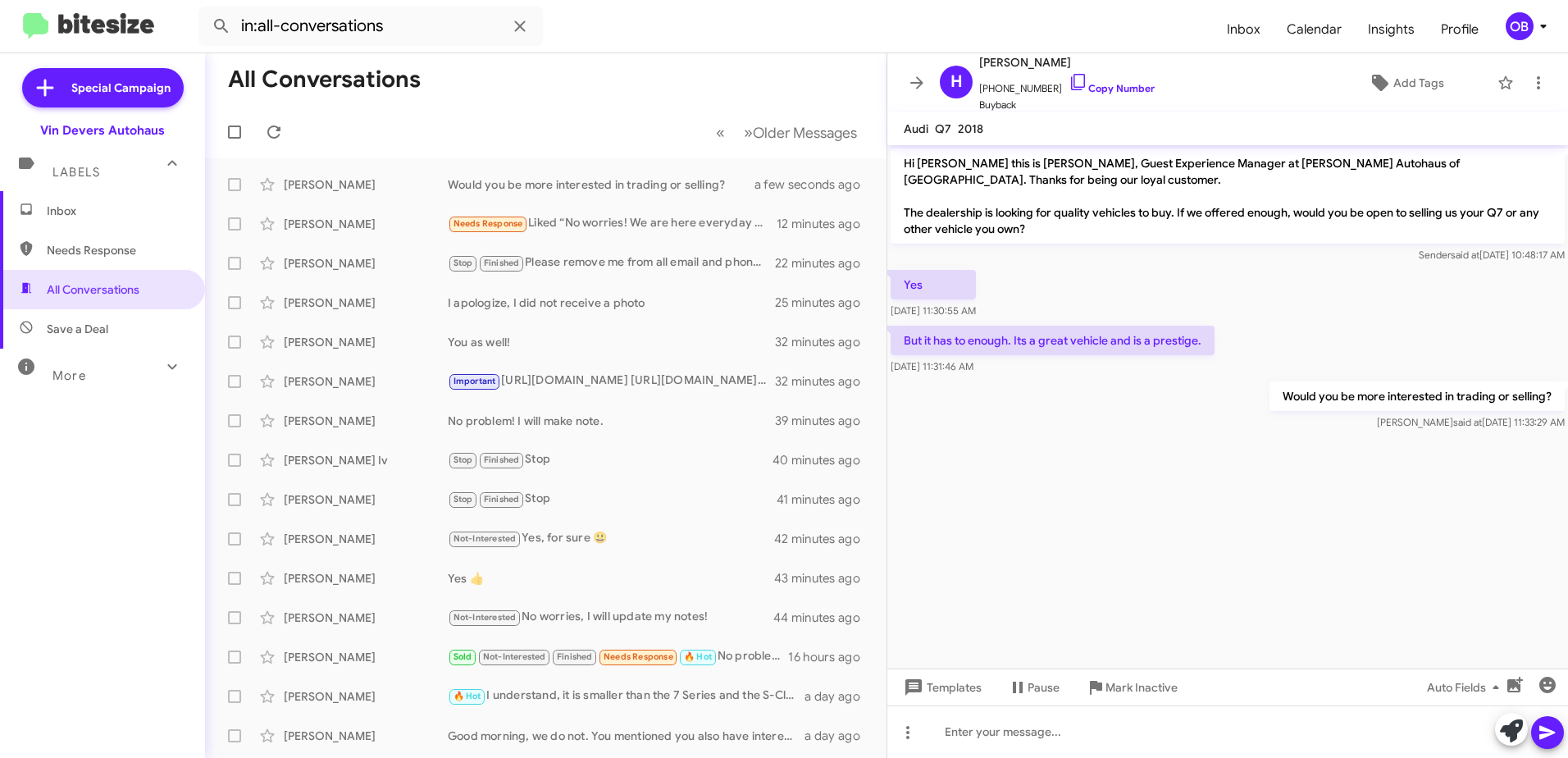
click at [64, 343] on span "Save a Deal" at bounding box center [102, 328] width 205 height 40
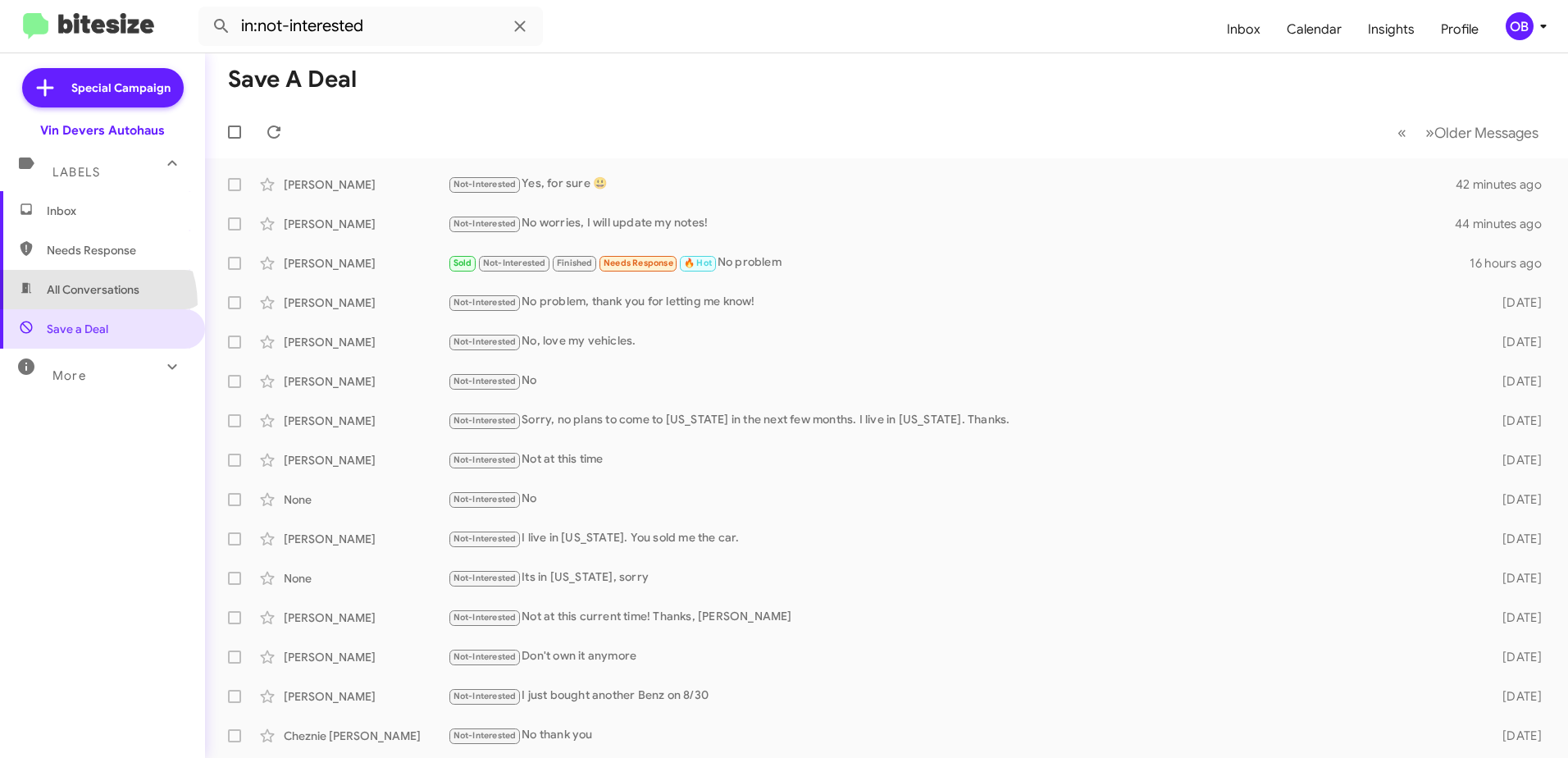
click at [83, 304] on span "All Conversations" at bounding box center [102, 290] width 205 height 40
type input "in:all-conversations"
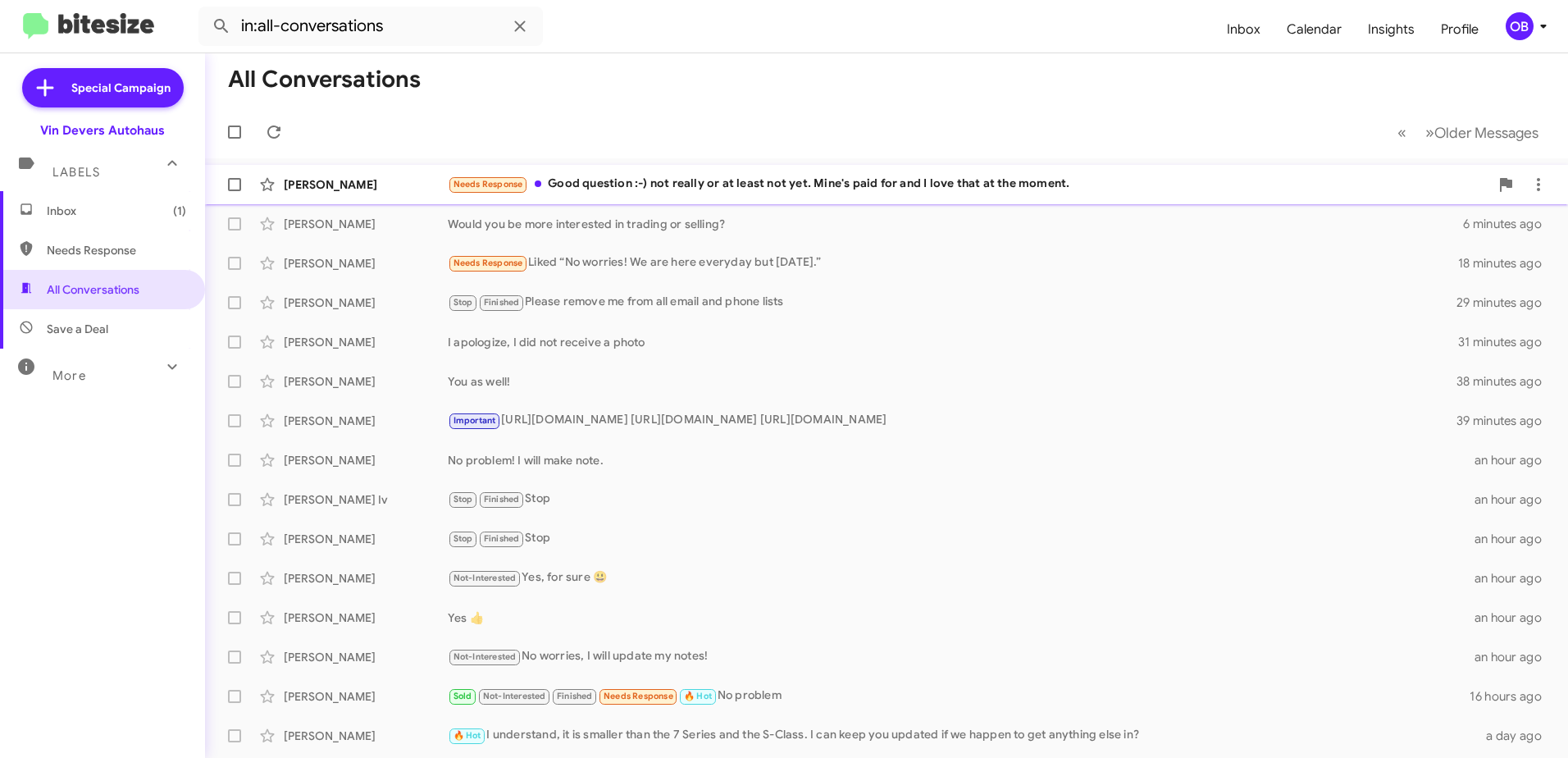
click at [825, 200] on div "Stacey Erard Needs Response Good question :-) not really or at least not yet. M…" at bounding box center [886, 184] width 1337 height 33
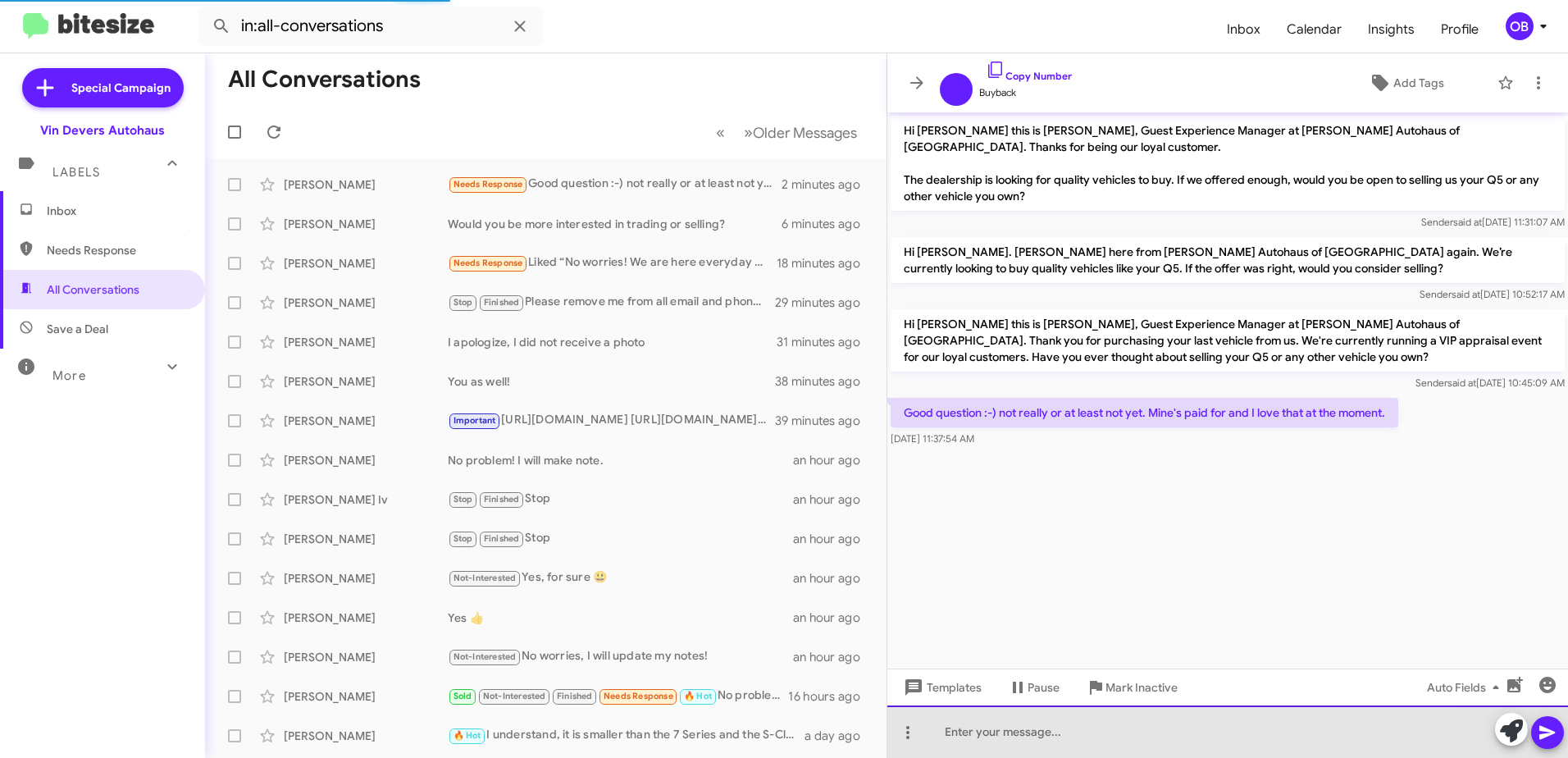
click at [1097, 734] on div at bounding box center [1227, 732] width 681 height 52
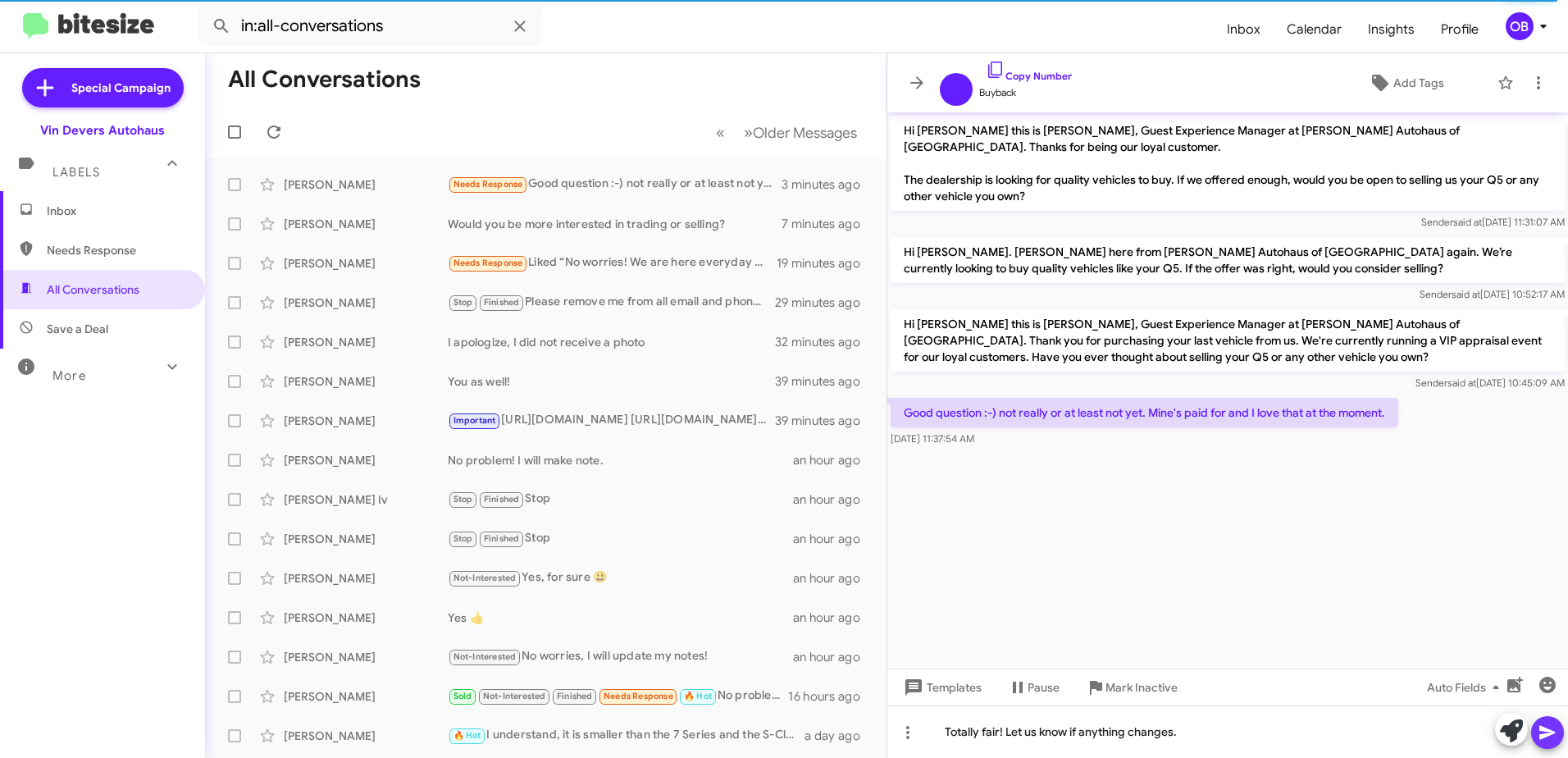
click at [1558, 742] on button at bounding box center [1548, 733] width 33 height 33
click at [1547, 739] on icon at bounding box center [1548, 732] width 19 height 19
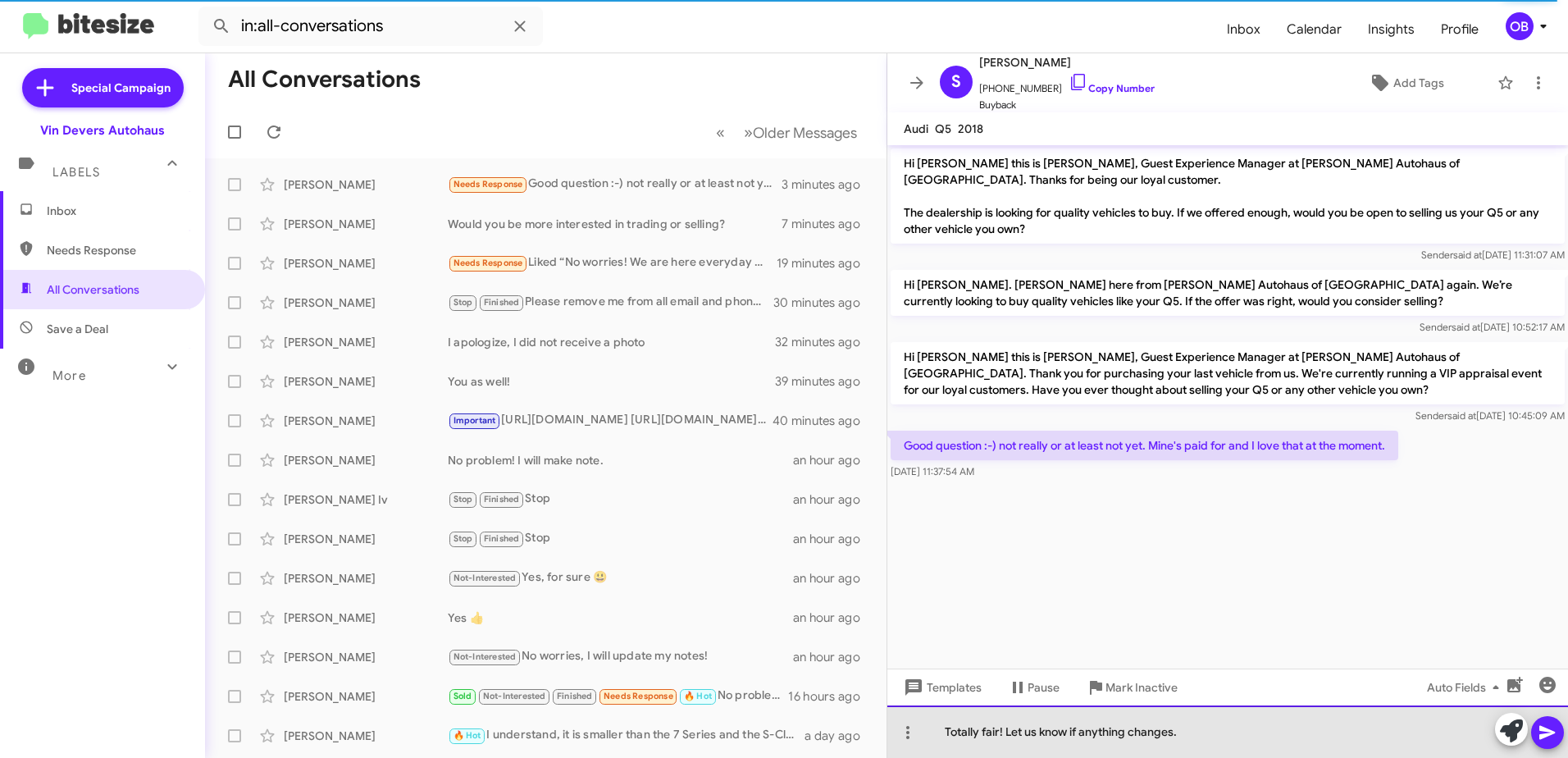
click at [1191, 742] on div "Totally fair! Let us know if anything changes." at bounding box center [1227, 732] width 681 height 52
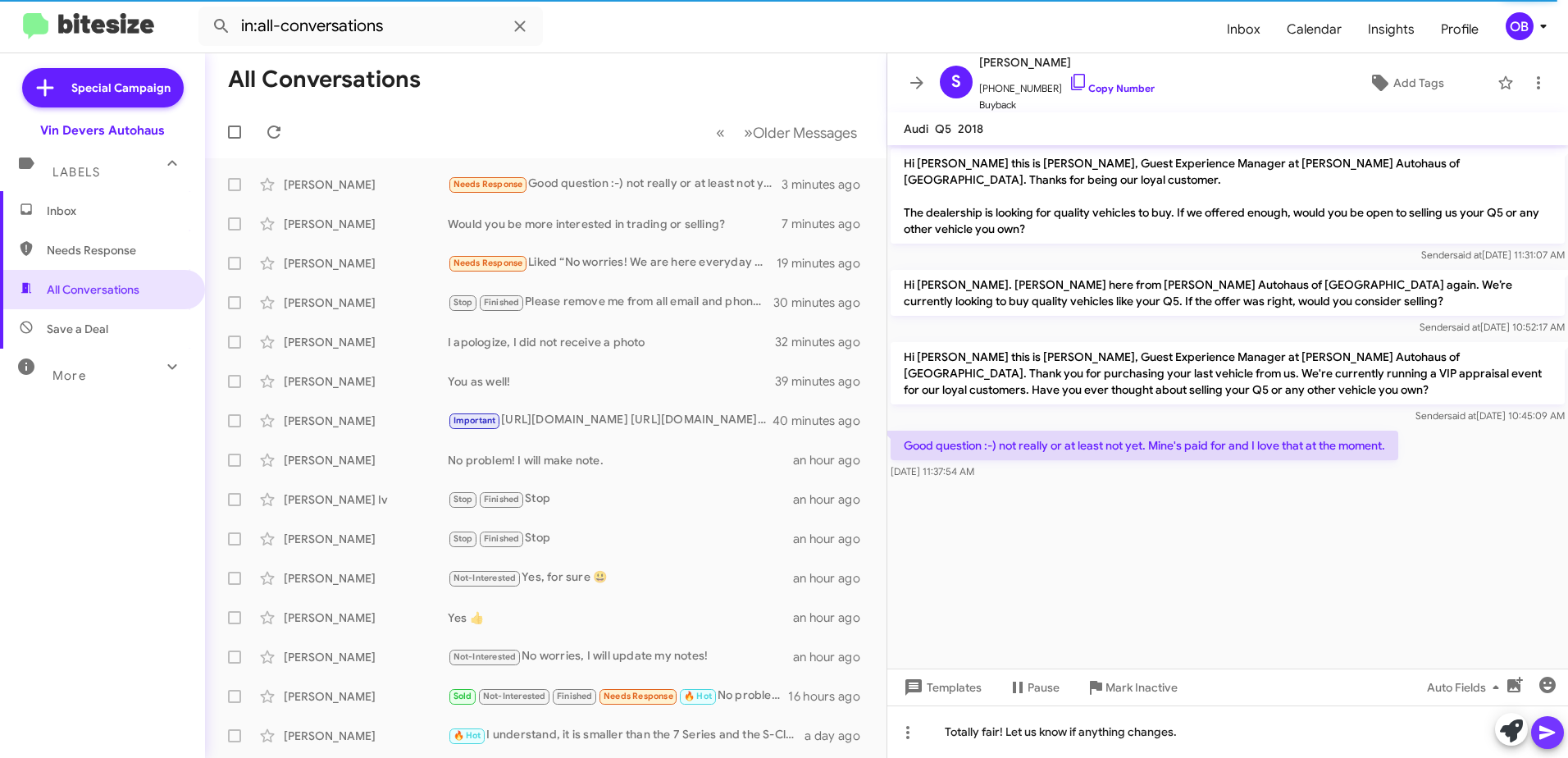
click at [1553, 732] on icon at bounding box center [1548, 733] width 15 height 14
click at [665, 267] on div "Needs Response Liked “No worries! We are here everyday but Sunday.”" at bounding box center [628, 264] width 360 height 19
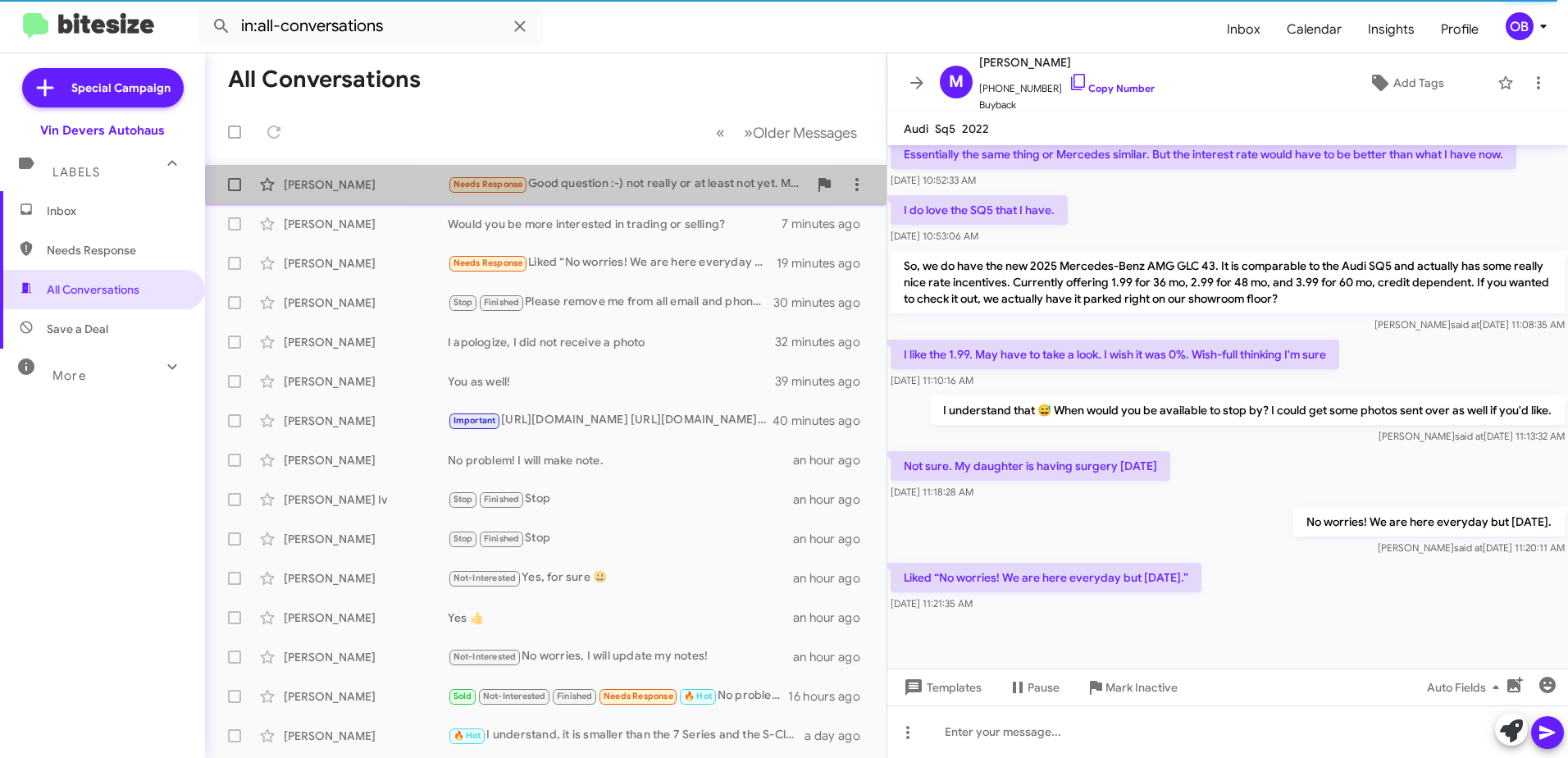
click at [634, 195] on div "Stacey Erard Needs Response Good question :-) not really or at least not yet. M…" at bounding box center [546, 184] width 656 height 33
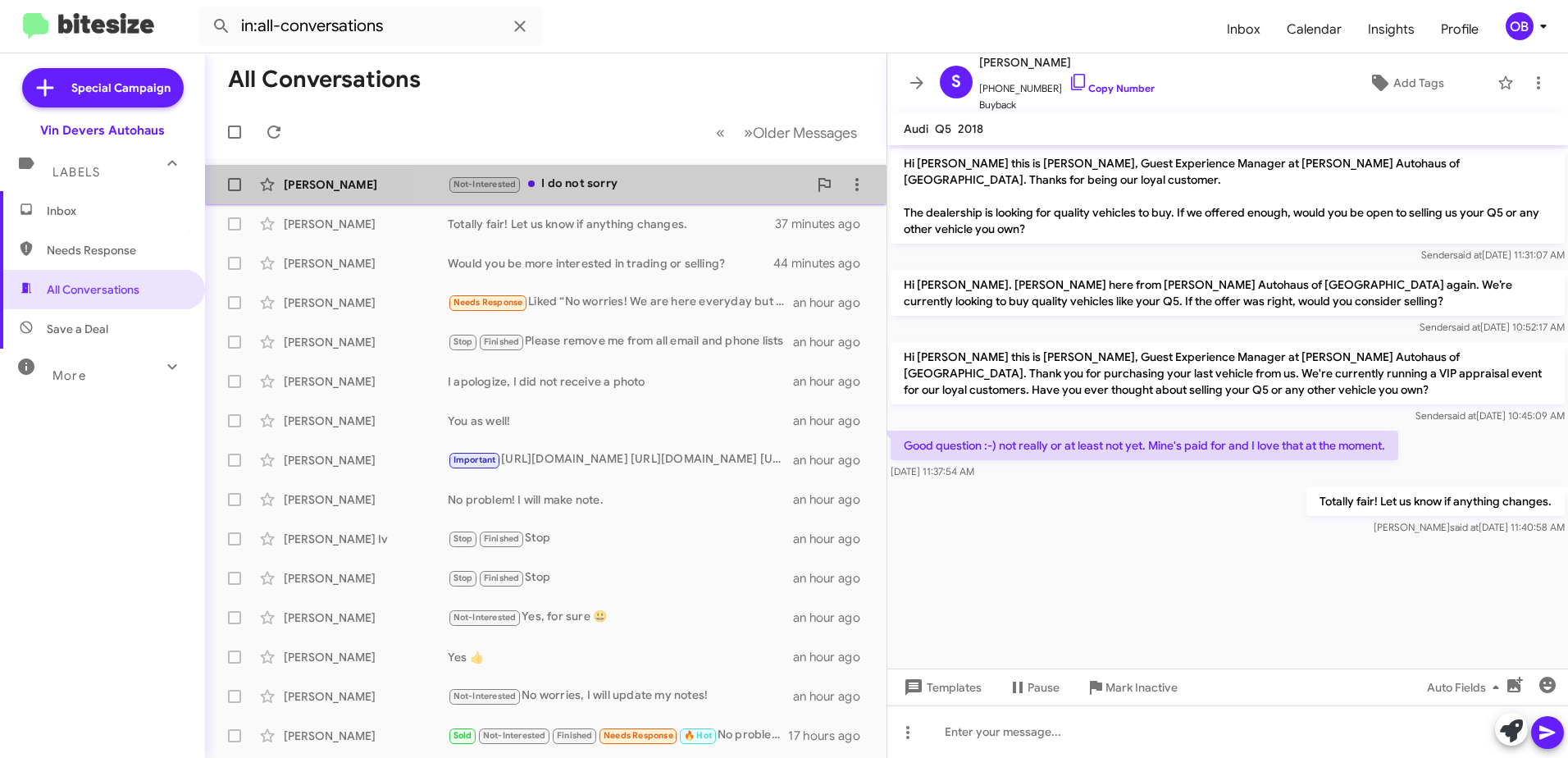
click at [658, 180] on div "Not-Interested I do not sorry" at bounding box center [628, 184] width 360 height 19
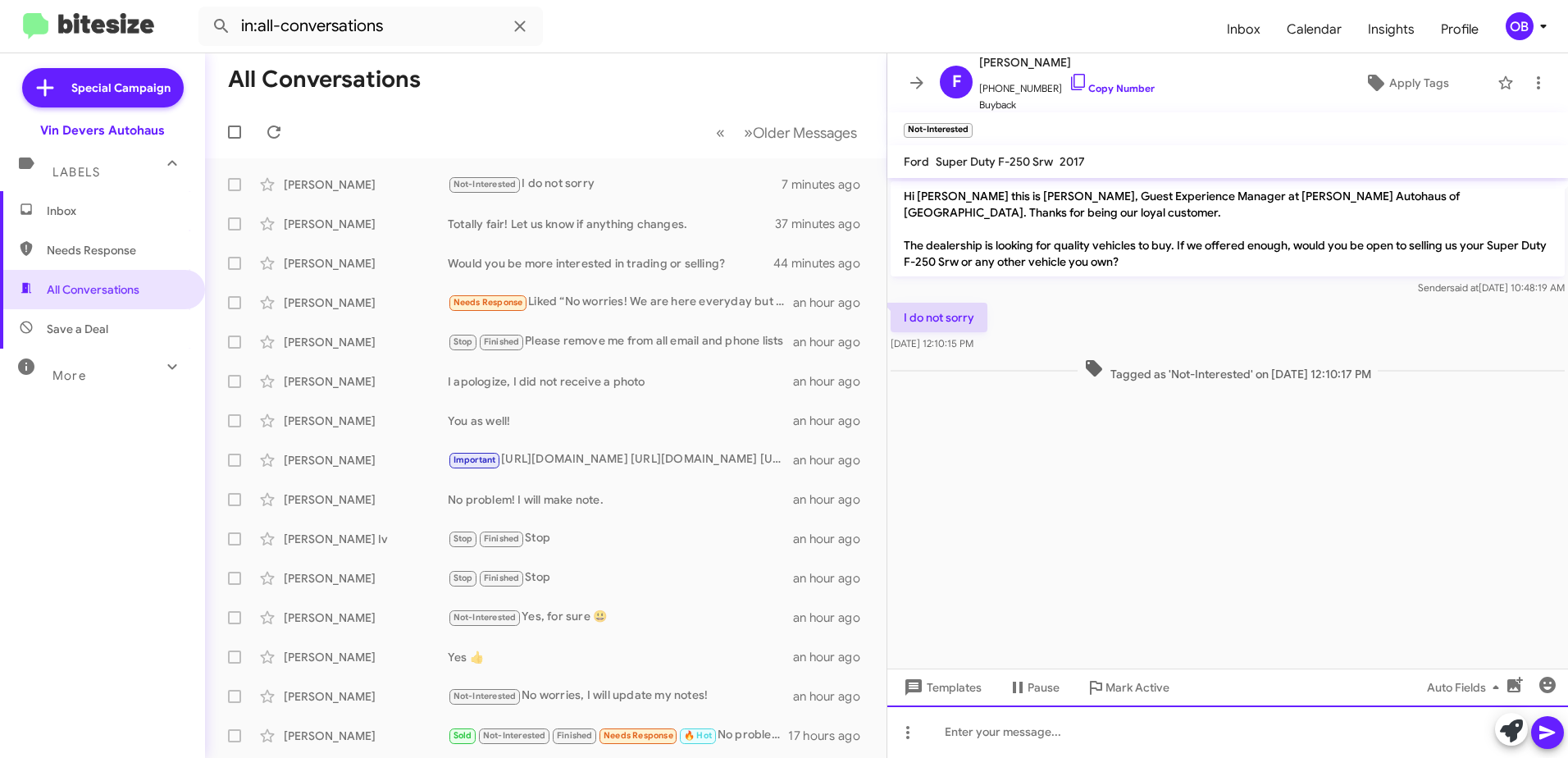
click at [1159, 732] on div at bounding box center [1227, 732] width 681 height 52
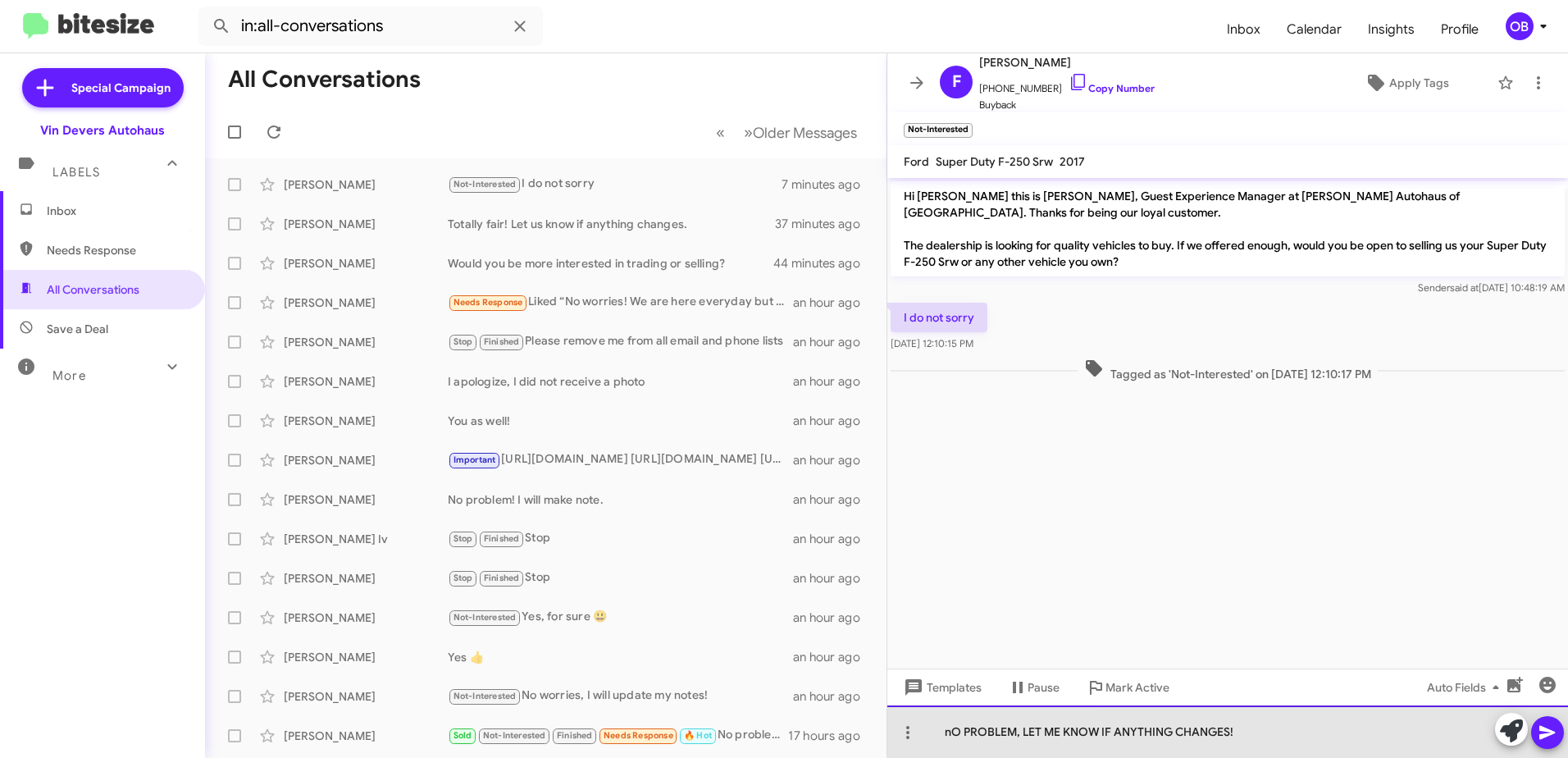
drag, startPoint x: 1256, startPoint y: 732, endPoint x: 942, endPoint y: 734, distance: 314.0
click at [942, 734] on div "nO PROBLEM, LET ME KNOW IF ANYTHING CHANGES!" at bounding box center [1227, 732] width 681 height 52
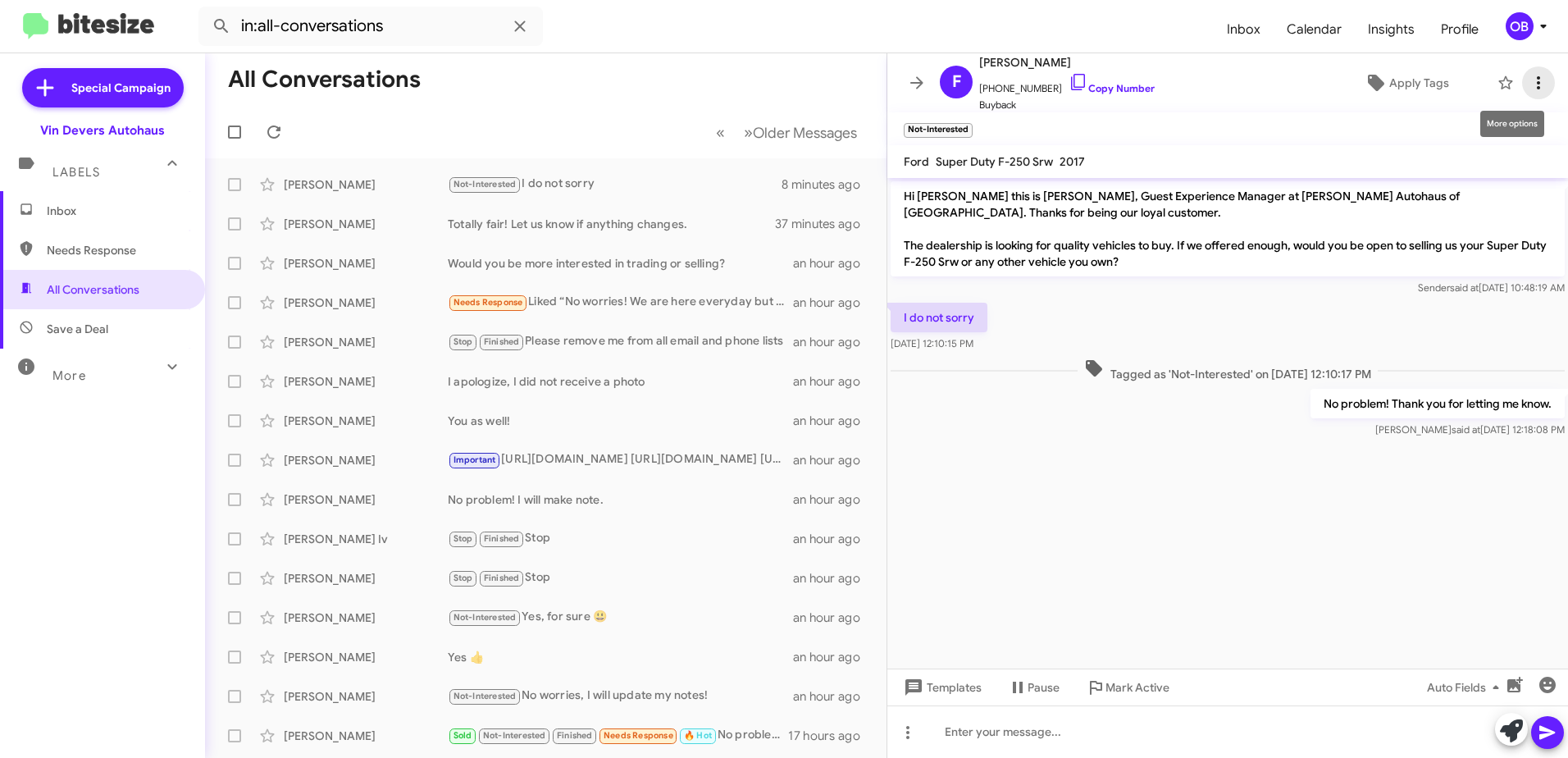
click at [1531, 85] on icon at bounding box center [1539, 83] width 19 height 19
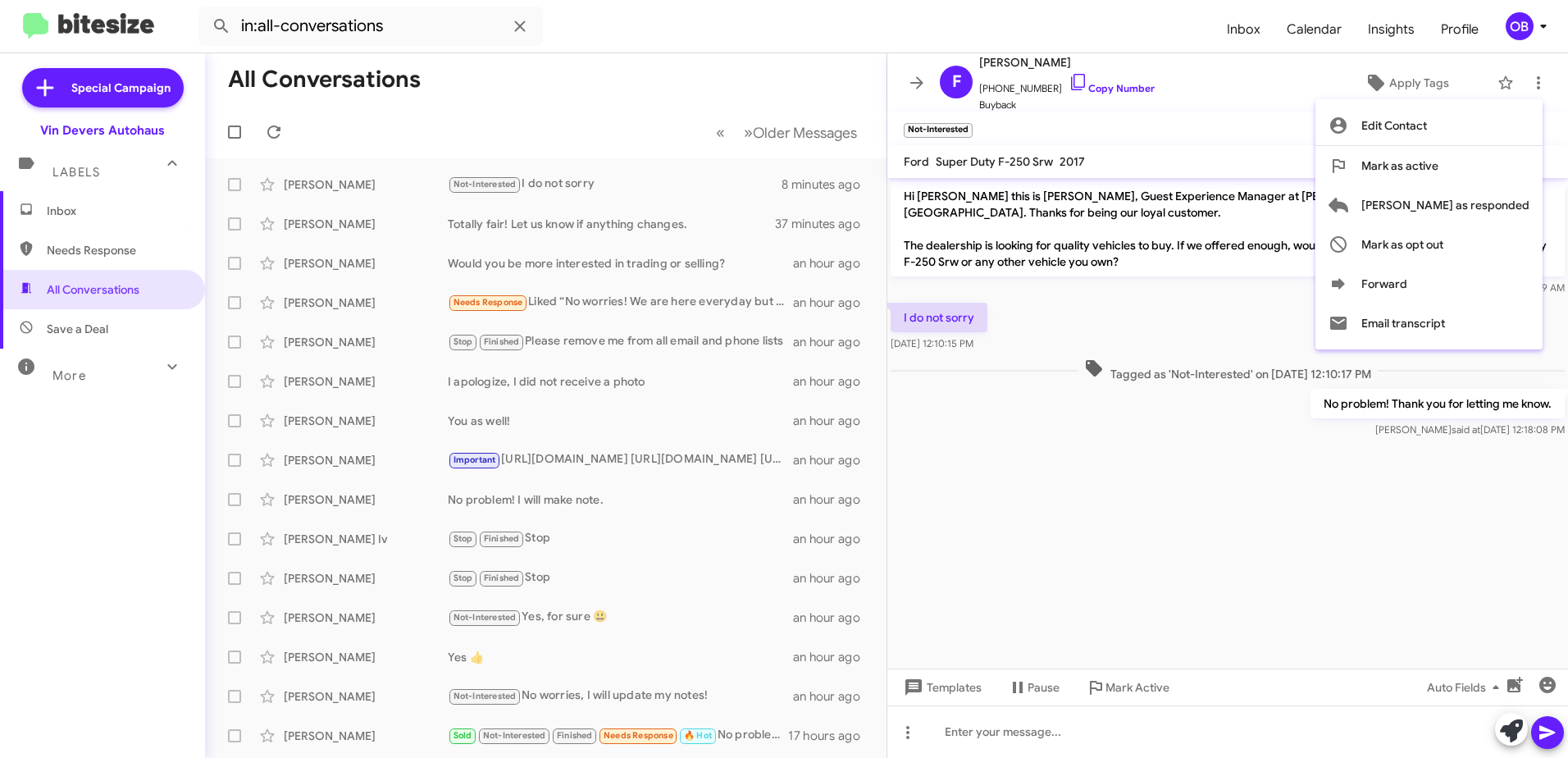
click at [1330, 486] on div at bounding box center [784, 379] width 1568 height 758
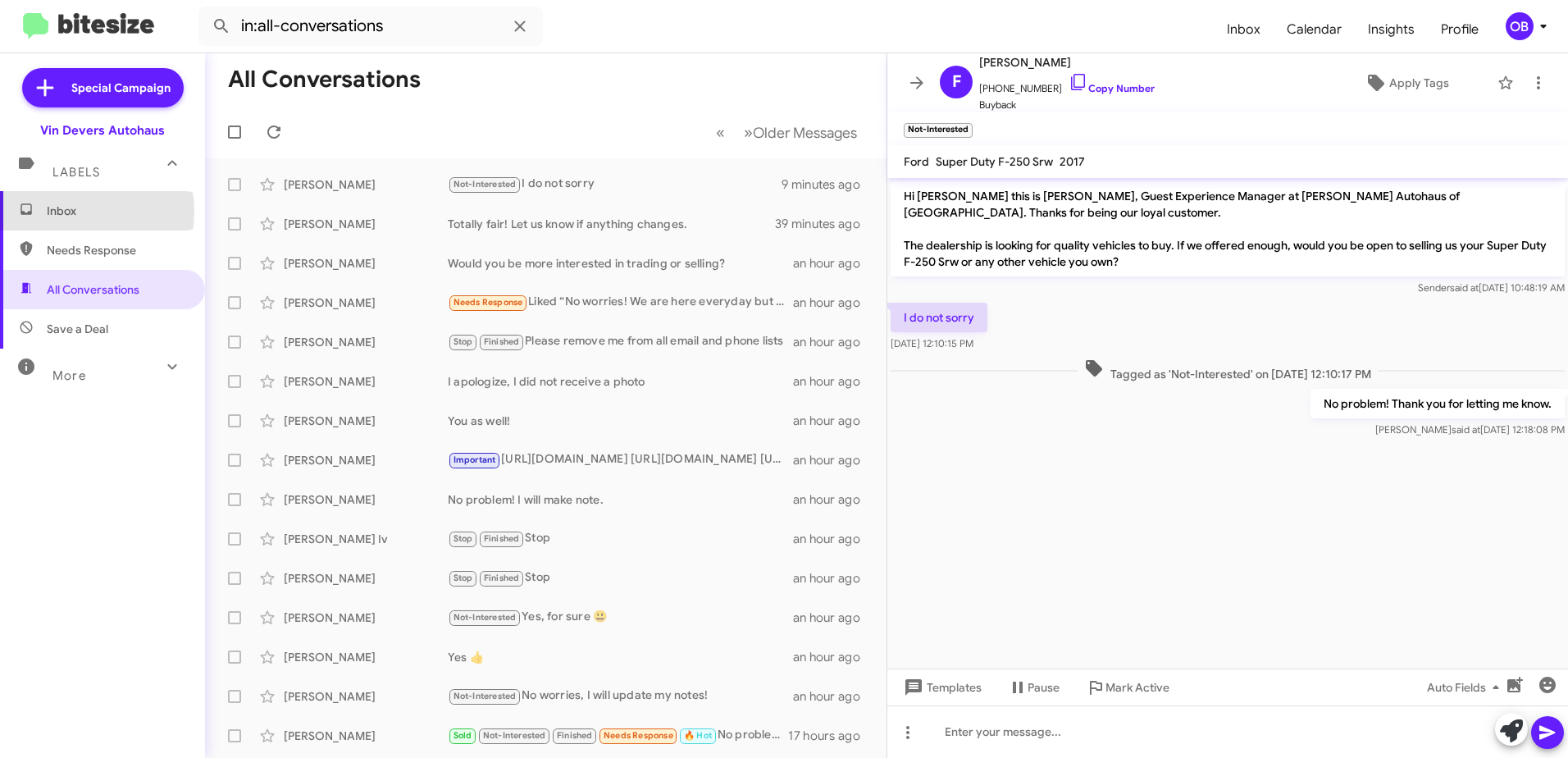
click at [79, 211] on span "Inbox" at bounding box center [116, 211] width 139 height 16
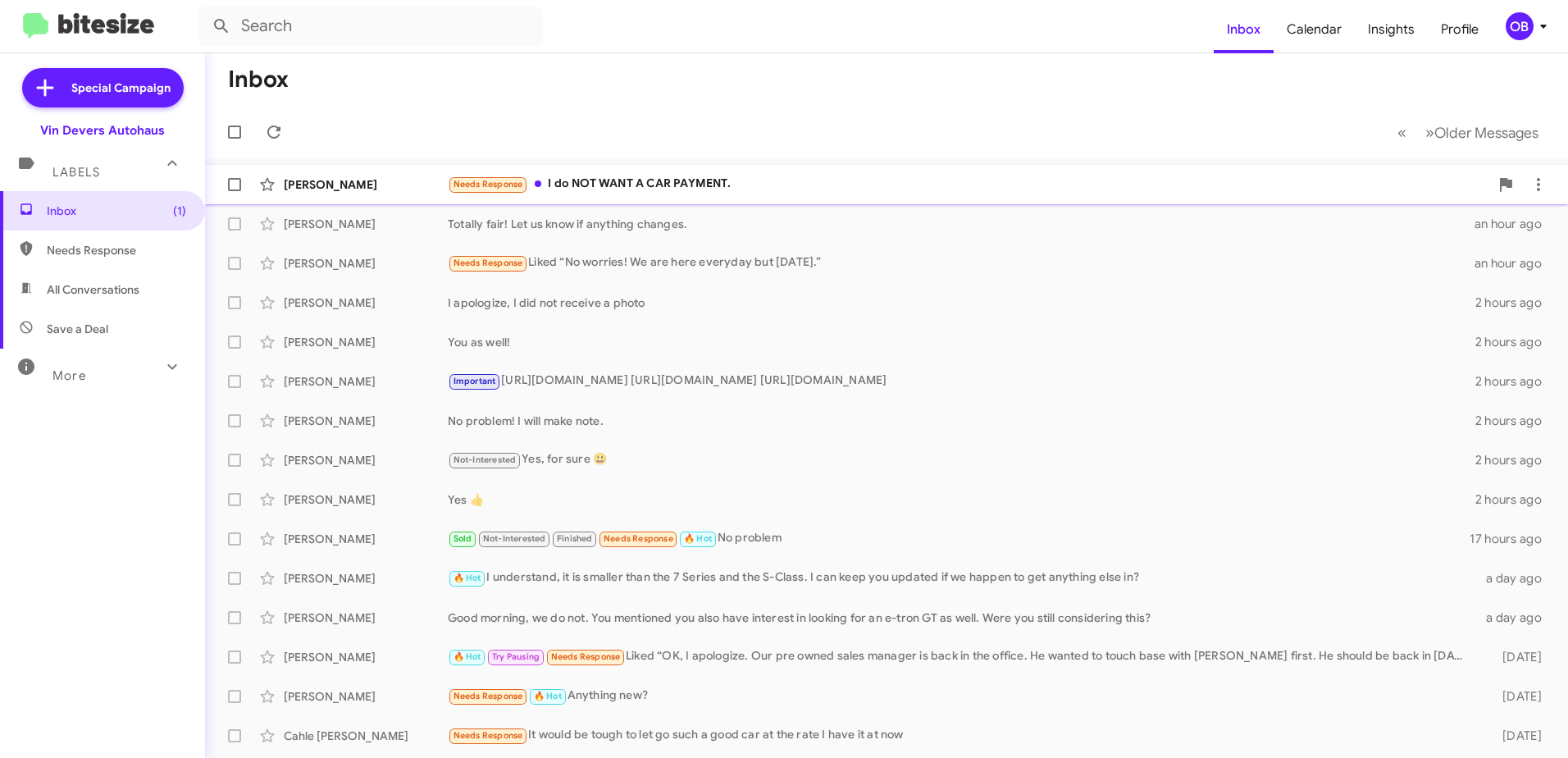
click at [767, 182] on div "Needs Response I do NOT WANT A CAR PAYMENT." at bounding box center [968, 184] width 1042 height 19
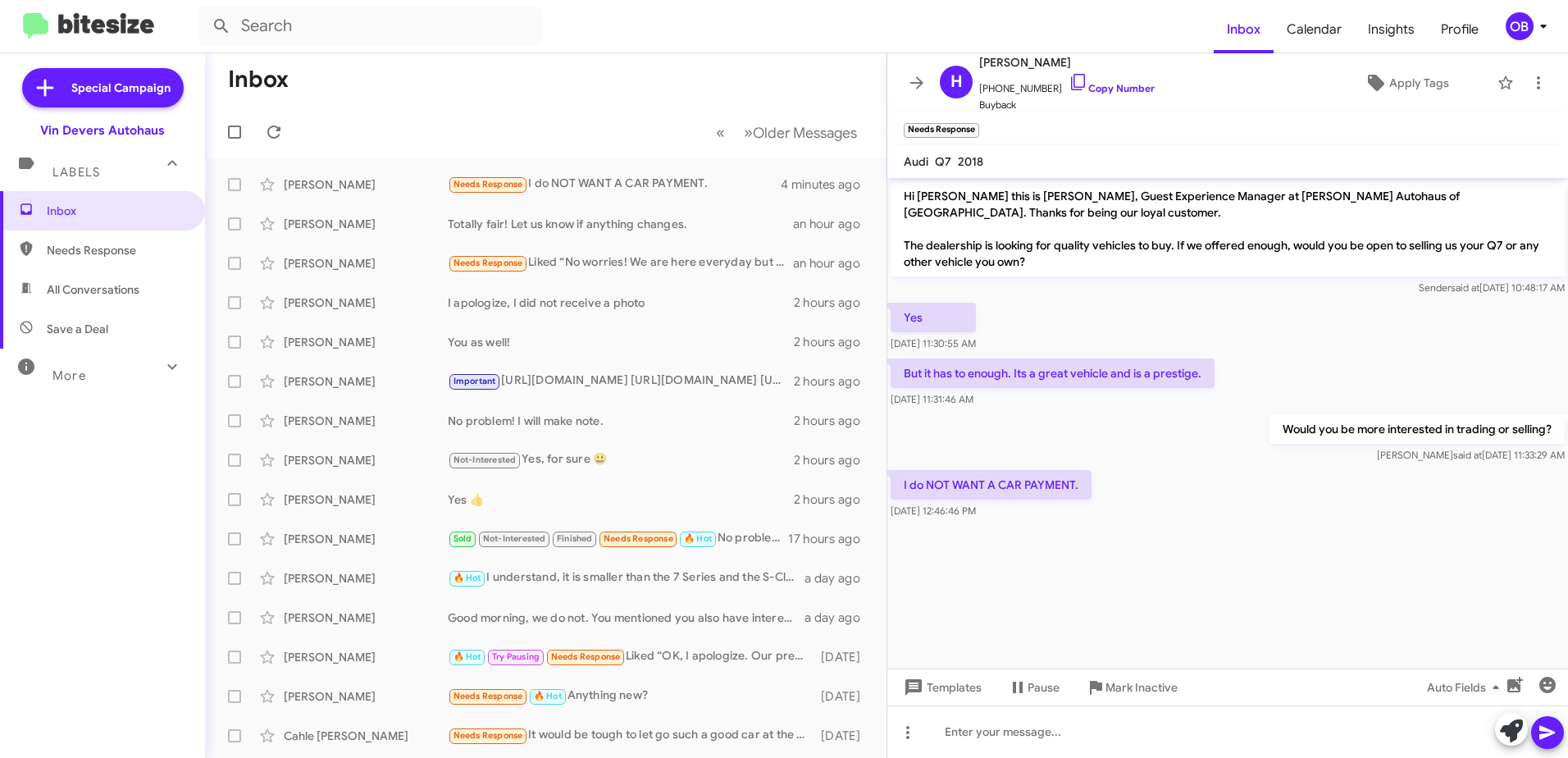
click at [458, 124] on mat-toolbar-row "« Previous » Next Older Messages" at bounding box center [546, 132] width 682 height 52
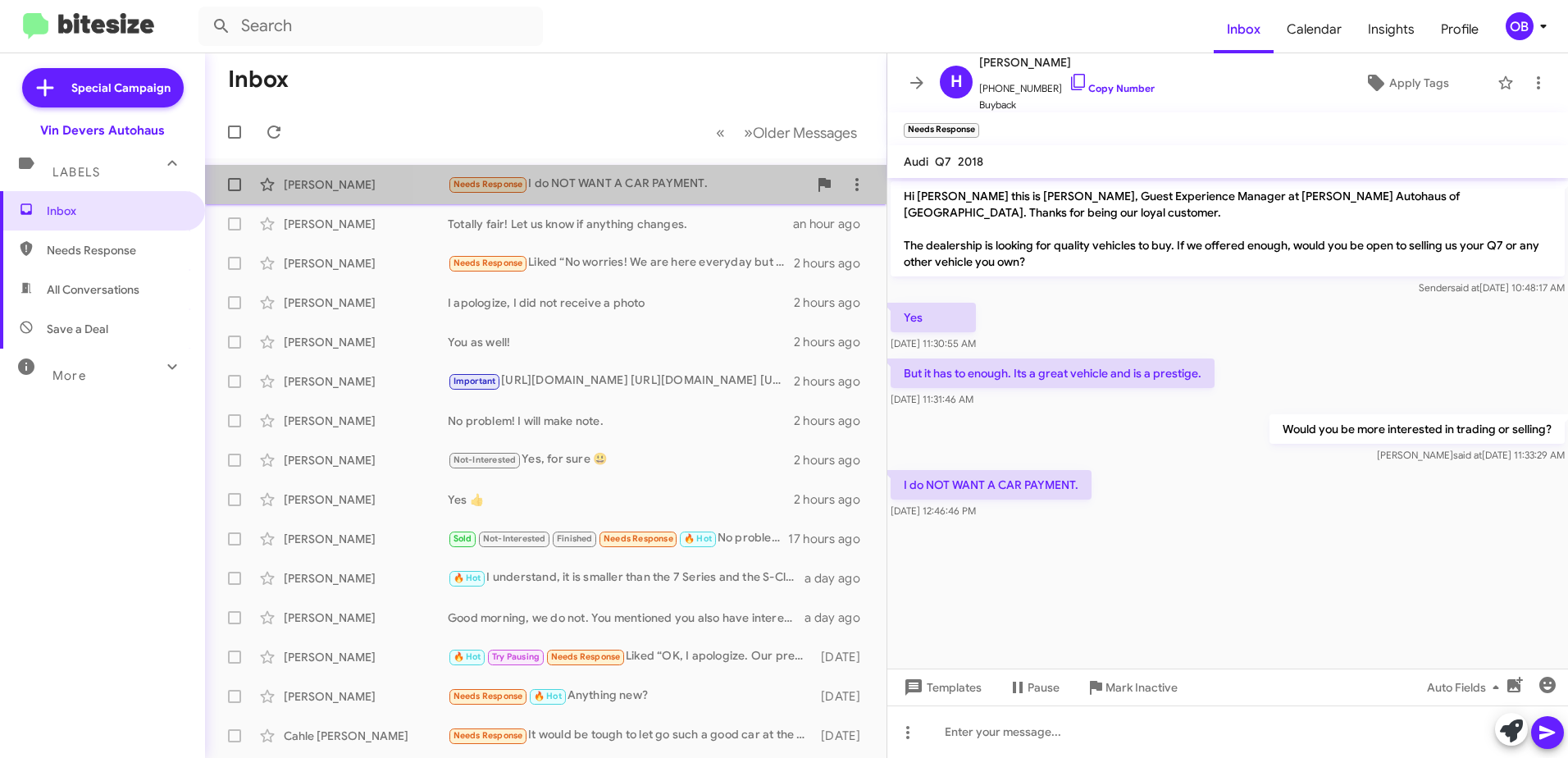
click at [690, 193] on div "Needs Response I do NOT WANT A CAR PAYMENT." at bounding box center [628, 184] width 360 height 19
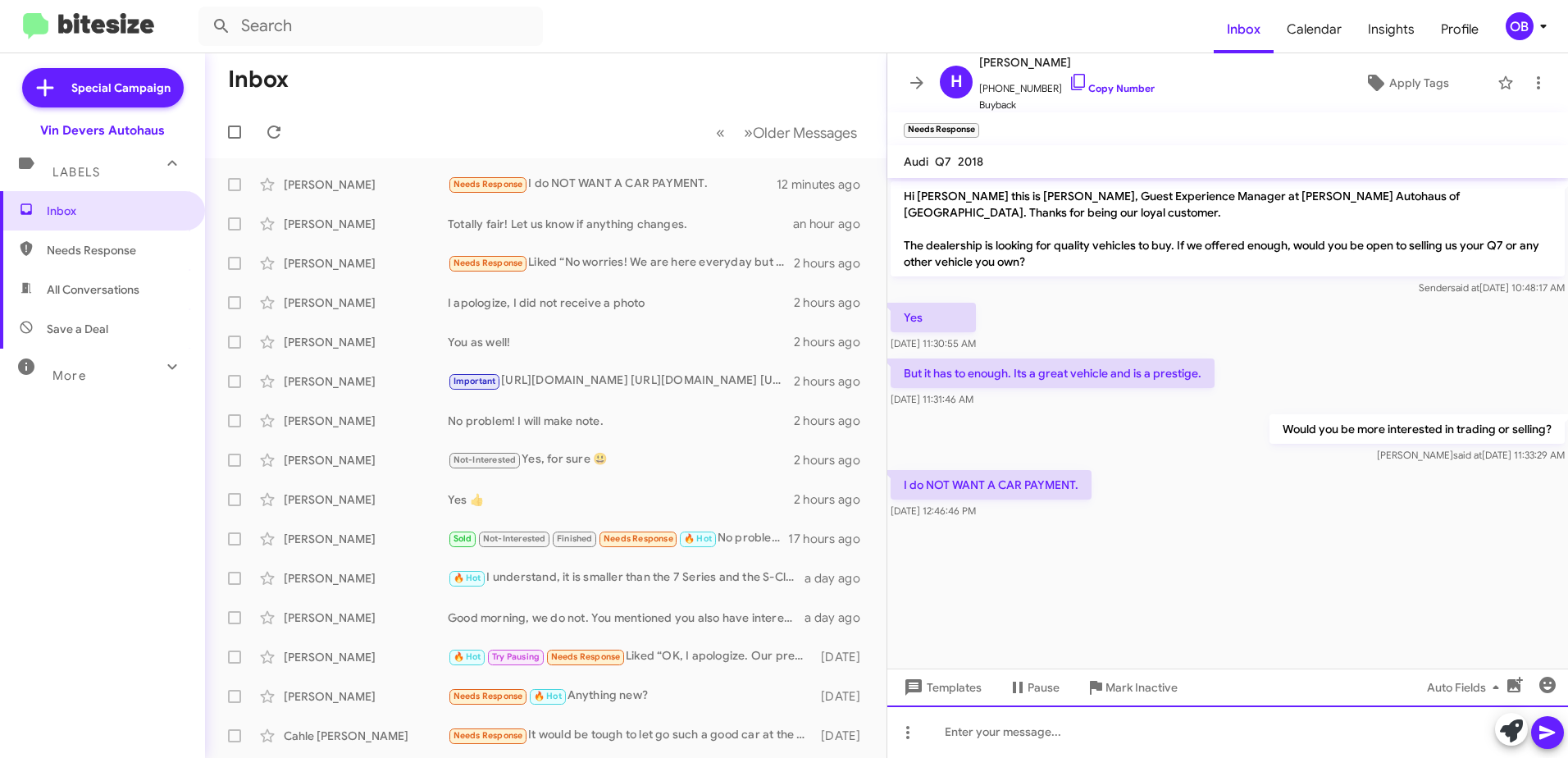
click at [977, 717] on div at bounding box center [1227, 732] width 681 height 52
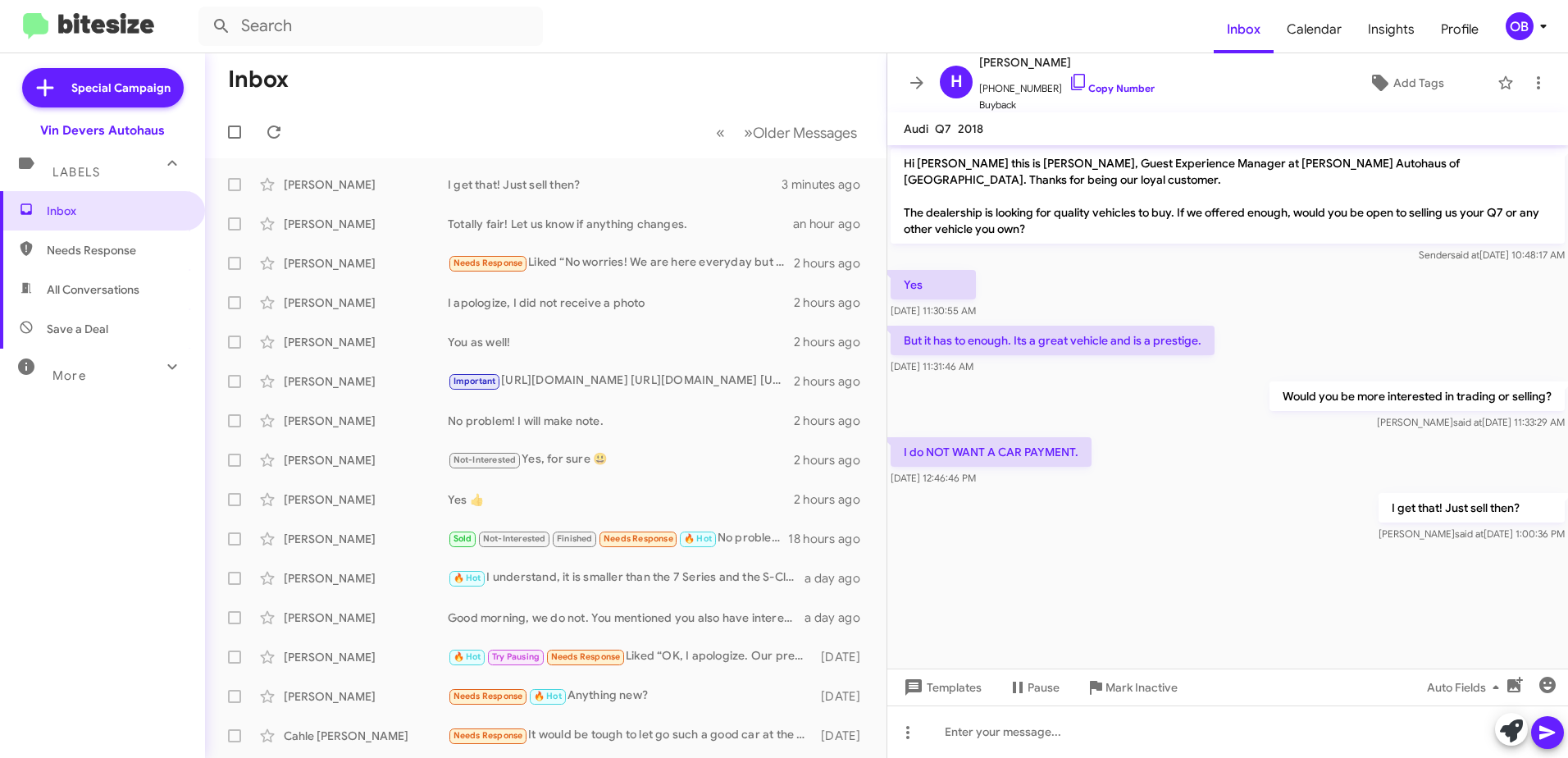
click at [105, 390] on div "Inbox Needs Response All Conversations Save a Deal More Important 🔥 Hot Appoint…" at bounding box center [102, 418] width 205 height 455
click at [114, 372] on div "More" at bounding box center [86, 368] width 146 height 30
click at [98, 582] on span "Sent" at bounding box center [102, 578] width 205 height 40
type input "in:sent"
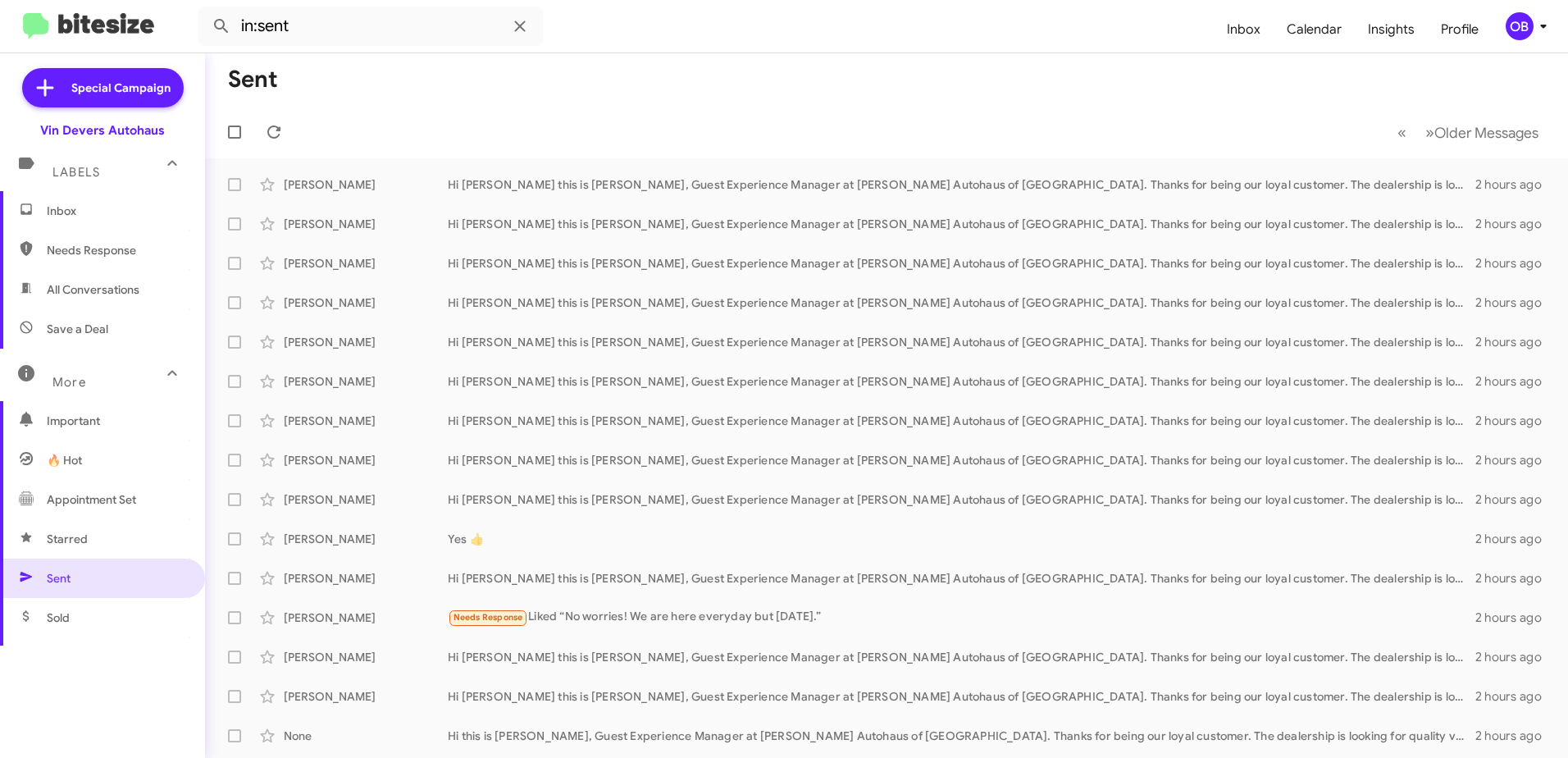
click at [86, 202] on span "Inbox" at bounding box center [102, 211] width 205 height 40
